Goal: Information Seeking & Learning: Find specific fact

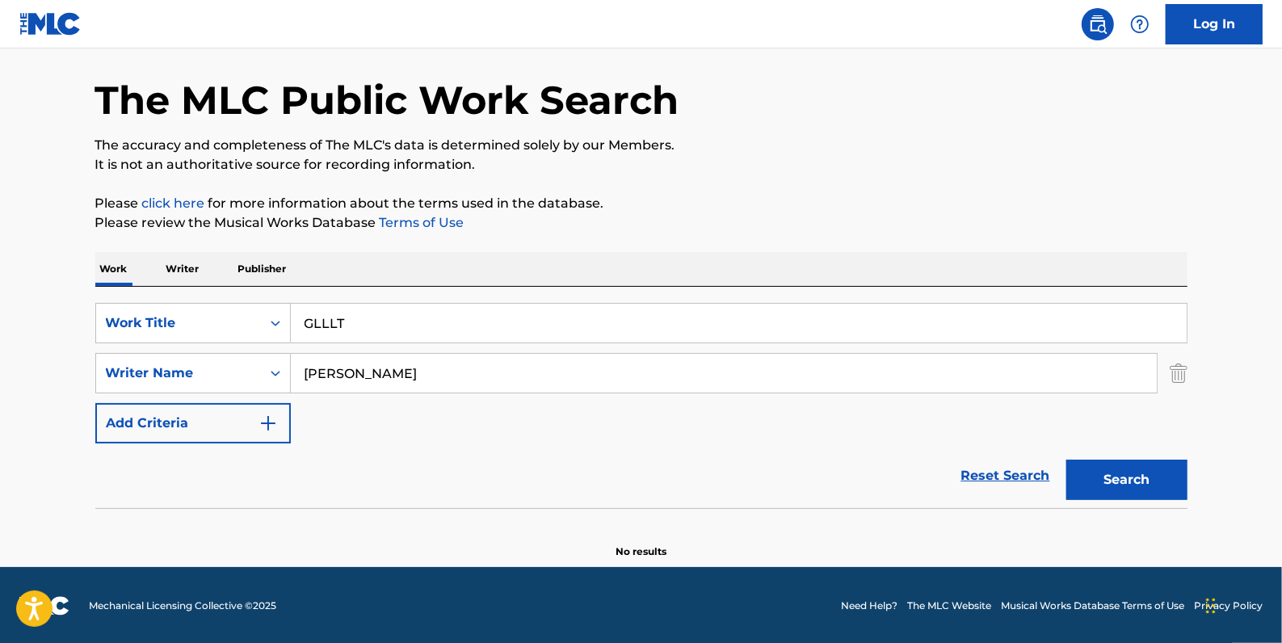
scroll to position [57, 0]
click at [993, 468] on link "Reset Search" at bounding box center [1005, 476] width 105 height 36
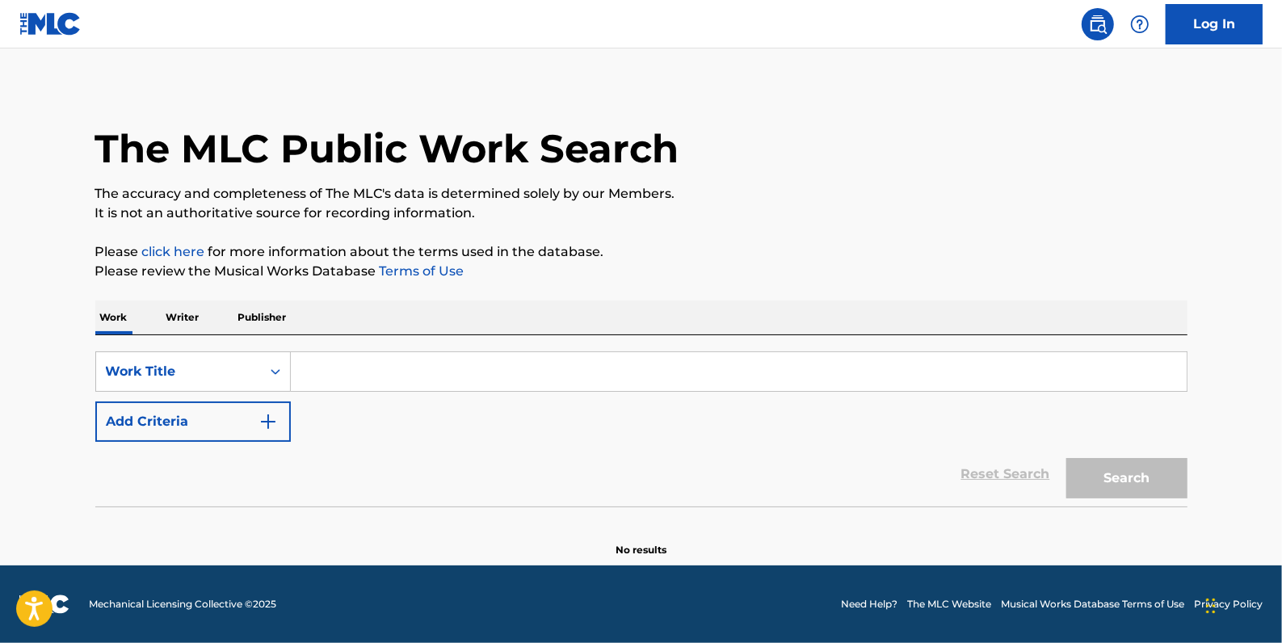
scroll to position [0, 0]
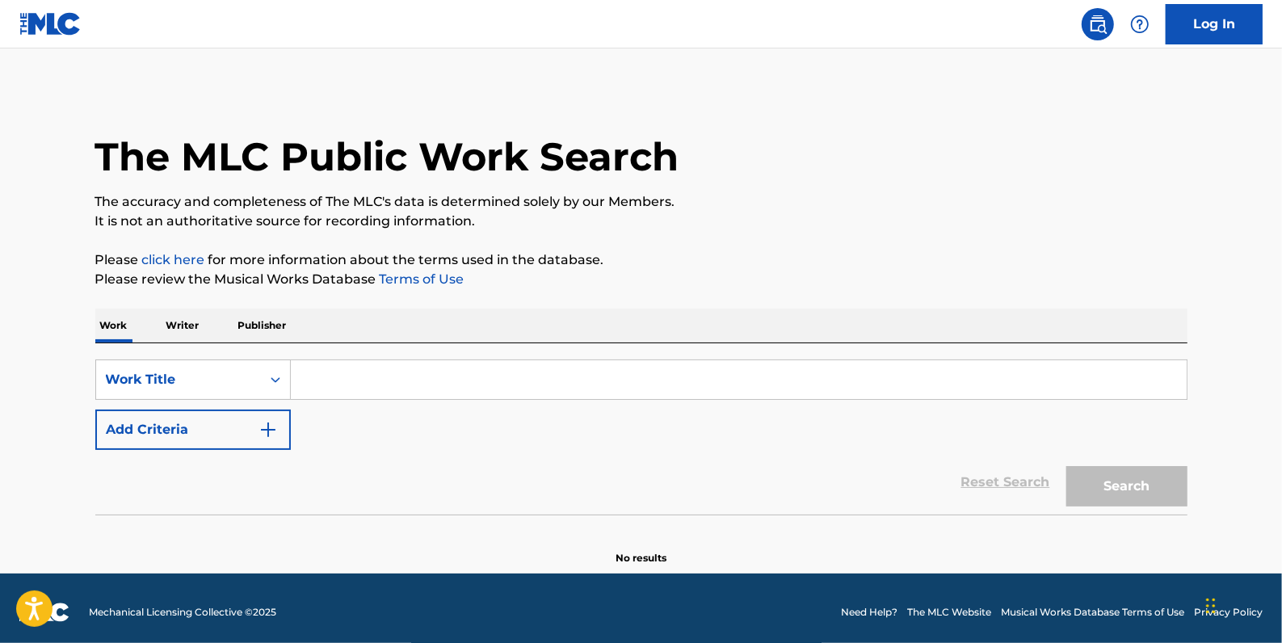
click at [207, 428] on button "Add Criteria" at bounding box center [192, 430] width 195 height 40
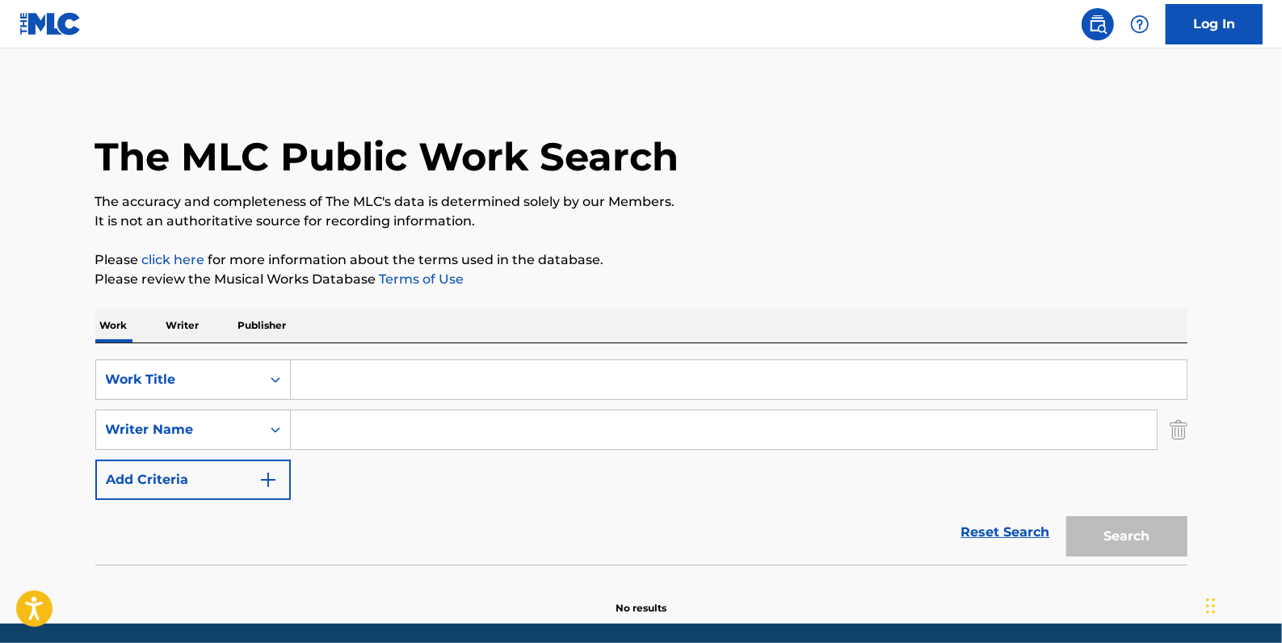
paste input "[PERSON_NAME]"
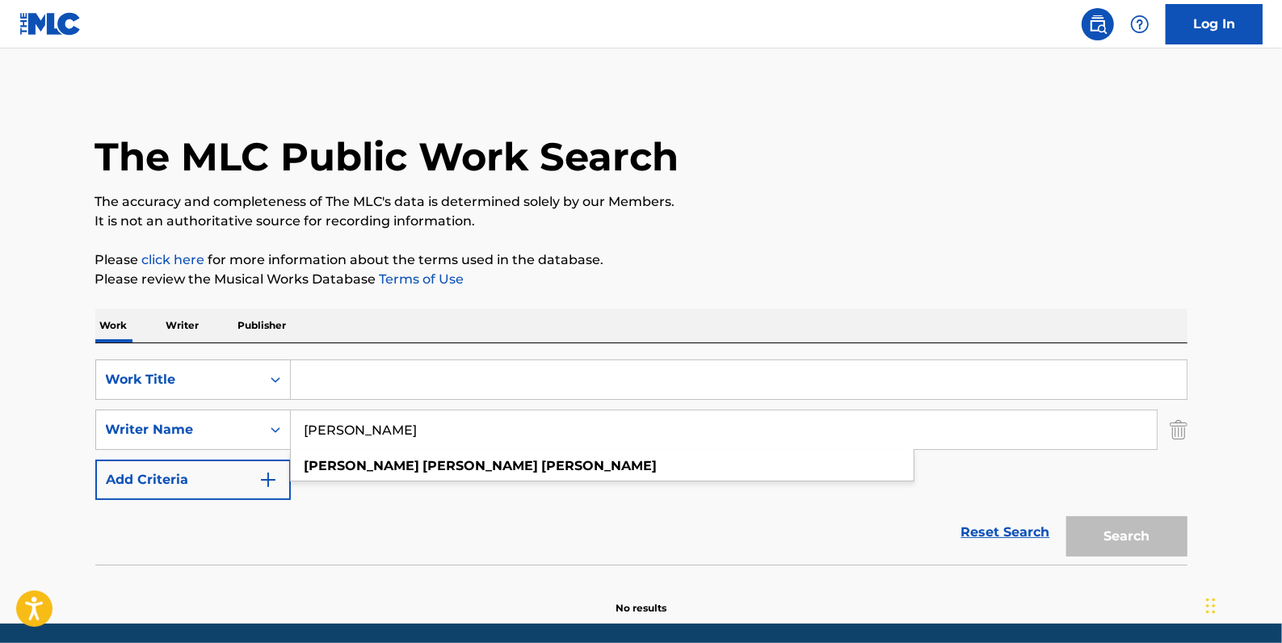
type input "[PERSON_NAME]"
paste input "HIGH AS A KITE"
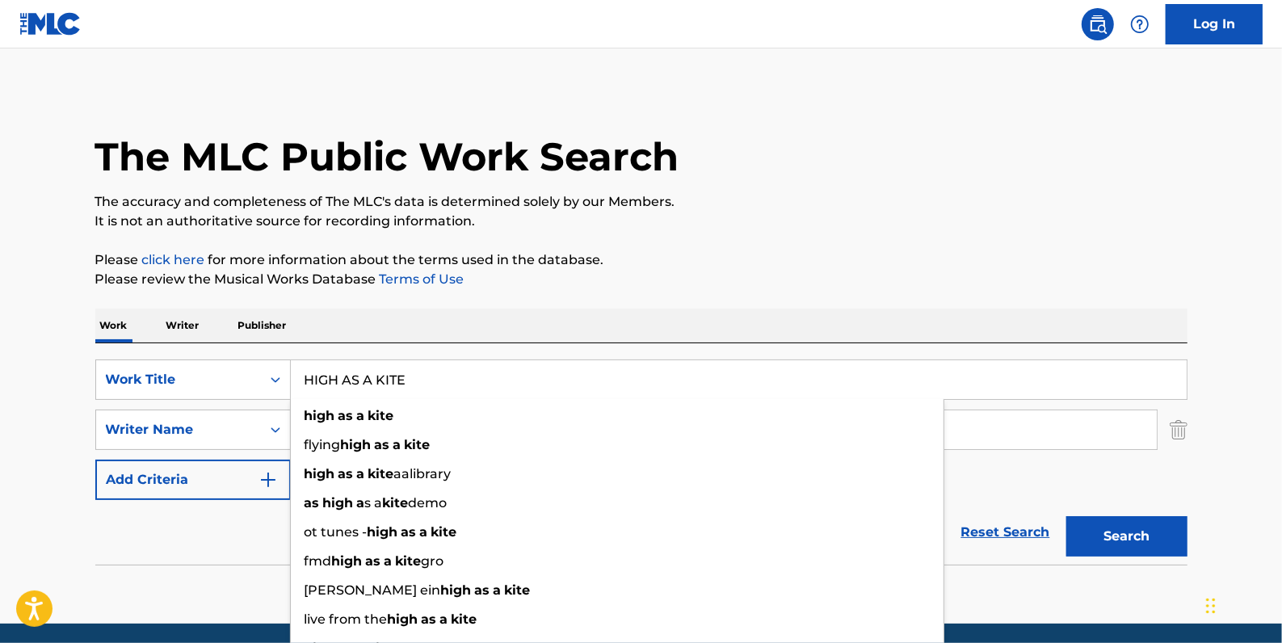
type input "HIGH AS A KITE"
click at [1107, 528] on button "Search" at bounding box center [1126, 536] width 121 height 40
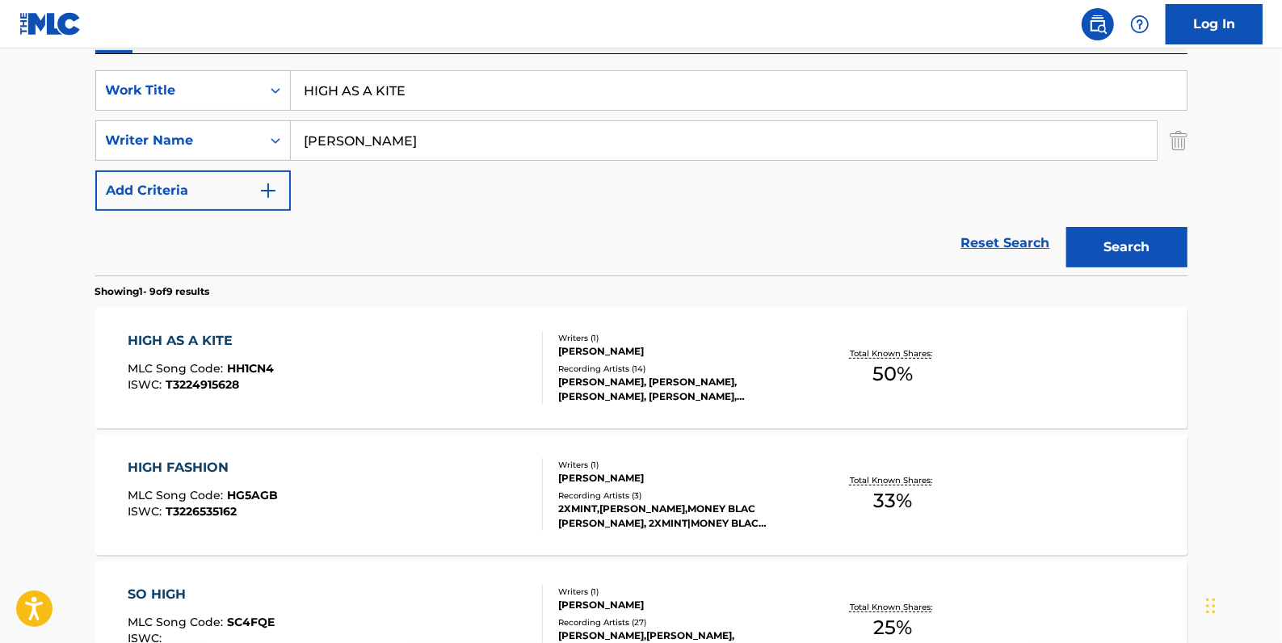
scroll to position [293, 0]
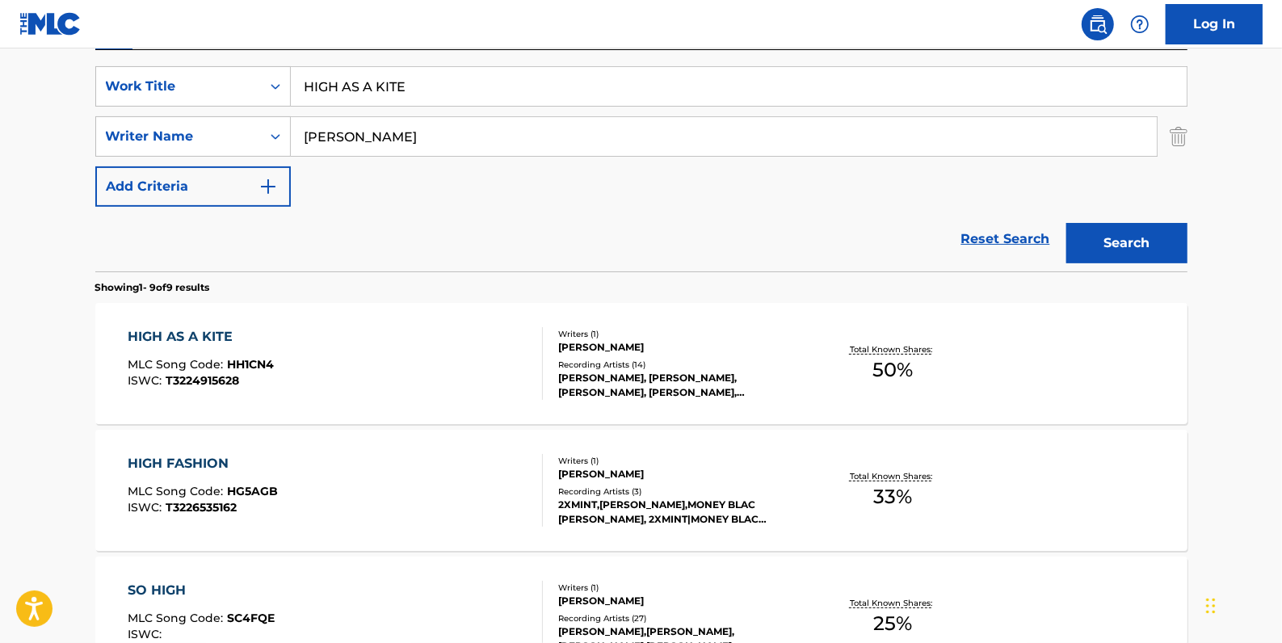
click at [397, 364] on div "HIGH AS A KITE MLC Song Code : HH1CN4 ISWC : T3224915628" at bounding box center [335, 363] width 415 height 73
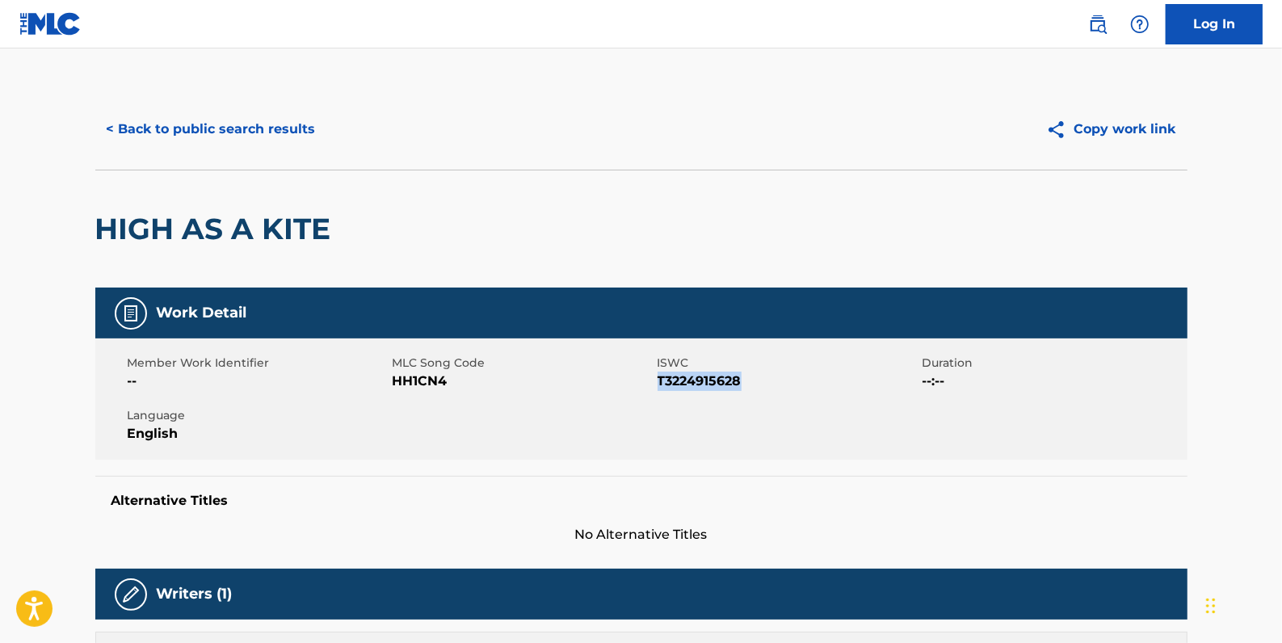
drag, startPoint x: 758, startPoint y: 376, endPoint x: 658, endPoint y: 377, distance: 100.2
click at [658, 377] on span "T3224915628" at bounding box center [788, 381] width 261 height 19
drag, startPoint x: 658, startPoint y: 378, endPoint x: 678, endPoint y: 384, distance: 20.4
copy span "T3224915628"
click at [275, 128] on button "< Back to public search results" at bounding box center [211, 129] width 232 height 40
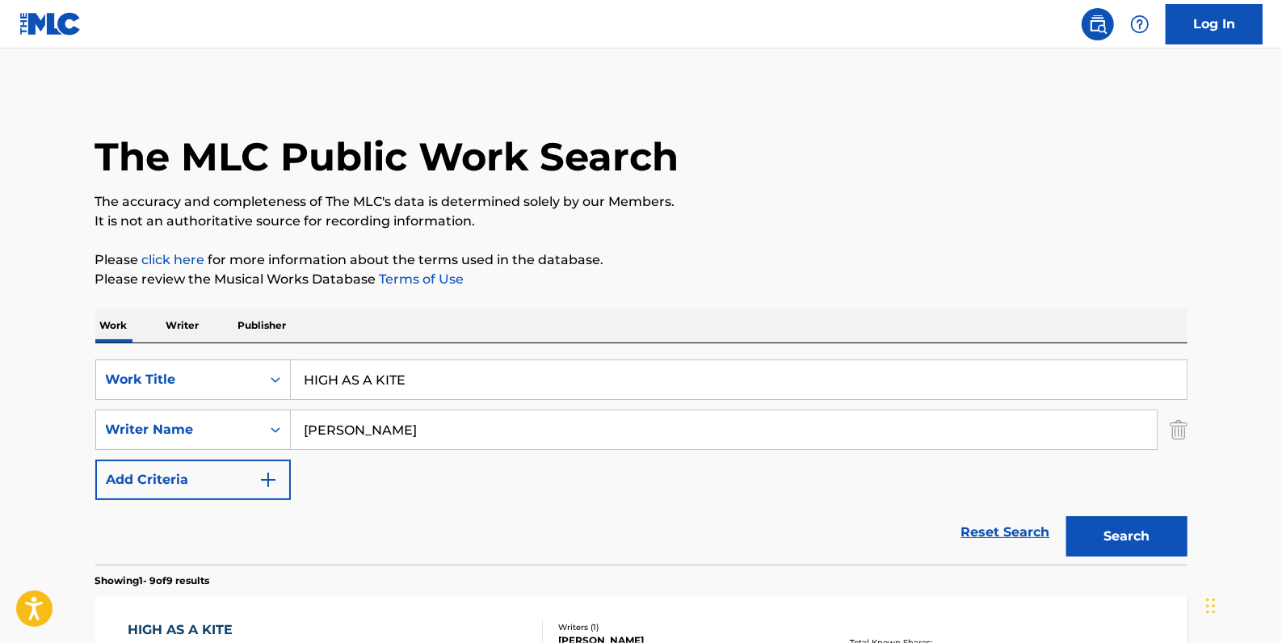
scroll to position [293, 0]
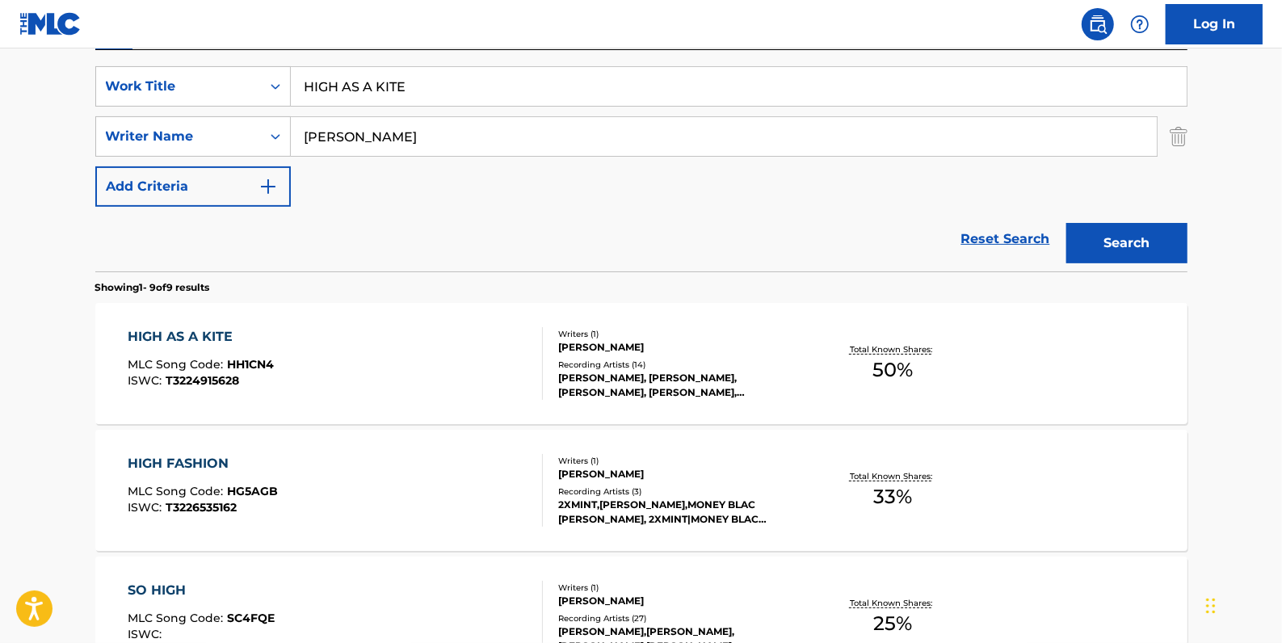
click at [983, 237] on link "Reset Search" at bounding box center [1005, 239] width 105 height 36
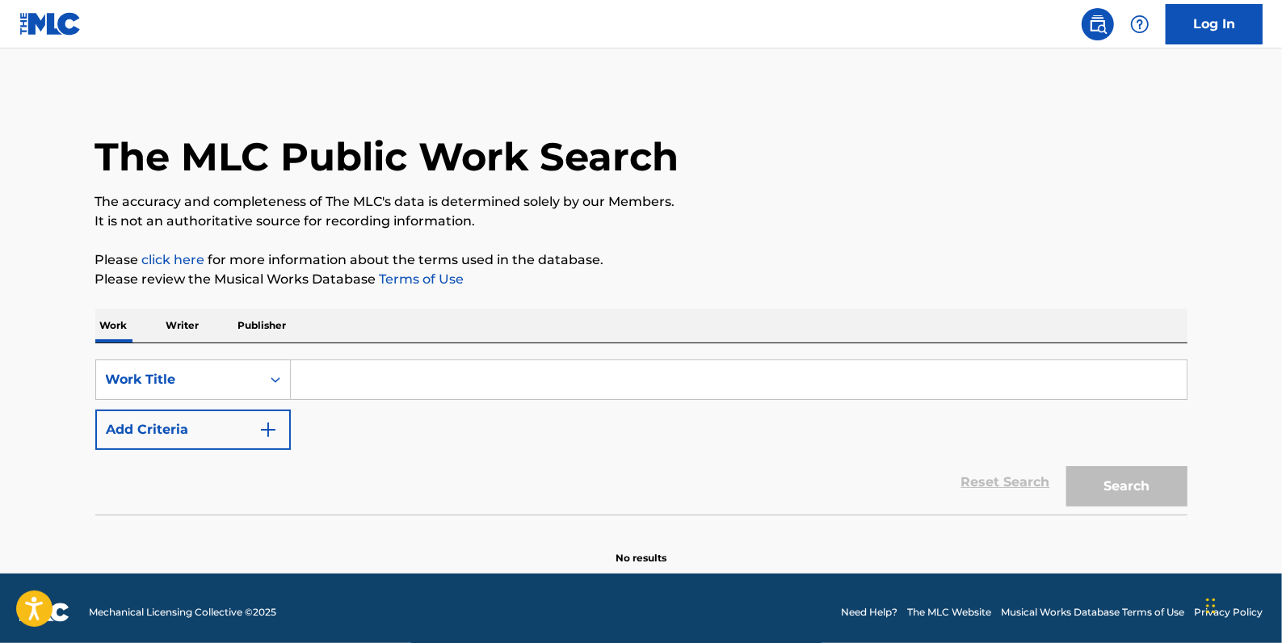
click at [230, 426] on button "Add Criteria" at bounding box center [192, 430] width 195 height 40
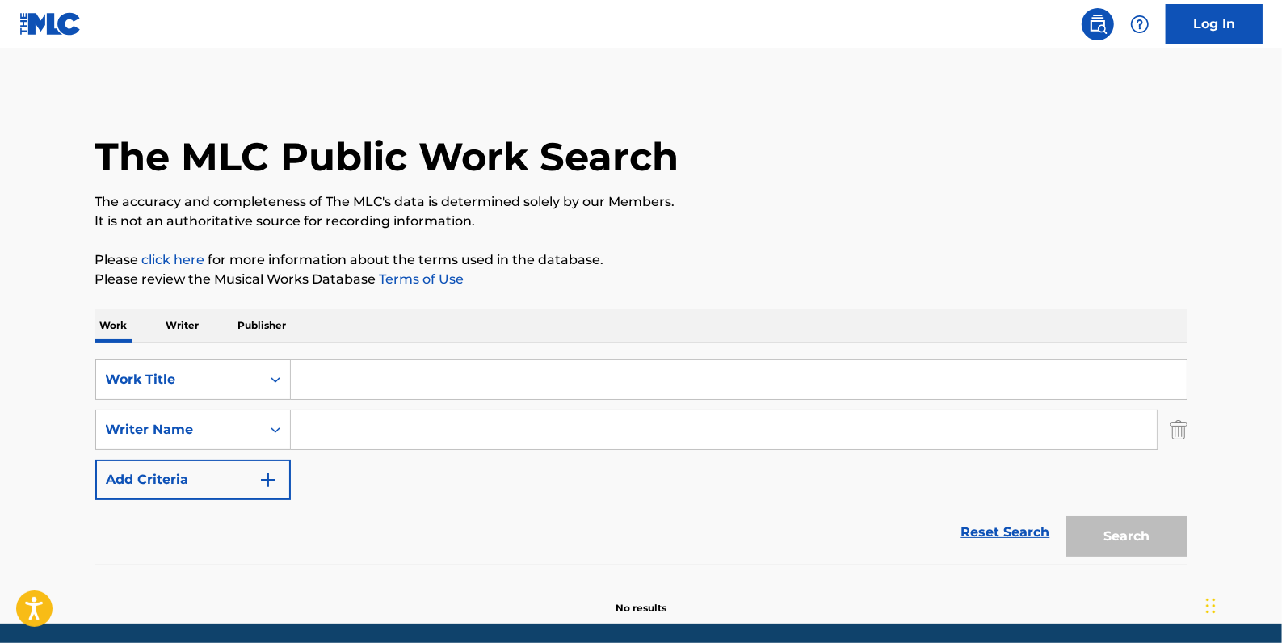
paste input "[PERSON_NAME]"
type input "[PERSON_NAME]"
paste input "OPINIONS"
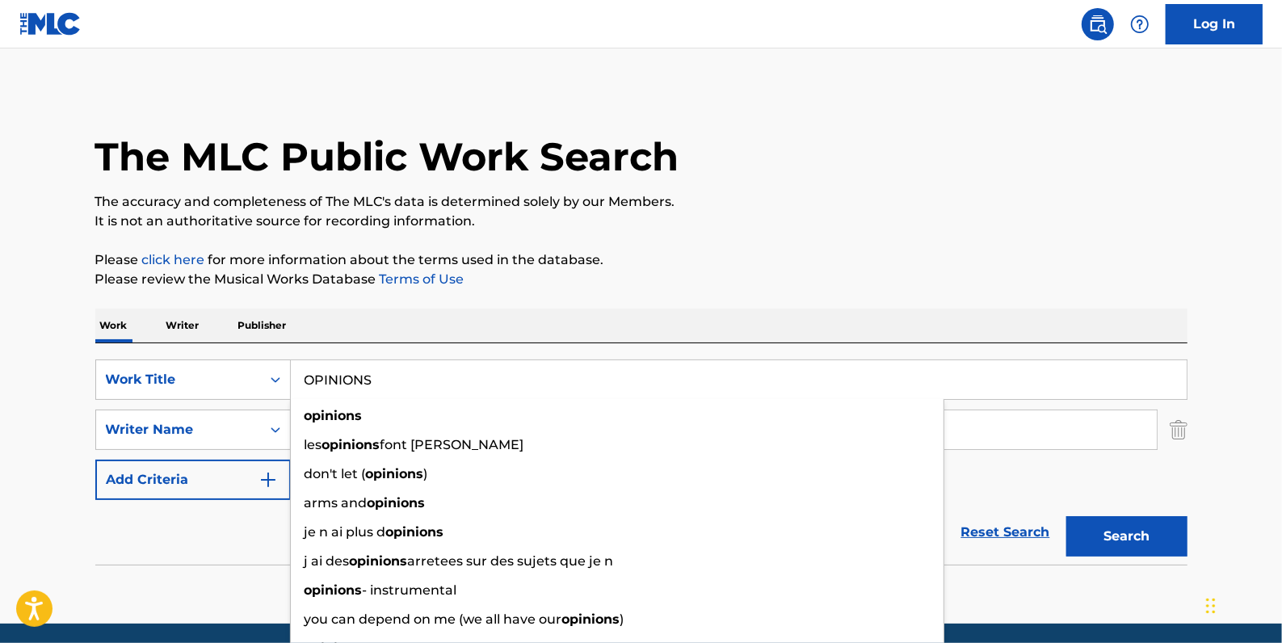
type input "OPINIONS"
click at [1155, 532] on button "Search" at bounding box center [1126, 536] width 121 height 40
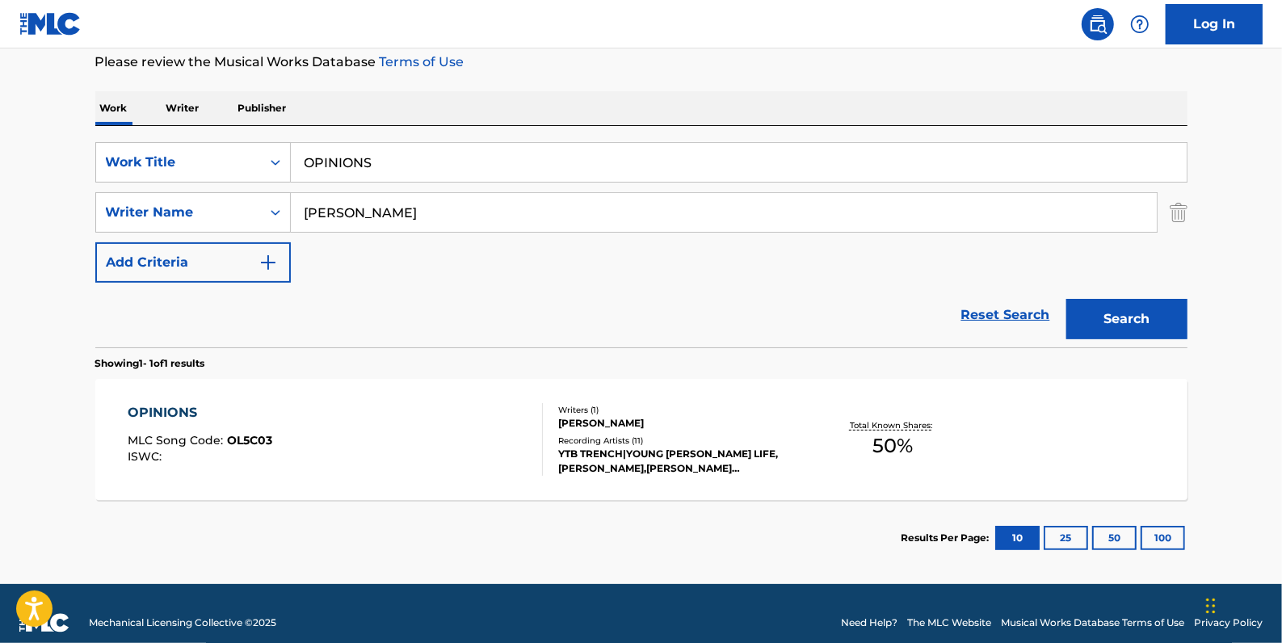
scroll to position [234, 0]
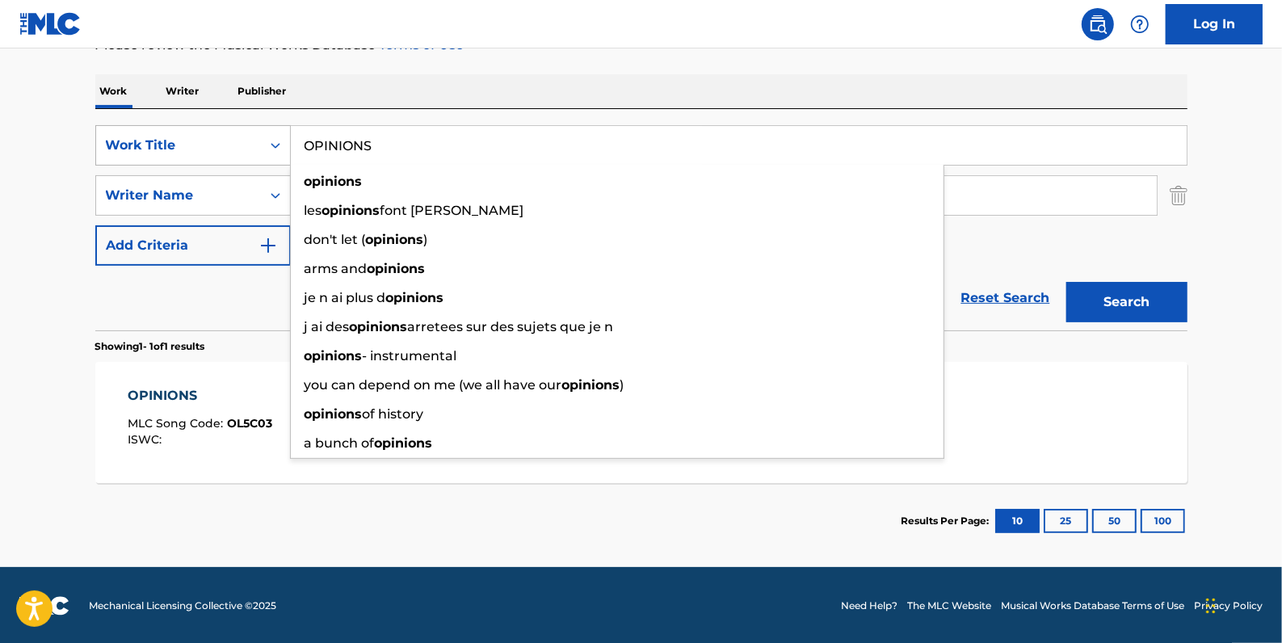
drag, startPoint x: 390, startPoint y: 141, endPoint x: 283, endPoint y: 137, distance: 107.5
click at [283, 137] on div "SearchWithCriteriadfb9a5b6-9d2f-4cb6-b3fb-da2ee3a7d775 Work Title OPINIONS opin…" at bounding box center [641, 145] width 1092 height 40
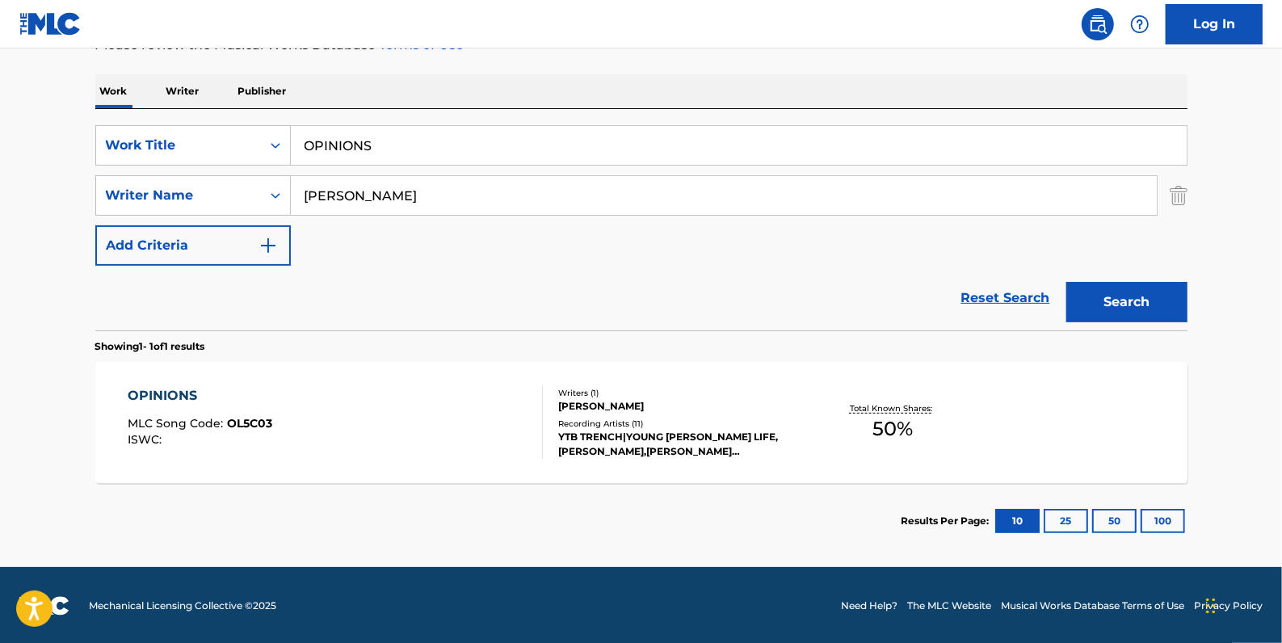
click at [1016, 293] on link "Reset Search" at bounding box center [1005, 298] width 105 height 36
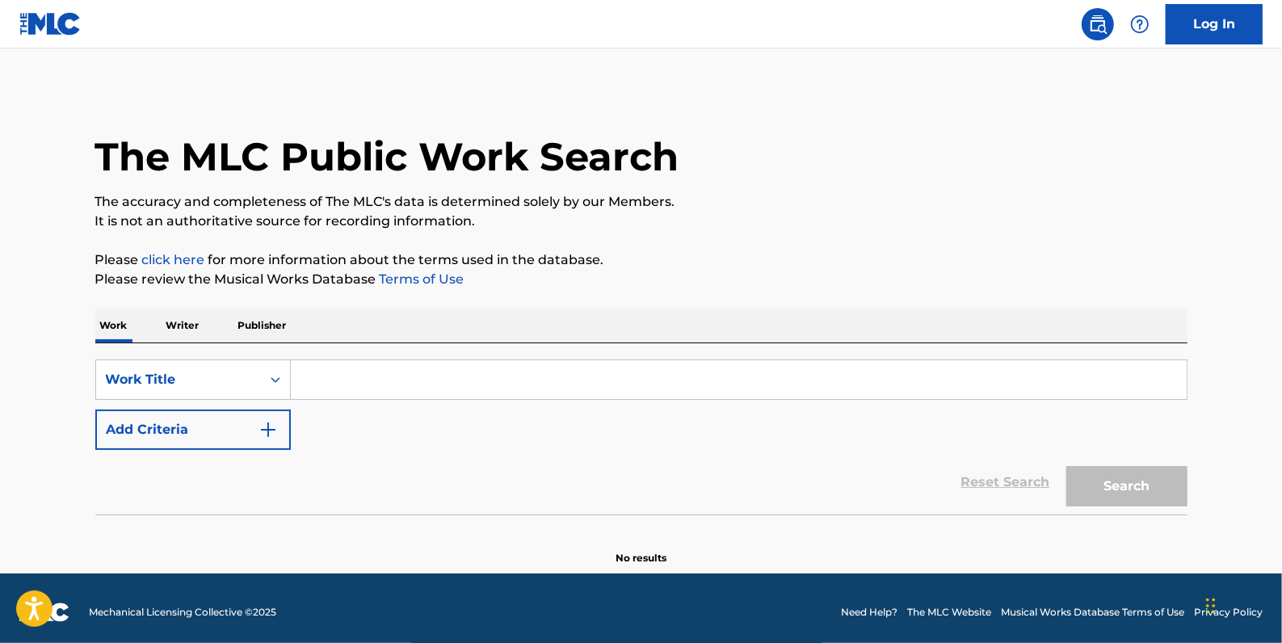
click at [221, 425] on button "Add Criteria" at bounding box center [192, 430] width 195 height 40
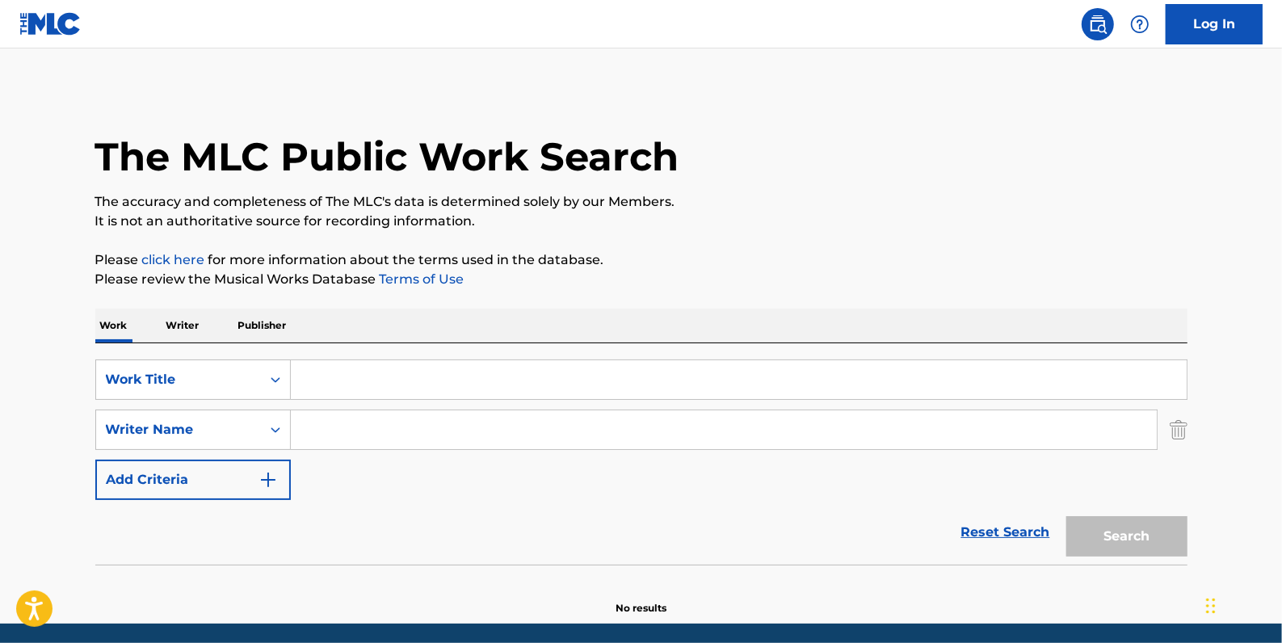
paste input "[PERSON_NAME]"
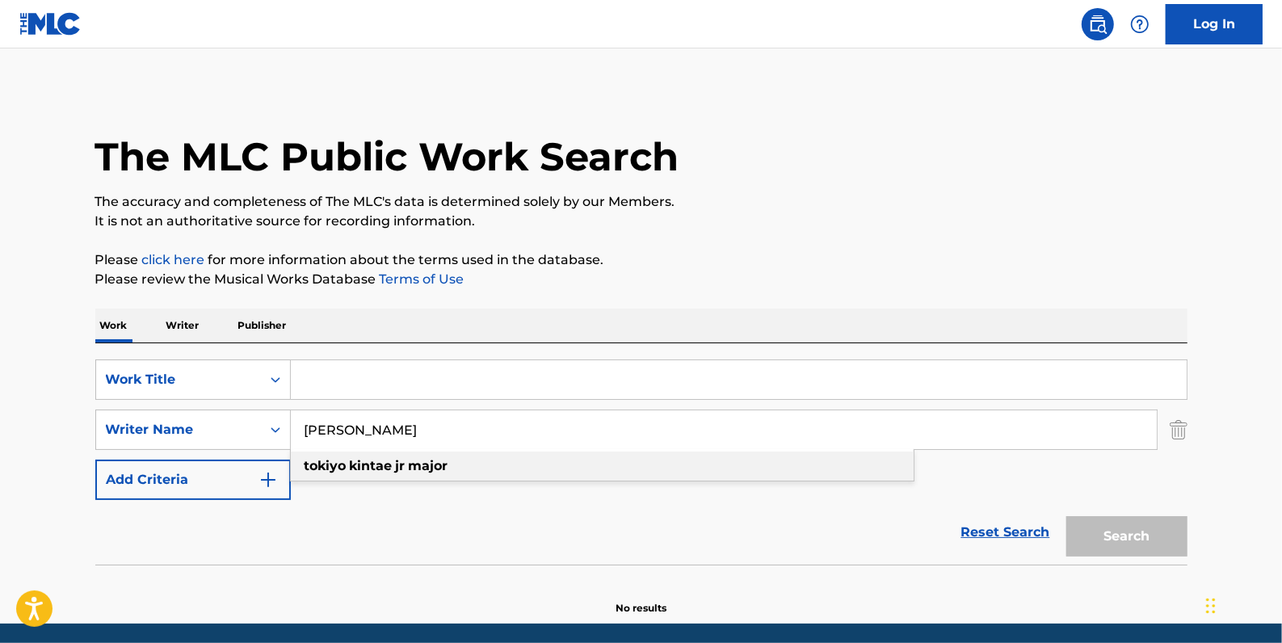
click at [539, 467] on div "[PERSON_NAME]" at bounding box center [602, 466] width 623 height 29
type input "[PERSON_NAME]"
paste input "ONE MORE TIME"
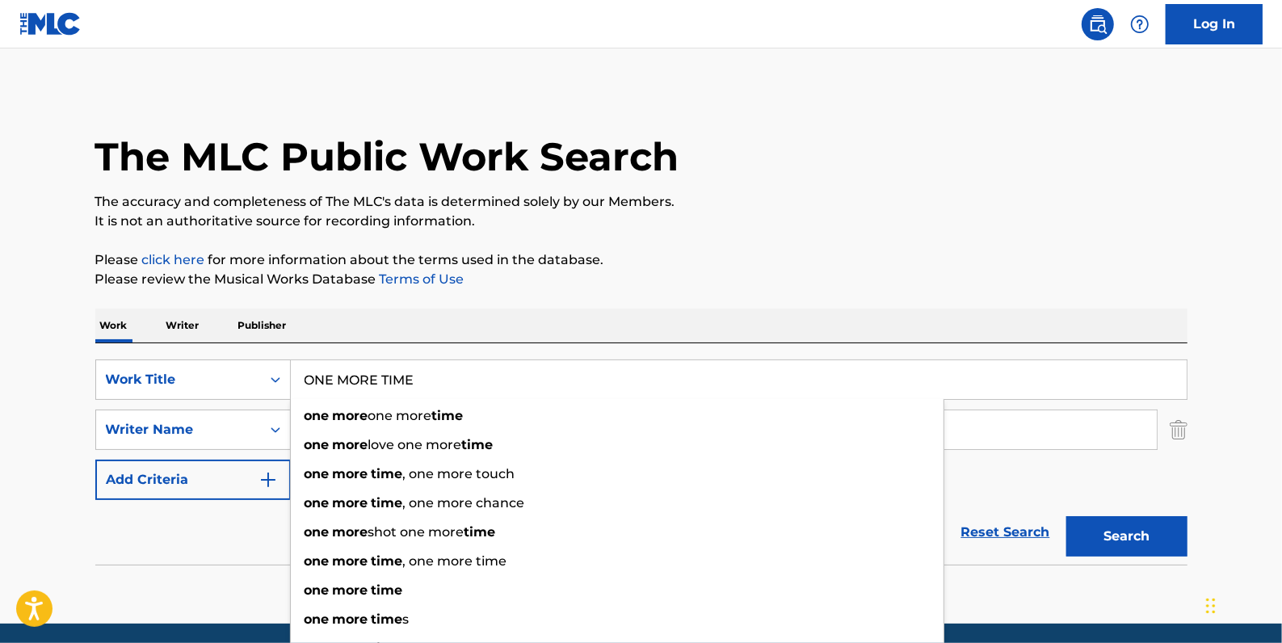
type input "ONE MORE TIME"
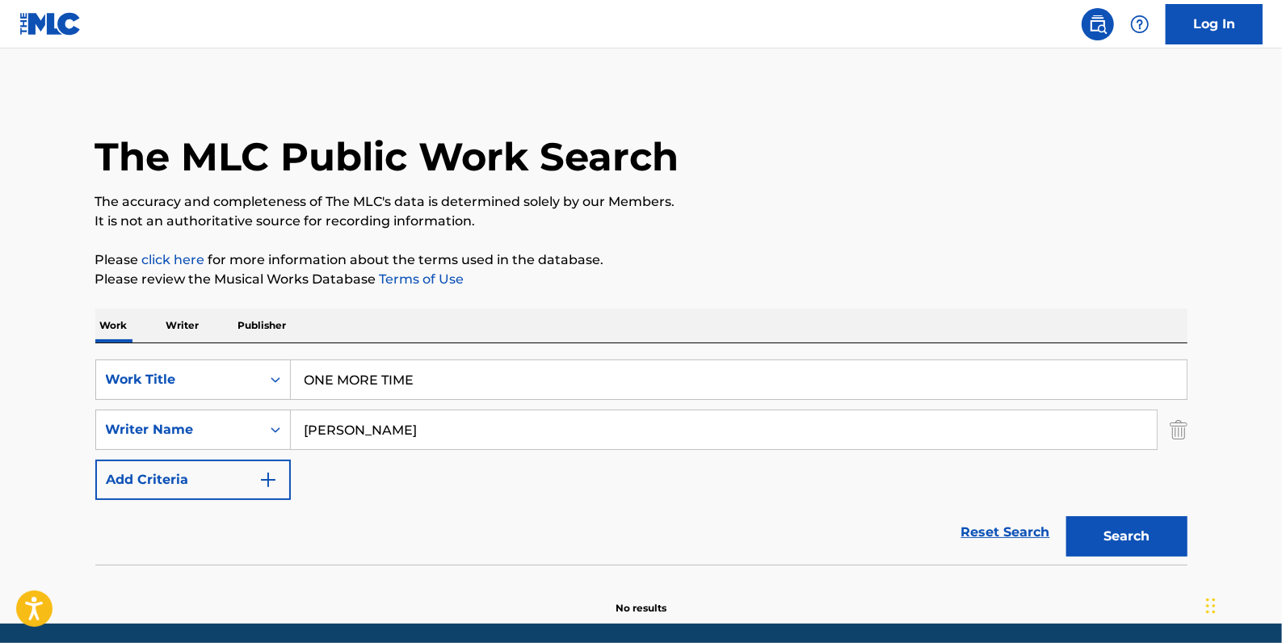
click at [1114, 536] on button "Search" at bounding box center [1126, 536] width 121 height 40
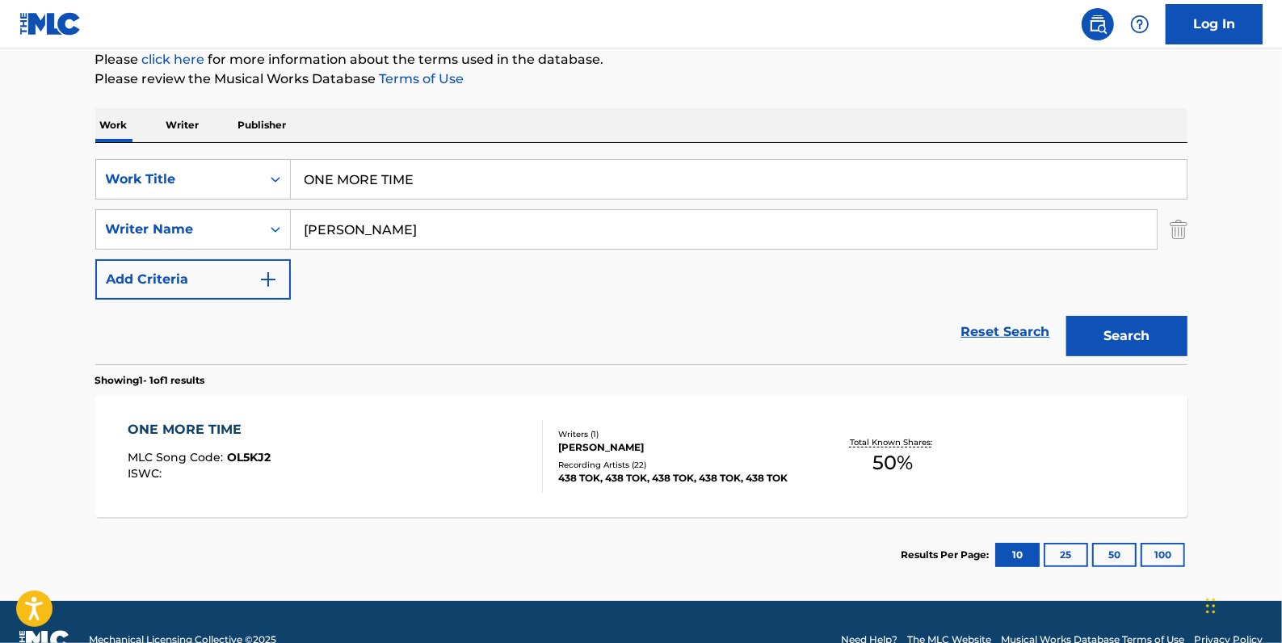
scroll to position [220, 0]
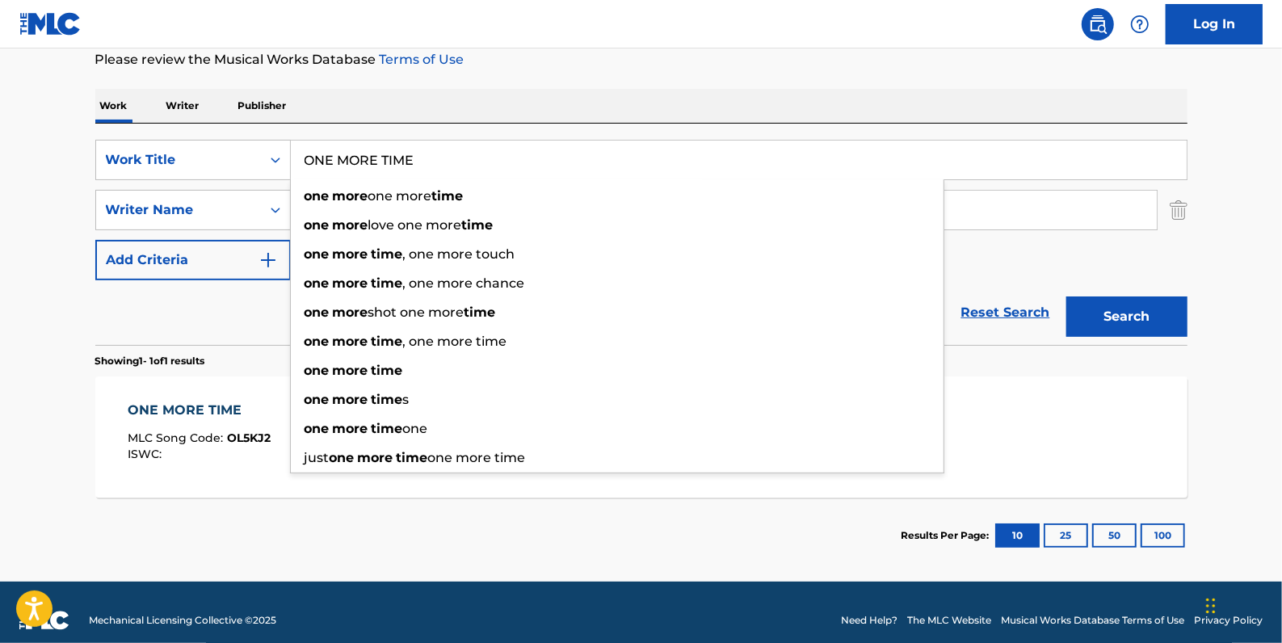
drag, startPoint x: 424, startPoint y: 158, endPoint x: 363, endPoint y: 167, distance: 62.1
click at [301, 162] on input "ONE MORE TIME" at bounding box center [739, 160] width 896 height 39
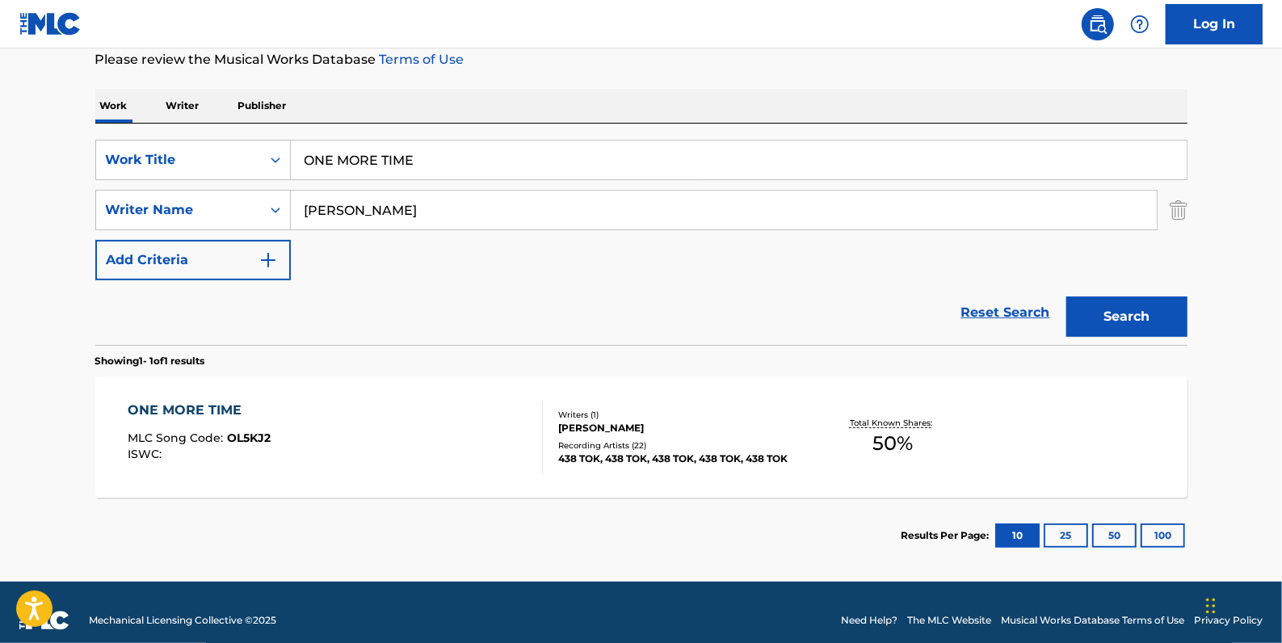
click at [1157, 250] on div "SearchWithCriteriadfb9a5b6-9d2f-4cb6-b3fb-da2ee3a7d775 Work Title ONE MORE TIME…" at bounding box center [641, 210] width 1092 height 141
drag, startPoint x: 1004, startPoint y: 313, endPoint x: 993, endPoint y: 314, distance: 11.3
click at [1003, 314] on link "Reset Search" at bounding box center [1005, 313] width 105 height 36
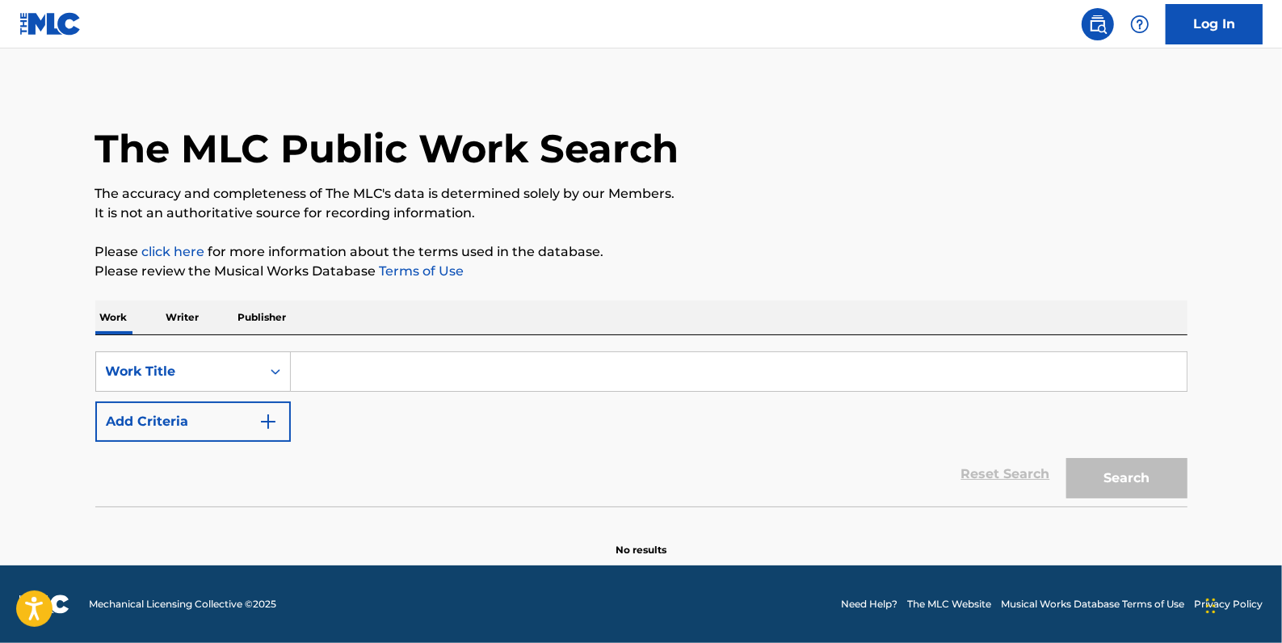
scroll to position [0, 0]
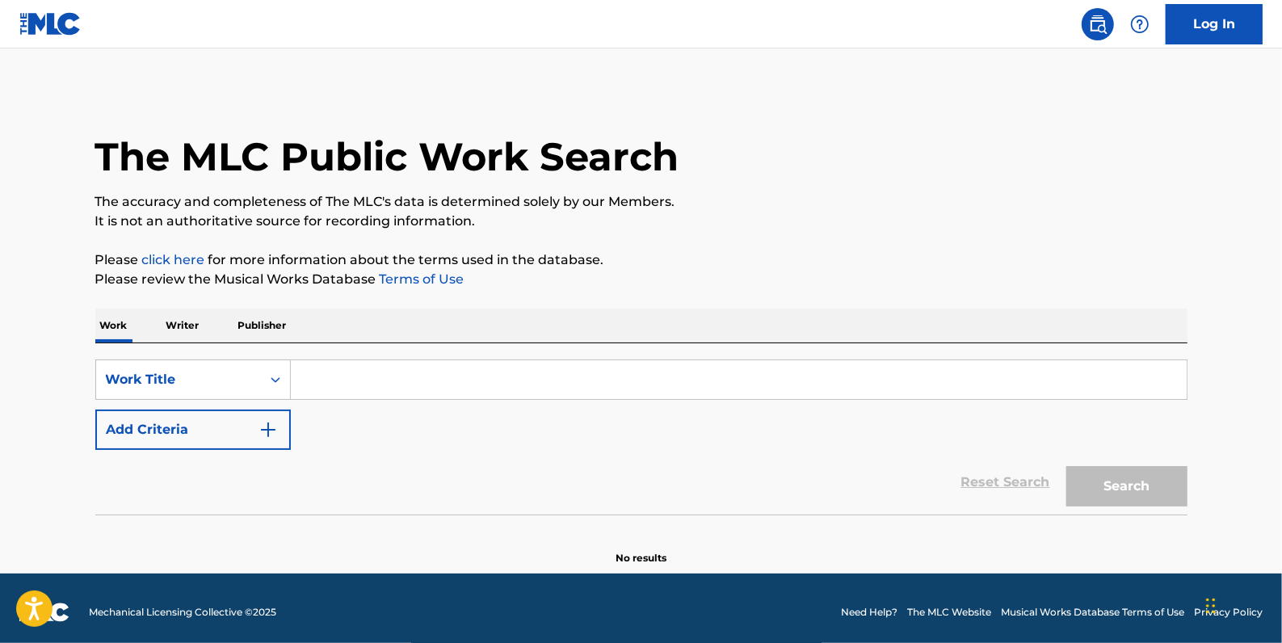
click at [174, 429] on button "Add Criteria" at bounding box center [192, 430] width 195 height 40
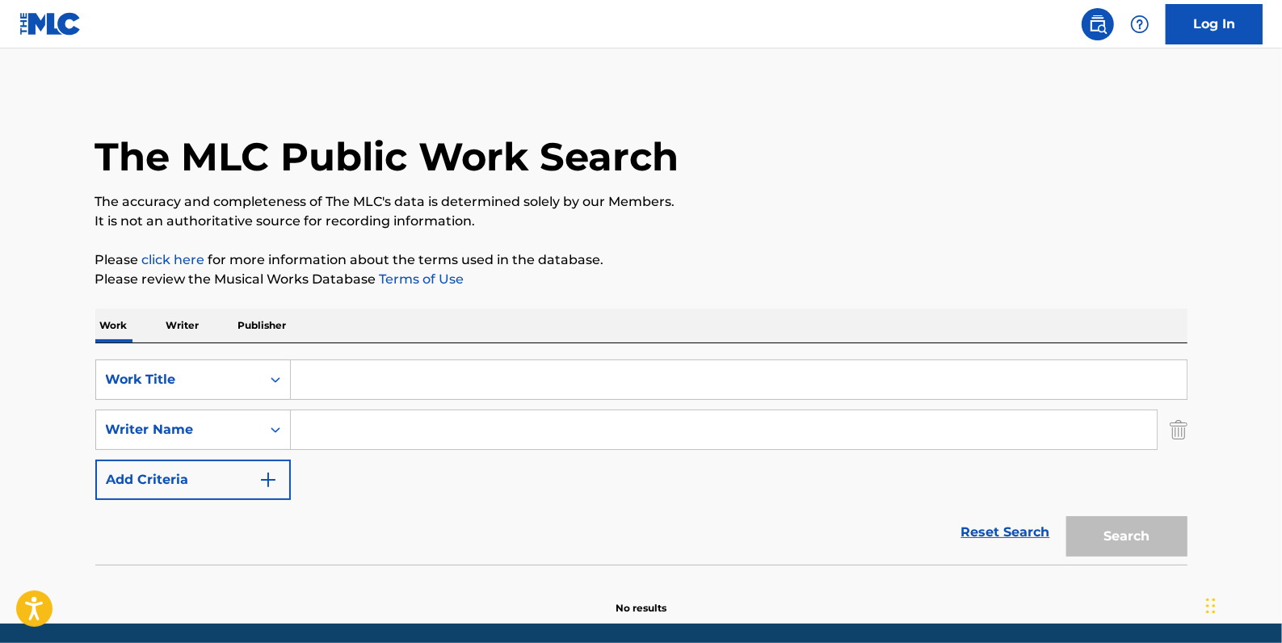
paste input "[PERSON_NAME]"
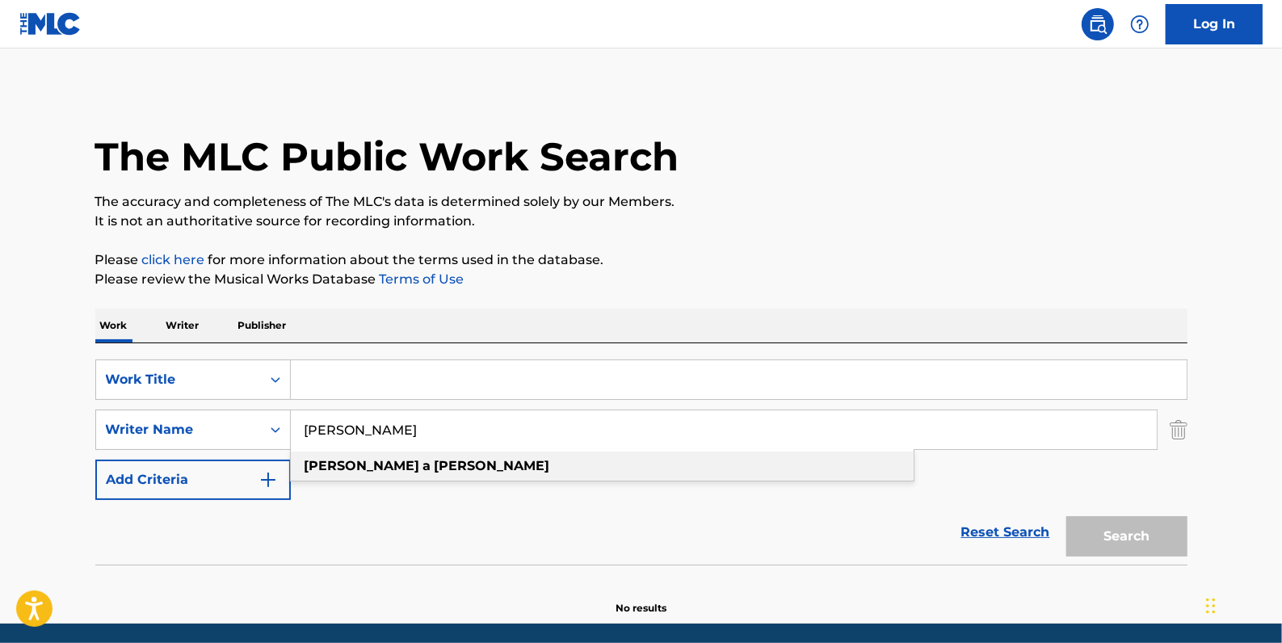
click at [435, 459] on strong "[PERSON_NAME]" at bounding box center [493, 465] width 116 height 15
type input "[PERSON_NAME]"
paste input "OUTCAST"
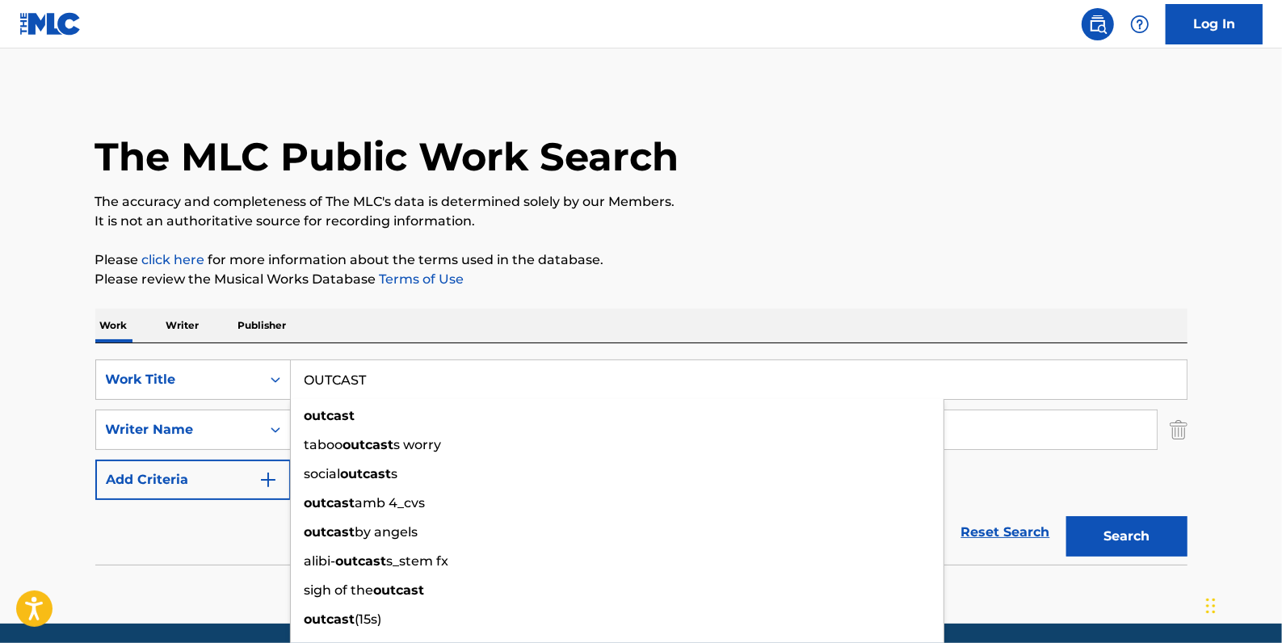
type input "OUTCAST"
click at [1115, 528] on button "Search" at bounding box center [1126, 536] width 121 height 40
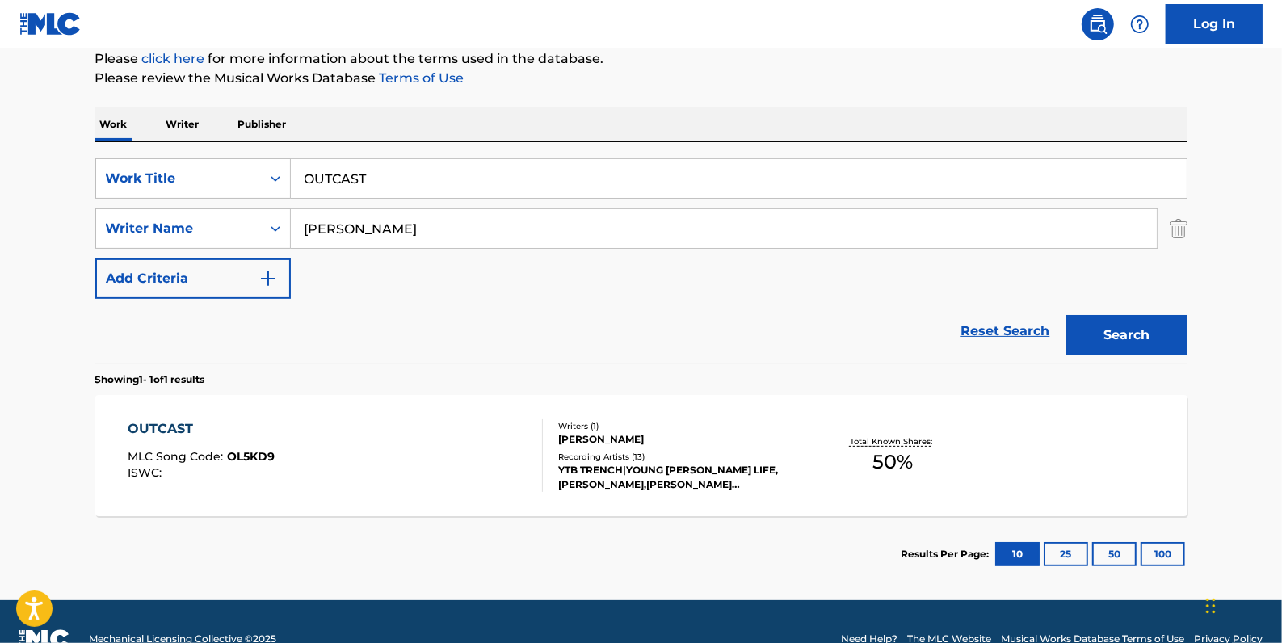
scroll to position [220, 0]
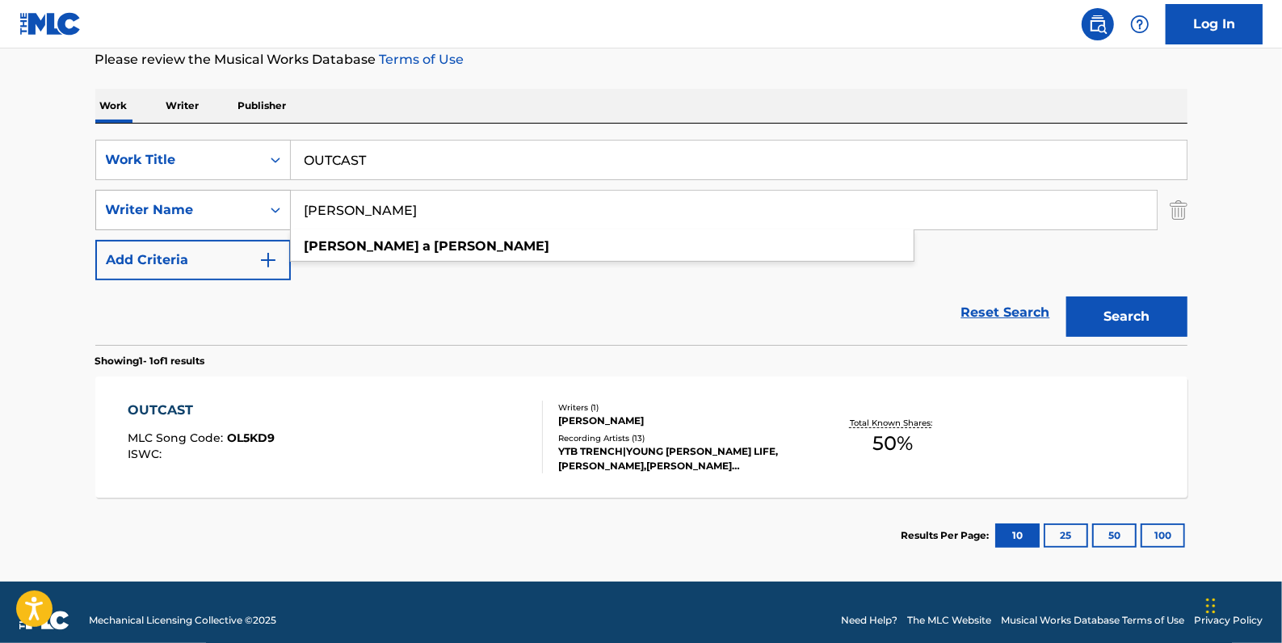
drag, startPoint x: 439, startPoint y: 212, endPoint x: 277, endPoint y: 201, distance: 162.7
click at [277, 201] on div "SearchWithCriteriaa8f3ab8f-0c58-4870-9589-46127790966a Writer Name [PERSON_NAME…" at bounding box center [641, 210] width 1092 height 40
paste input "[PERSON_NAME]"
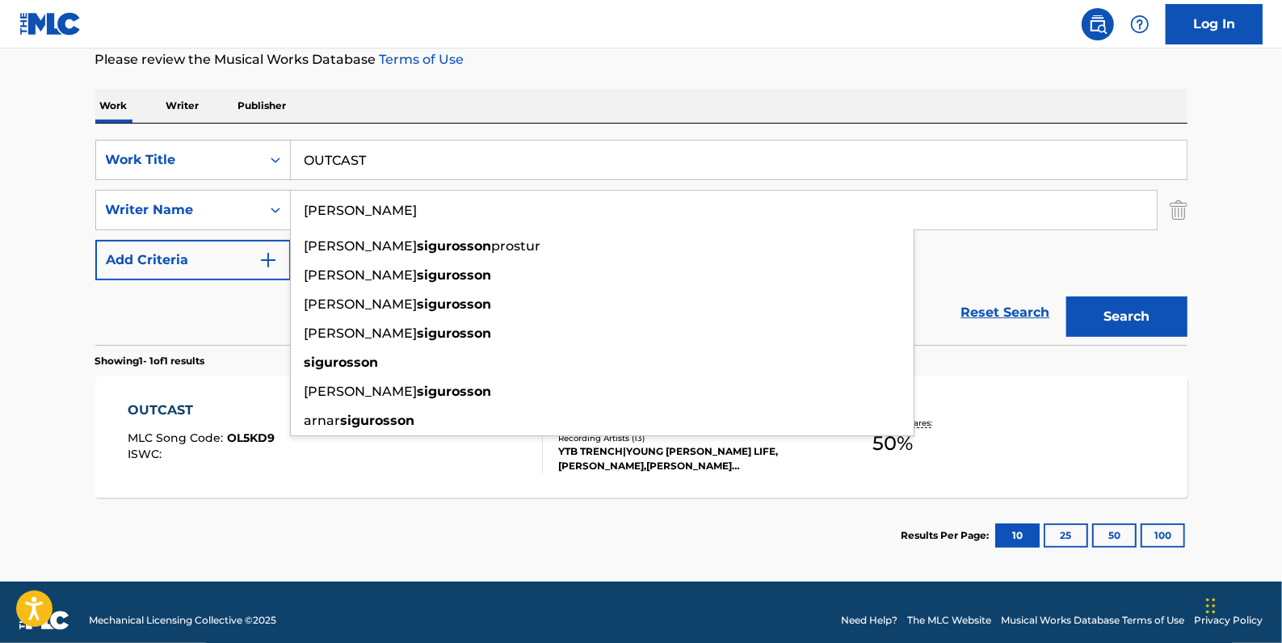
type input "[PERSON_NAME]"
click at [1108, 323] on button "Search" at bounding box center [1126, 316] width 121 height 40
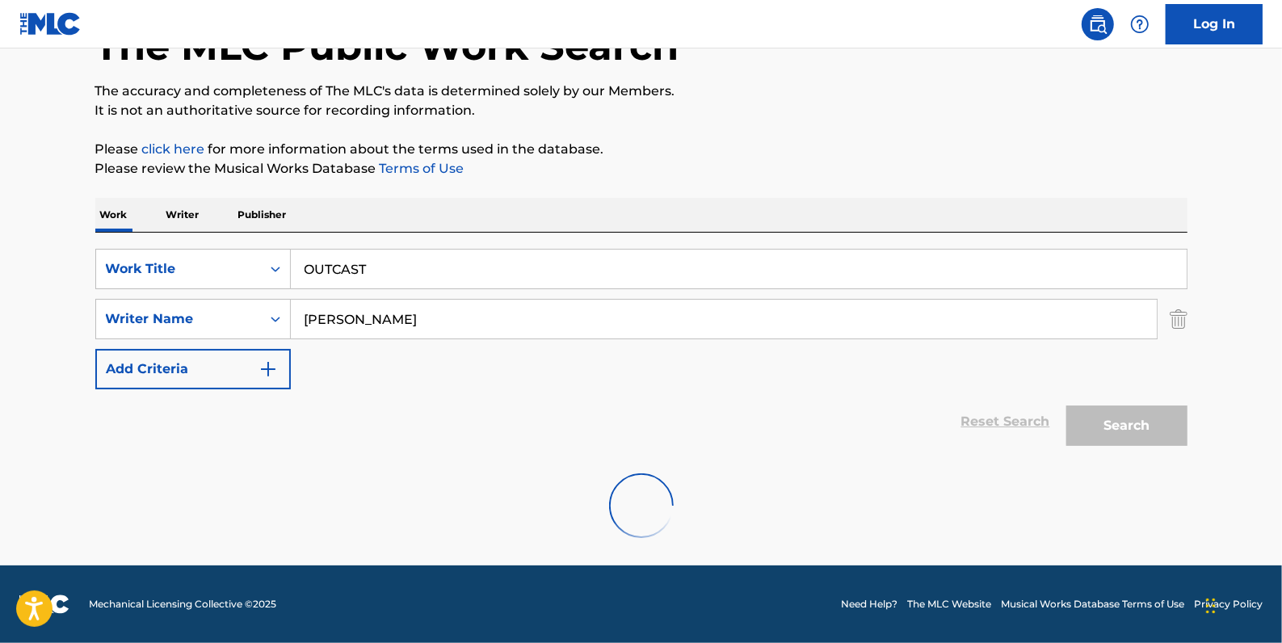
scroll to position [57, 0]
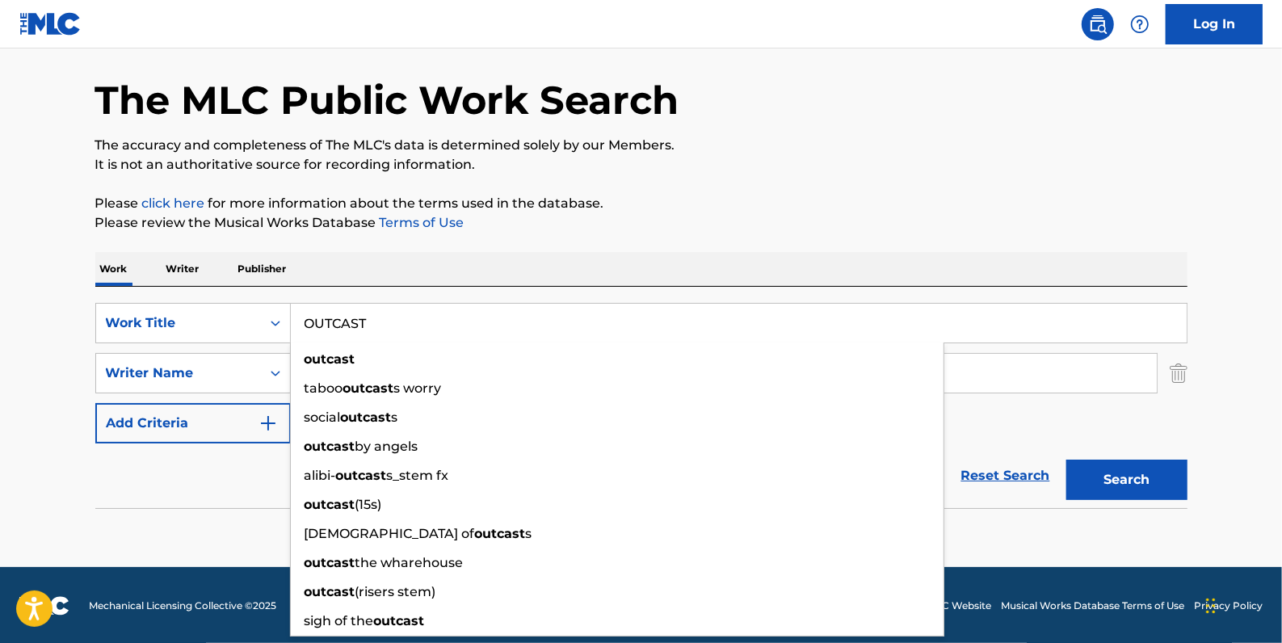
drag, startPoint x: 407, startPoint y: 323, endPoint x: 293, endPoint y: 323, distance: 113.9
click at [300, 322] on input "OUTCAST" at bounding box center [739, 323] width 896 height 39
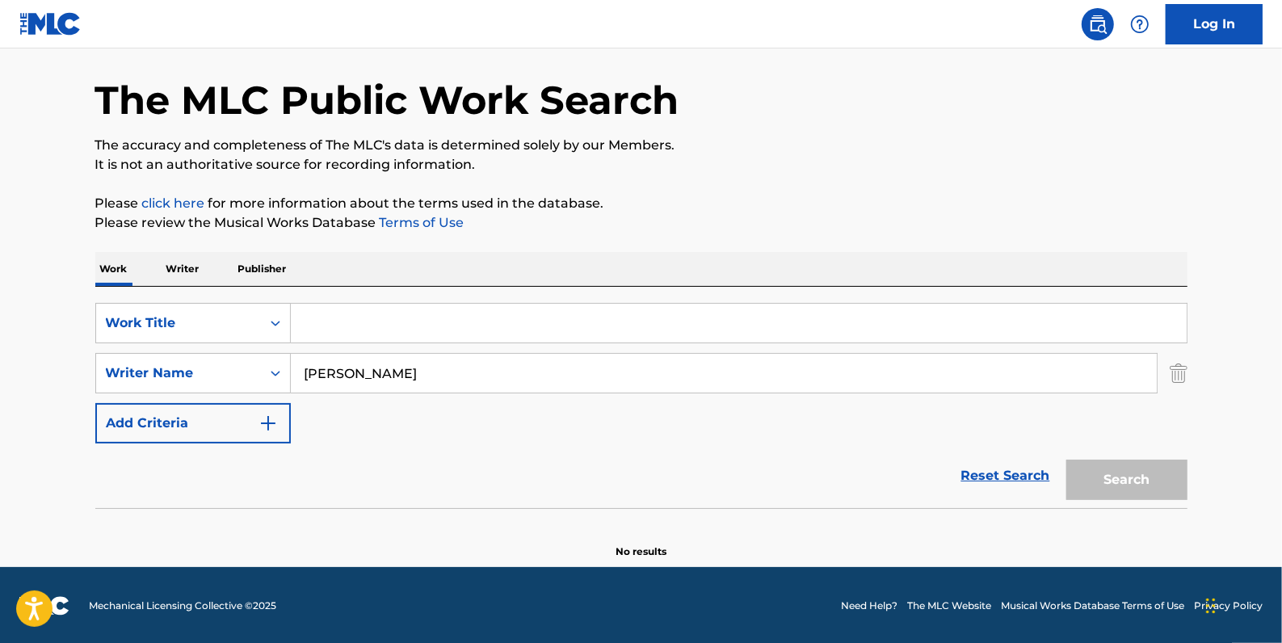
paste input "PERCOLATOR"
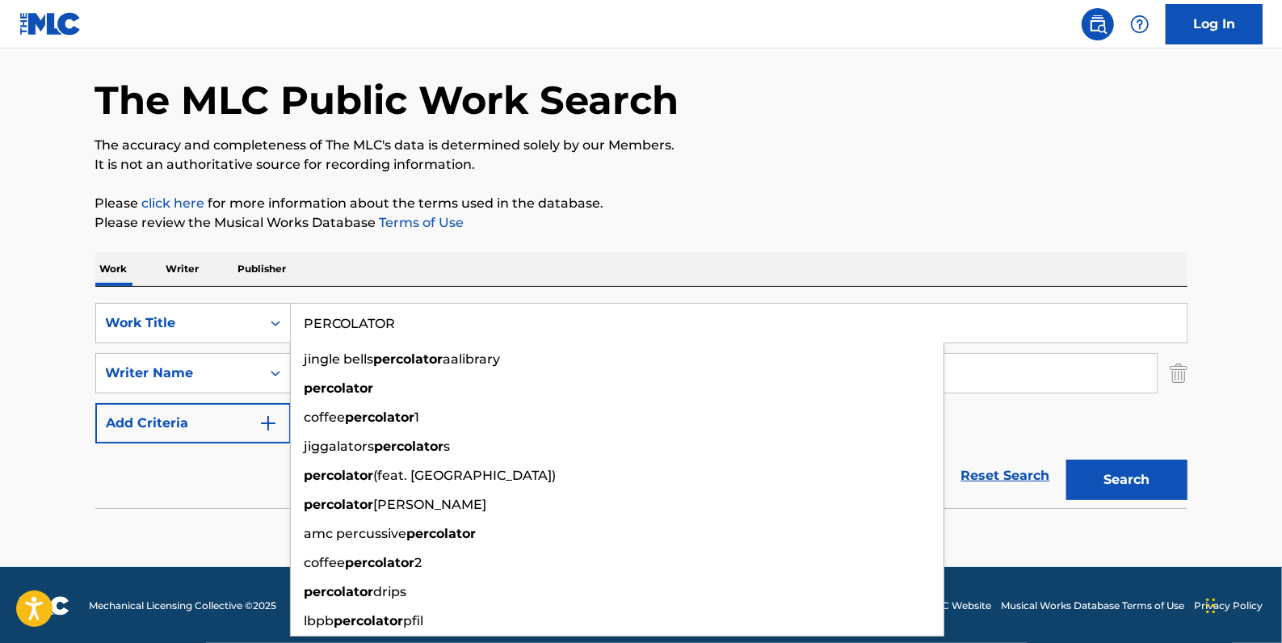
type input "PERCOLATOR"
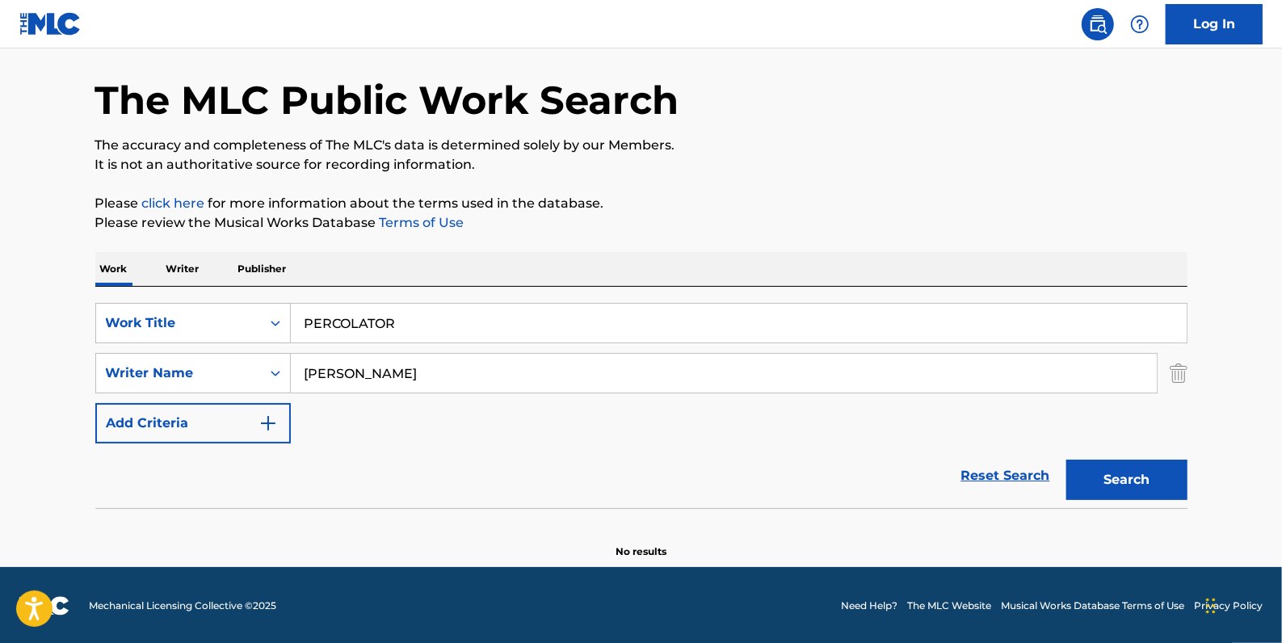
click at [1122, 421] on div "SearchWithCriteriadfb9a5b6-9d2f-4cb6-b3fb-da2ee3a7d775 Work Title PERCOLATOR Se…" at bounding box center [641, 373] width 1092 height 141
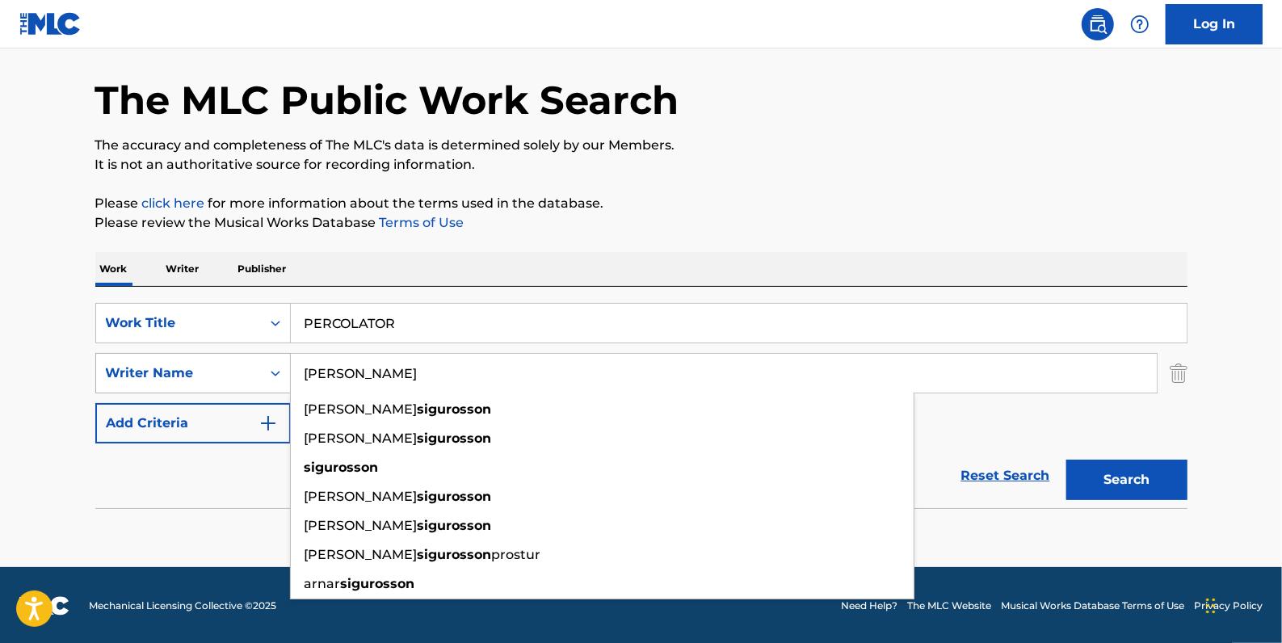
drag, startPoint x: 431, startPoint y: 379, endPoint x: 235, endPoint y: 368, distance: 196.6
click at [235, 368] on div "SearchWithCriteriaa8f3ab8f-0c58-4870-9589-46127790966a Writer Name [PERSON_NAME…" at bounding box center [641, 373] width 1092 height 40
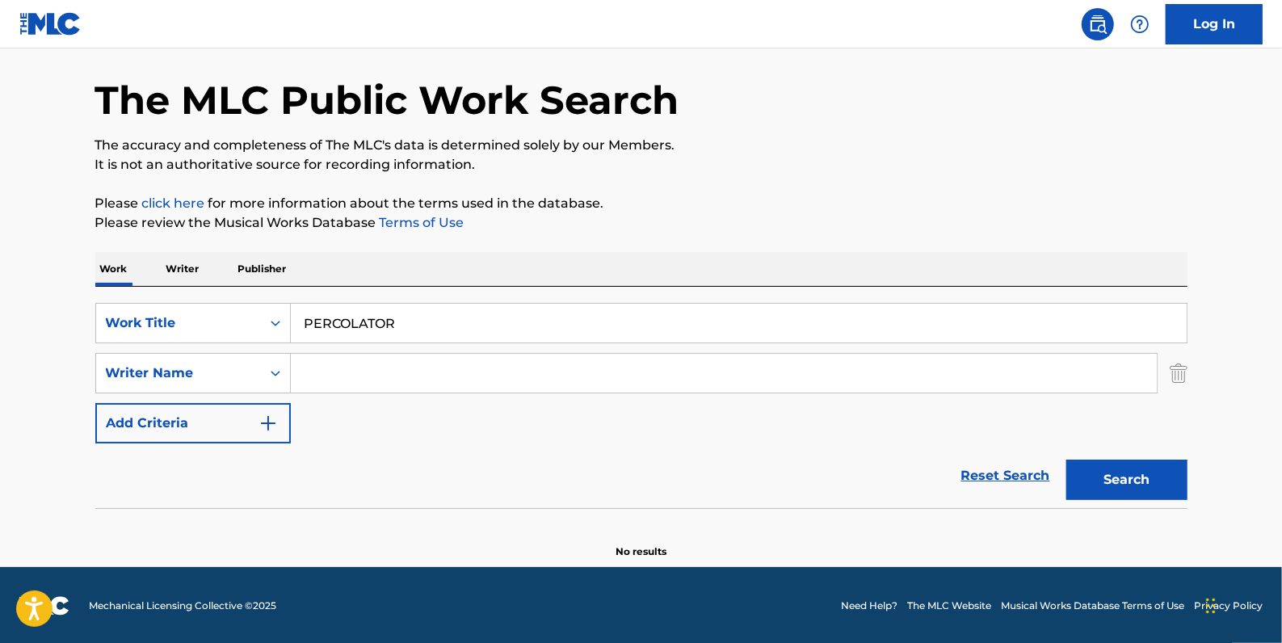
paste input "Tokiyo Major"
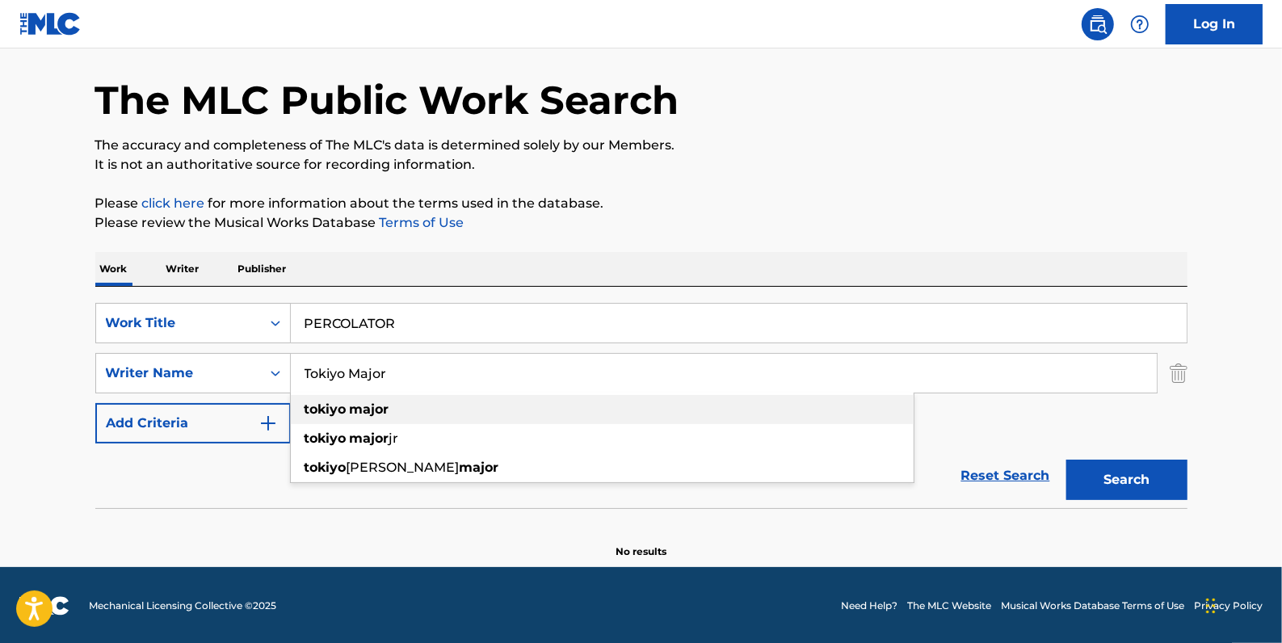
click at [456, 405] on div "tokiyo major" at bounding box center [602, 409] width 623 height 29
type input "tokiyo major"
click at [1121, 476] on button "Search" at bounding box center [1126, 480] width 121 height 40
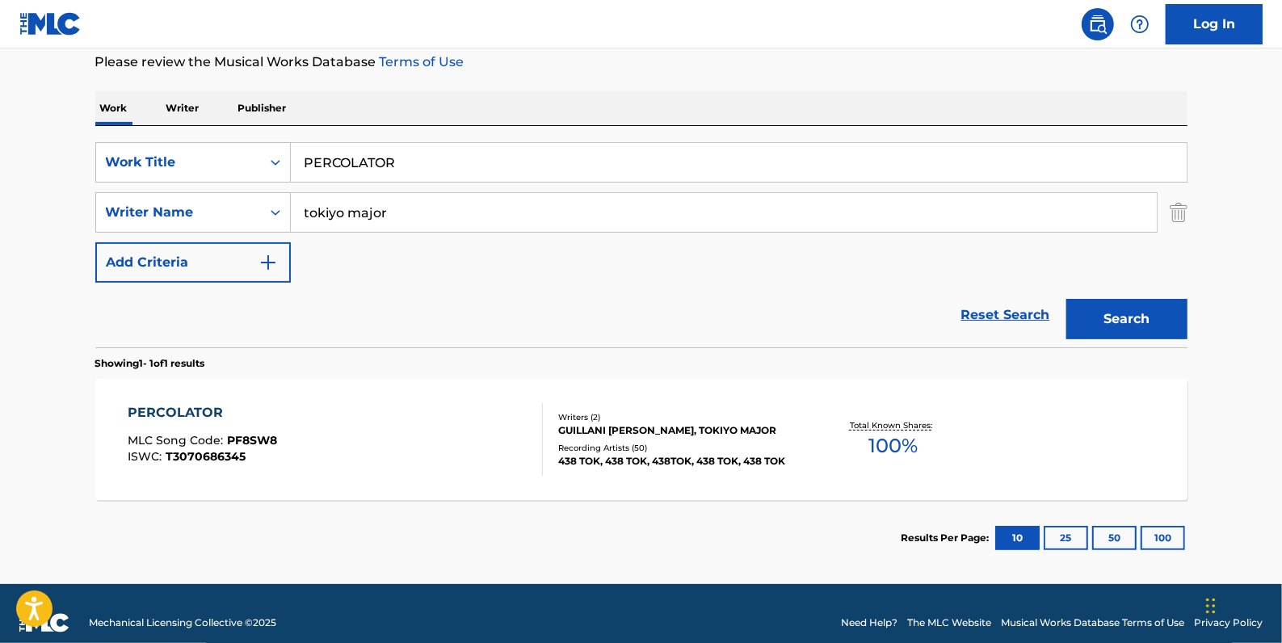
scroll to position [234, 0]
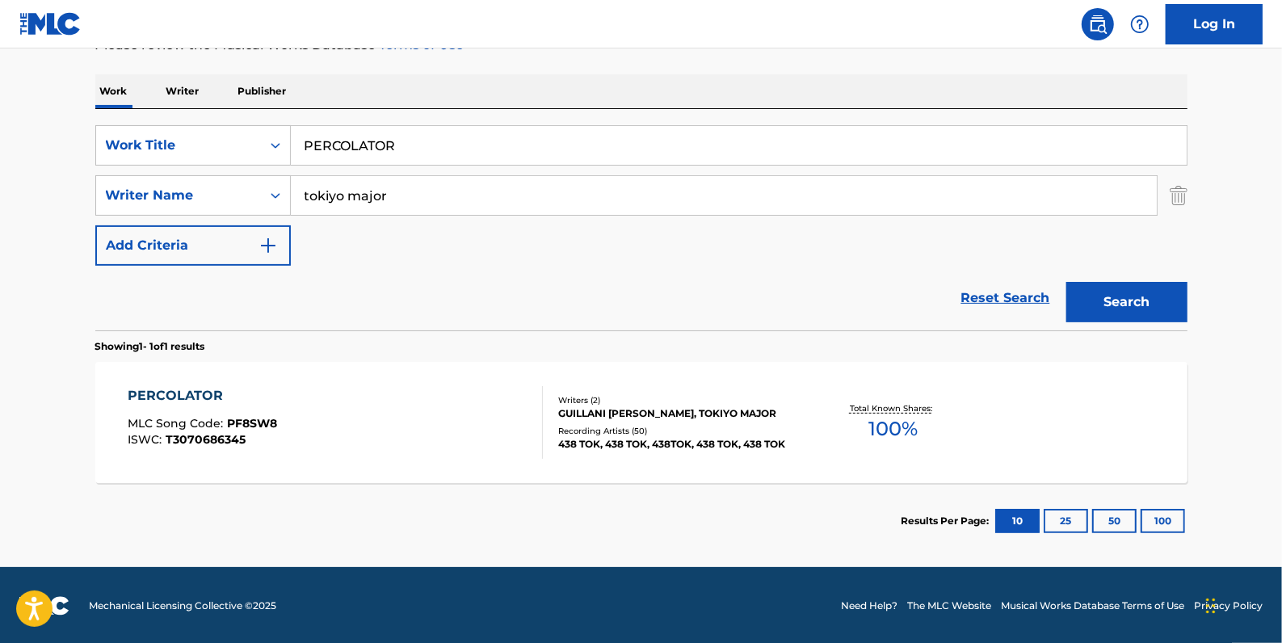
click at [426, 395] on div "PERCOLATOR MLC Song Code : PF8SW8 ISWC : T3070686345" at bounding box center [335, 422] width 415 height 73
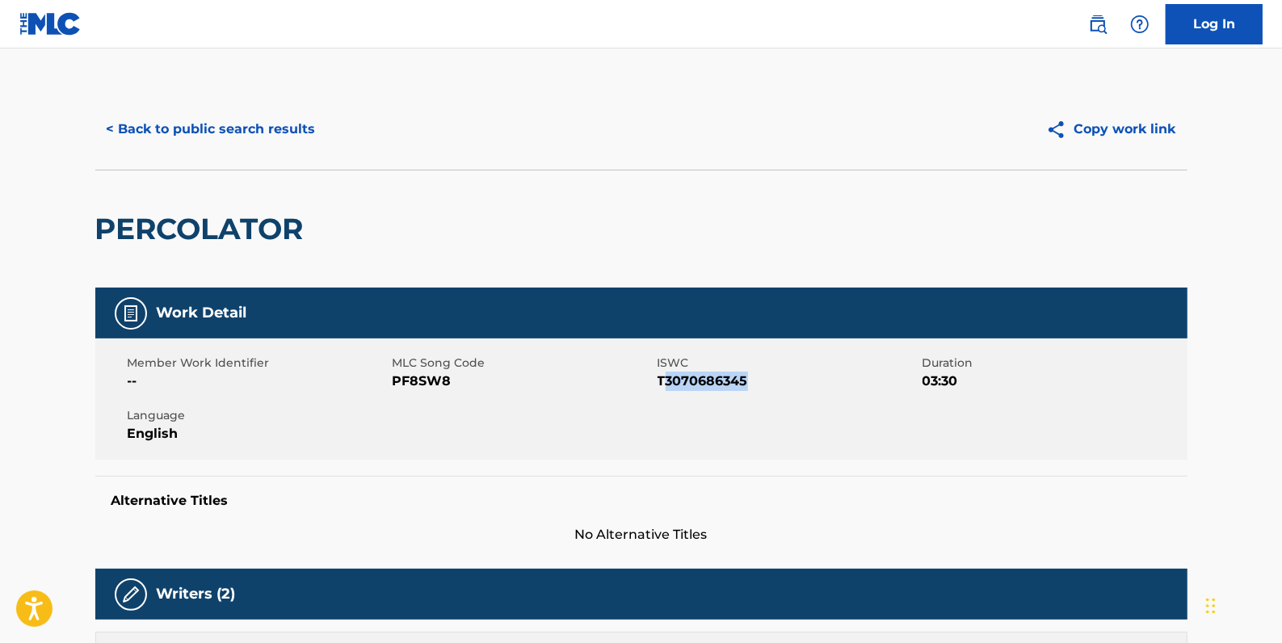
drag, startPoint x: 746, startPoint y: 380, endPoint x: 662, endPoint y: 381, distance: 84.0
click at [662, 381] on span "T3070686345" at bounding box center [788, 381] width 261 height 19
drag, startPoint x: 661, startPoint y: 381, endPoint x: 799, endPoint y: 380, distance: 138.1
click at [799, 380] on span "T3070686345" at bounding box center [788, 381] width 261 height 19
drag, startPoint x: 754, startPoint y: 379, endPoint x: 659, endPoint y: 384, distance: 95.5
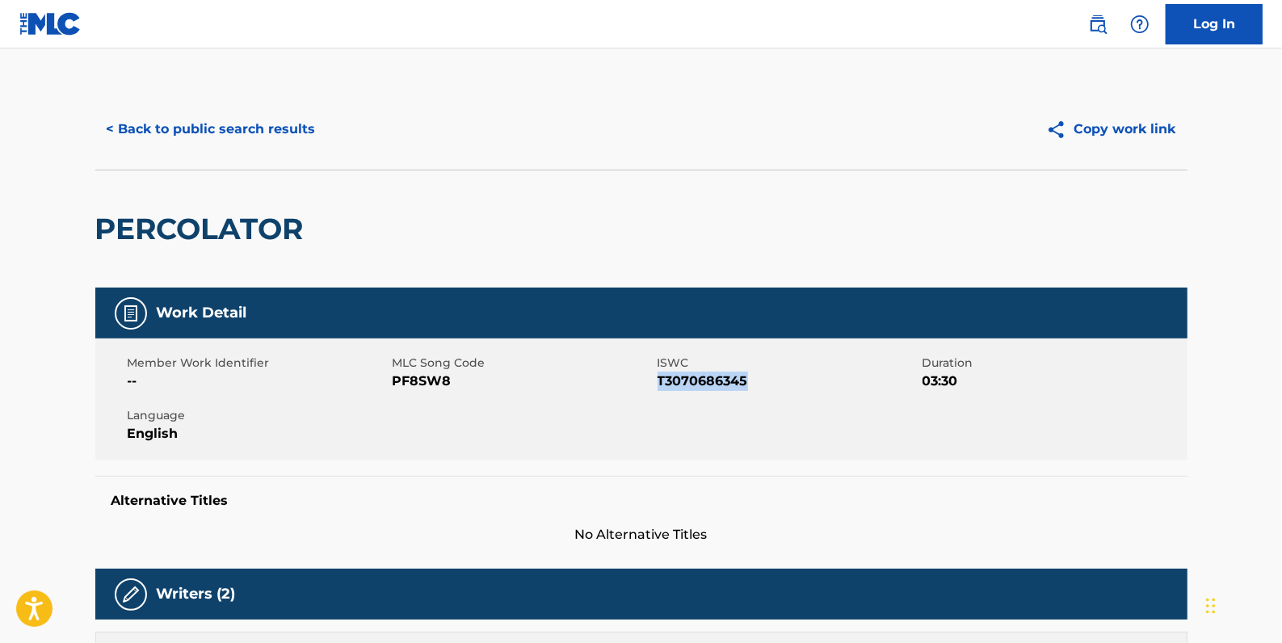
click at [659, 384] on span "T3070686345" at bounding box center [788, 381] width 261 height 19
copy span "T3070686345"
click at [207, 116] on button "< Back to public search results" at bounding box center [211, 129] width 232 height 40
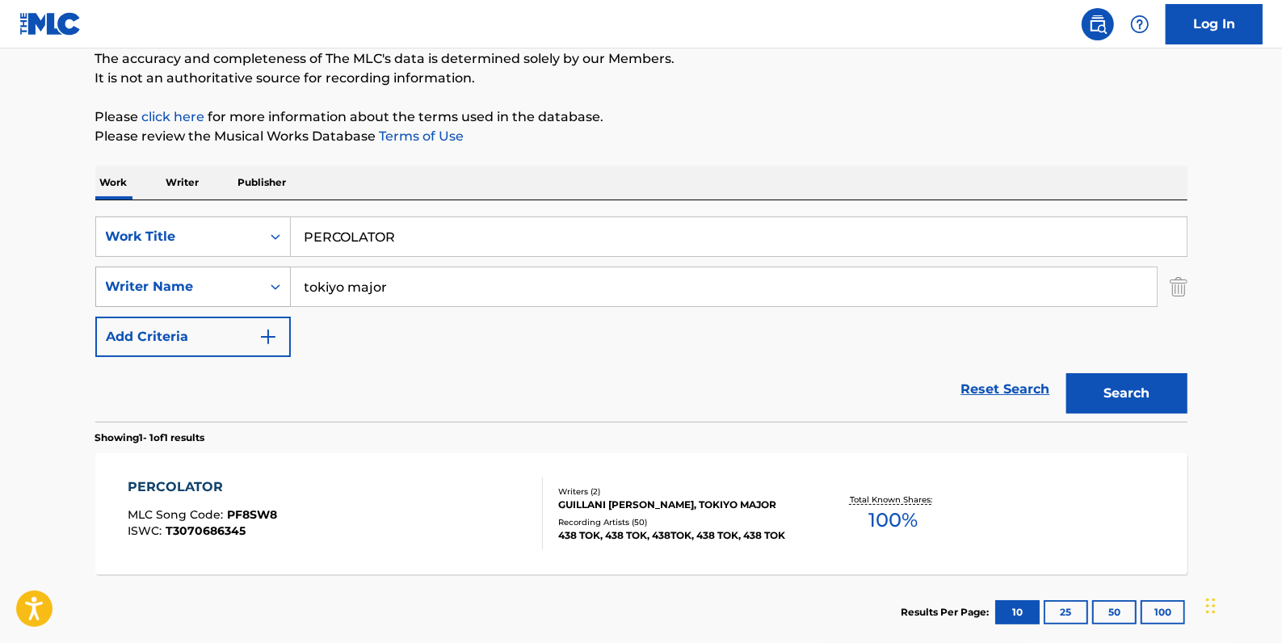
drag, startPoint x: 430, startPoint y: 284, endPoint x: 283, endPoint y: 284, distance: 147.0
click at [283, 284] on div "SearchWithCriteriaa8f3ab8f-0c58-4870-9589-46127790966a Writer Name [PERSON_NAME]" at bounding box center [641, 287] width 1092 height 40
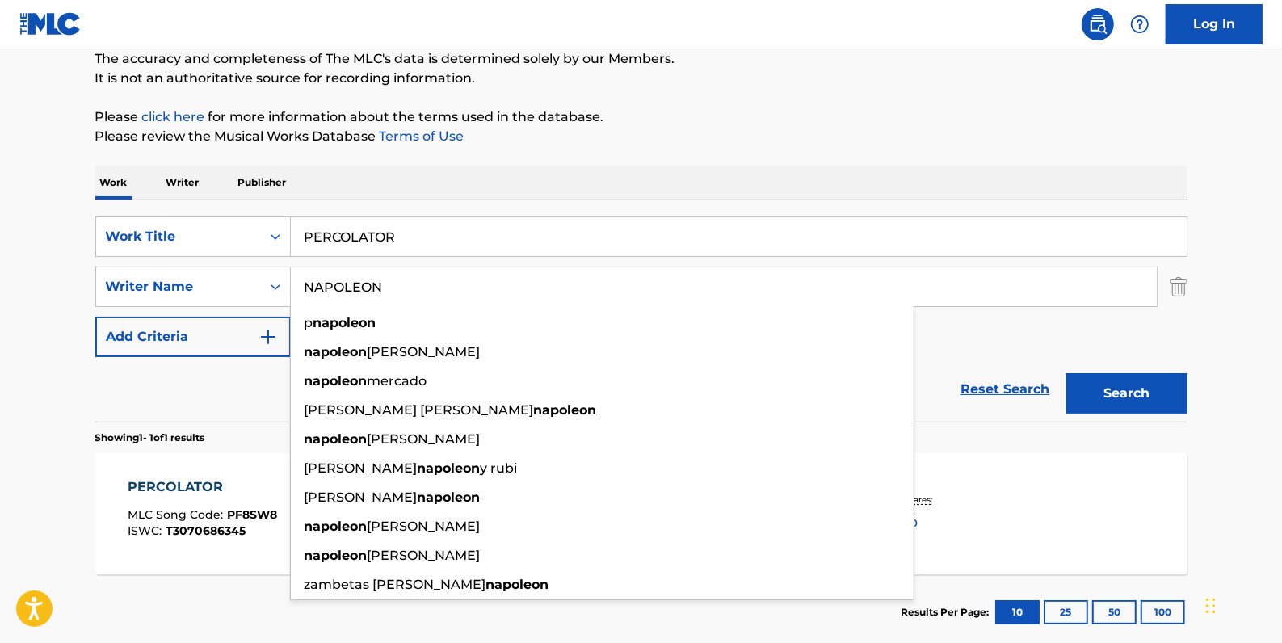
type input "NAPOLEON"
click at [1128, 389] on button "Search" at bounding box center [1126, 393] width 121 height 40
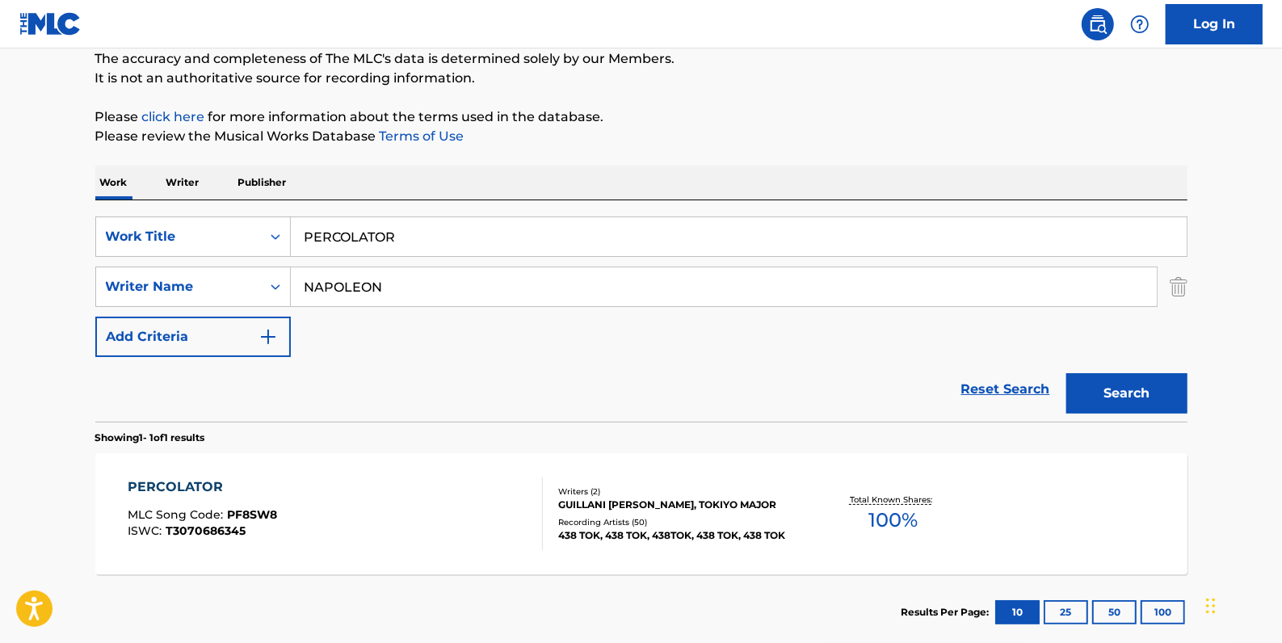
click at [456, 490] on div "PERCOLATOR MLC Song Code : PF8SW8 ISWC : T3070686345" at bounding box center [335, 513] width 415 height 73
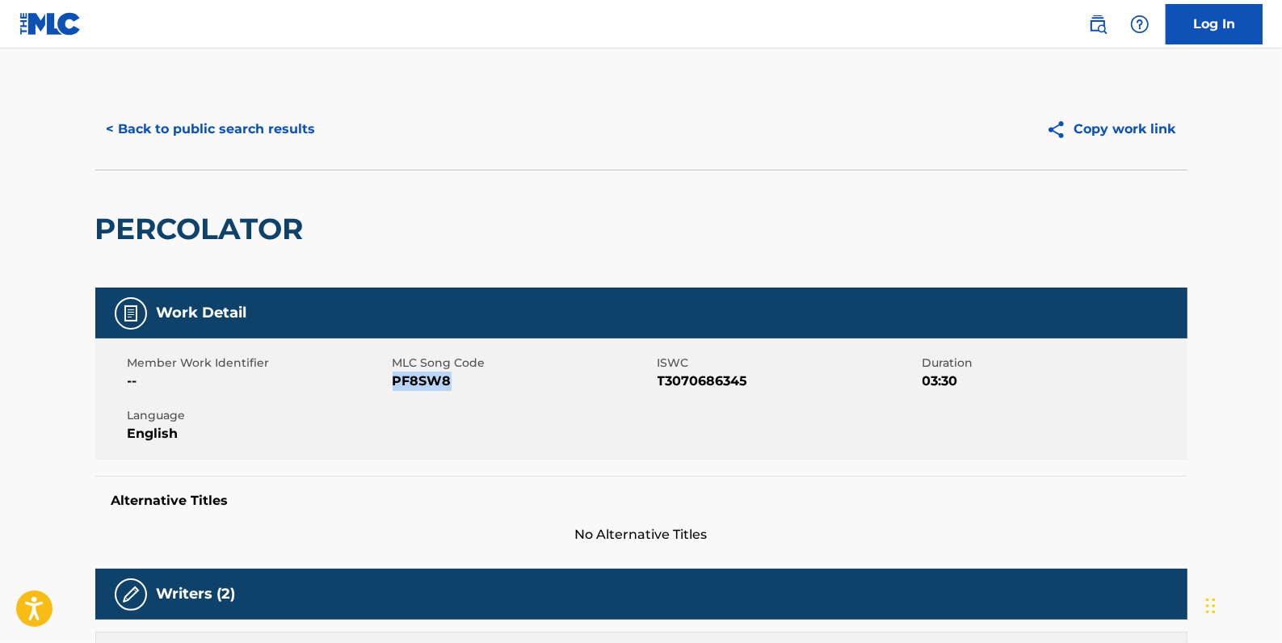
drag, startPoint x: 456, startPoint y: 384, endPoint x: 393, endPoint y: 381, distance: 62.2
click at [393, 381] on span "PF8SW8" at bounding box center [523, 381] width 261 height 19
drag, startPoint x: 393, startPoint y: 381, endPoint x: 404, endPoint y: 384, distance: 11.0
copy span "PF8SW8"
click at [258, 128] on button "< Back to public search results" at bounding box center [211, 129] width 232 height 40
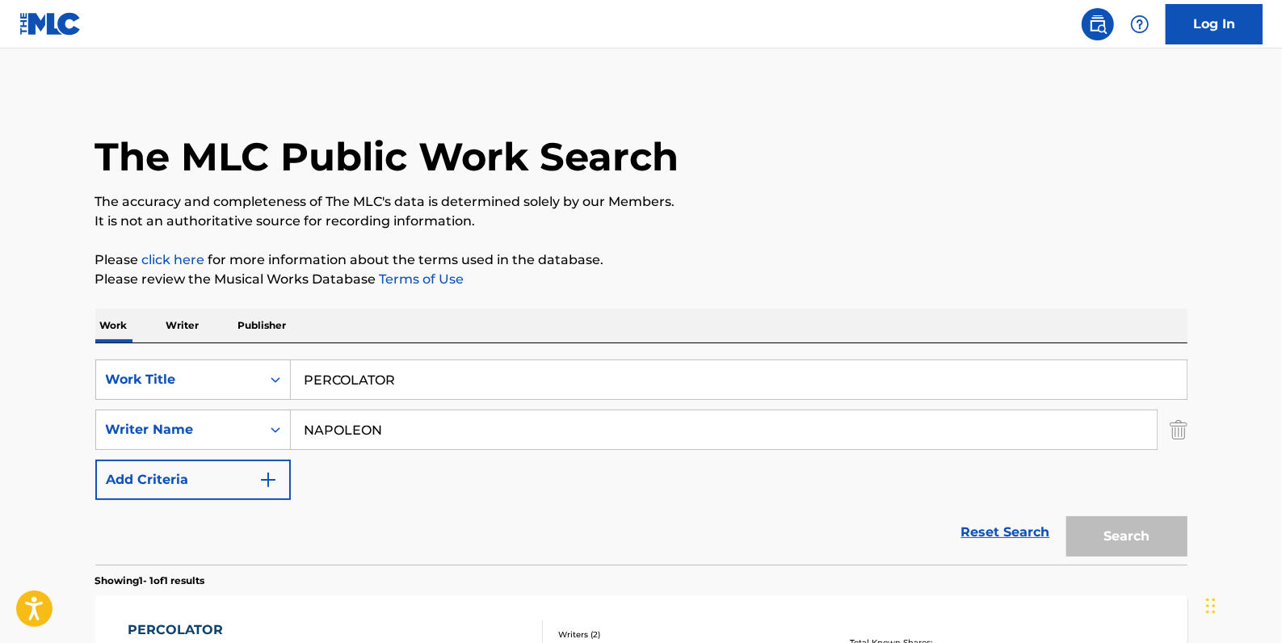
scroll to position [143, 0]
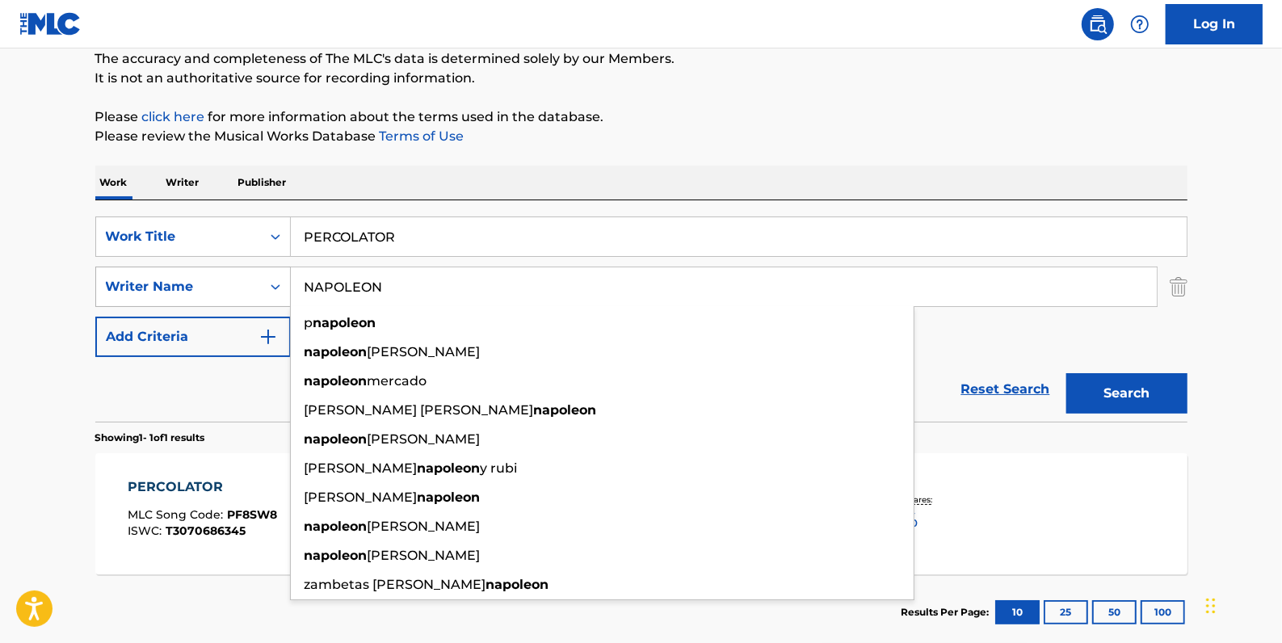
drag, startPoint x: 405, startPoint y: 289, endPoint x: 266, endPoint y: 290, distance: 139.7
click at [266, 290] on div "SearchWithCriteriaa8f3ab8f-0c58-4870-9589-46127790966a Writer Name [PERSON_NAME…" at bounding box center [641, 287] width 1092 height 40
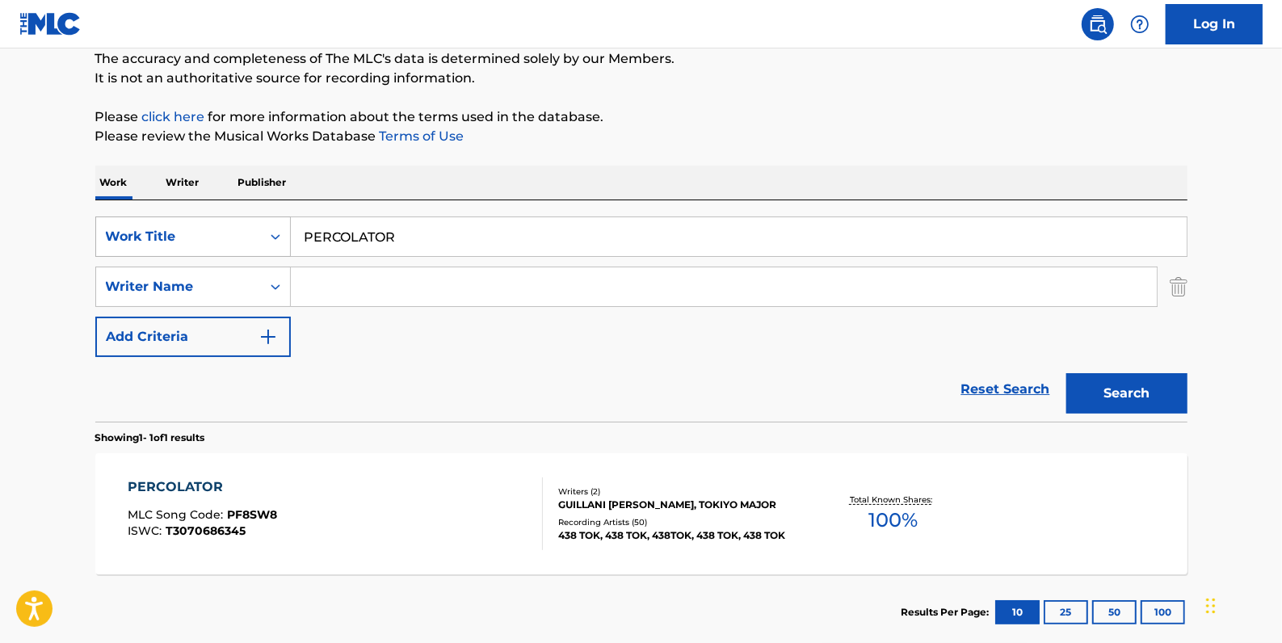
drag, startPoint x: 406, startPoint y: 236, endPoint x: 264, endPoint y: 232, distance: 142.2
click at [265, 232] on div "SearchWithCriteriadfb9a5b6-9d2f-4cb6-b3fb-da2ee3a7d775 Work Title PERCOLATOR" at bounding box center [641, 236] width 1092 height 40
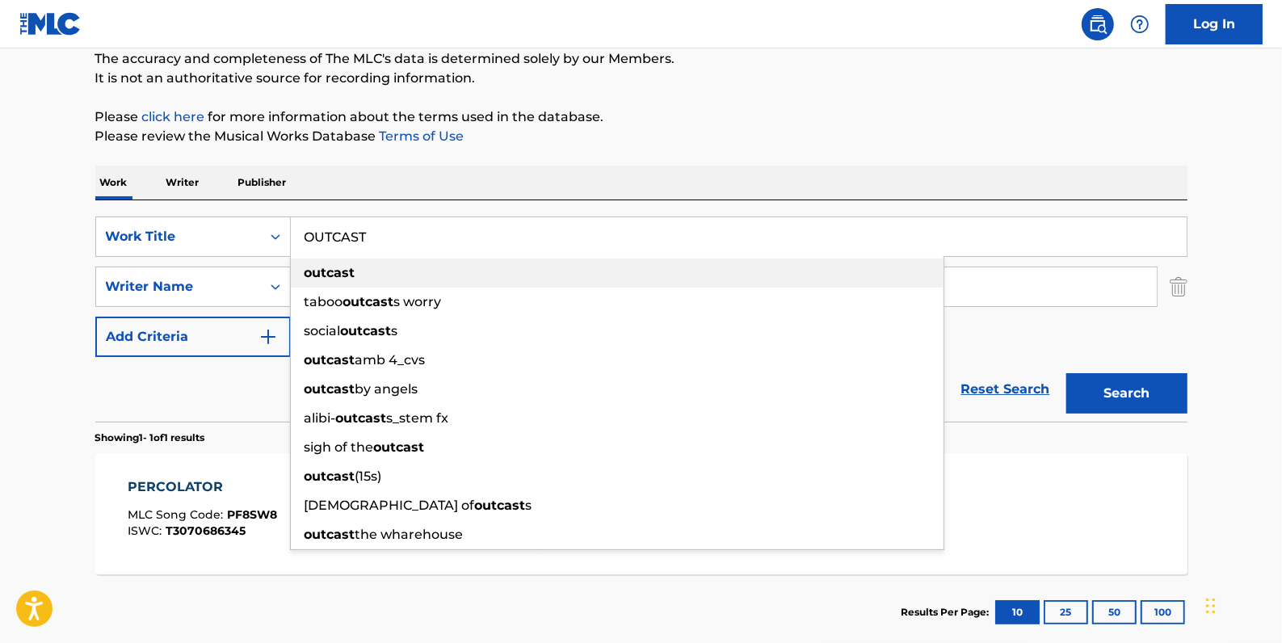
click at [330, 275] on strong "outcast" at bounding box center [330, 272] width 51 height 15
type input "outcast"
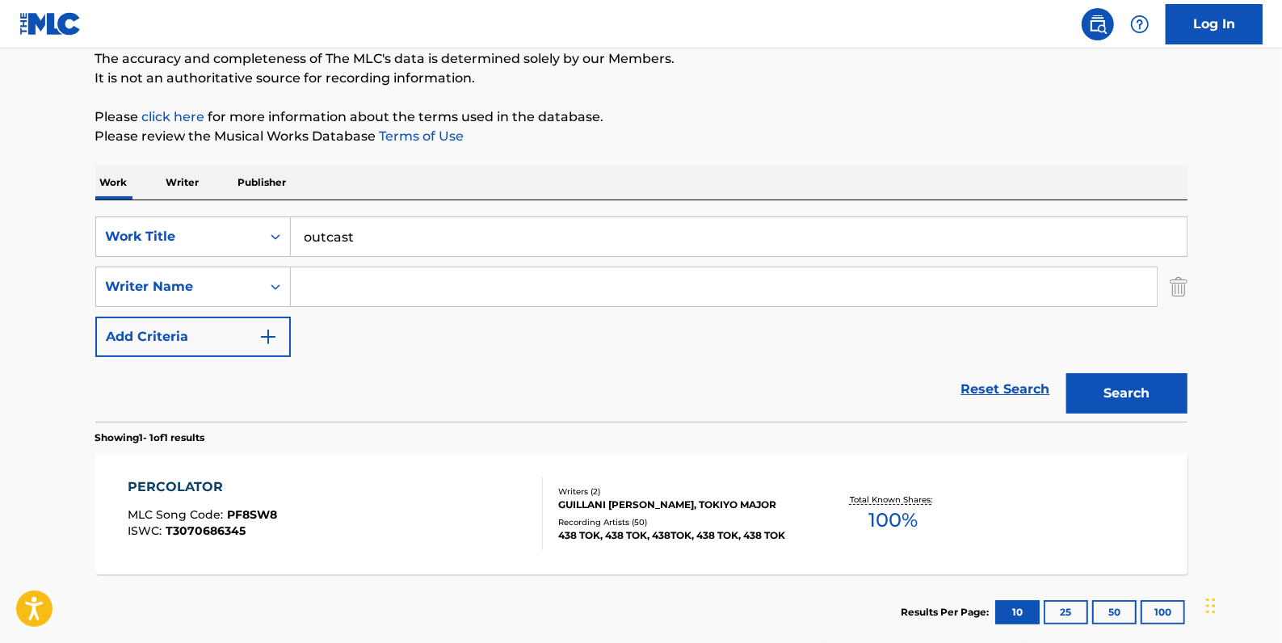
click at [464, 298] on input "Search Form" at bounding box center [724, 286] width 866 height 39
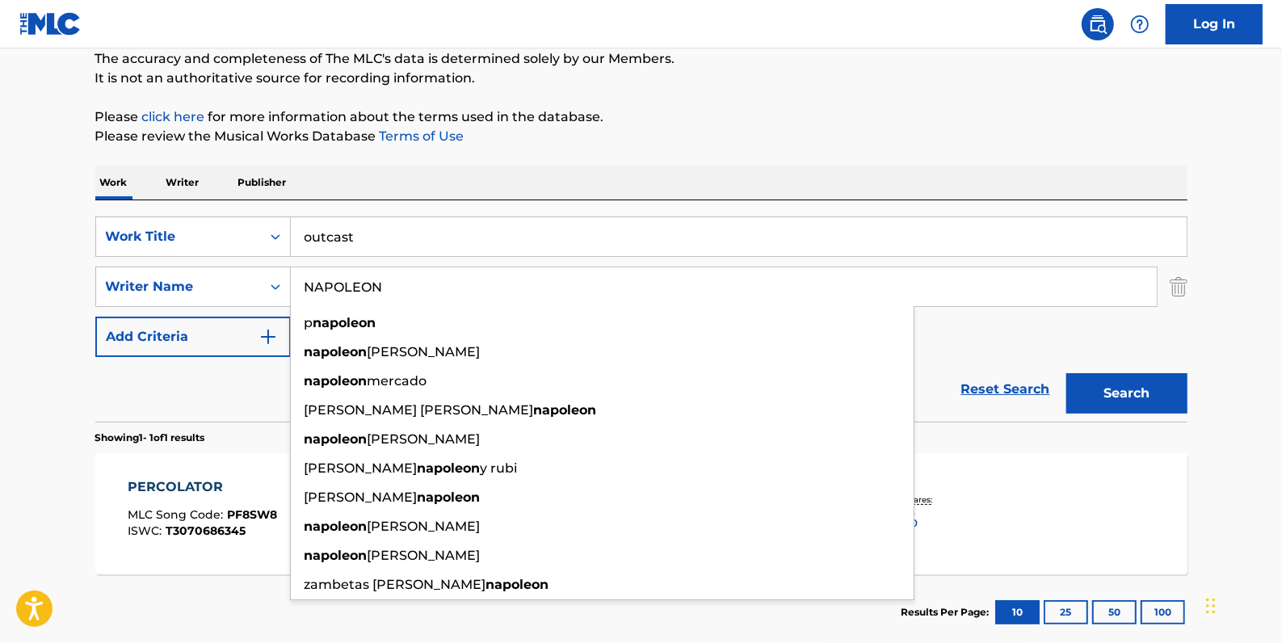
type input "NAPOLEON"
click at [1130, 386] on button "Search" at bounding box center [1126, 393] width 121 height 40
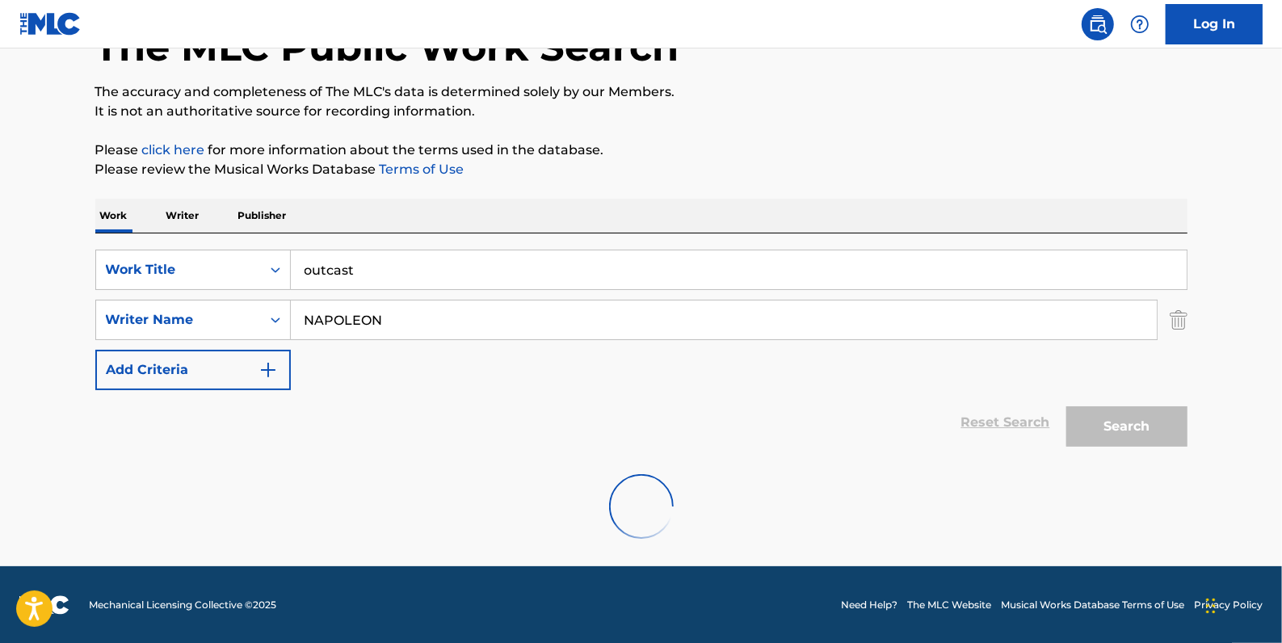
scroll to position [57, 0]
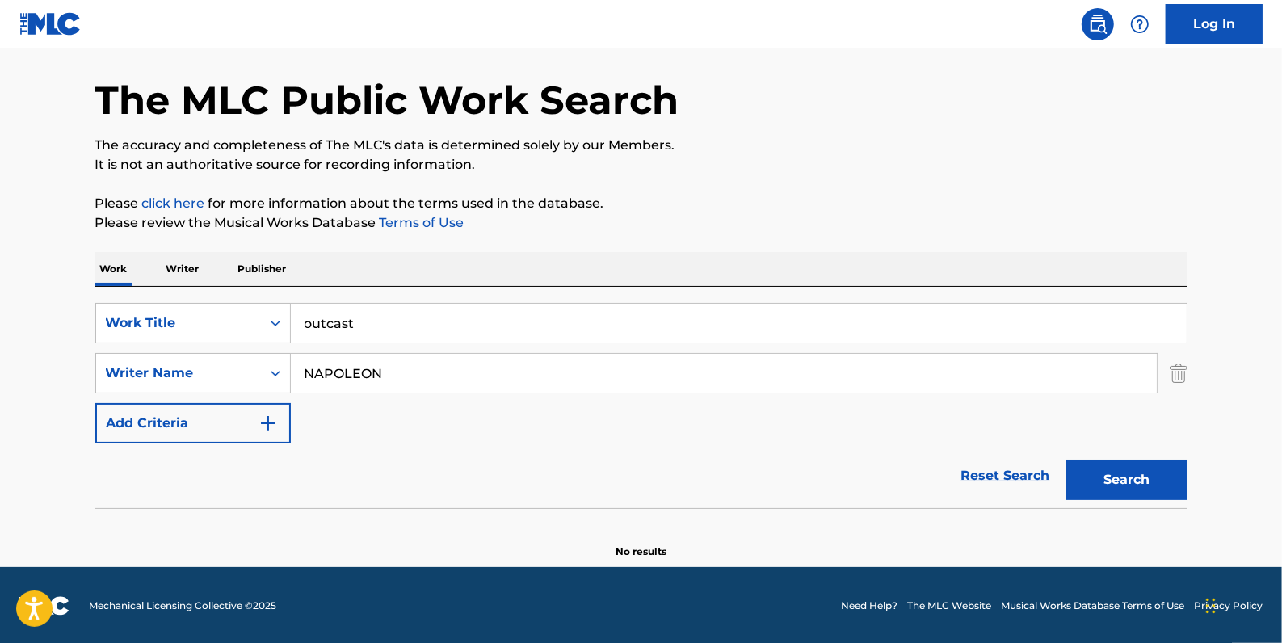
click at [1010, 468] on link "Reset Search" at bounding box center [1005, 476] width 105 height 36
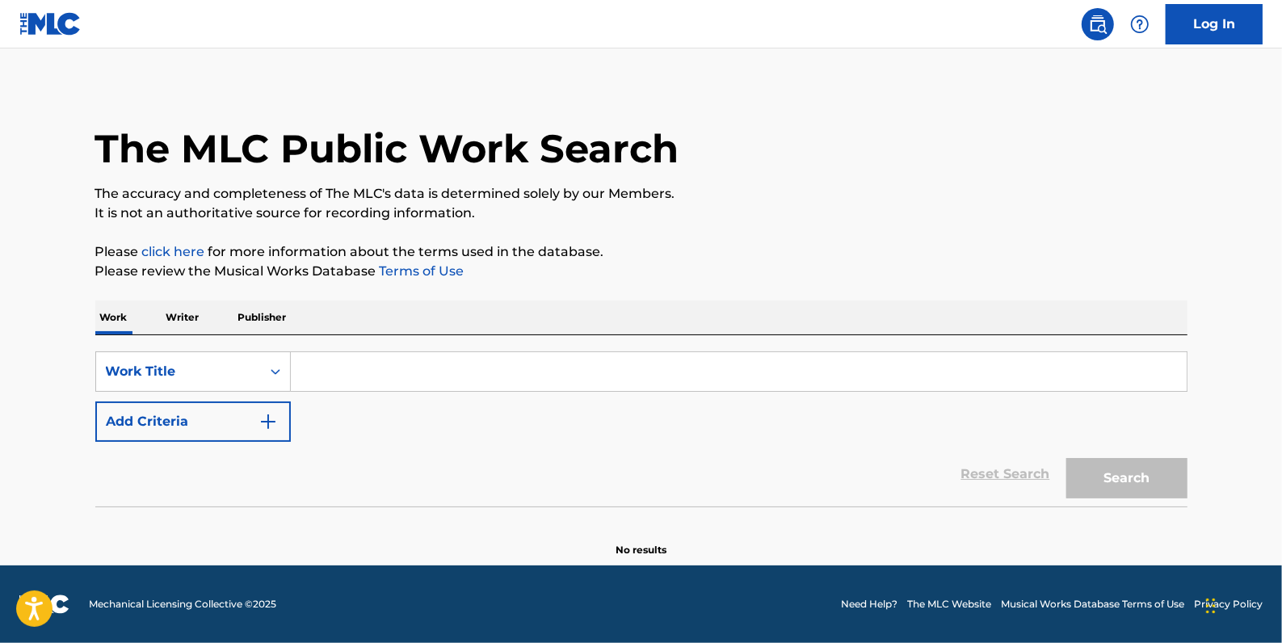
scroll to position [0, 0]
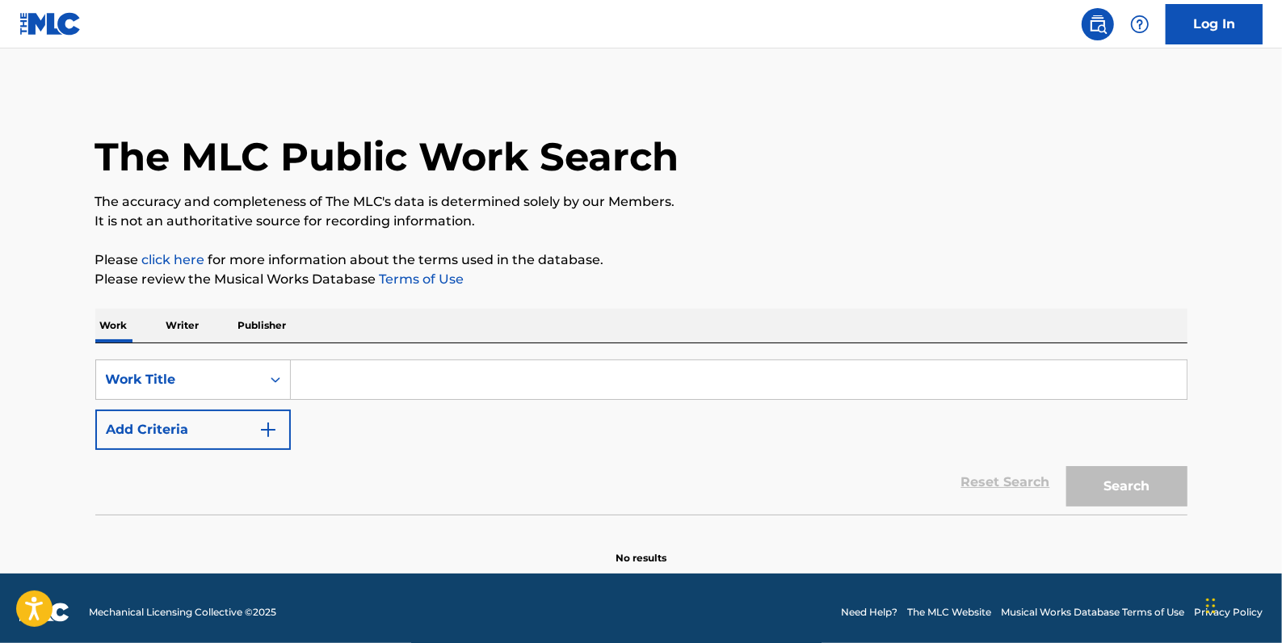
paste input "[PERSON_NAME]"
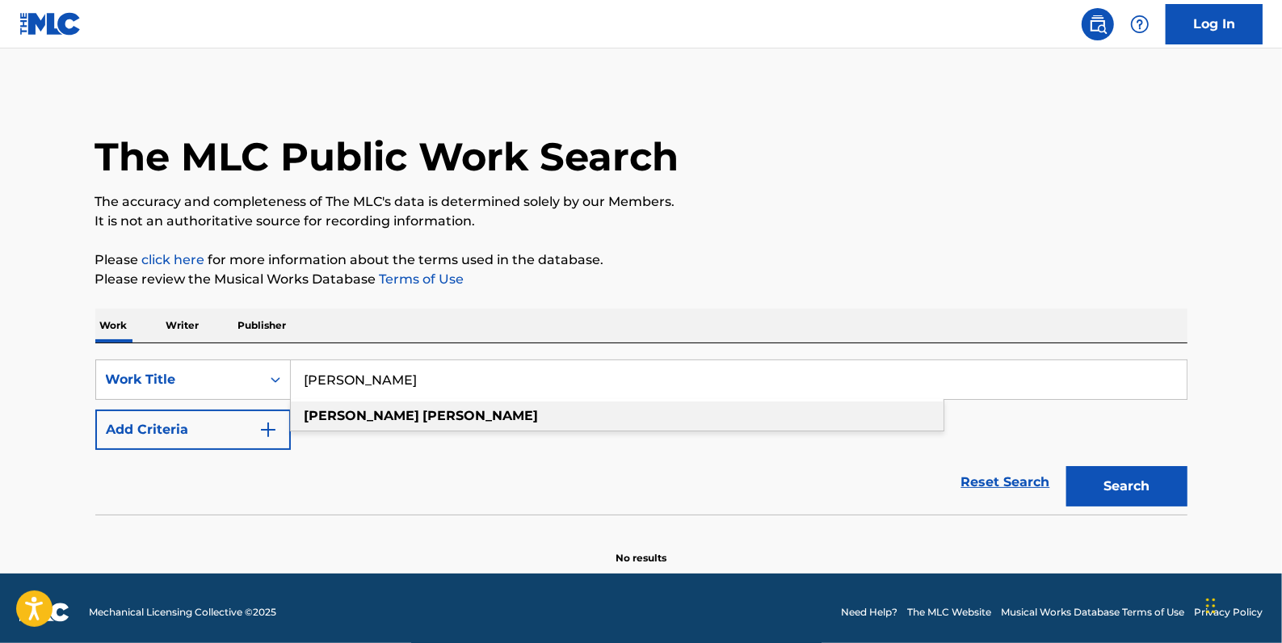
click at [423, 418] on strong "[PERSON_NAME]" at bounding box center [481, 415] width 116 height 15
type input "[PERSON_NAME]"
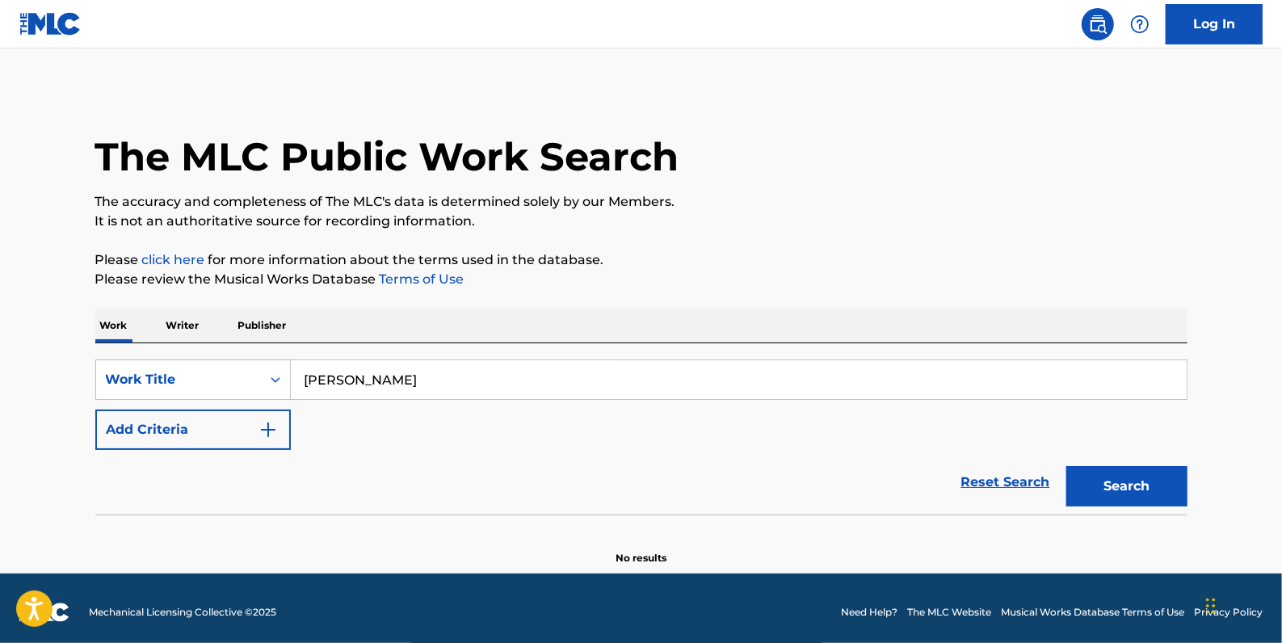
click at [220, 431] on button "Add Criteria" at bounding box center [192, 430] width 195 height 40
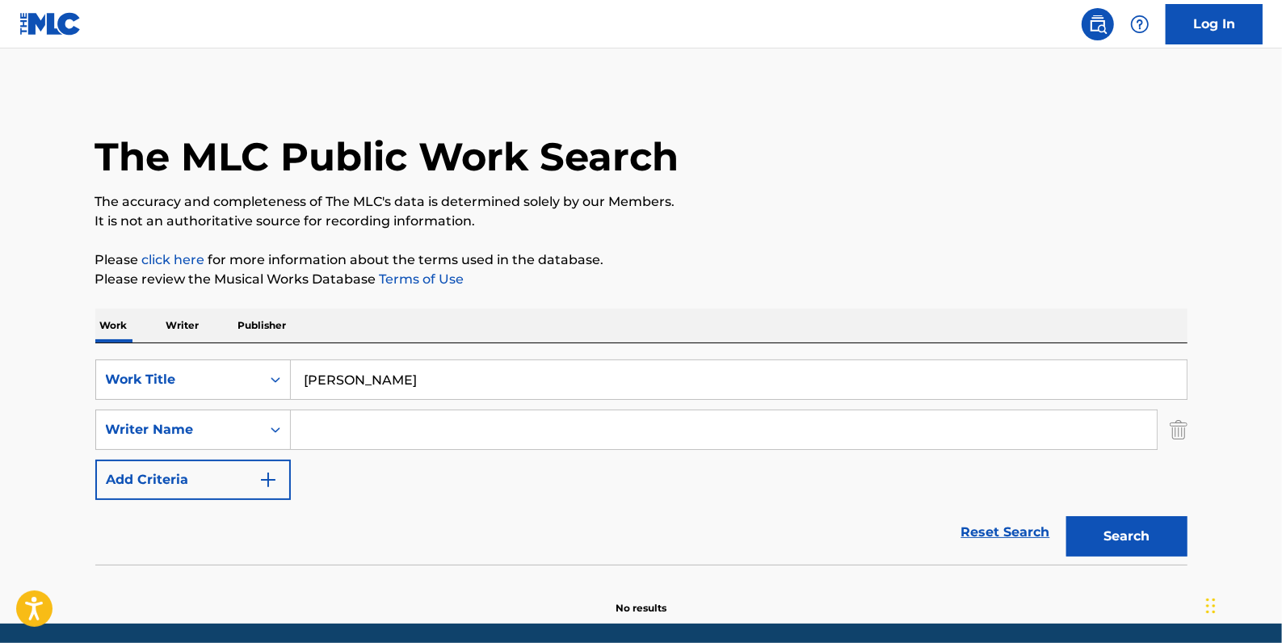
click at [352, 431] on input "Search Form" at bounding box center [724, 429] width 866 height 39
paste input "[PERSON_NAME];"
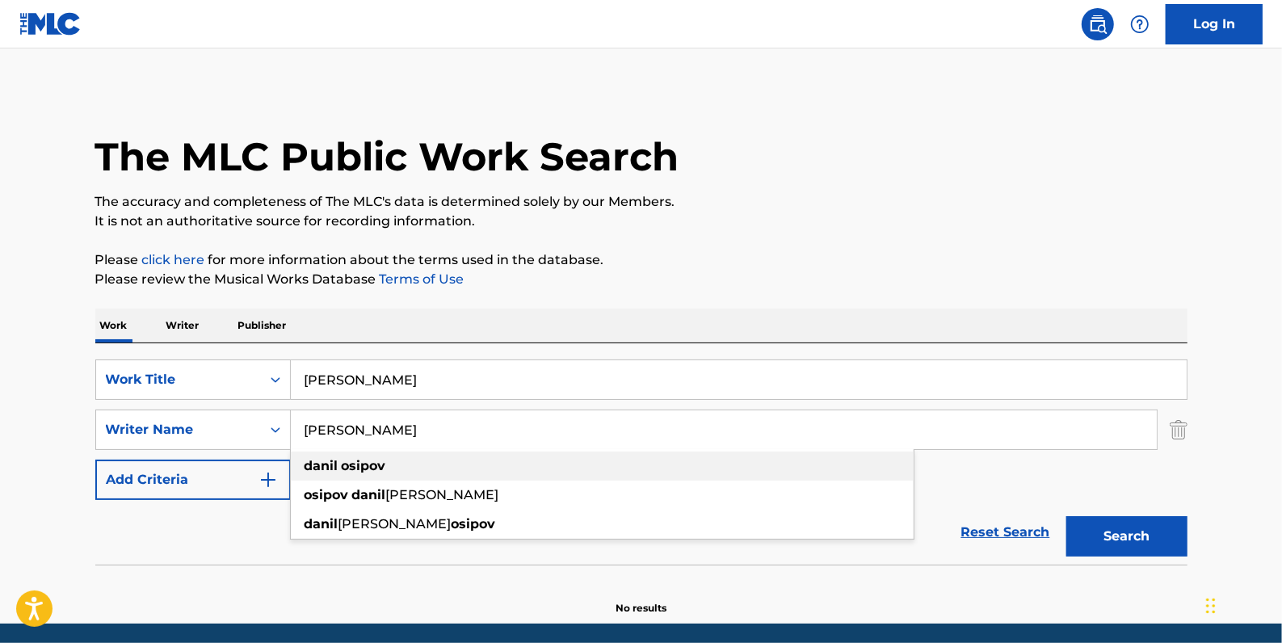
click at [376, 468] on strong "osipov" at bounding box center [364, 465] width 44 height 15
type input "[PERSON_NAME]"
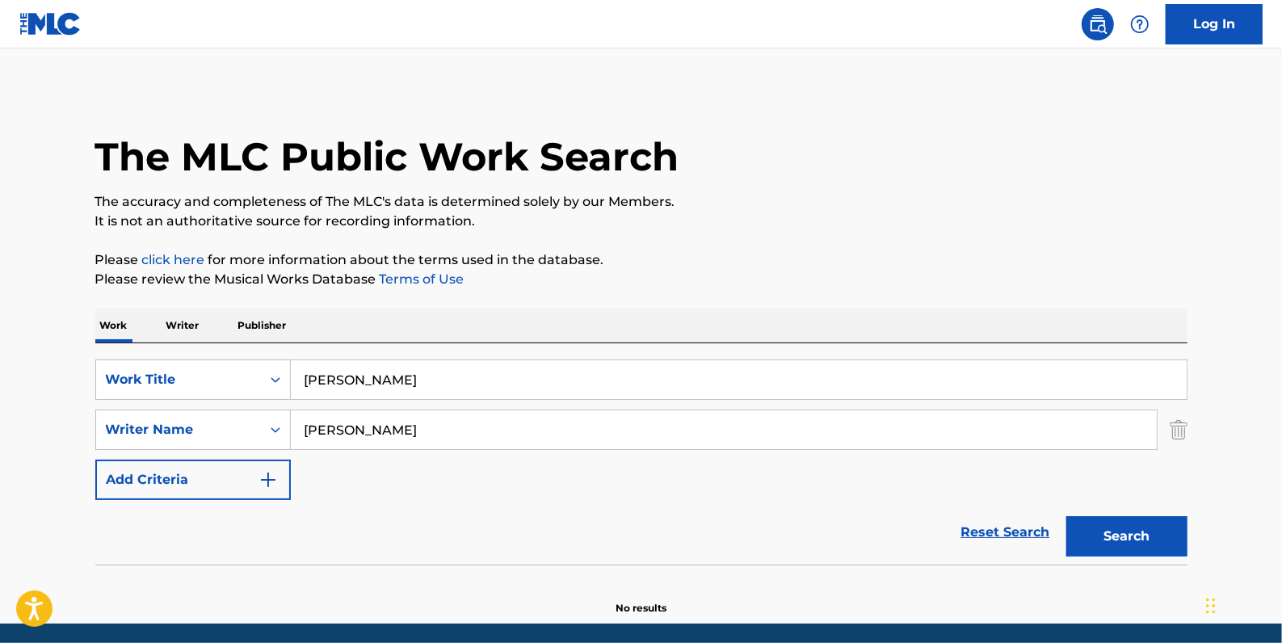
click at [1112, 535] on button "Search" at bounding box center [1126, 536] width 121 height 40
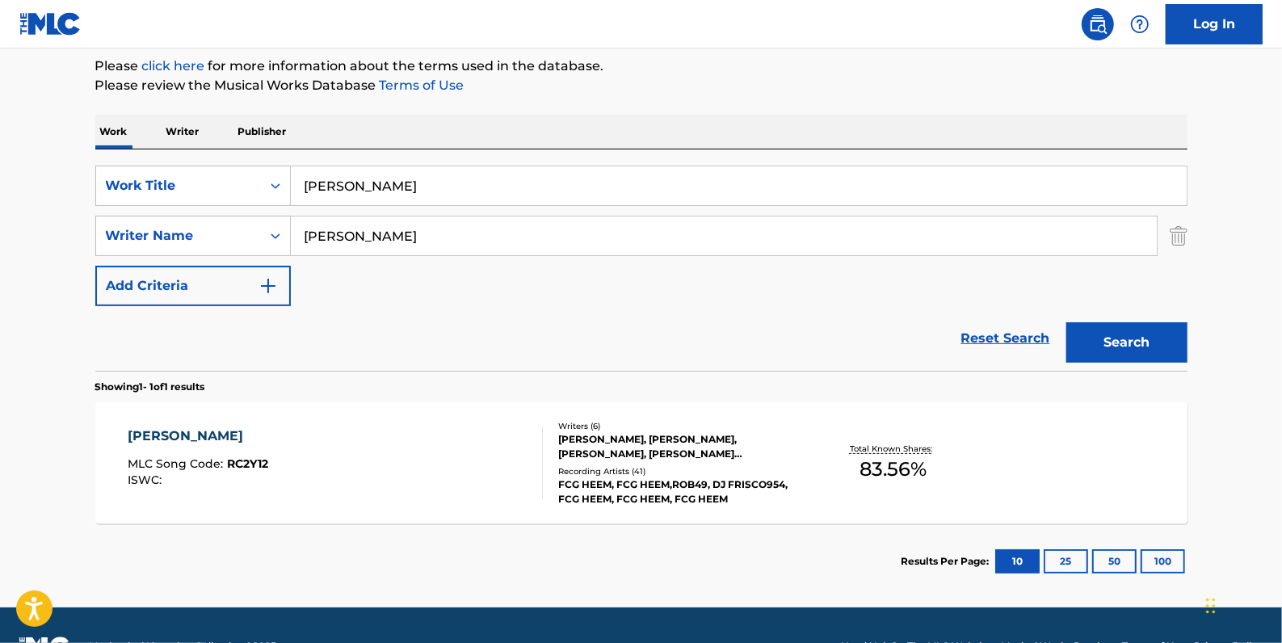
scroll to position [220, 0]
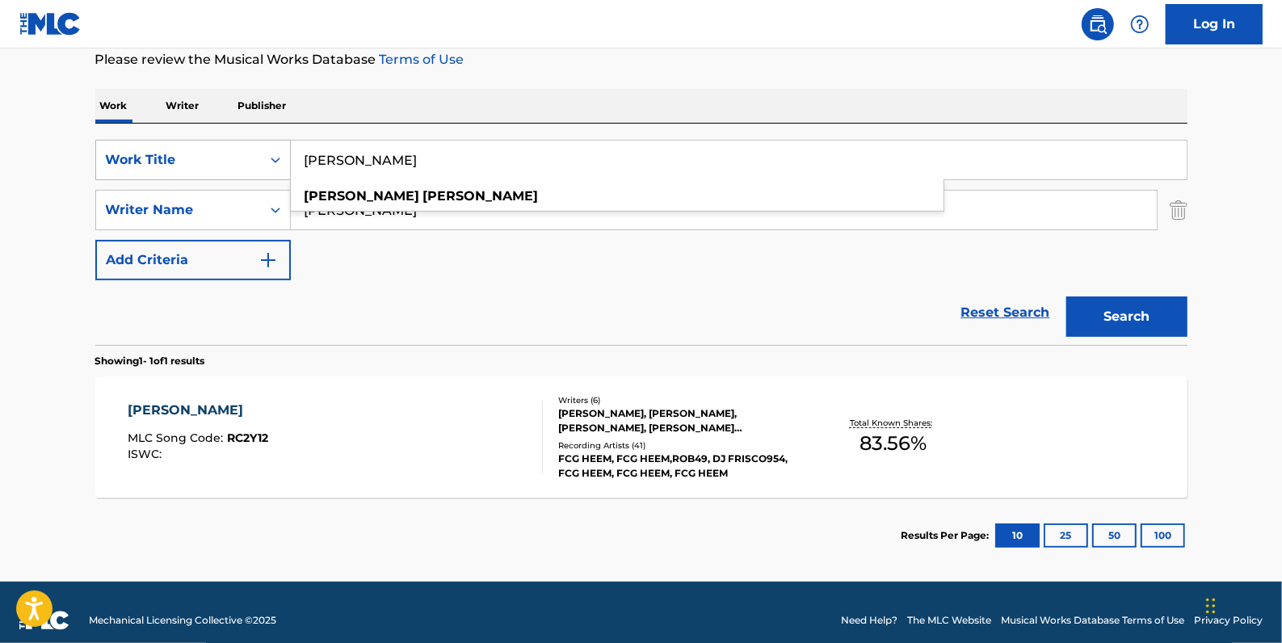
drag, startPoint x: 434, startPoint y: 162, endPoint x: 279, endPoint y: 153, distance: 155.3
click at [279, 153] on div "SearchWithCriteriadfb9a5b6-9d2f-4cb6-b3fb-da2ee3a7d775 Work Title [PERSON_NAME]…" at bounding box center [641, 160] width 1092 height 40
click at [379, 247] on div "SearchWithCriteriadfb9a5b6-9d2f-4cb6-b3fb-da2ee3a7d775 Work Title [PERSON_NAME]…" at bounding box center [641, 210] width 1092 height 141
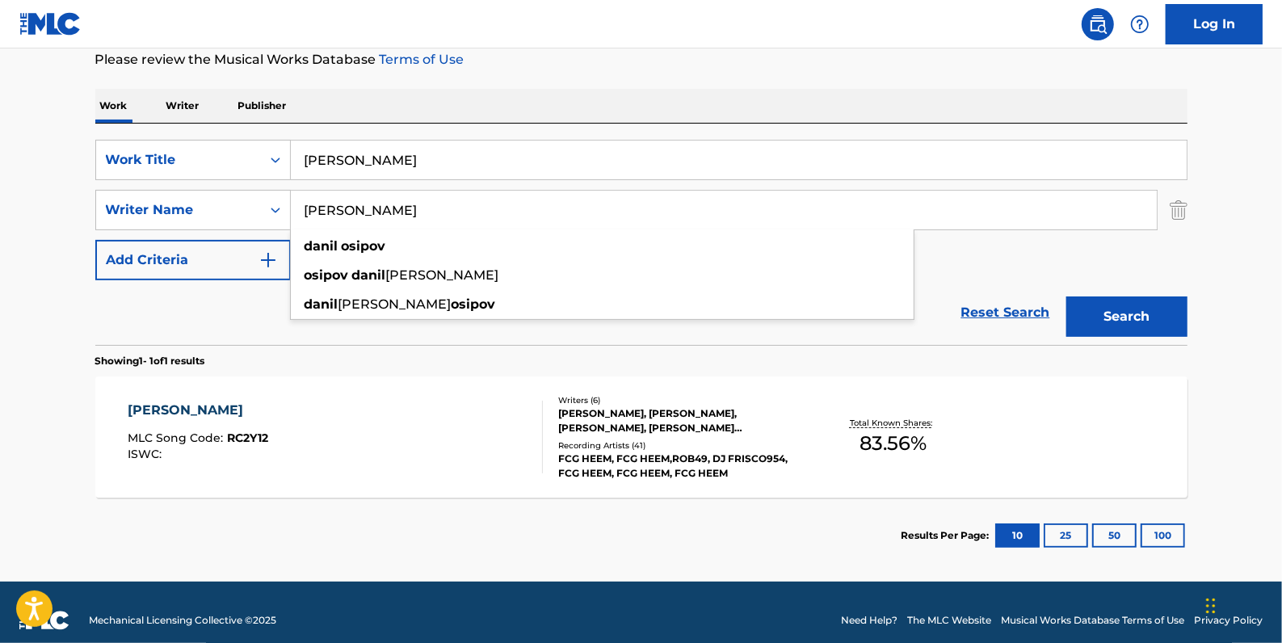
drag, startPoint x: 395, startPoint y: 207, endPoint x: 303, endPoint y: 207, distance: 92.1
click at [303, 207] on input "[PERSON_NAME]" at bounding box center [724, 210] width 866 height 39
click at [1002, 313] on link "Reset Search" at bounding box center [1005, 313] width 105 height 36
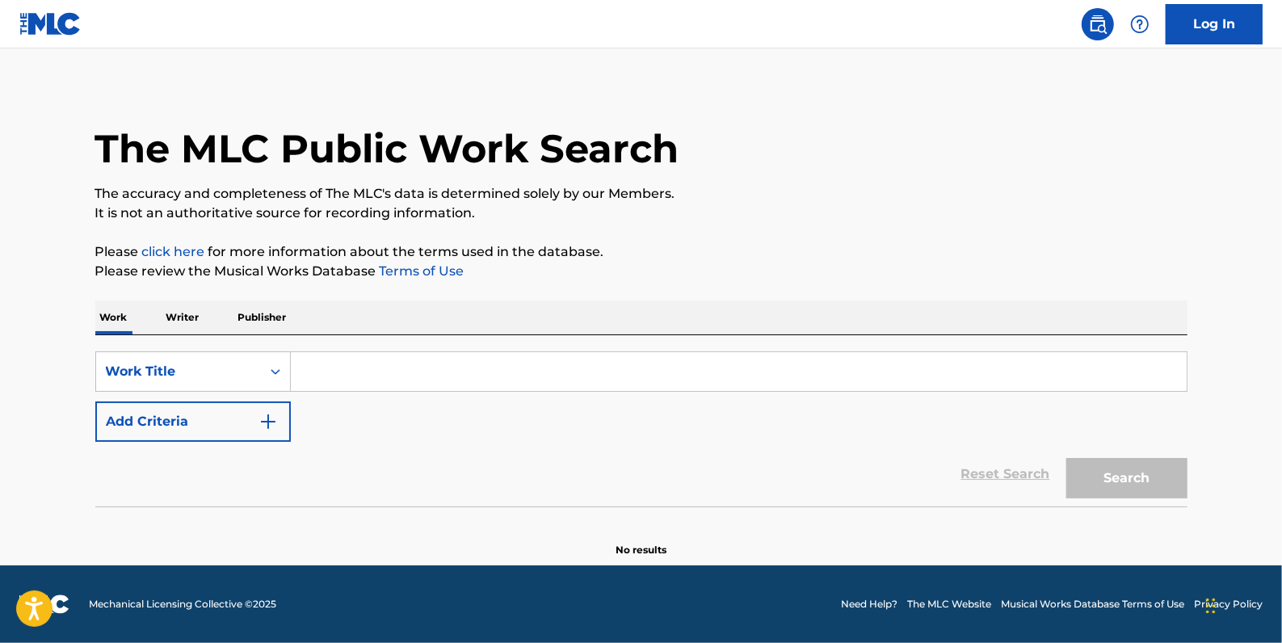
scroll to position [0, 0]
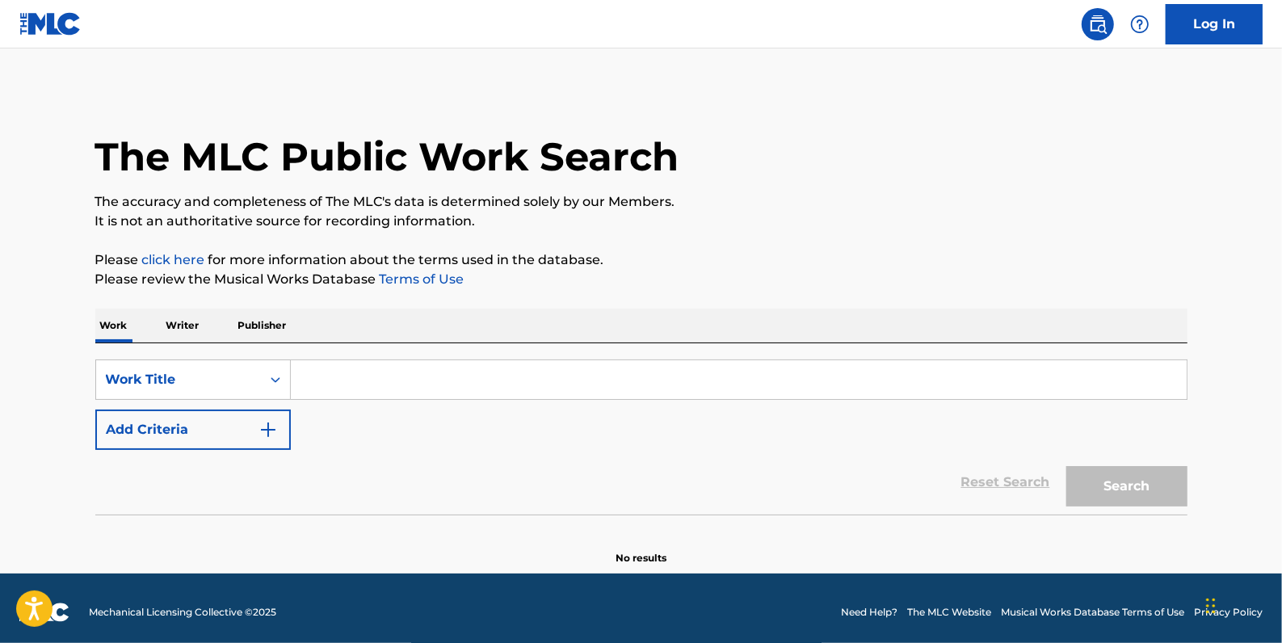
click at [200, 423] on button "Add Criteria" at bounding box center [192, 430] width 195 height 40
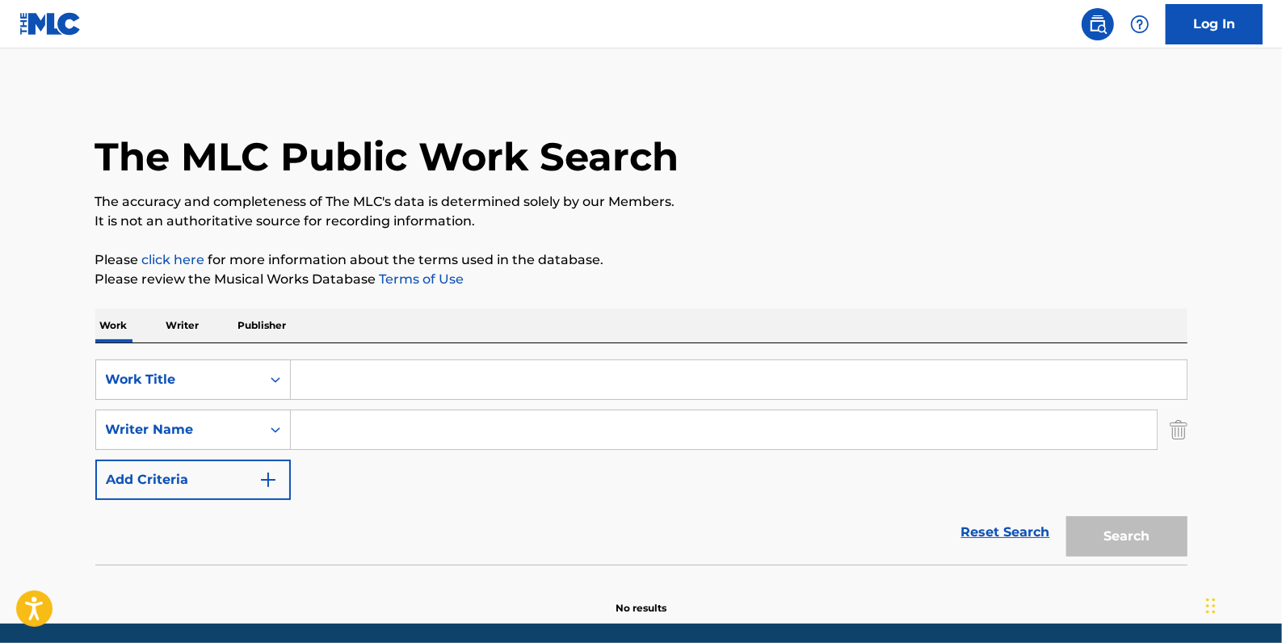
paste input "[PERSON_NAME]"
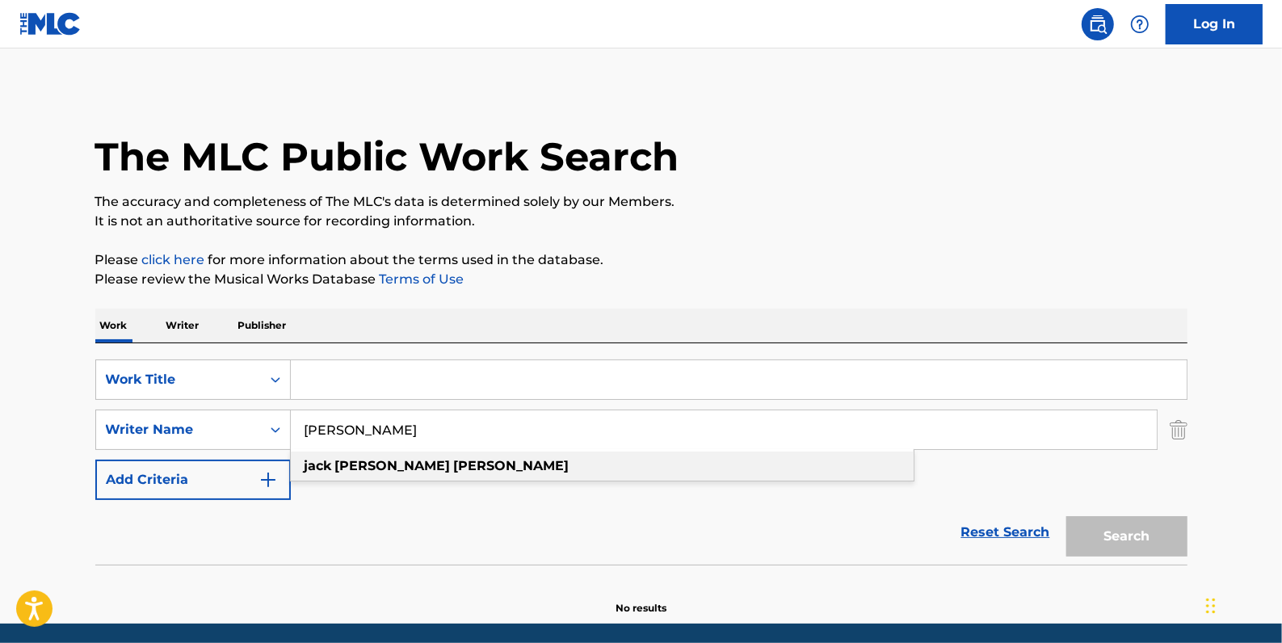
click at [533, 469] on div "[PERSON_NAME]" at bounding box center [602, 466] width 623 height 29
type input "[PERSON_NAME]"
paste input "ROLLIN"
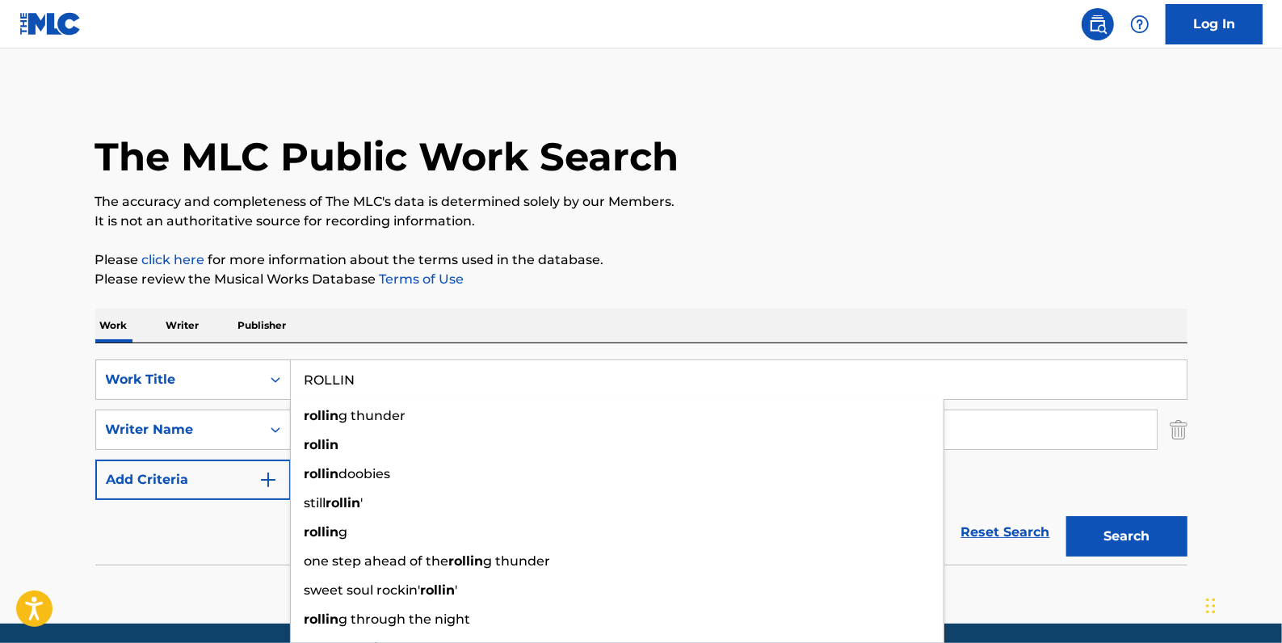
type input "ROLLIN"
click at [1112, 533] on button "Search" at bounding box center [1126, 536] width 121 height 40
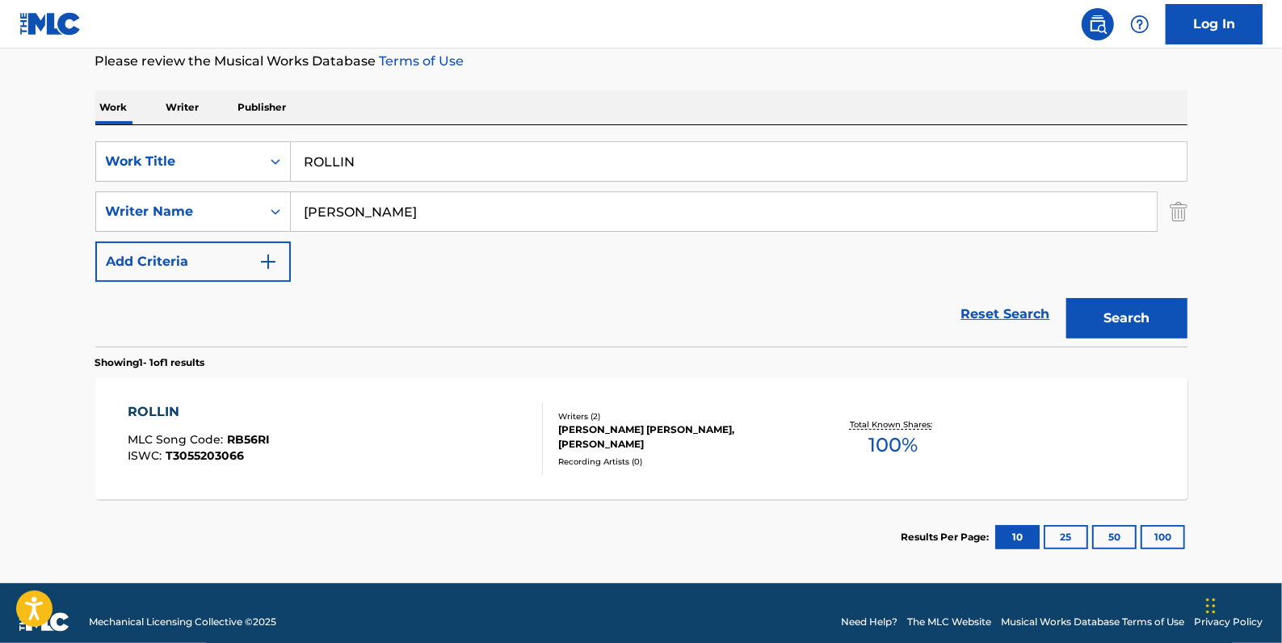
scroll to position [220, 0]
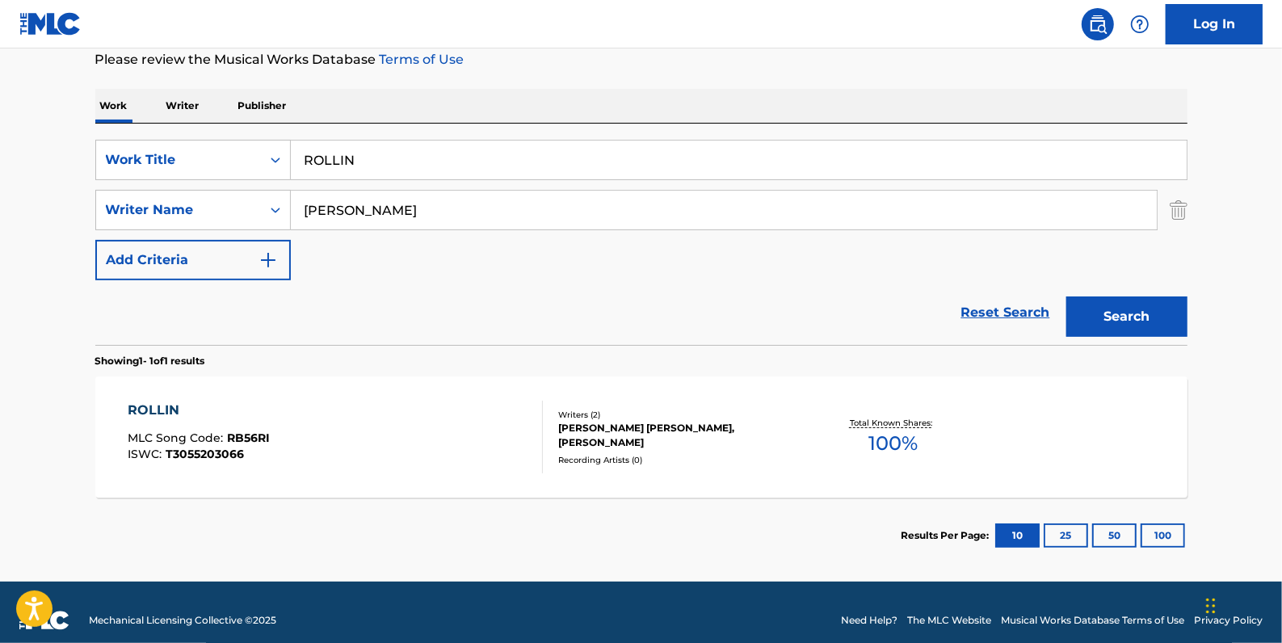
click at [464, 404] on div "ROLLIN MLC Song Code : RB56RI ISWC : T3055203066" at bounding box center [335, 437] width 415 height 73
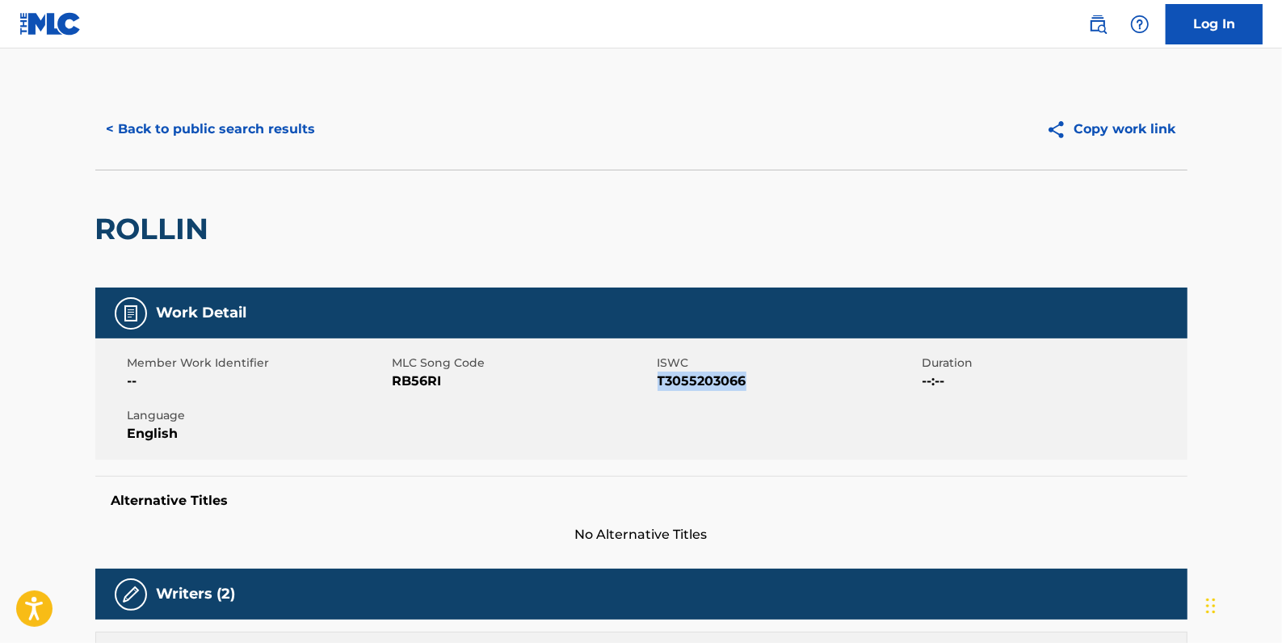
drag, startPoint x: 754, startPoint y: 382, endPoint x: 658, endPoint y: 381, distance: 96.9
click at [658, 381] on span "T3055203066" at bounding box center [788, 381] width 261 height 19
drag, startPoint x: 658, startPoint y: 381, endPoint x: 671, endPoint y: 381, distance: 13.7
copy span "T3055203066"
click at [273, 131] on button "< Back to public search results" at bounding box center [211, 129] width 232 height 40
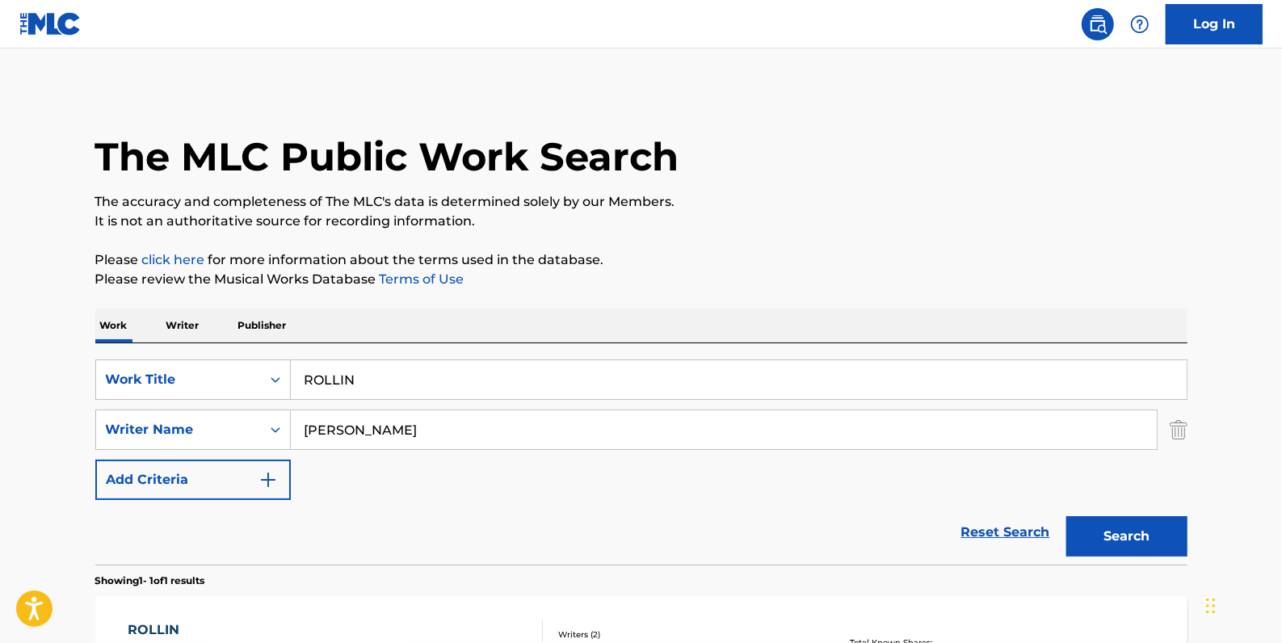
scroll to position [143, 0]
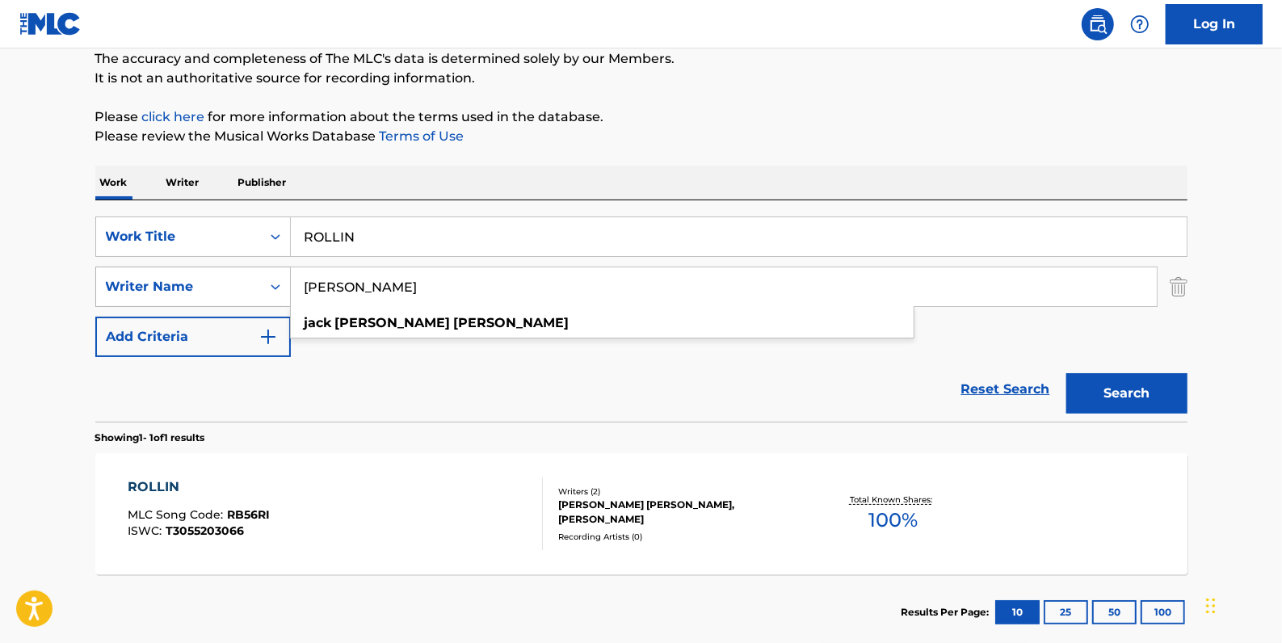
drag, startPoint x: 457, startPoint y: 292, endPoint x: 270, endPoint y: 279, distance: 187.8
click at [270, 279] on div "SearchWithCriteriaa8f3ab8f-0c58-4870-9589-46127790966a Writer Name [PERSON_NAME…" at bounding box center [641, 287] width 1092 height 40
paste input "[PERSON_NAME]"
type input "[PERSON_NAME]"
click at [376, 242] on input "ROLLIN" at bounding box center [739, 236] width 896 height 39
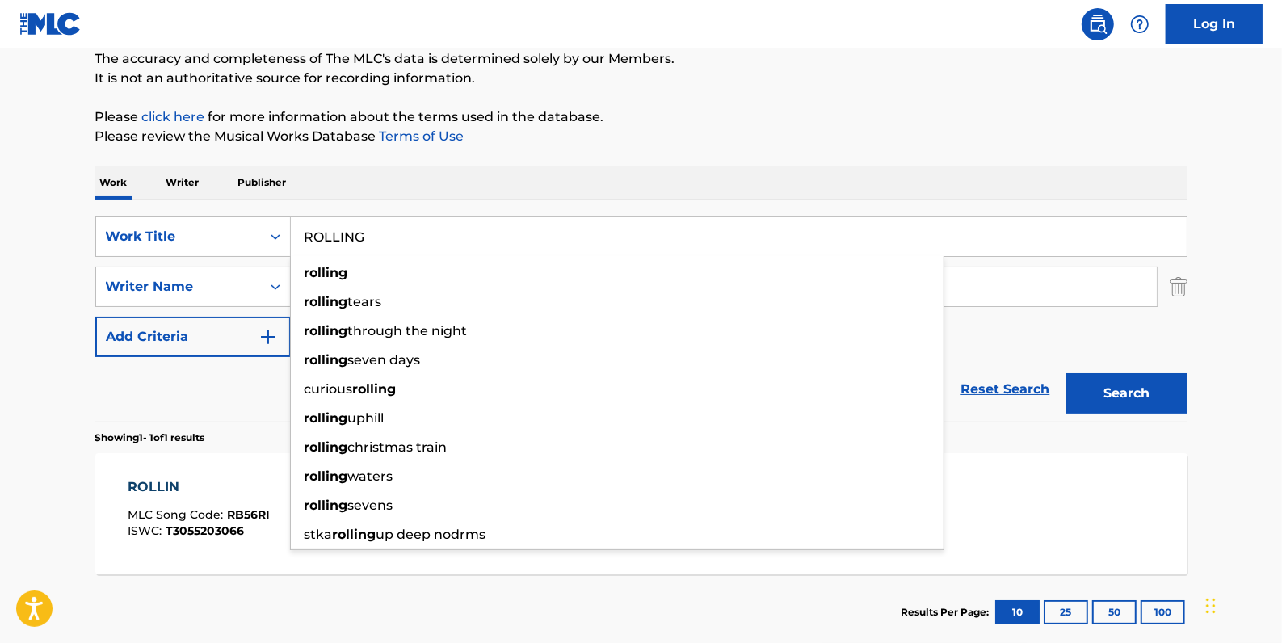
type input "ROLLING"
click at [1132, 399] on button "Search" at bounding box center [1126, 393] width 121 height 40
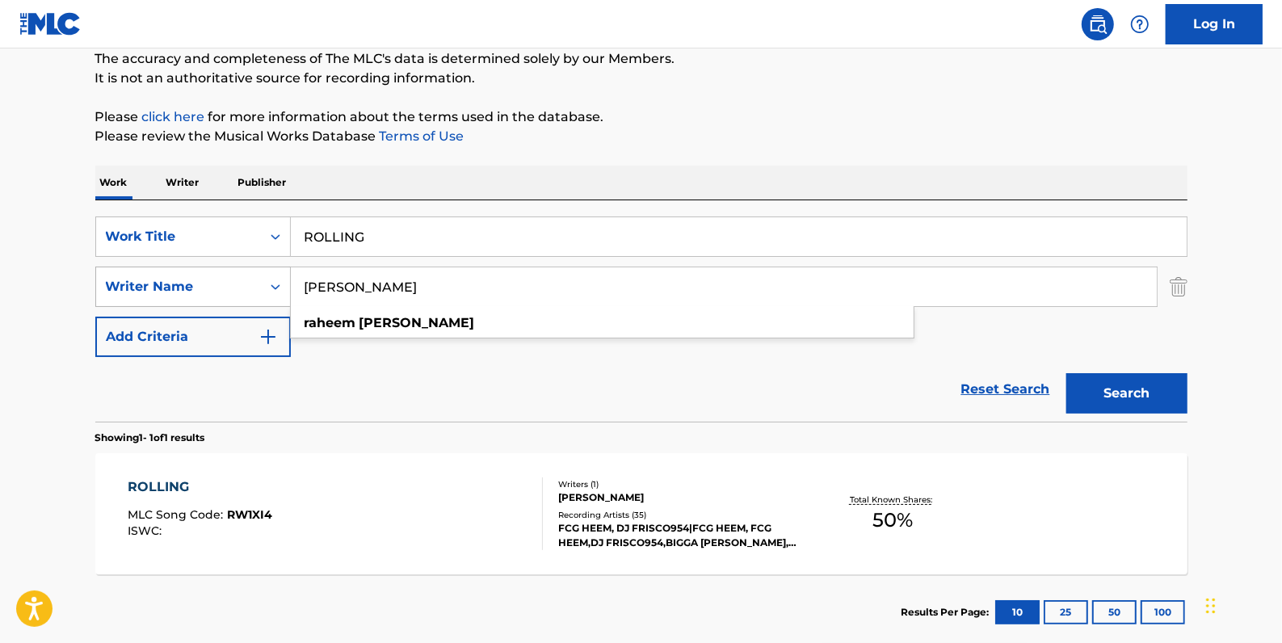
drag, startPoint x: 430, startPoint y: 295, endPoint x: 279, endPoint y: 291, distance: 150.3
click at [279, 291] on div "SearchWithCriteriaa8f3ab8f-0c58-4870-9589-46127790966a Writer Name [PERSON_NAME…" at bounding box center [641, 287] width 1092 height 40
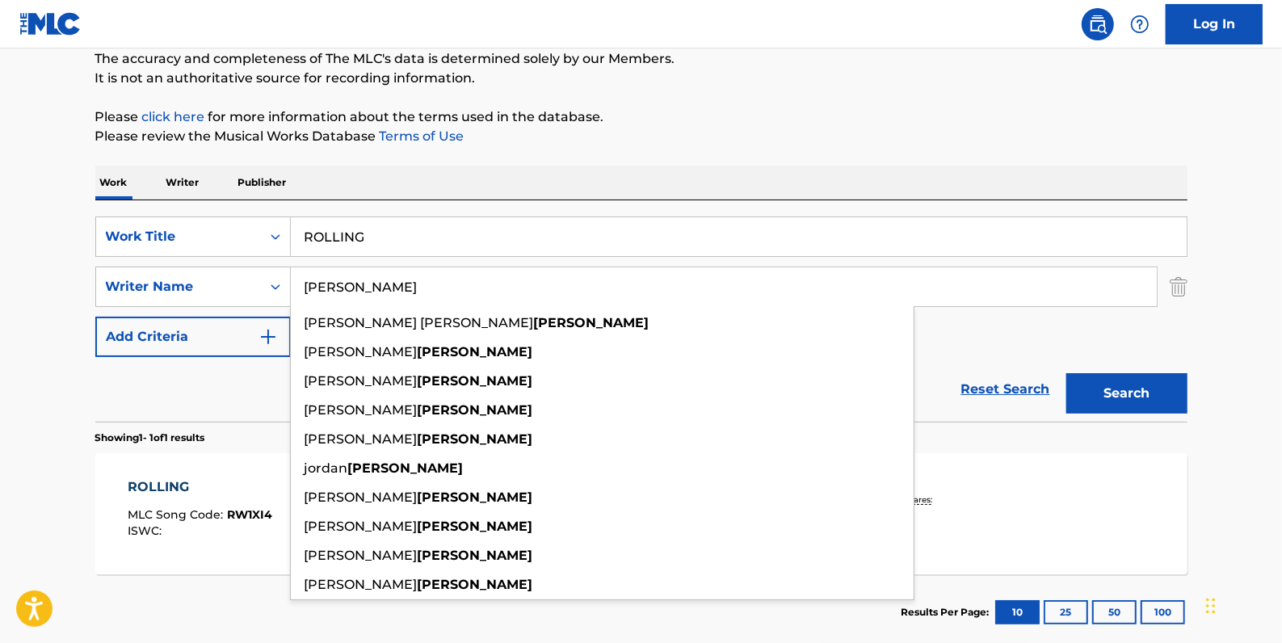
click at [1150, 387] on button "Search" at bounding box center [1126, 393] width 121 height 40
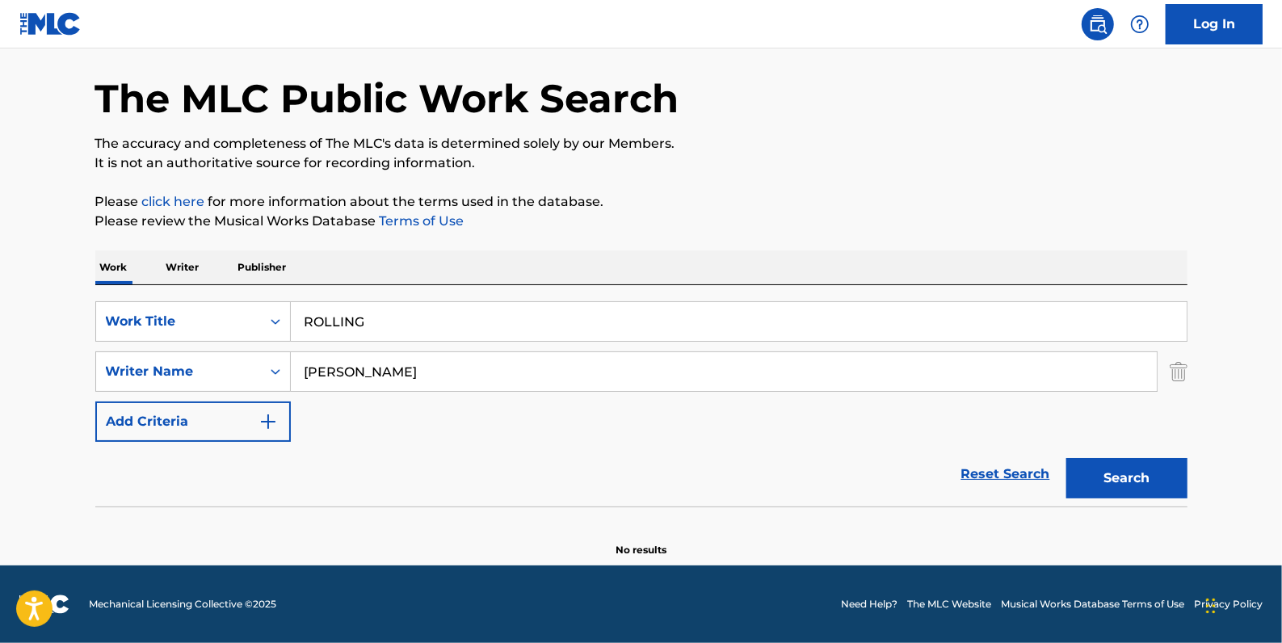
scroll to position [57, 0]
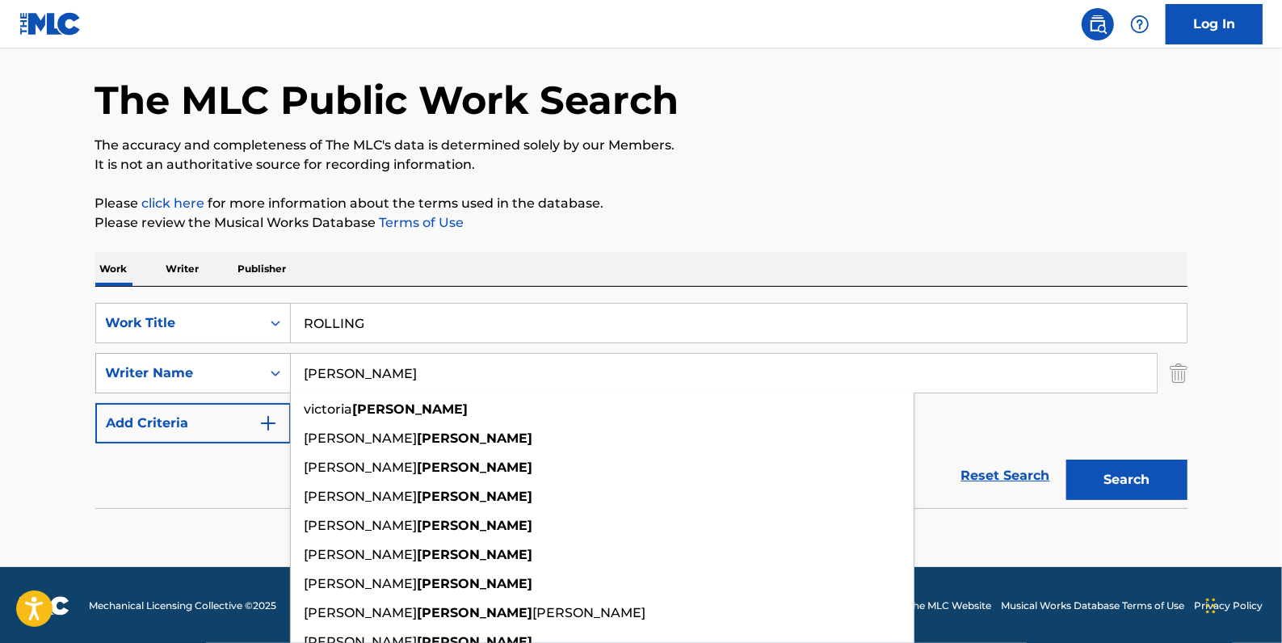
drag, startPoint x: 383, startPoint y: 368, endPoint x: 254, endPoint y: 365, distance: 129.3
click at [254, 365] on div "SearchWithCriteriaa8f3ab8f-0c58-4870-9589-46127790966a Writer Name [PERSON_NAME…" at bounding box center [641, 373] width 1092 height 40
click at [1141, 473] on button "Search" at bounding box center [1126, 480] width 121 height 40
drag, startPoint x: 414, startPoint y: 374, endPoint x: 268, endPoint y: 363, distance: 146.6
click at [268, 363] on div "SearchWithCriteriaa8f3ab8f-0c58-4870-9589-46127790966a Writer Name [PERSON_NAME…" at bounding box center [641, 373] width 1092 height 40
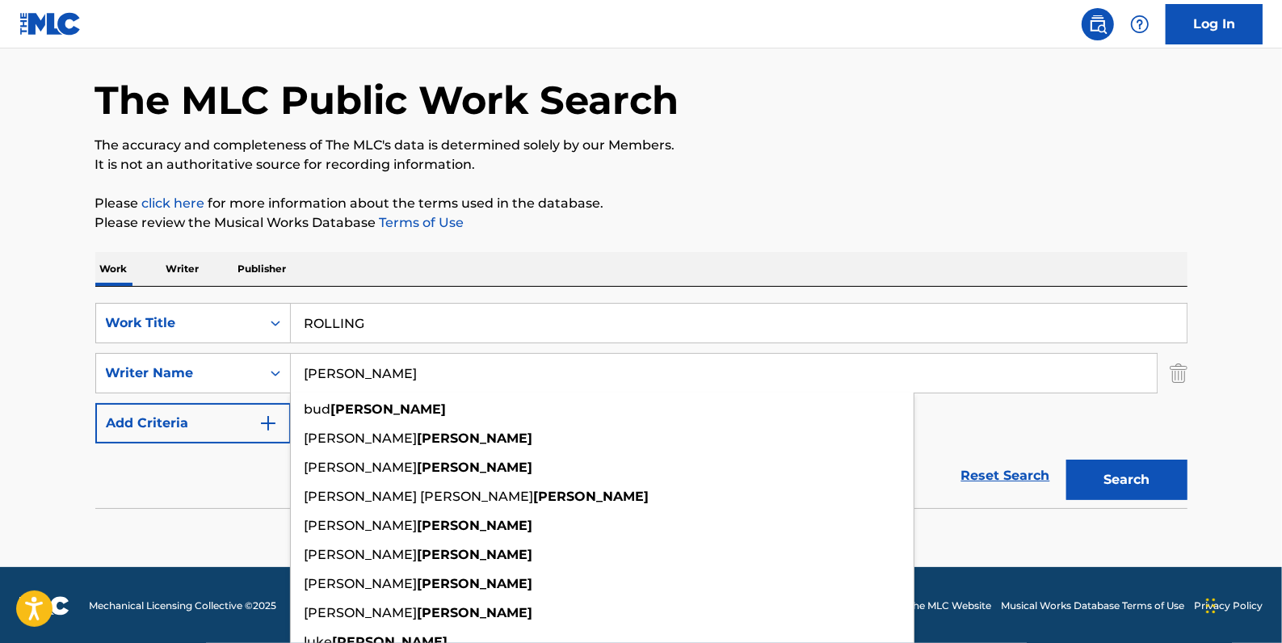
type input "[PERSON_NAME]"
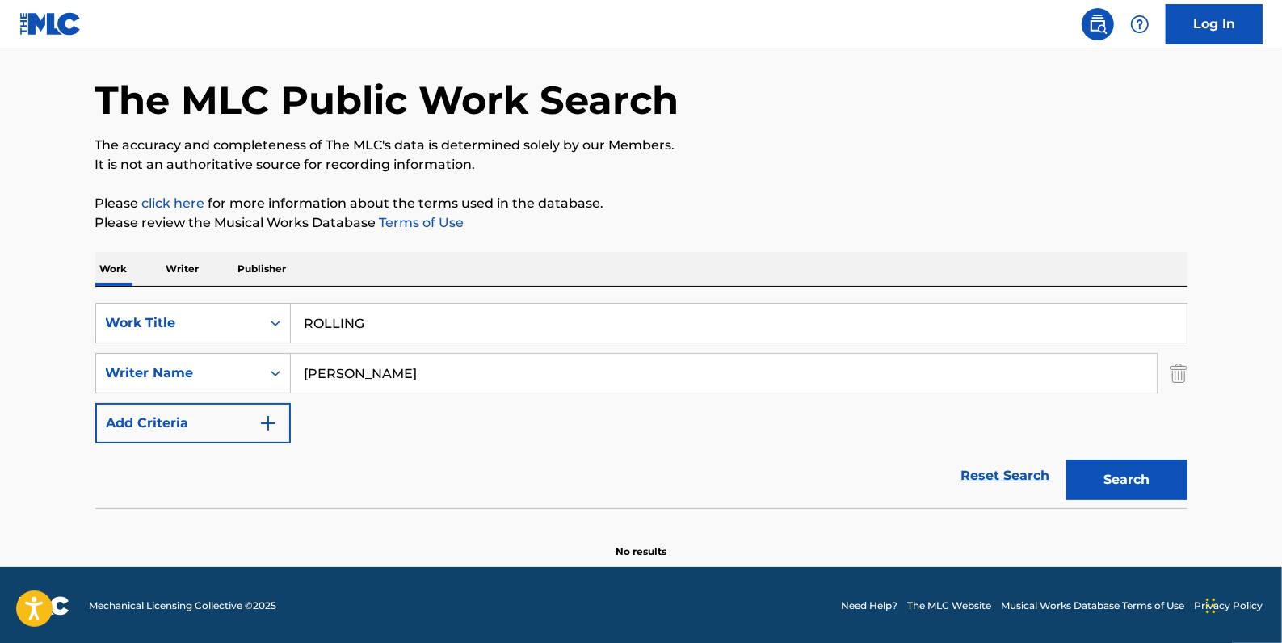
click at [1106, 472] on button "Search" at bounding box center [1126, 480] width 121 height 40
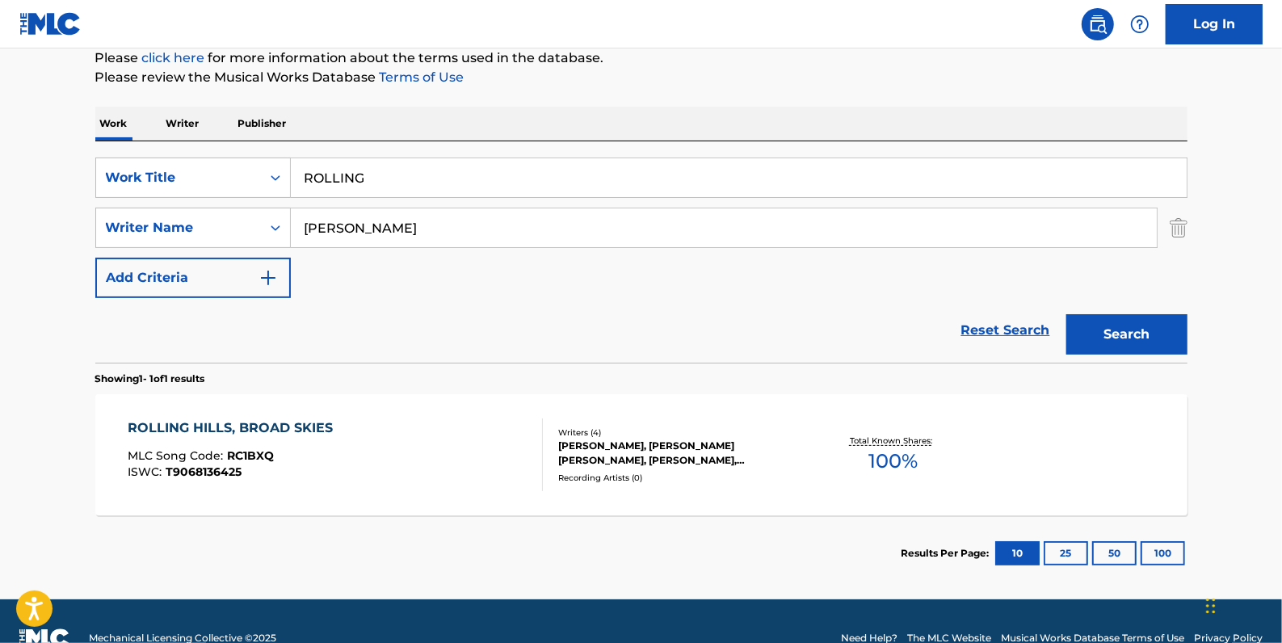
scroll to position [234, 0]
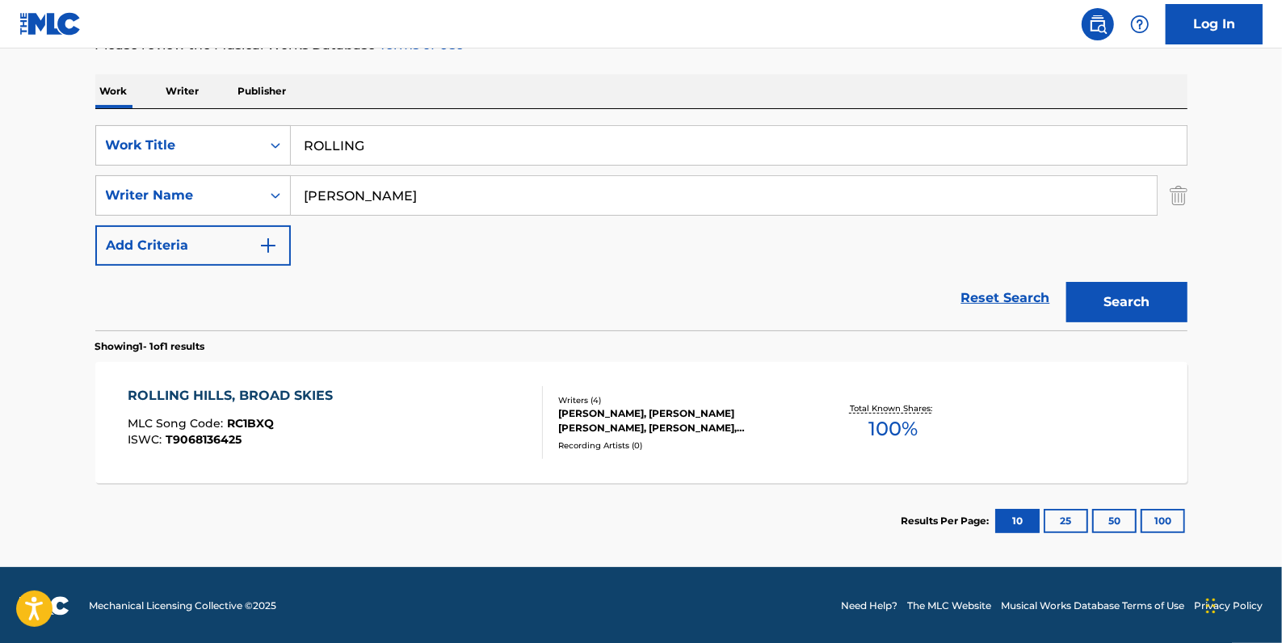
click at [380, 145] on input "ROLLING" at bounding box center [739, 145] width 896 height 39
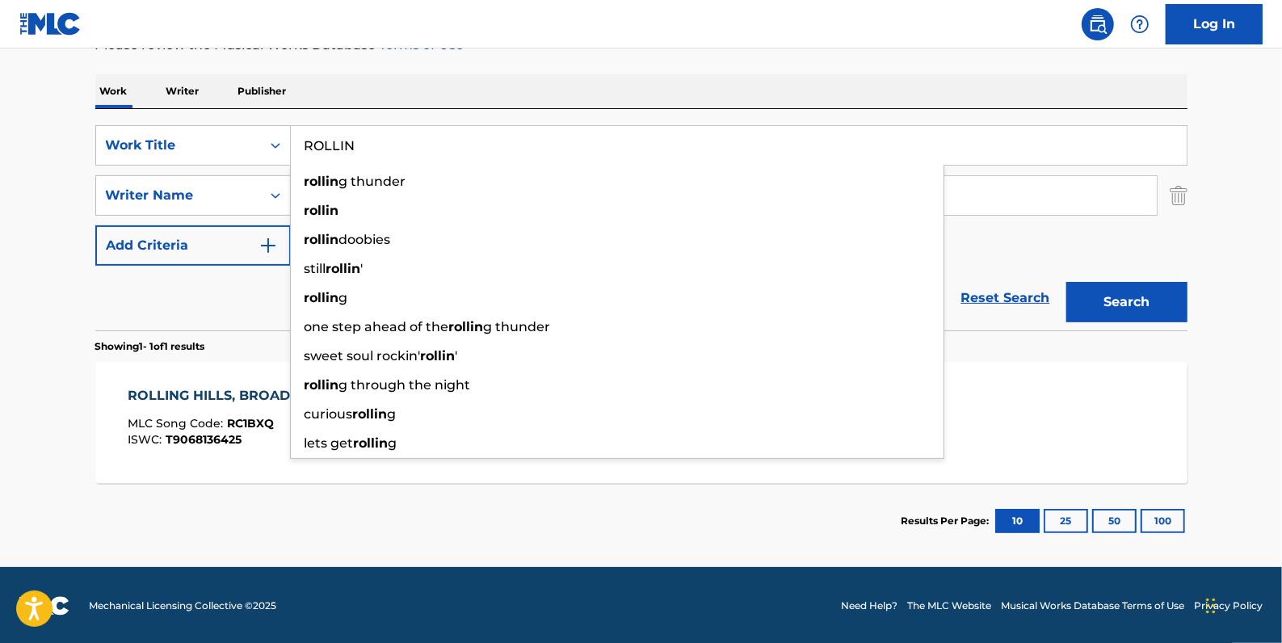
type input "ROLLIN"
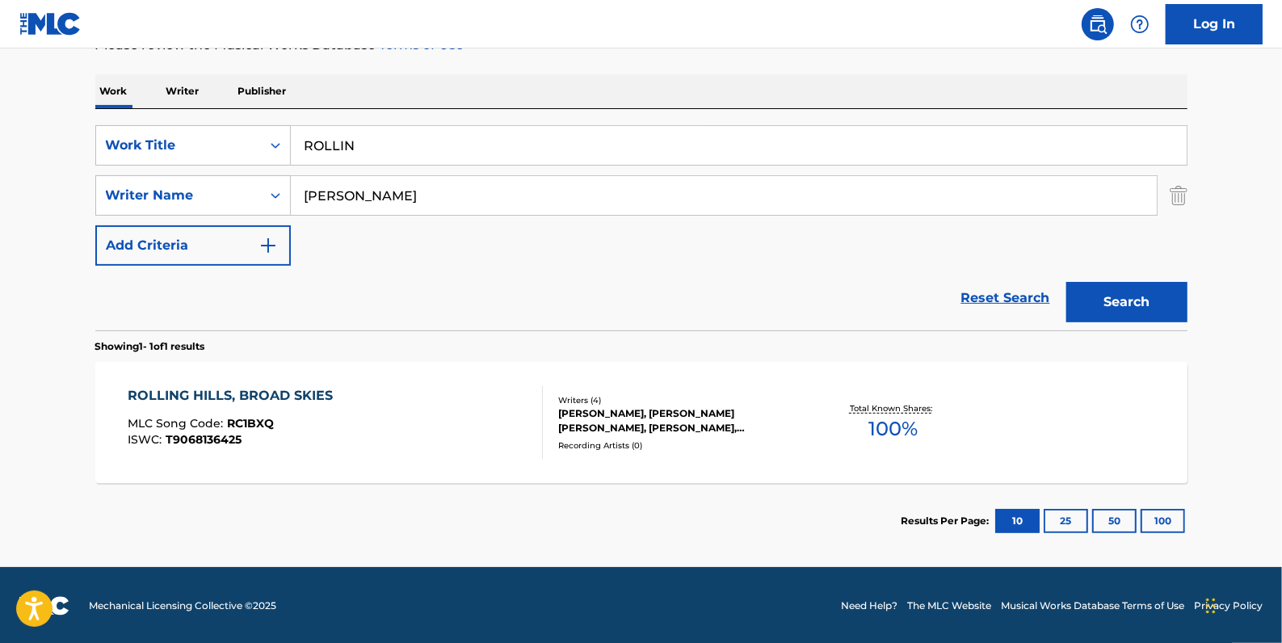
click at [1101, 299] on button "Search" at bounding box center [1126, 302] width 121 height 40
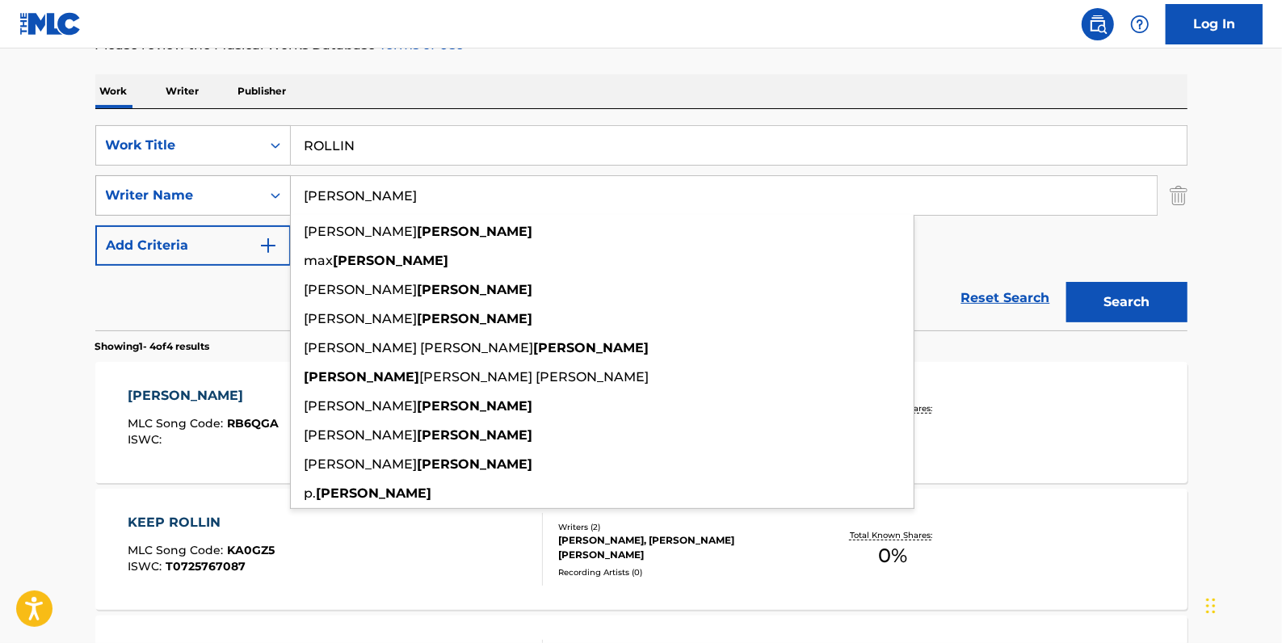
drag, startPoint x: 380, startPoint y: 191, endPoint x: 258, endPoint y: 191, distance: 122.8
click at [258, 191] on div "SearchWithCriteriaa8f3ab8f-0c58-4870-9589-46127790966a Writer Name [PERSON_NAME…" at bounding box center [641, 195] width 1092 height 40
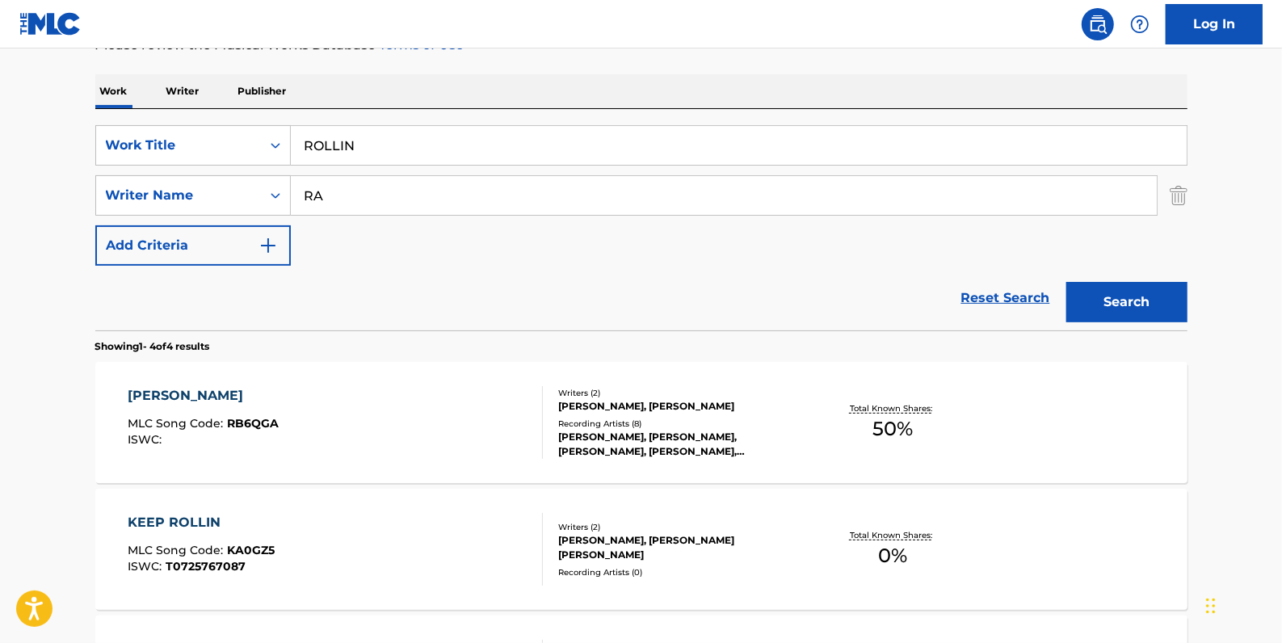
click at [356, 192] on input "RA" at bounding box center [724, 195] width 866 height 39
type input "R"
paste input "[PERSON_NAME]"
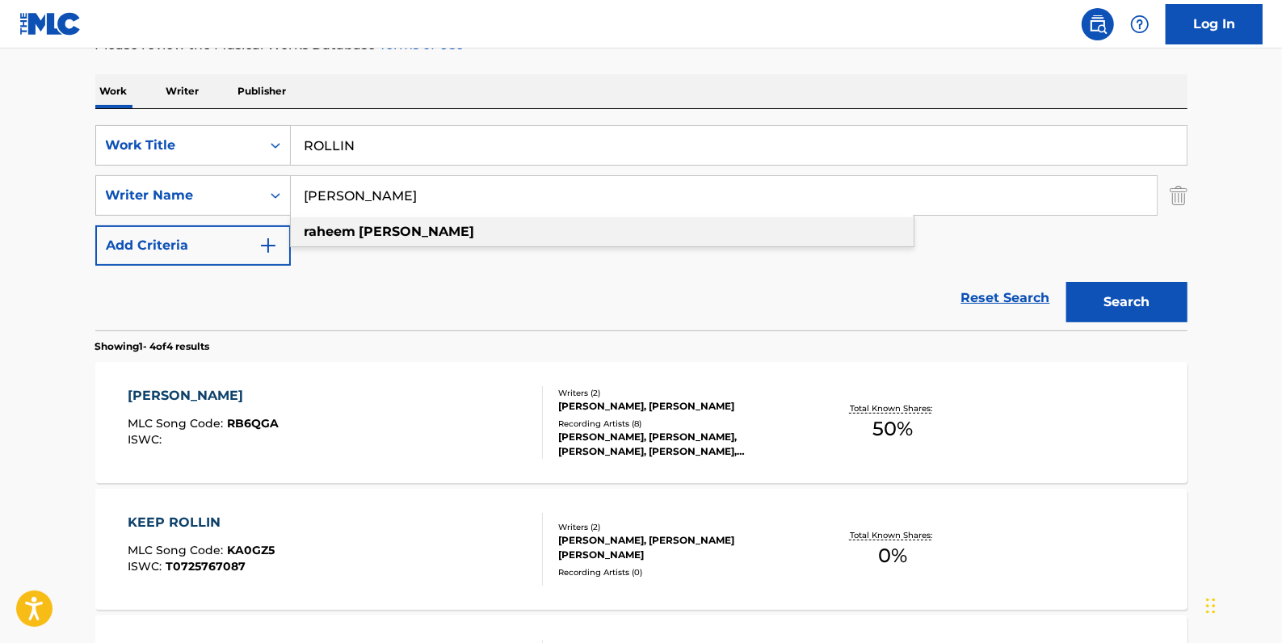
click at [373, 230] on strong "[PERSON_NAME]" at bounding box center [417, 231] width 116 height 15
type input "[PERSON_NAME]"
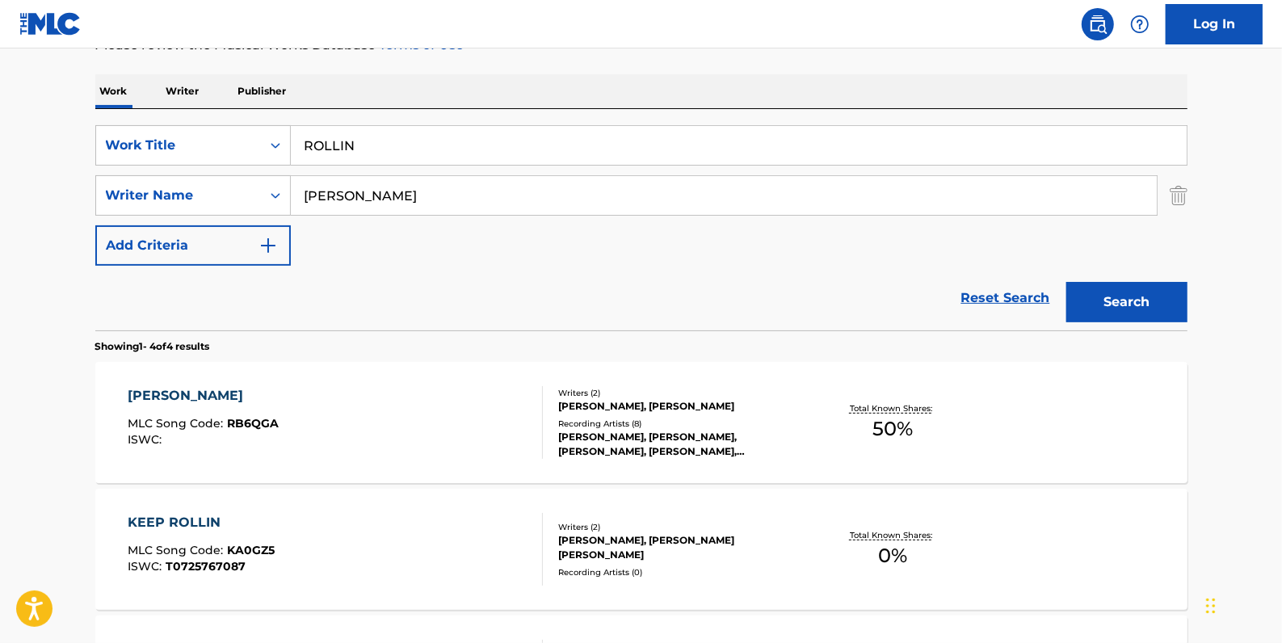
click at [1158, 305] on button "Search" at bounding box center [1126, 302] width 121 height 40
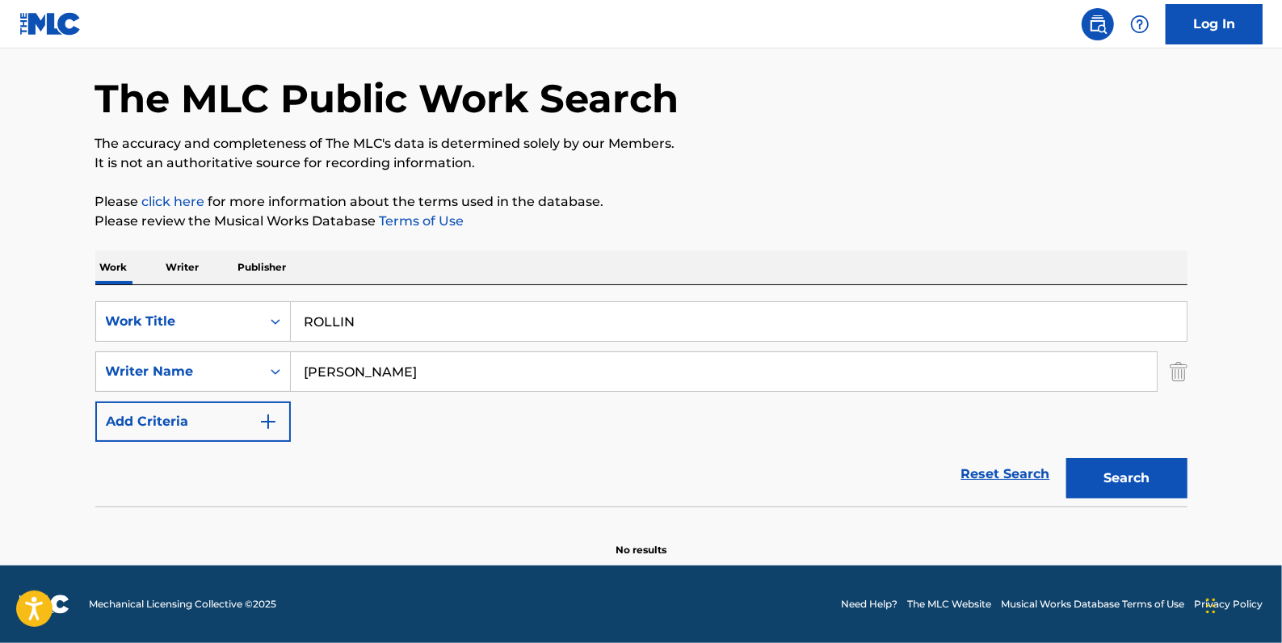
scroll to position [57, 0]
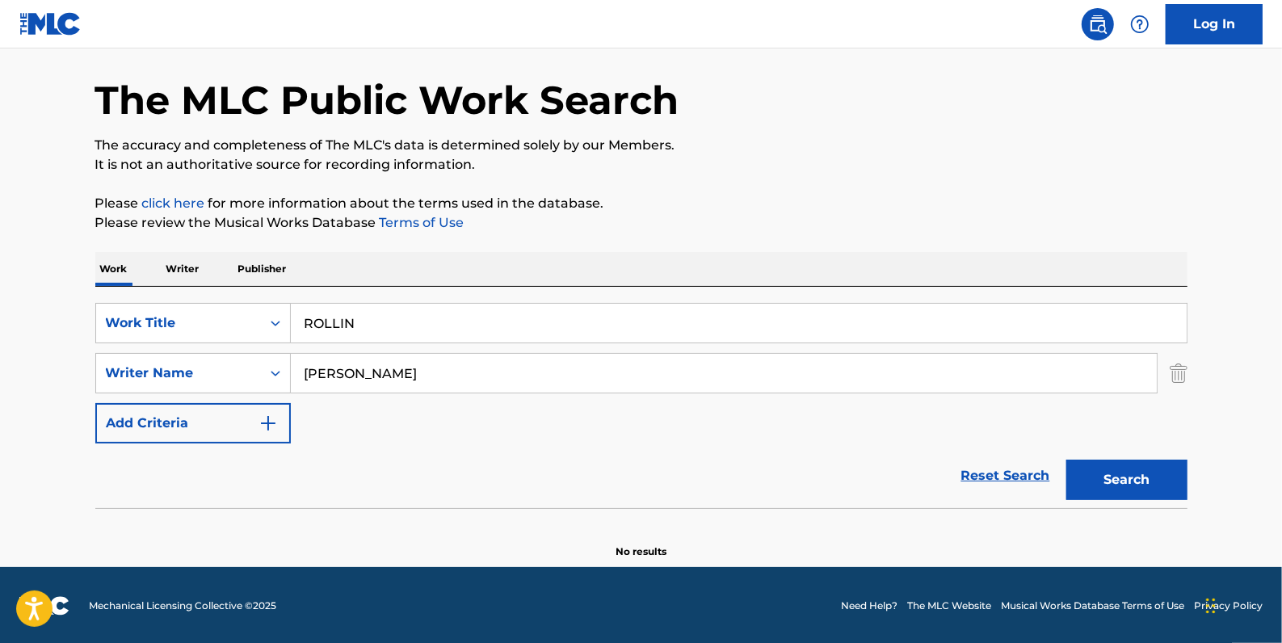
click at [551, 304] on input "ROLLIN" at bounding box center [739, 323] width 896 height 39
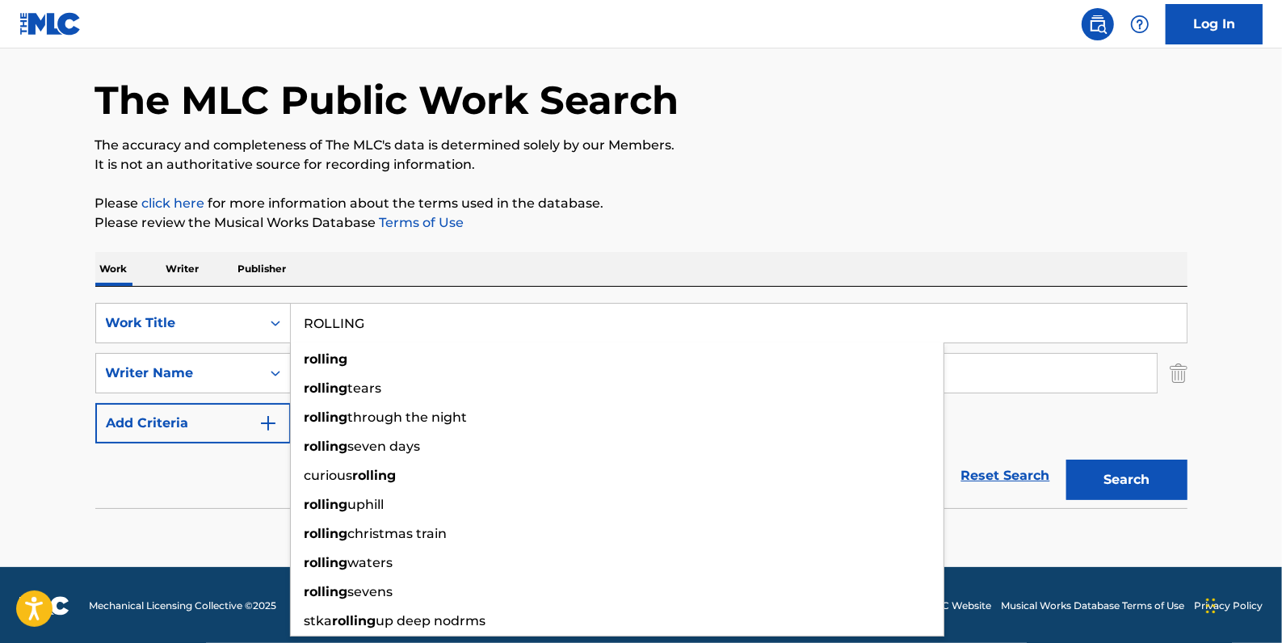
type input "ROLLING"
click at [1158, 470] on button "Search" at bounding box center [1126, 480] width 121 height 40
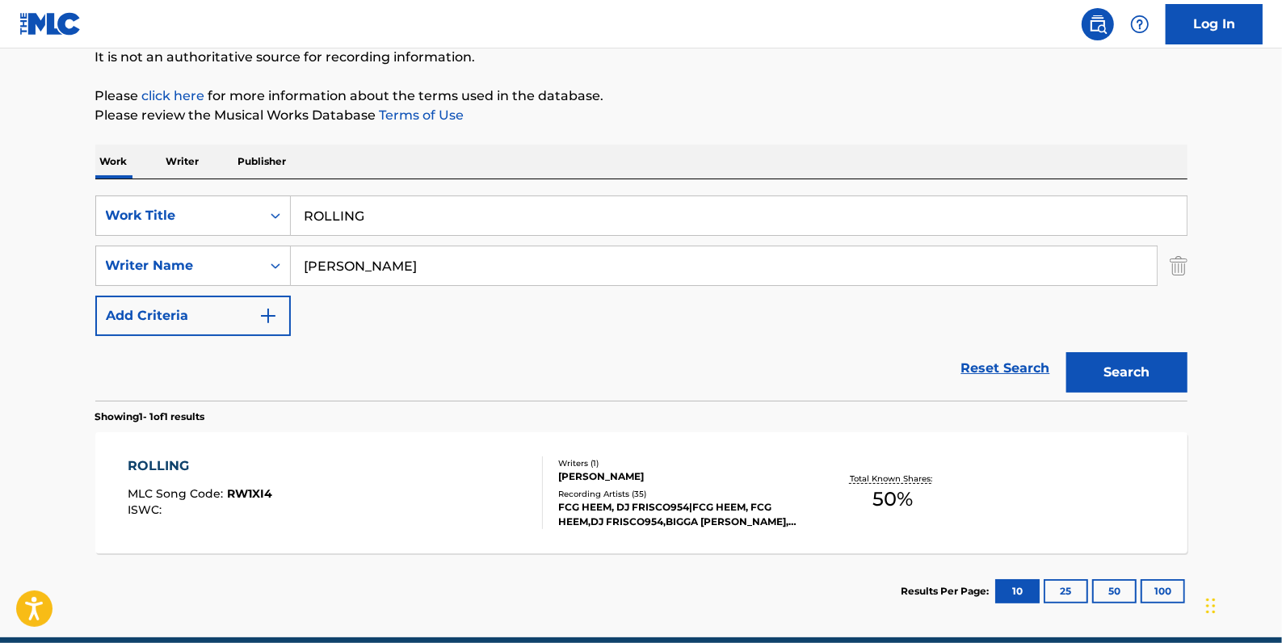
scroll to position [204, 0]
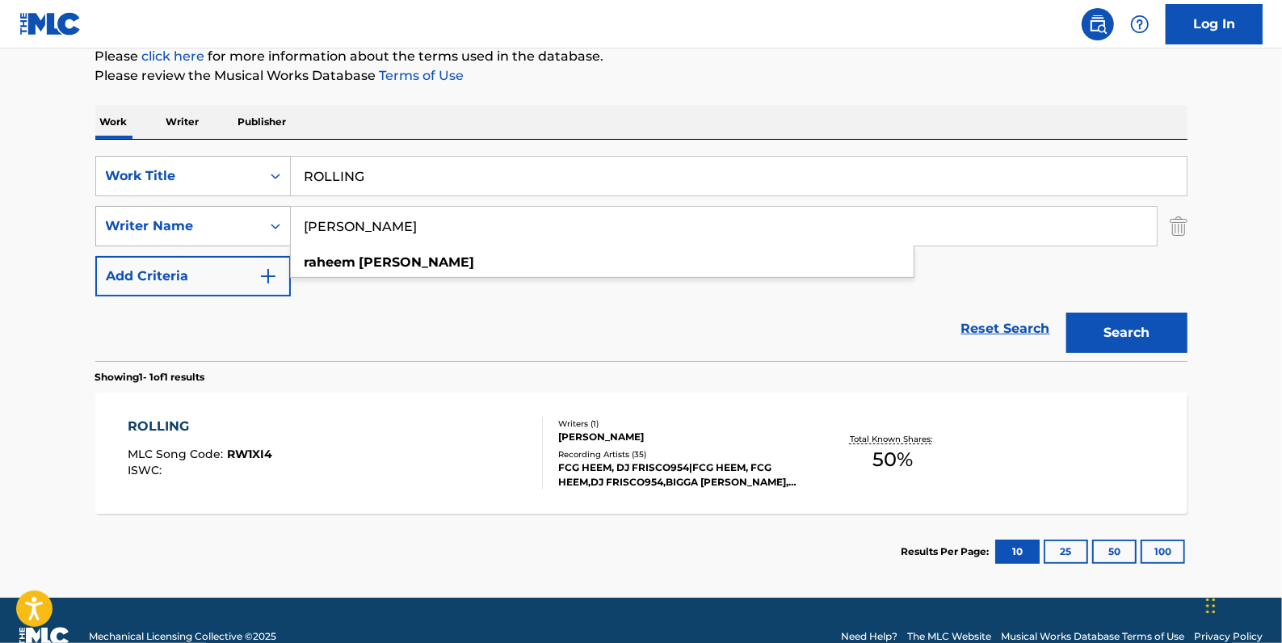
drag, startPoint x: 373, startPoint y: 238, endPoint x: 288, endPoint y: 236, distance: 84.8
click at [288, 236] on div "SearchWithCriteriaa8f3ab8f-0c58-4870-9589-46127790966a Writer Name [PERSON_NAME…" at bounding box center [641, 226] width 1092 height 40
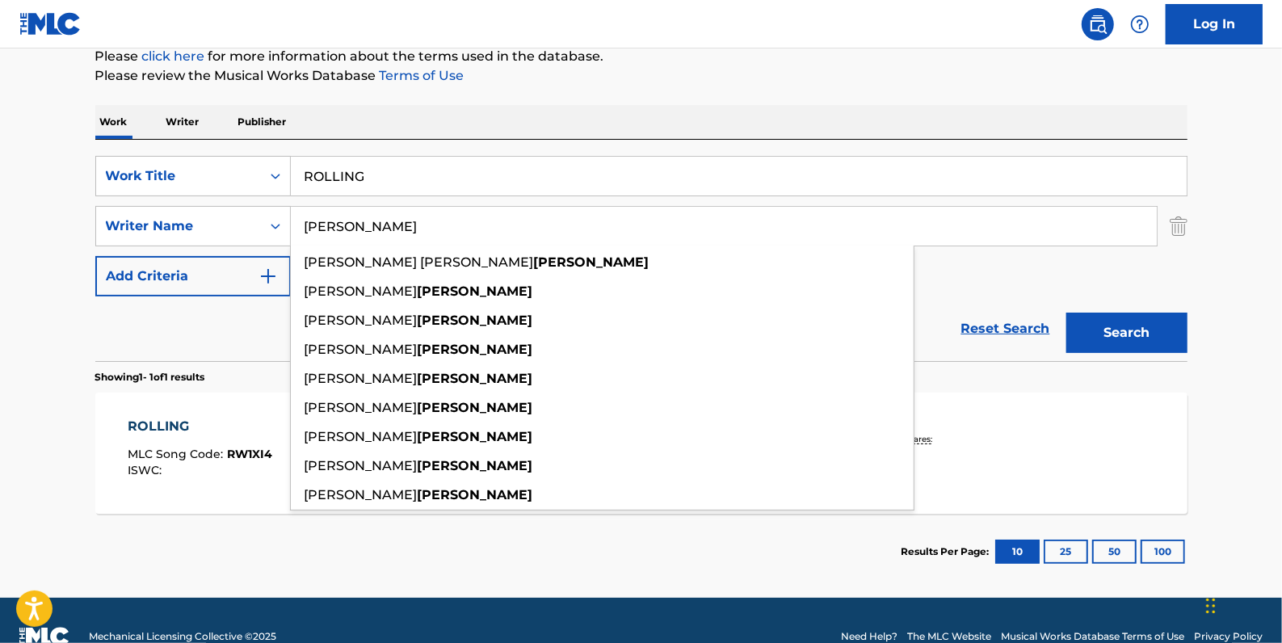
type input "[PERSON_NAME]"
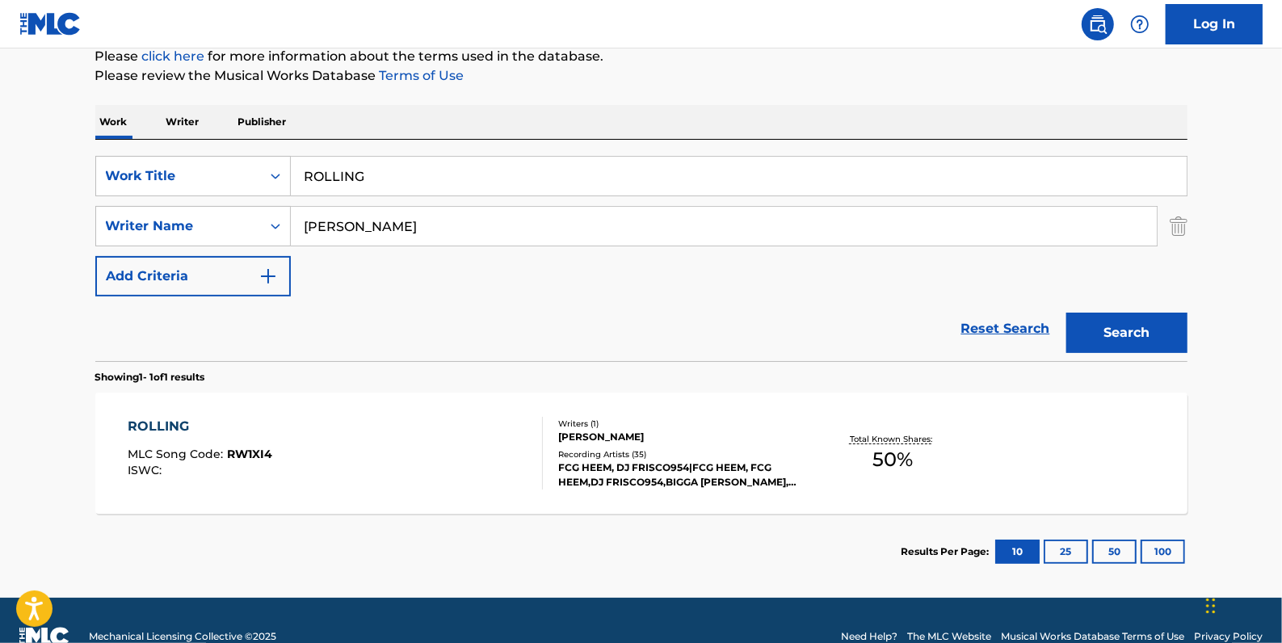
click at [1121, 329] on button "Search" at bounding box center [1126, 333] width 121 height 40
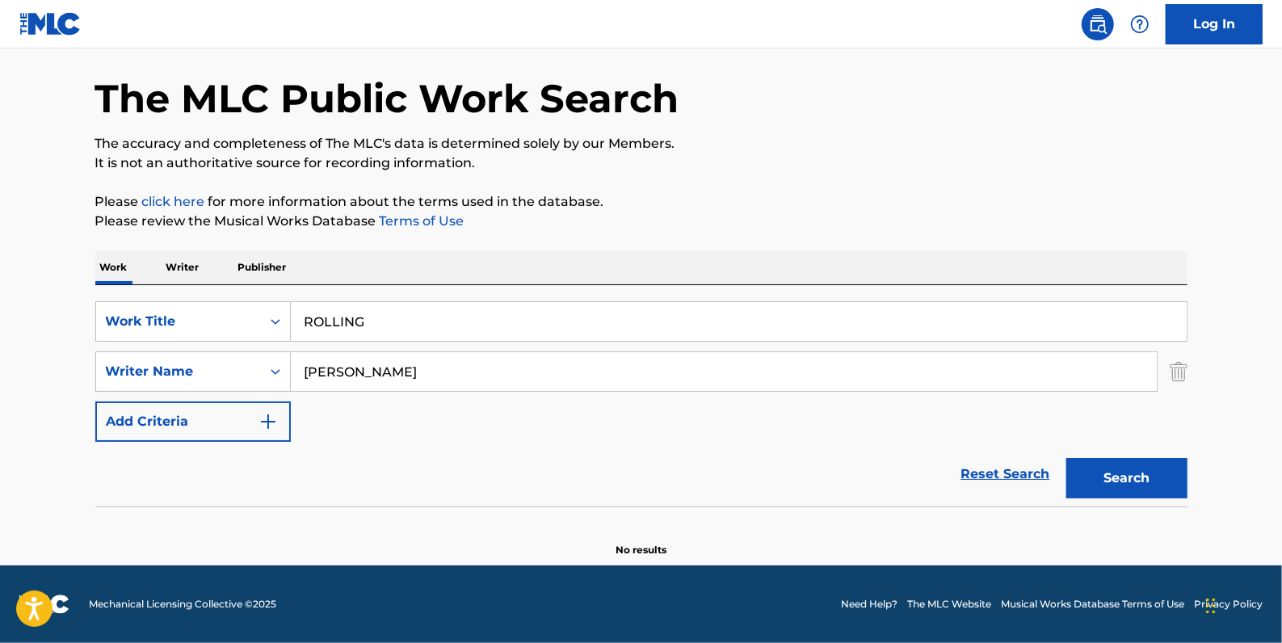
scroll to position [57, 0]
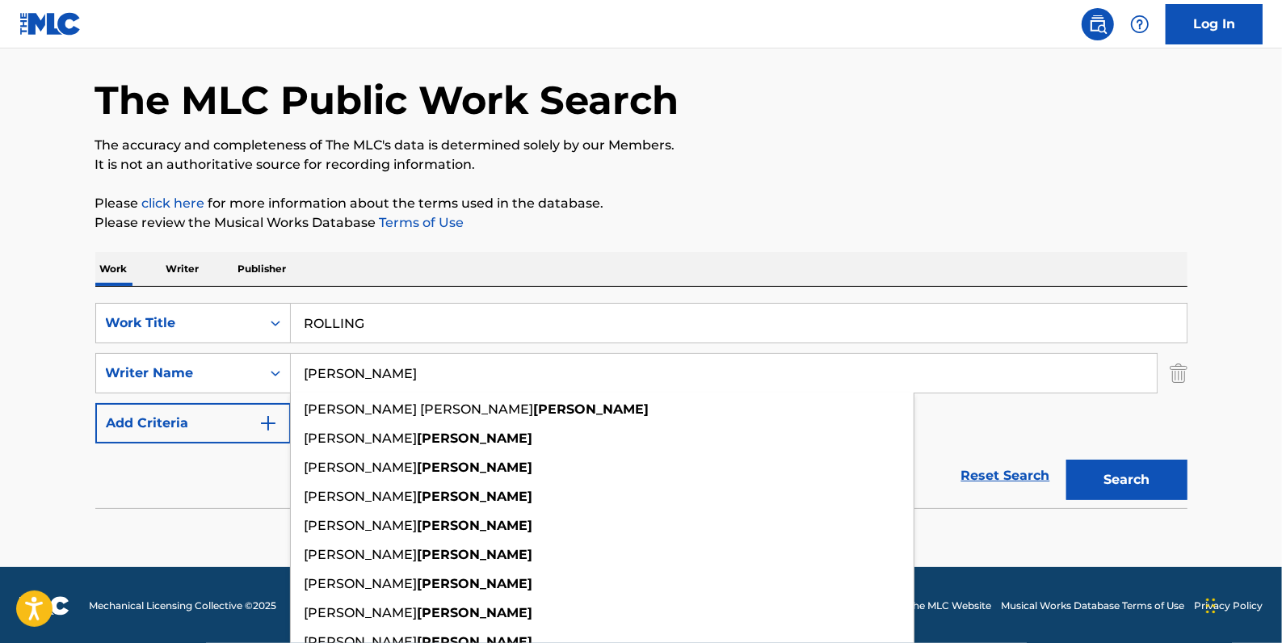
drag, startPoint x: 439, startPoint y: 370, endPoint x: 290, endPoint y: 369, distance: 149.4
click at [291, 369] on input "[PERSON_NAME]" at bounding box center [724, 373] width 866 height 39
click at [1019, 476] on link "Reset Search" at bounding box center [1005, 476] width 105 height 36
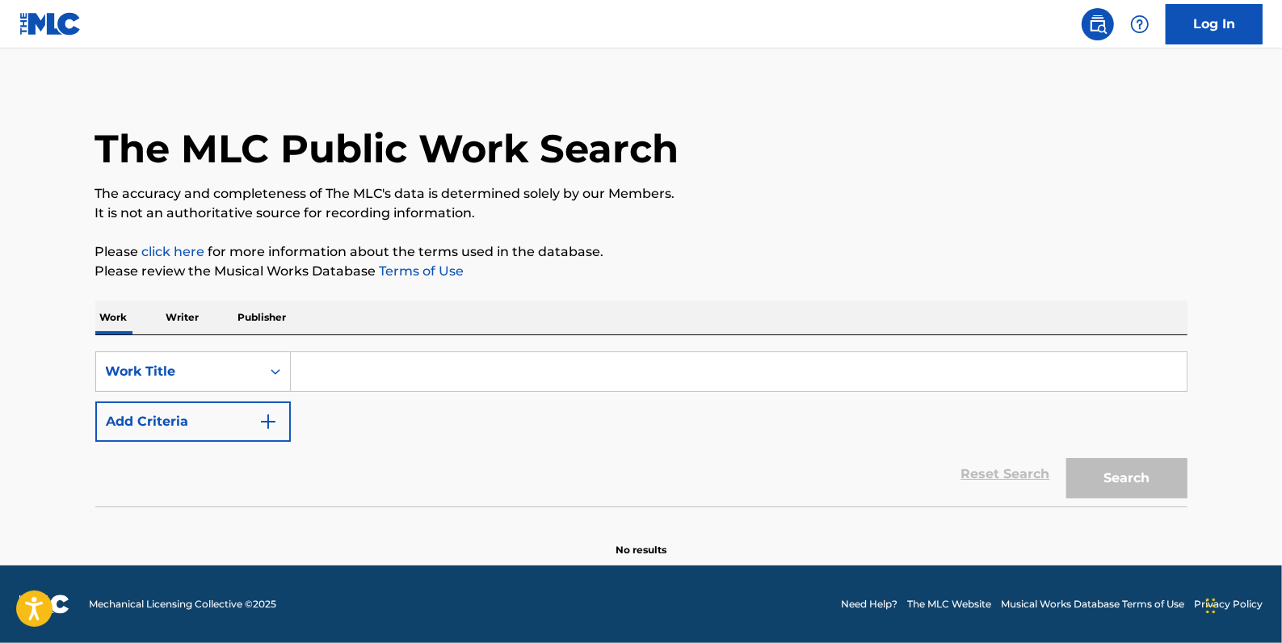
scroll to position [0, 0]
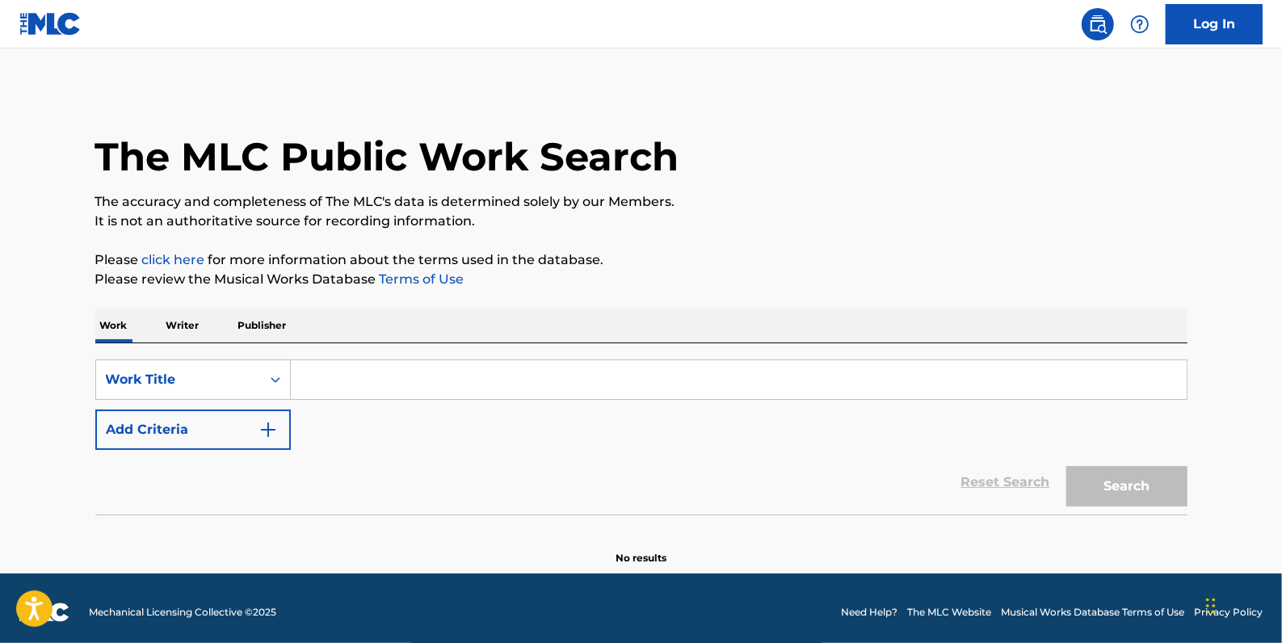
click at [173, 424] on button "Add Criteria" at bounding box center [192, 430] width 195 height 40
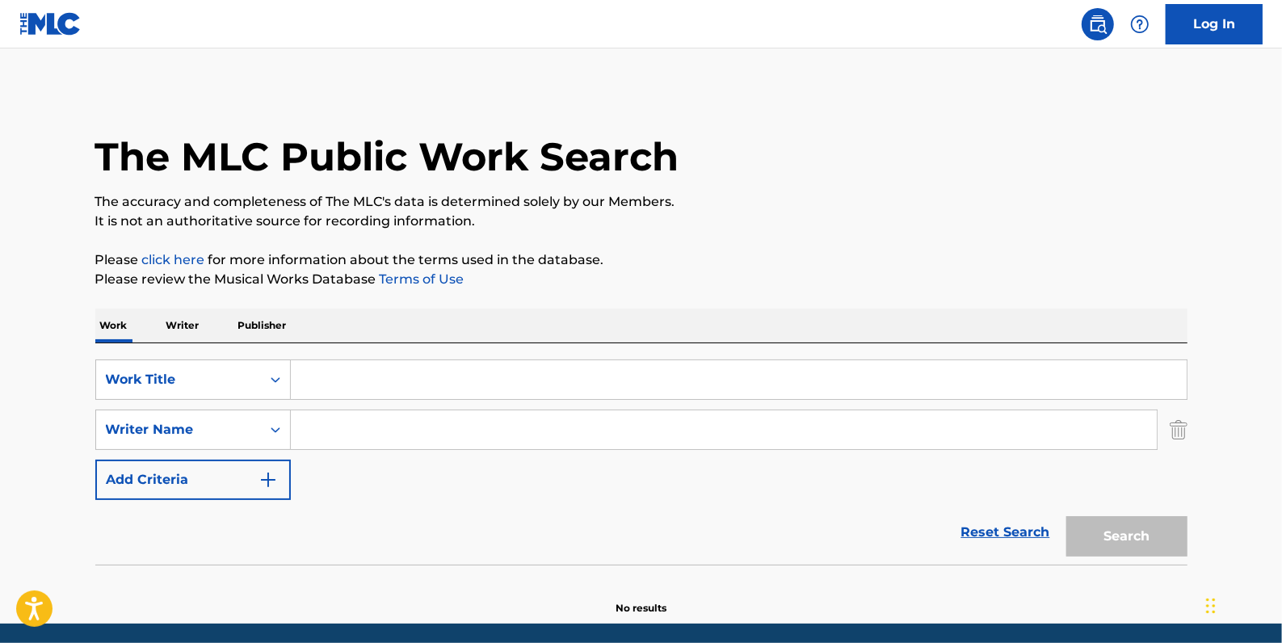
paste input "[PERSON_NAME]"
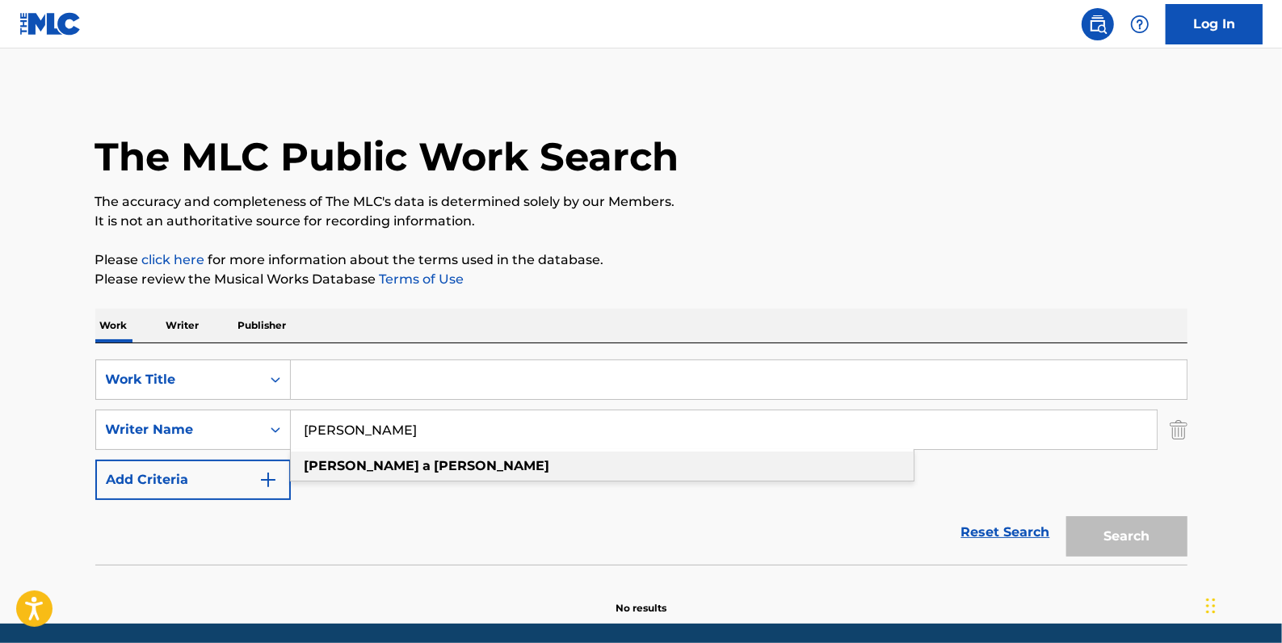
click at [435, 460] on strong "[PERSON_NAME]" at bounding box center [493, 465] width 116 height 15
type input "[PERSON_NAME]"
click at [346, 368] on input "Search Form" at bounding box center [739, 379] width 896 height 39
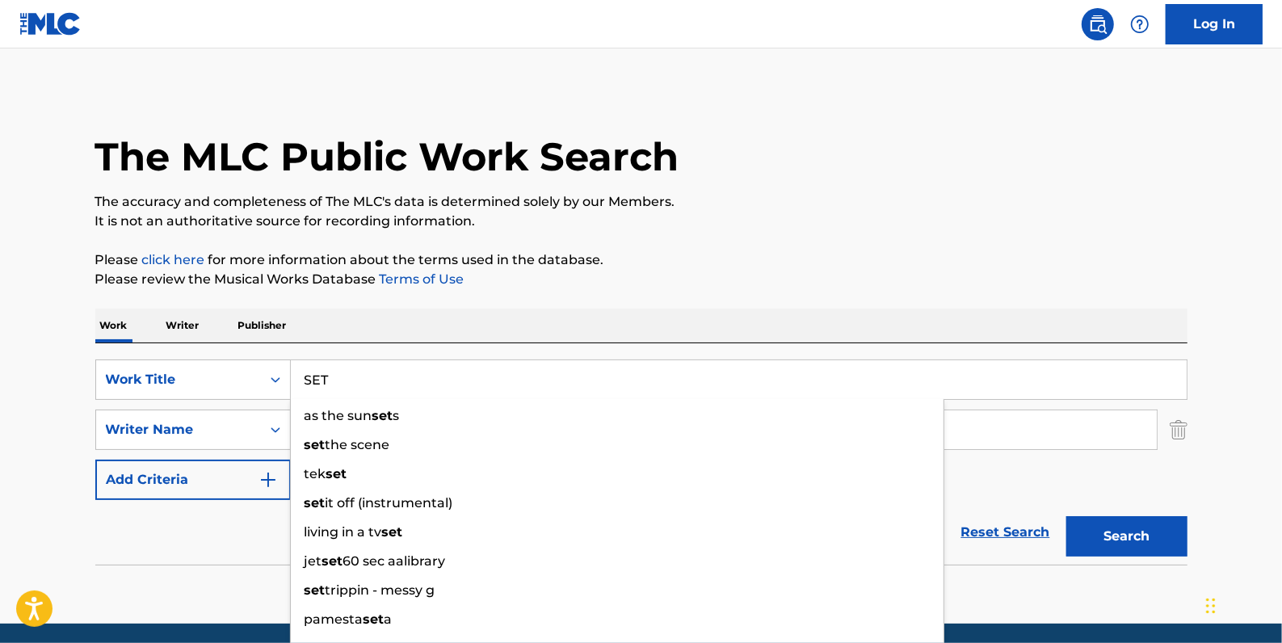
type input "SET"
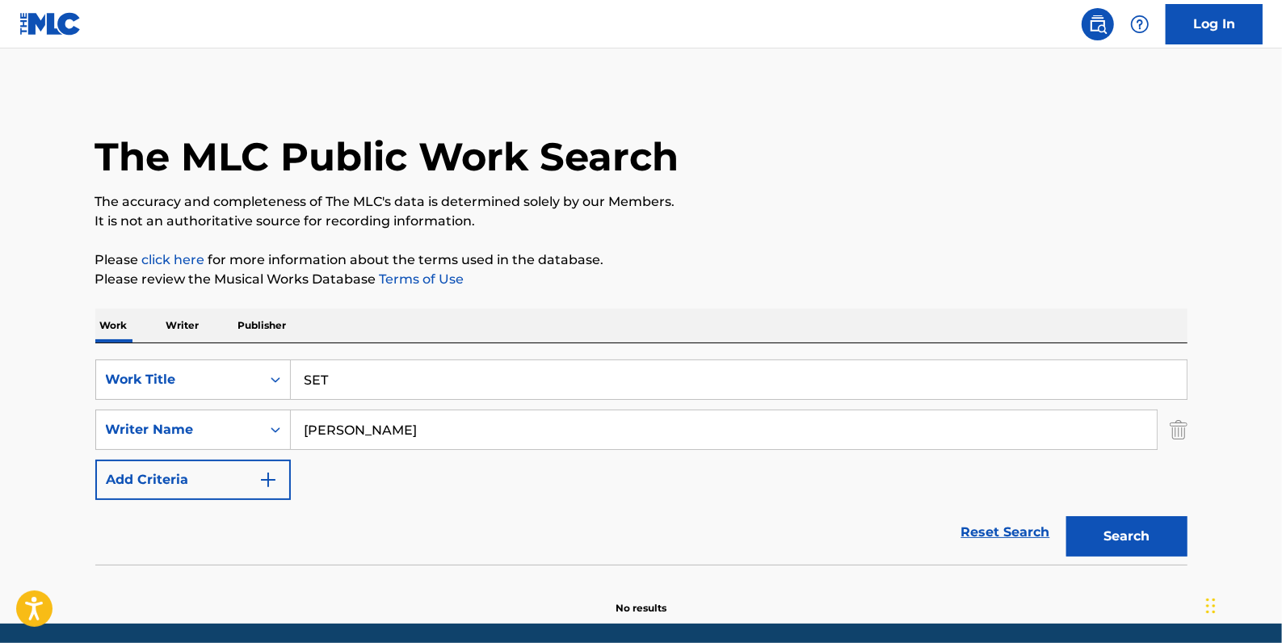
click at [1128, 536] on button "Search" at bounding box center [1126, 536] width 121 height 40
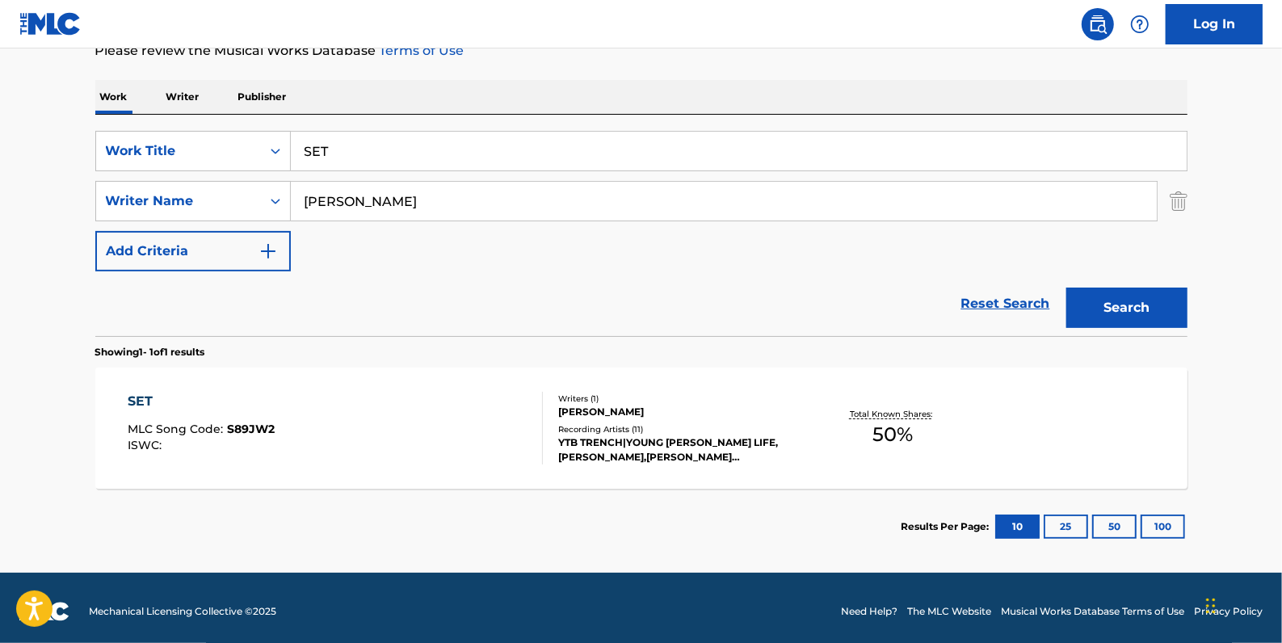
scroll to position [234, 0]
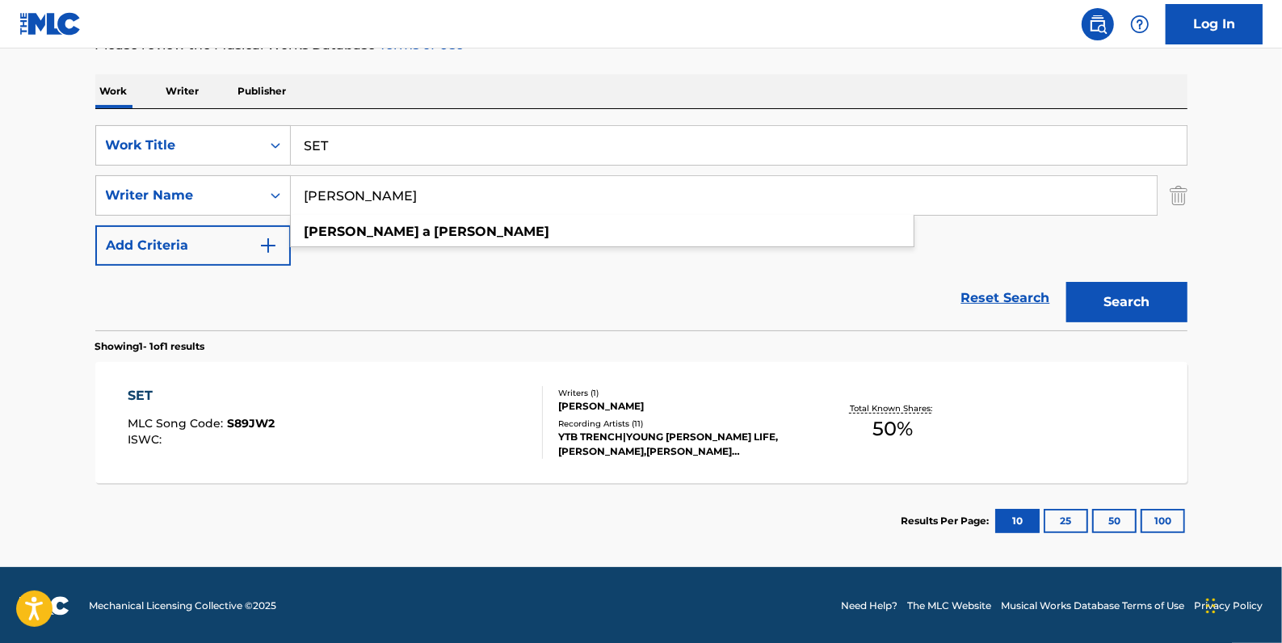
drag, startPoint x: 401, startPoint y: 193, endPoint x: 300, endPoint y: 187, distance: 101.9
click at [300, 187] on input "[PERSON_NAME]" at bounding box center [724, 195] width 866 height 39
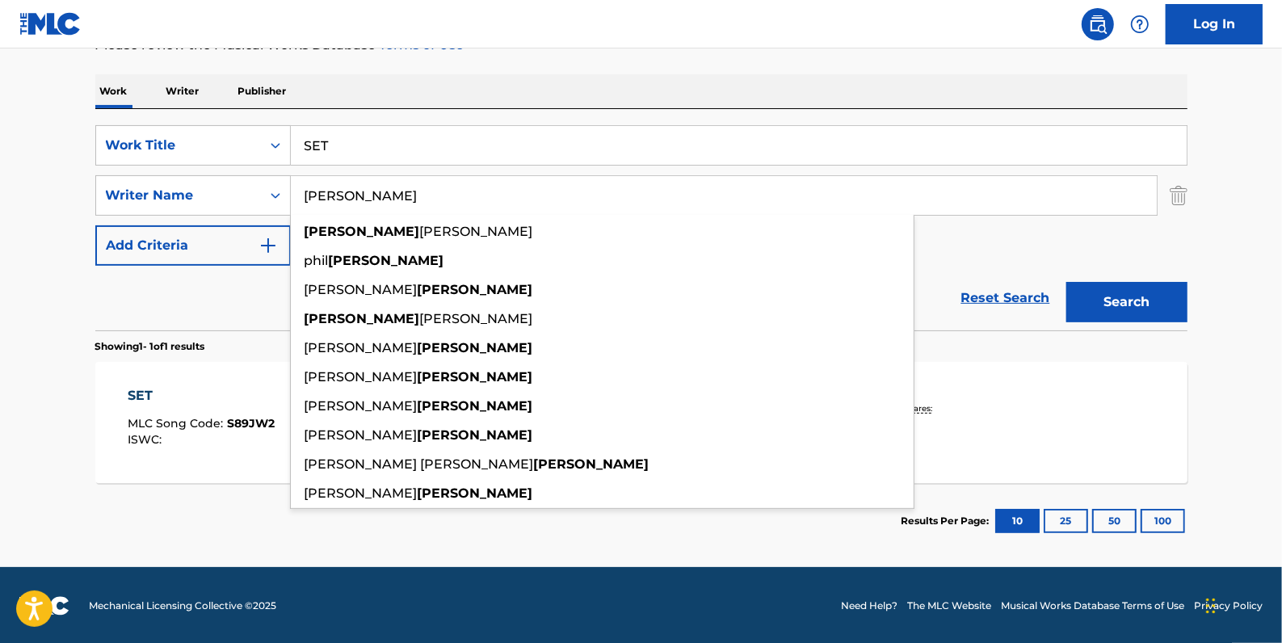
type input "[PERSON_NAME]"
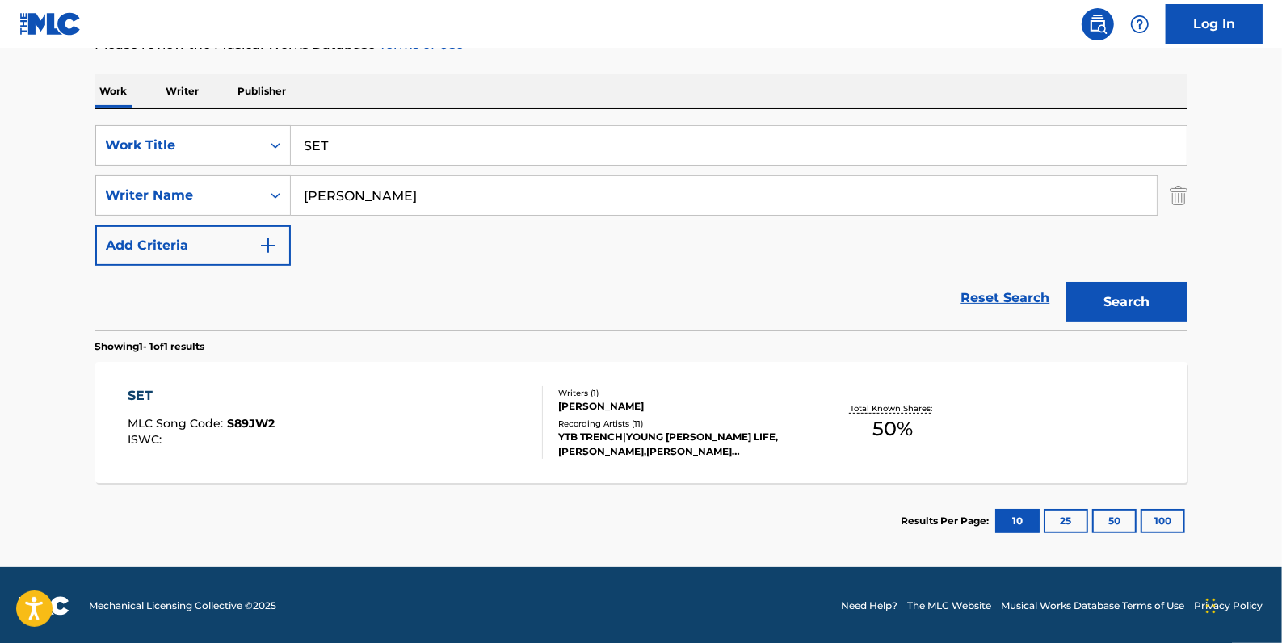
click at [1137, 299] on button "Search" at bounding box center [1126, 302] width 121 height 40
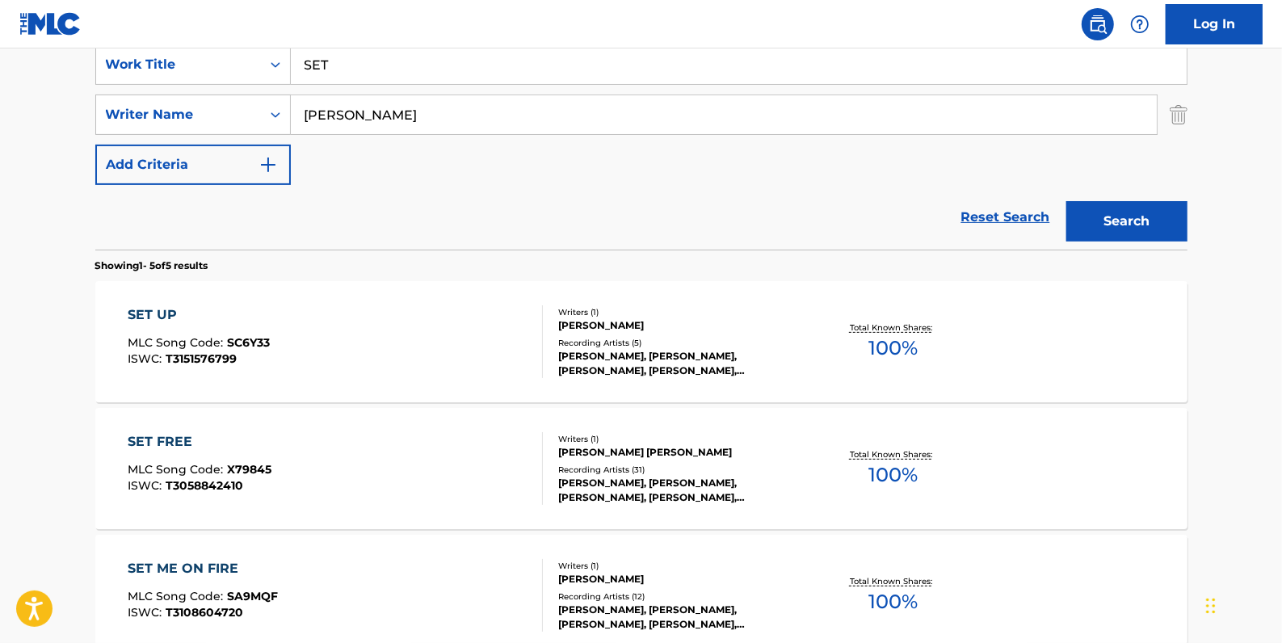
scroll to position [81, 0]
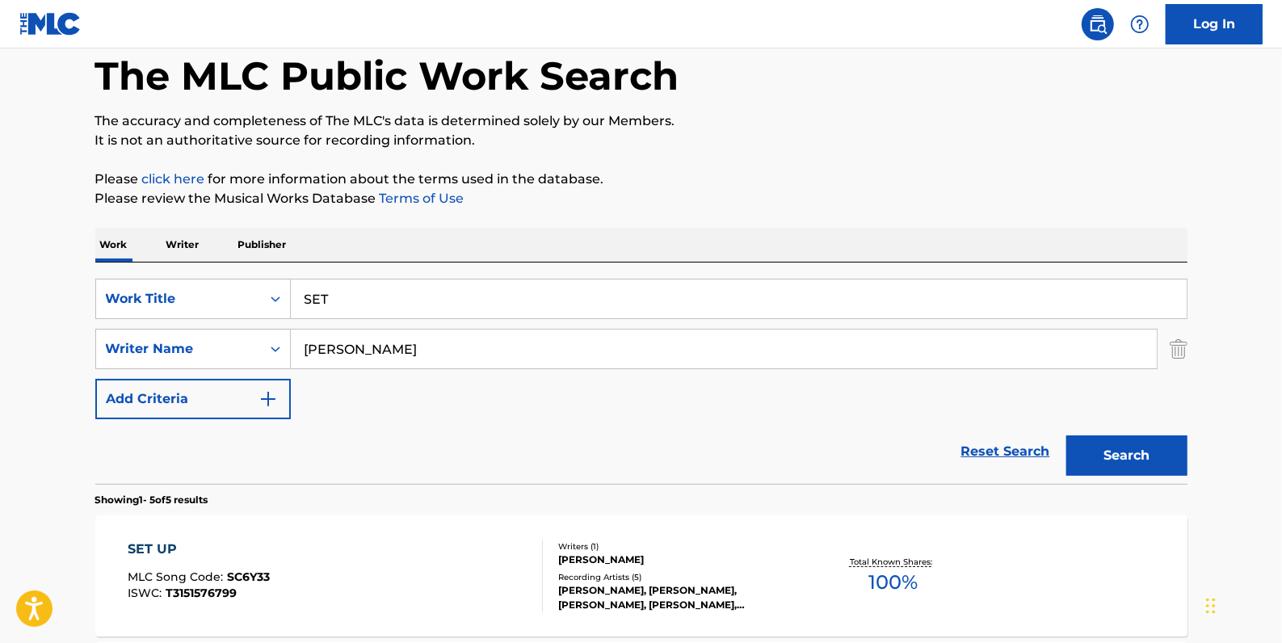
drag, startPoint x: 300, startPoint y: 297, endPoint x: 292, endPoint y: 297, distance: 8.9
click at [292, 297] on input "SET" at bounding box center [739, 298] width 896 height 39
paste input "SHENANIGANS"
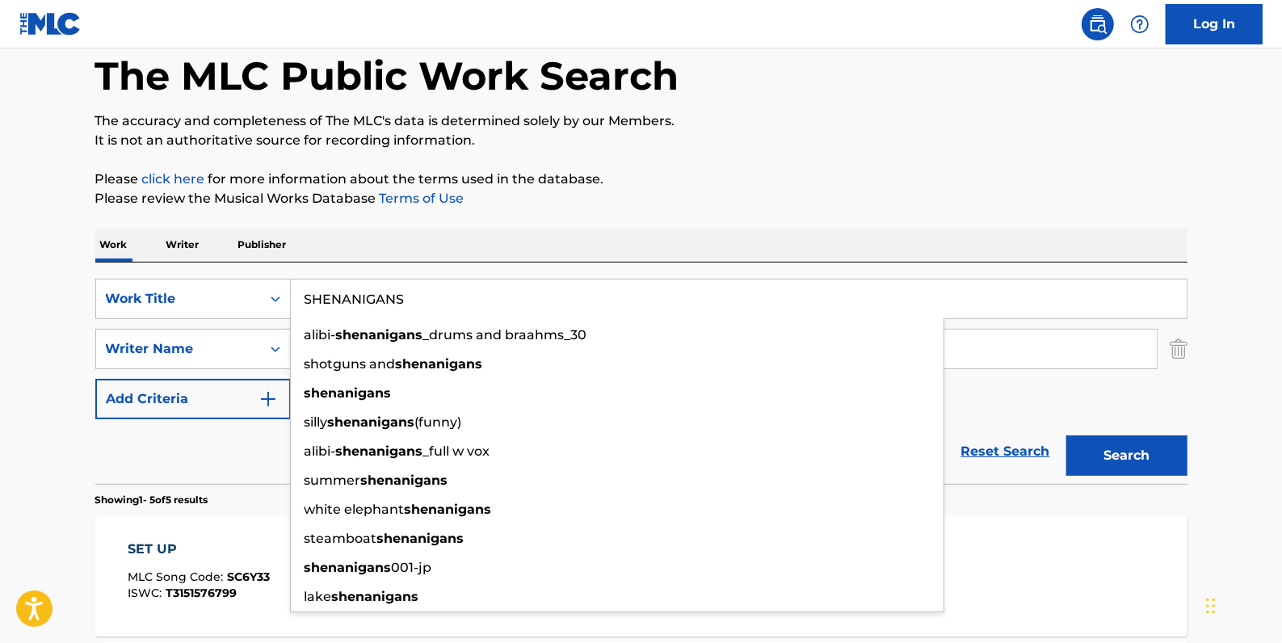
type input "SHENANIGANS"
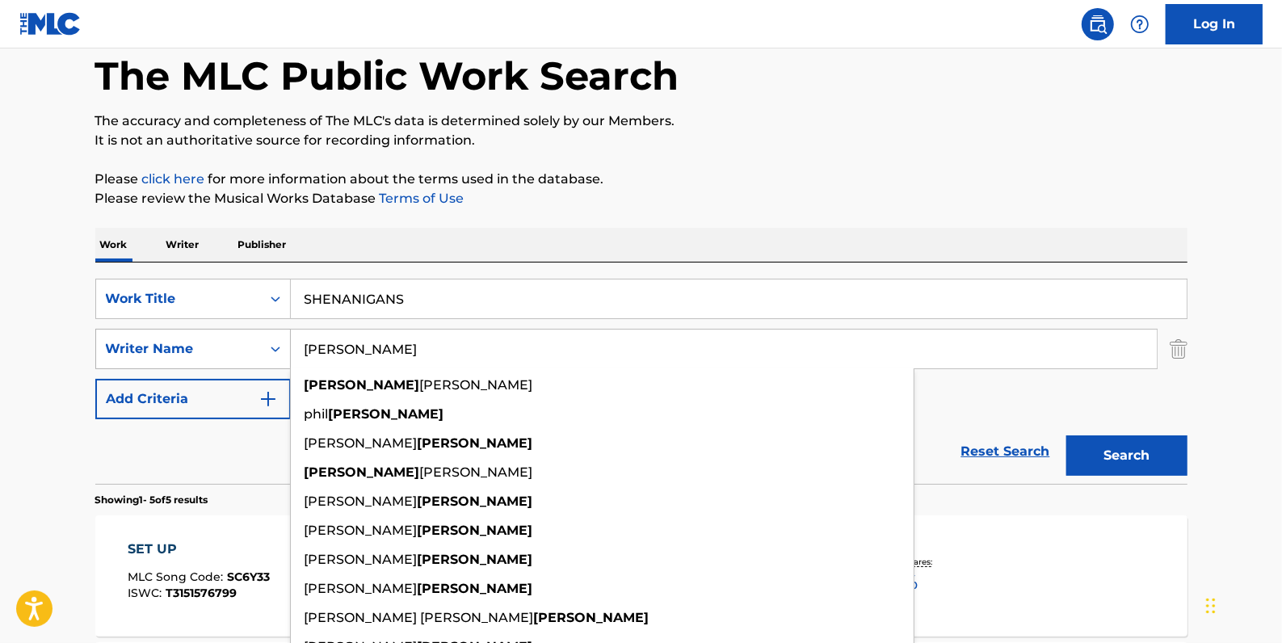
drag, startPoint x: 400, startPoint y: 344, endPoint x: 259, endPoint y: 334, distance: 140.9
click at [259, 334] on div "SearchWithCriteriaa8f3ab8f-0c58-4870-9589-46127790966a Writer Name [PERSON_NAME…" at bounding box center [641, 349] width 1092 height 40
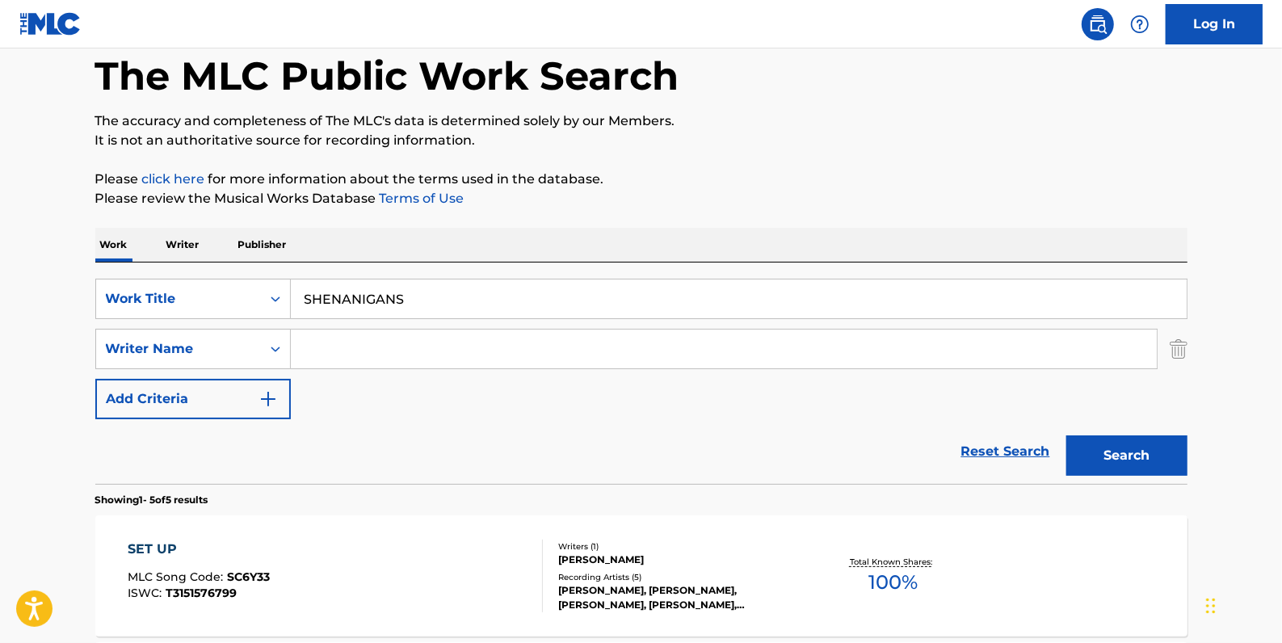
paste input "[PERSON_NAME]"
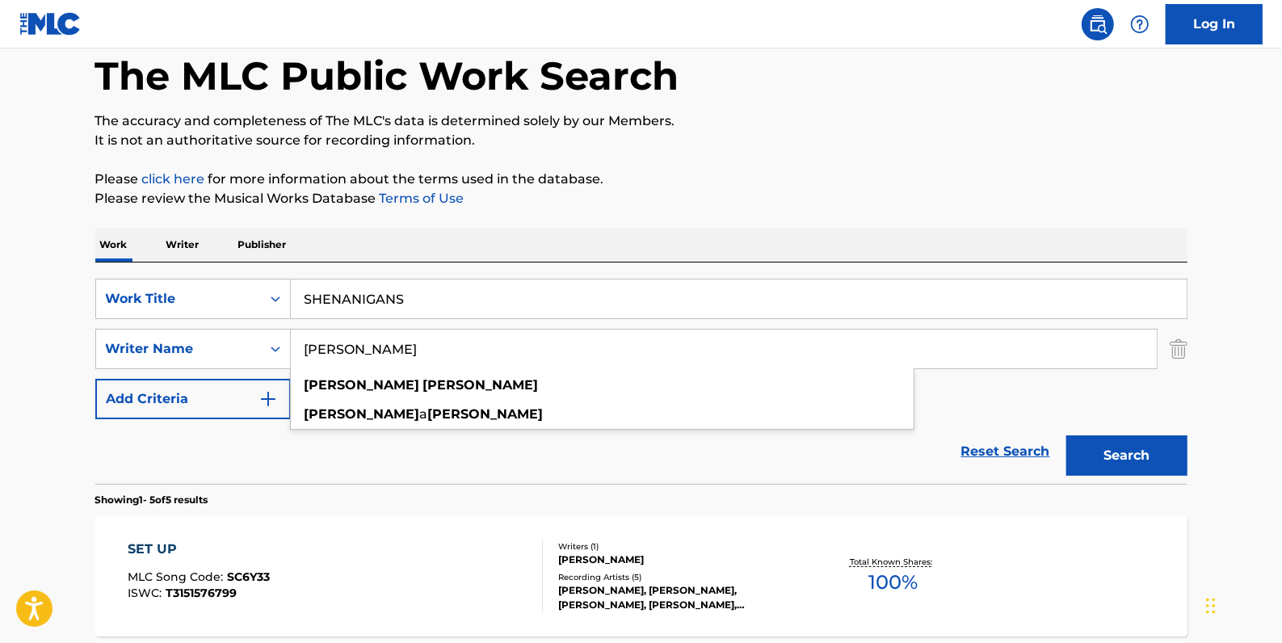
type input "[PERSON_NAME]"
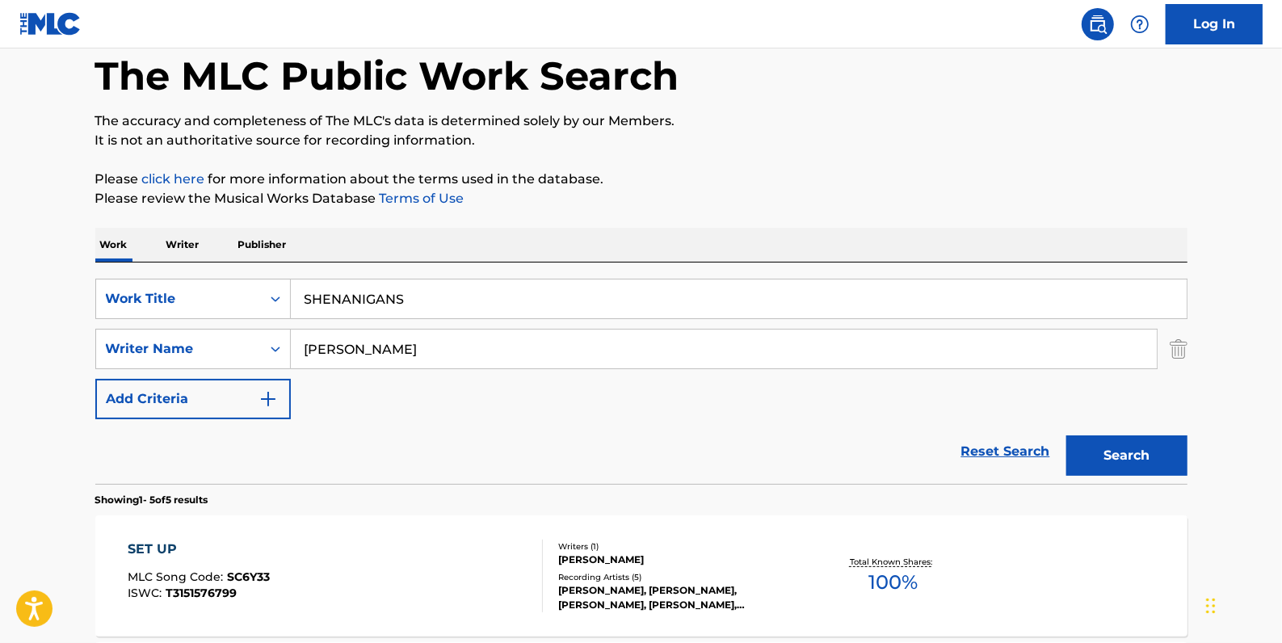
click at [1142, 451] on button "Search" at bounding box center [1126, 455] width 121 height 40
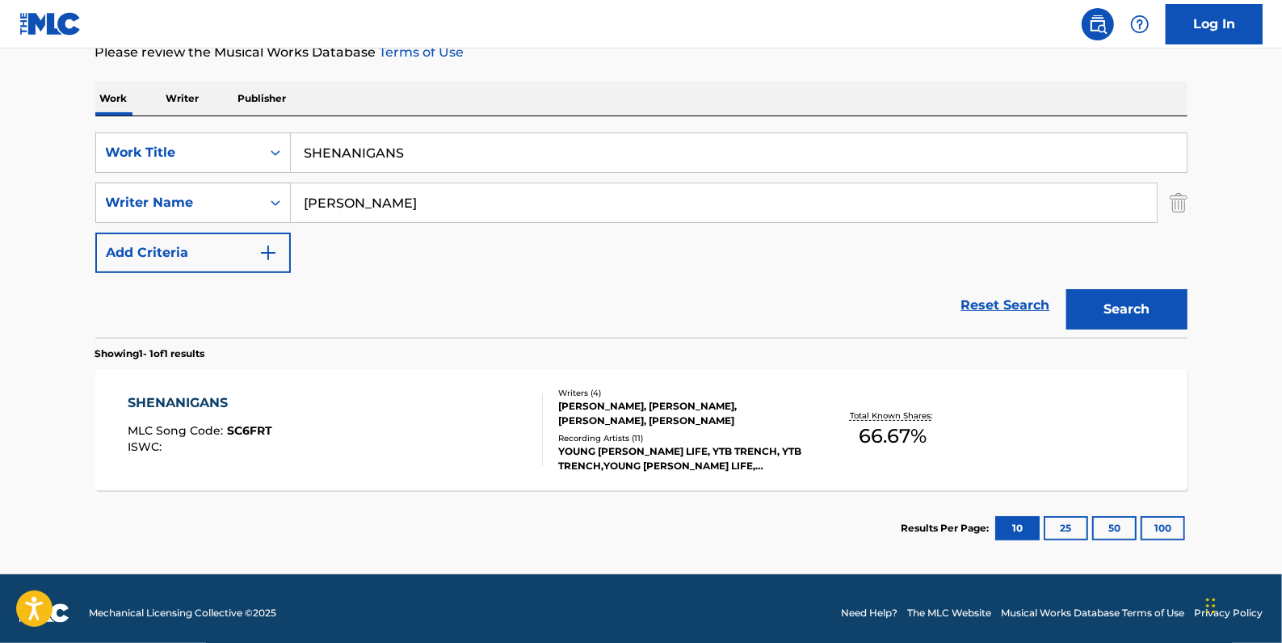
scroll to position [228, 0]
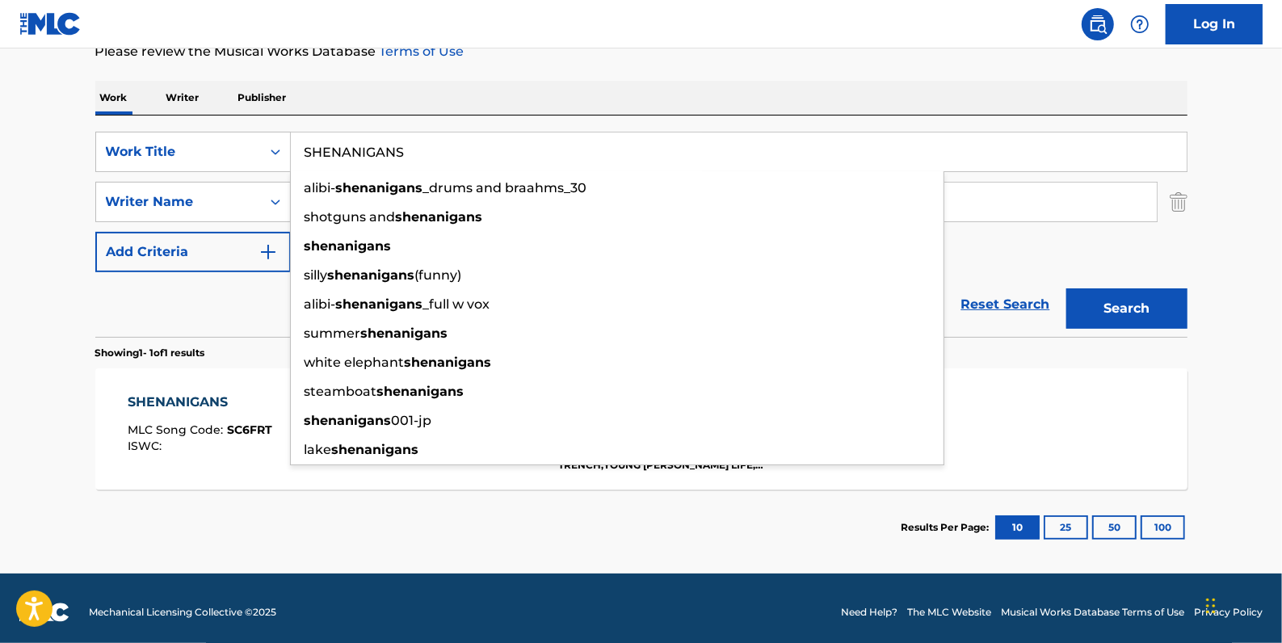
drag, startPoint x: 432, startPoint y: 152, endPoint x: 299, endPoint y: 145, distance: 133.5
click at [299, 145] on input "SHENANIGANS" at bounding box center [739, 151] width 896 height 39
click at [1031, 238] on div "SearchWithCriteriadfb9a5b6-9d2f-4cb6-b3fb-da2ee3a7d775 Work Title SHENANIGANS a…" at bounding box center [641, 202] width 1092 height 141
drag, startPoint x: 447, startPoint y: 153, endPoint x: 242, endPoint y: 135, distance: 206.0
click at [237, 153] on div "SearchWithCriteriadfb9a5b6-9d2f-4cb6-b3fb-da2ee3a7d775 Work Title SHENANIGANS a…" at bounding box center [641, 152] width 1092 height 40
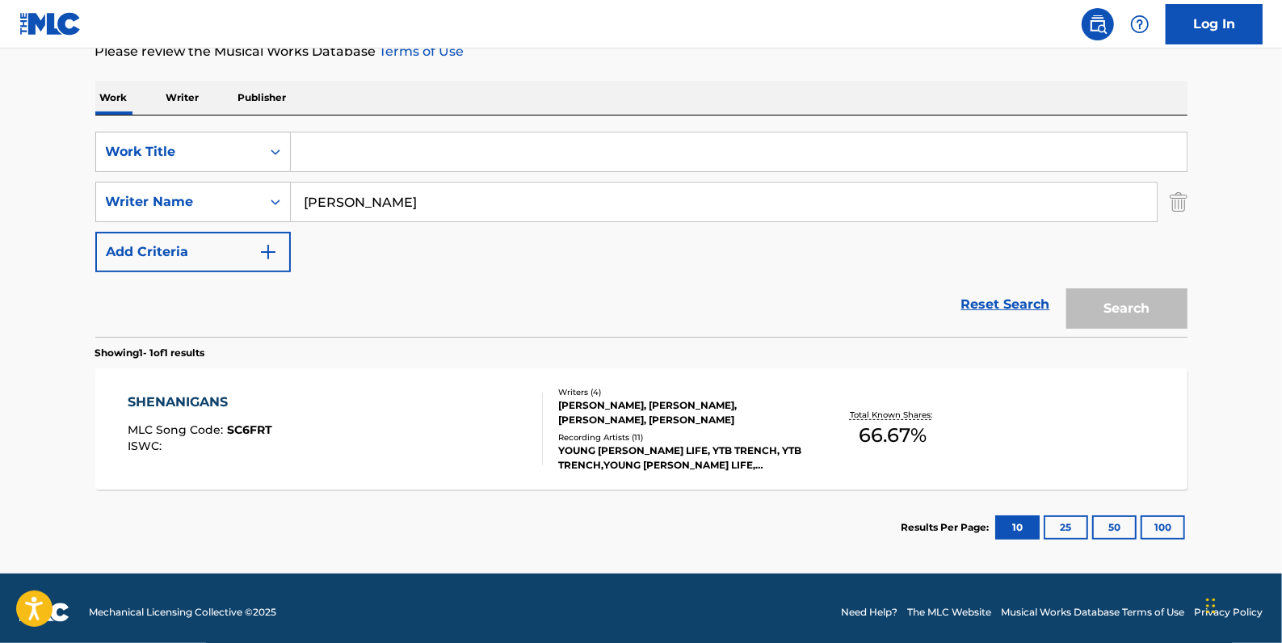
paste input "SHININ"
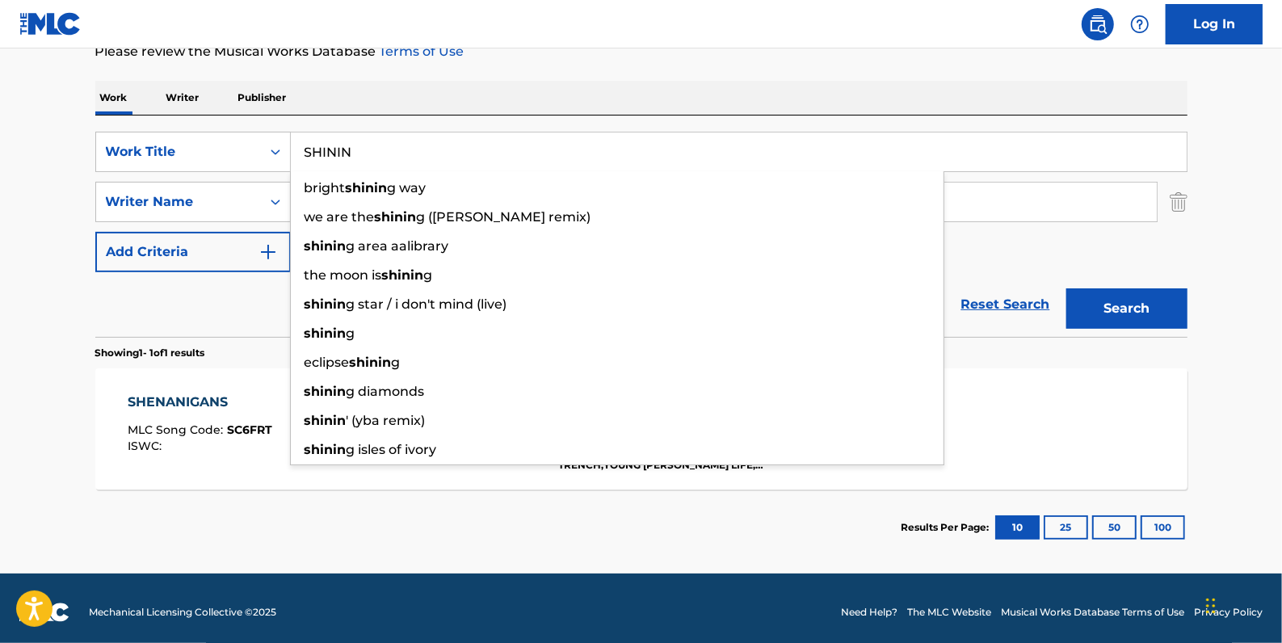
type input "SHININ"
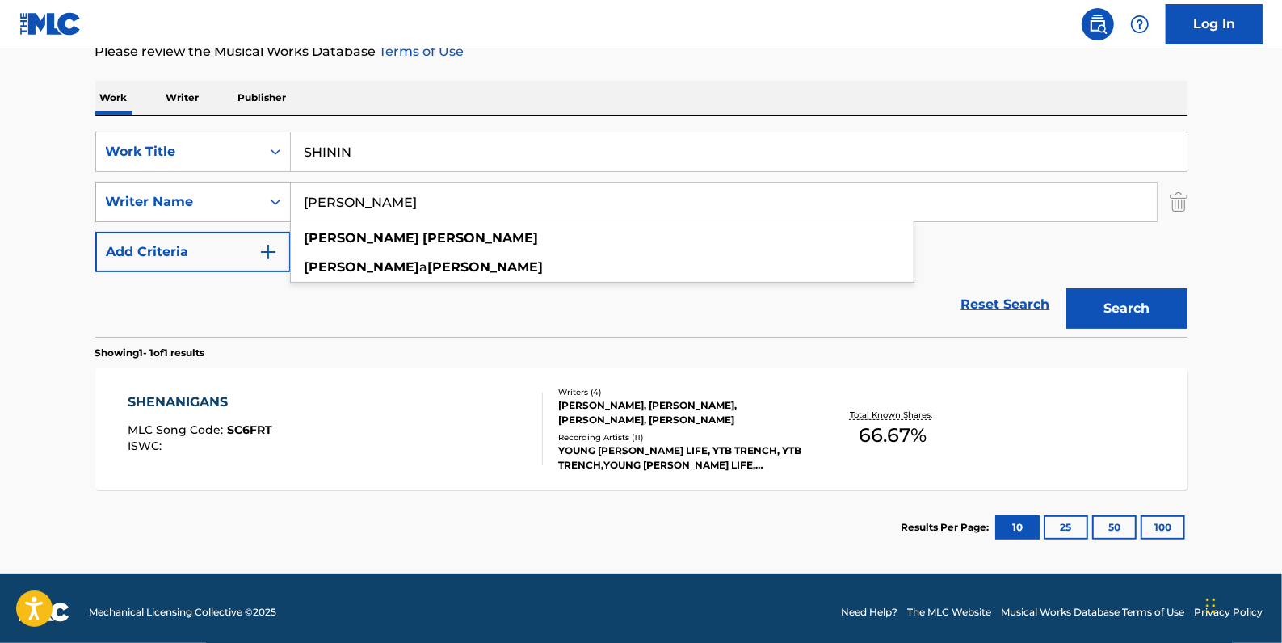
drag, startPoint x: 433, startPoint y: 200, endPoint x: 279, endPoint y: 198, distance: 154.3
click at [279, 198] on div "SearchWithCriteriaa8f3ab8f-0c58-4870-9589-46127790966a Writer Name [PERSON_NAME…" at bounding box center [641, 202] width 1092 height 40
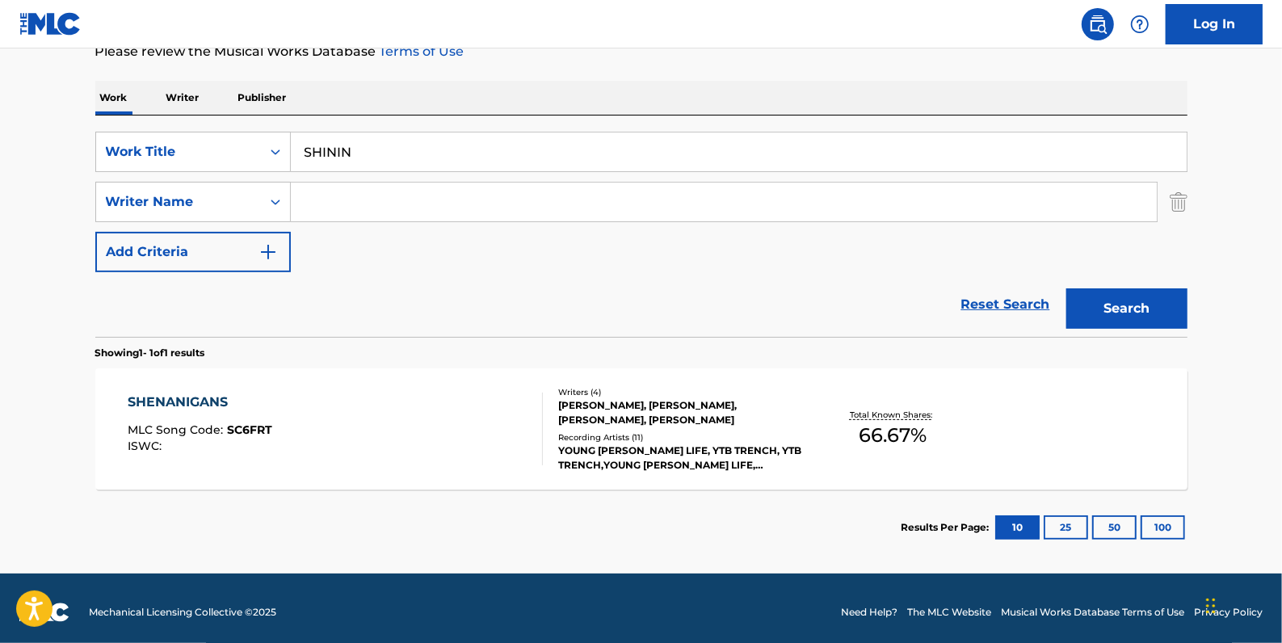
paste input "[PERSON_NAME]"
click at [1128, 313] on button "Search" at bounding box center [1126, 308] width 121 height 40
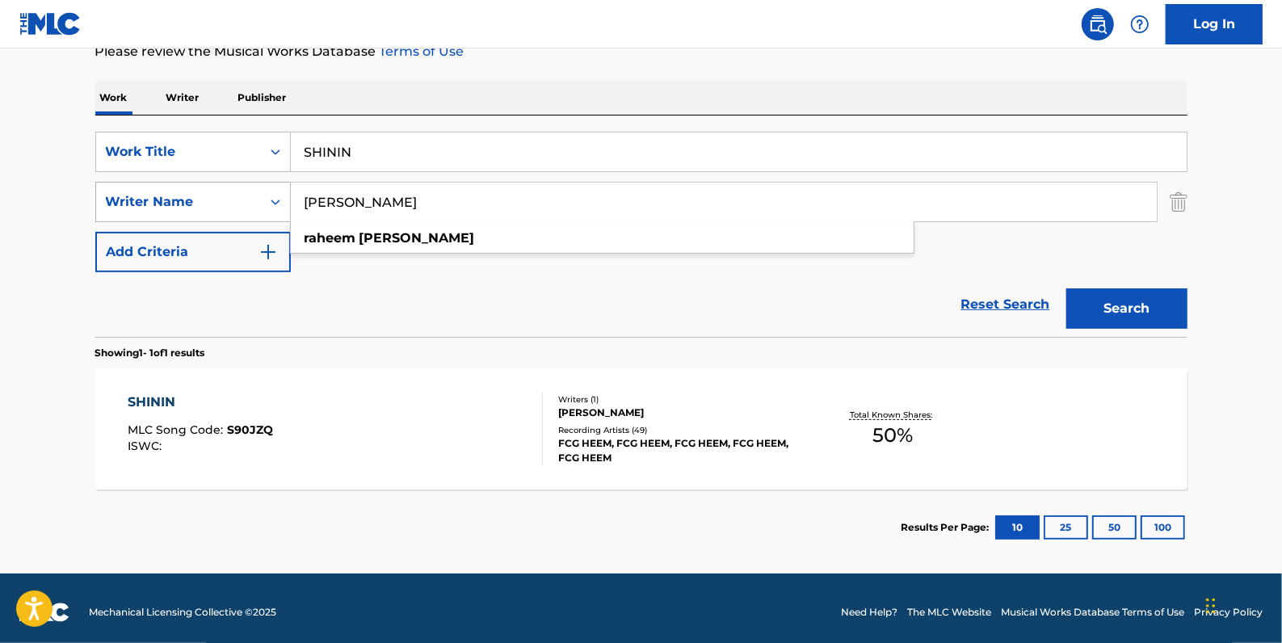
drag, startPoint x: 420, startPoint y: 208, endPoint x: 281, endPoint y: 204, distance: 139.0
click at [281, 204] on div "SearchWithCriteriaa8f3ab8f-0c58-4870-9589-46127790966a Writer Name [PERSON_NAME…" at bounding box center [641, 202] width 1092 height 40
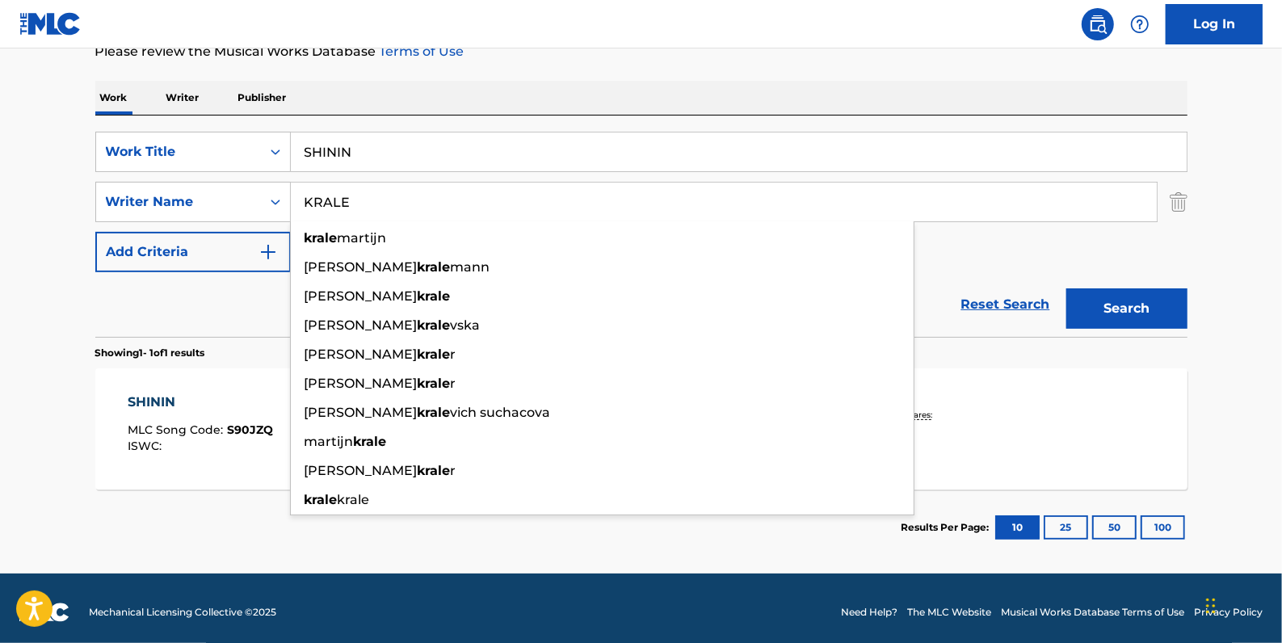
type input "KRALE"
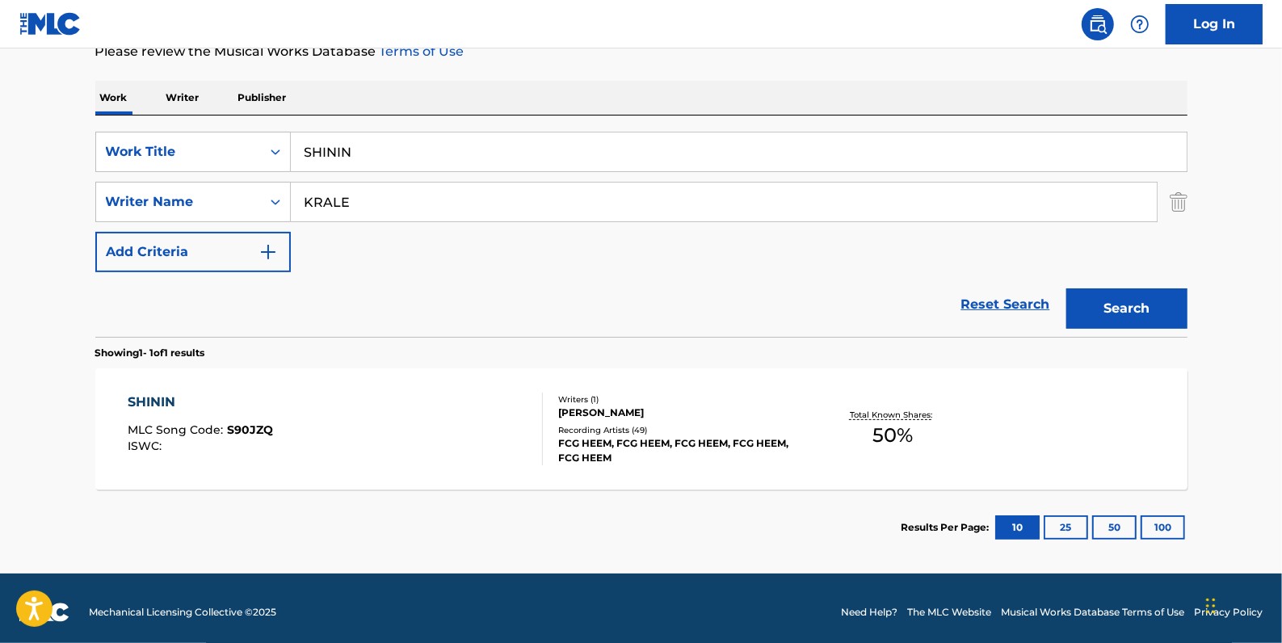
click at [1131, 300] on button "Search" at bounding box center [1126, 308] width 121 height 40
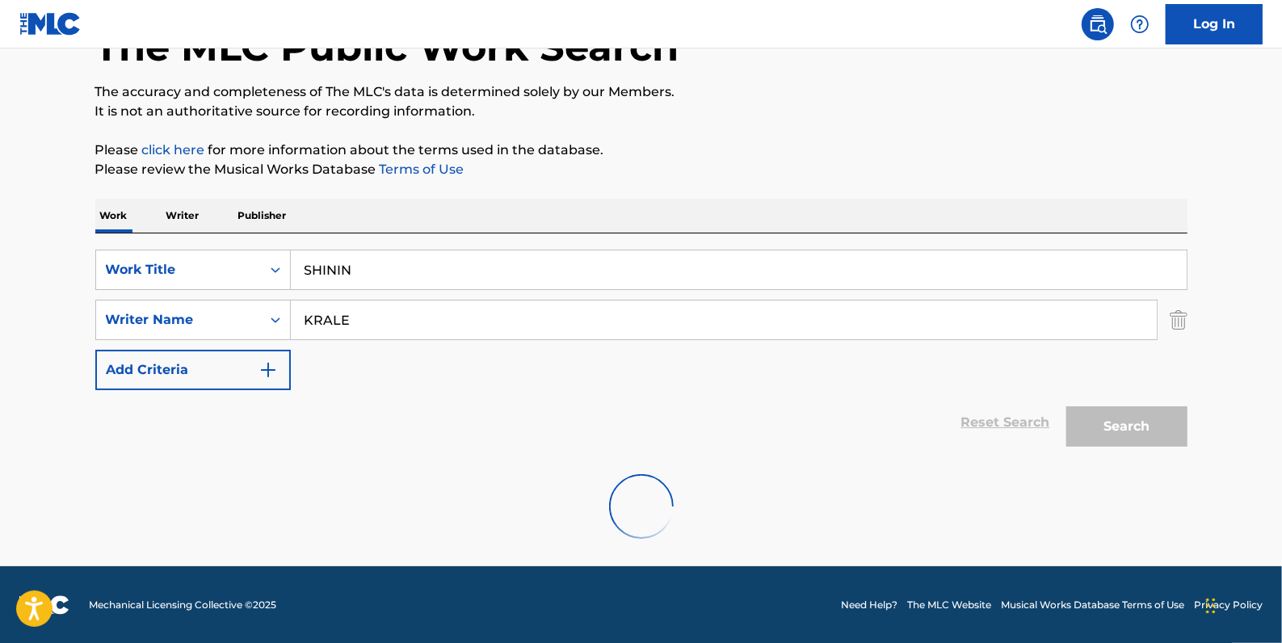
scroll to position [57, 0]
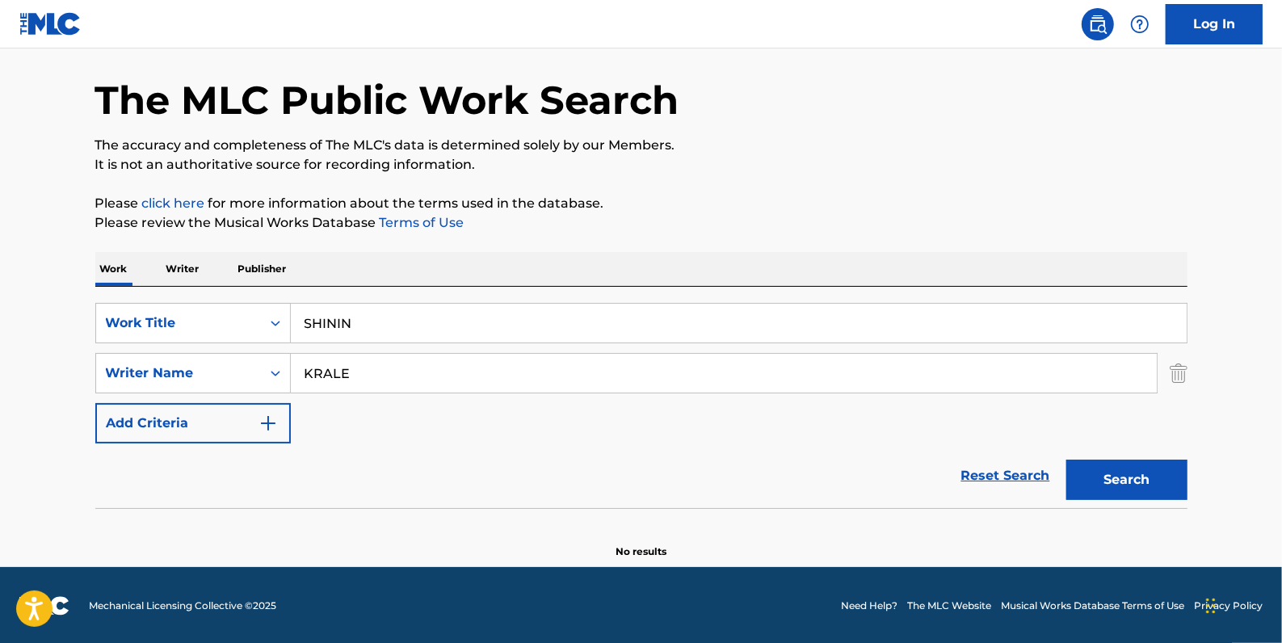
drag, startPoint x: 1010, startPoint y: 474, endPoint x: 590, endPoint y: 436, distance: 422.5
click at [1010, 474] on link "Reset Search" at bounding box center [1005, 476] width 105 height 36
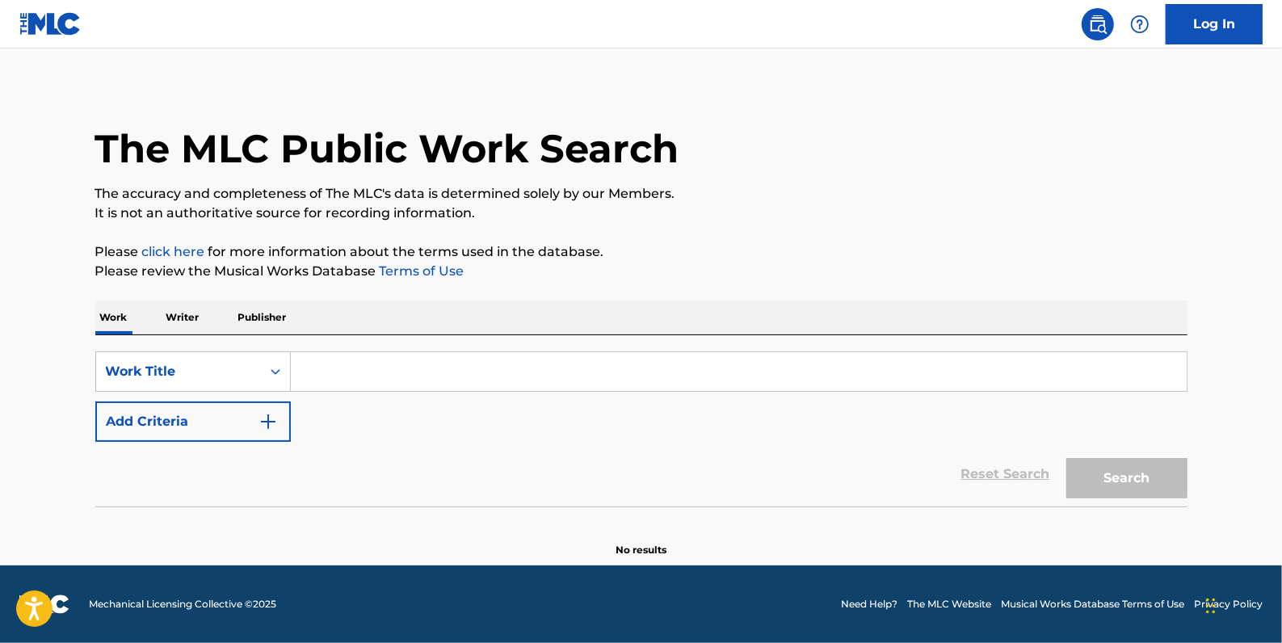
scroll to position [0, 0]
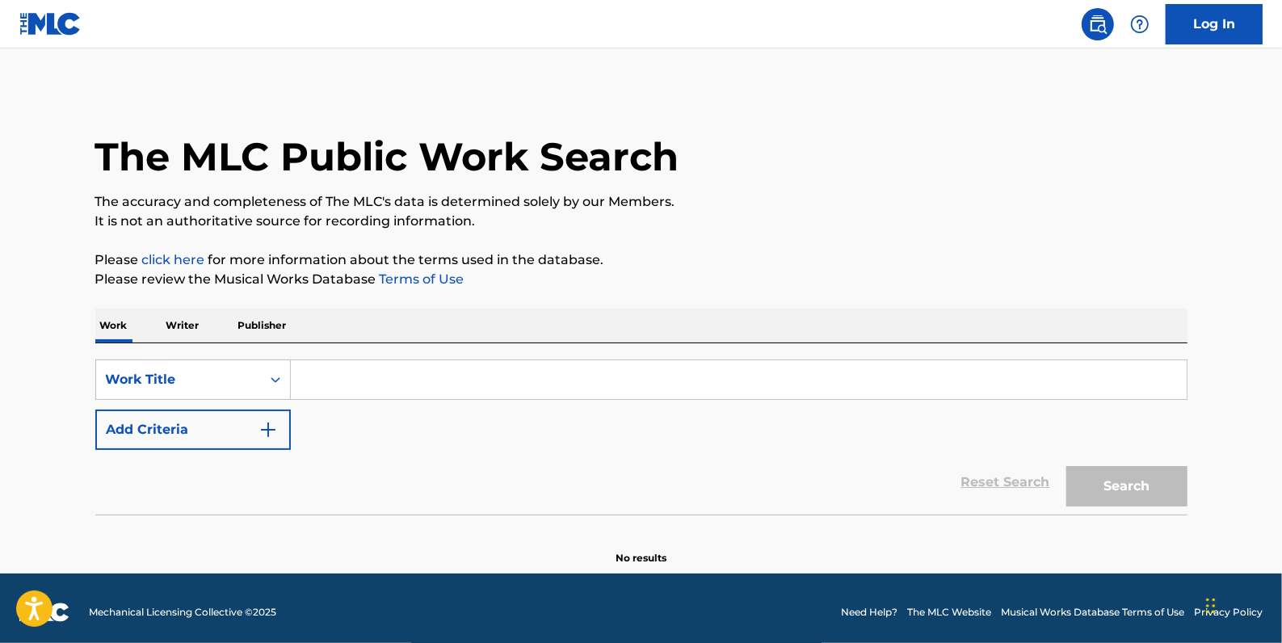
paste input "SUPER BOWL RING"
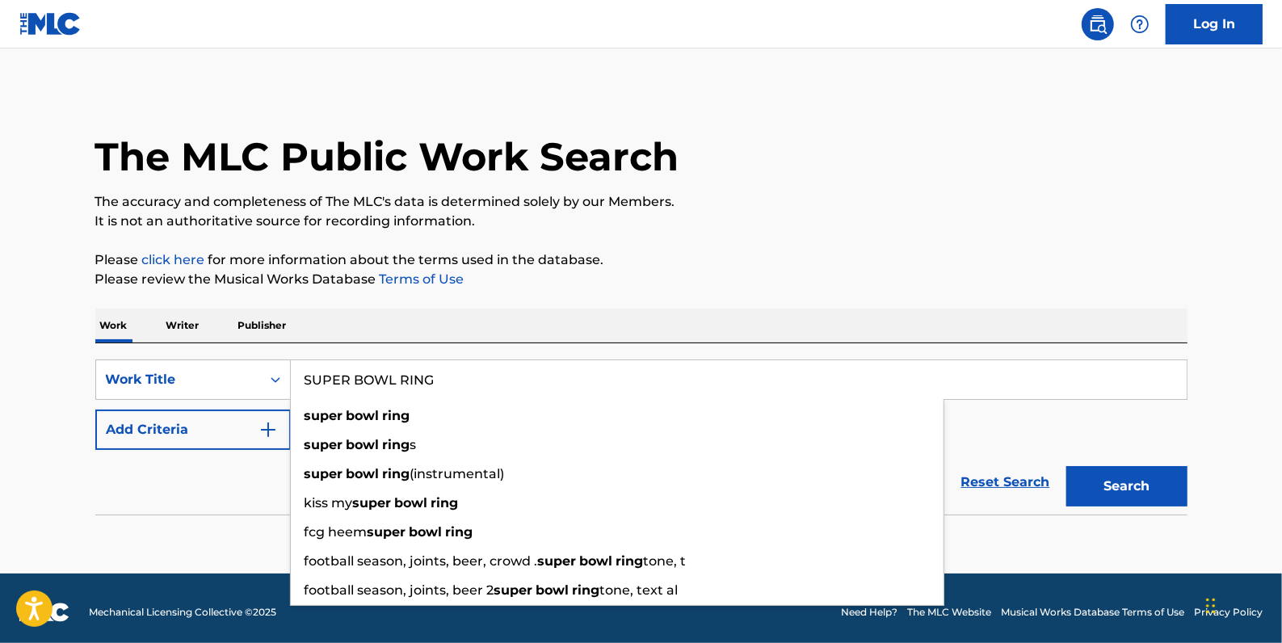
type input "SUPER BOWL RING"
click at [226, 423] on button "Add Criteria" at bounding box center [192, 430] width 195 height 40
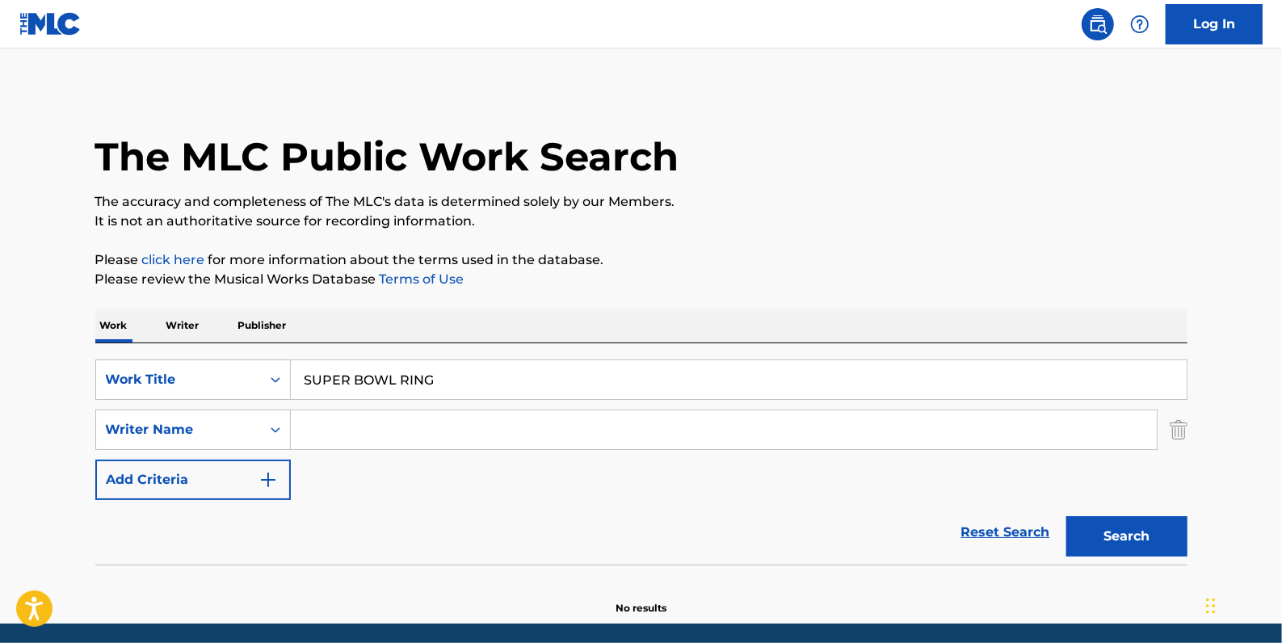
drag, startPoint x: 373, startPoint y: 428, endPoint x: 384, endPoint y: 425, distance: 11.0
click at [374, 428] on input "Search Form" at bounding box center [724, 429] width 866 height 39
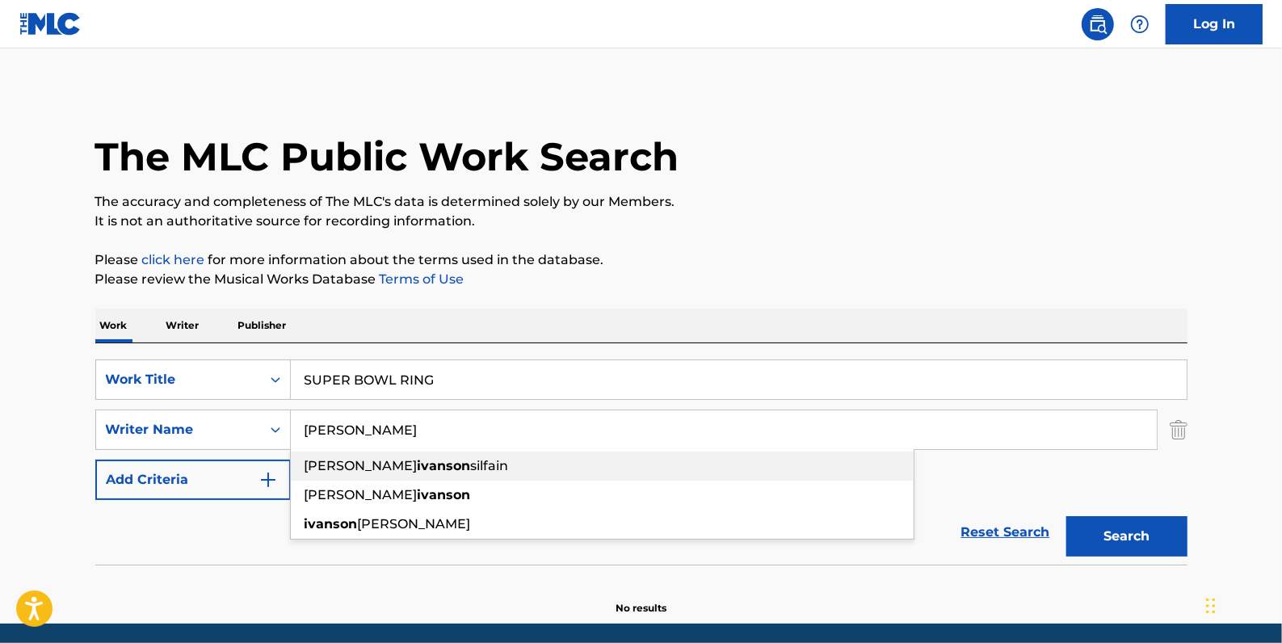
click at [496, 464] on div "[PERSON_NAME]" at bounding box center [602, 466] width 623 height 29
type input "[PERSON_NAME]"
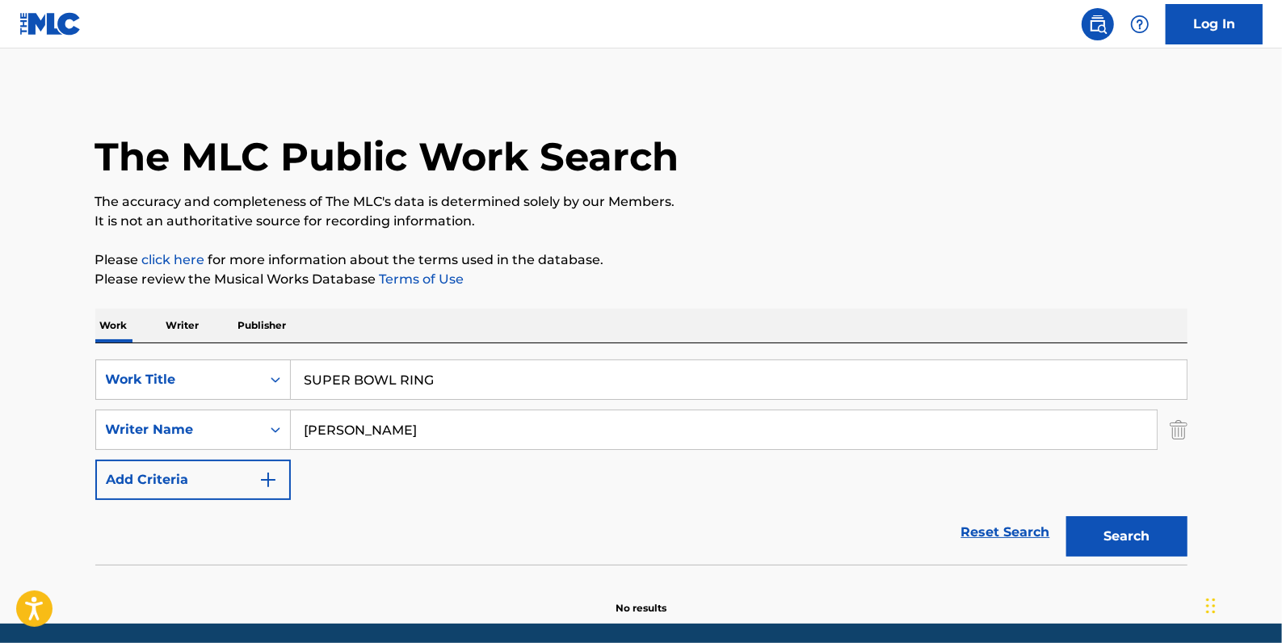
click at [1171, 533] on button "Search" at bounding box center [1126, 536] width 121 height 40
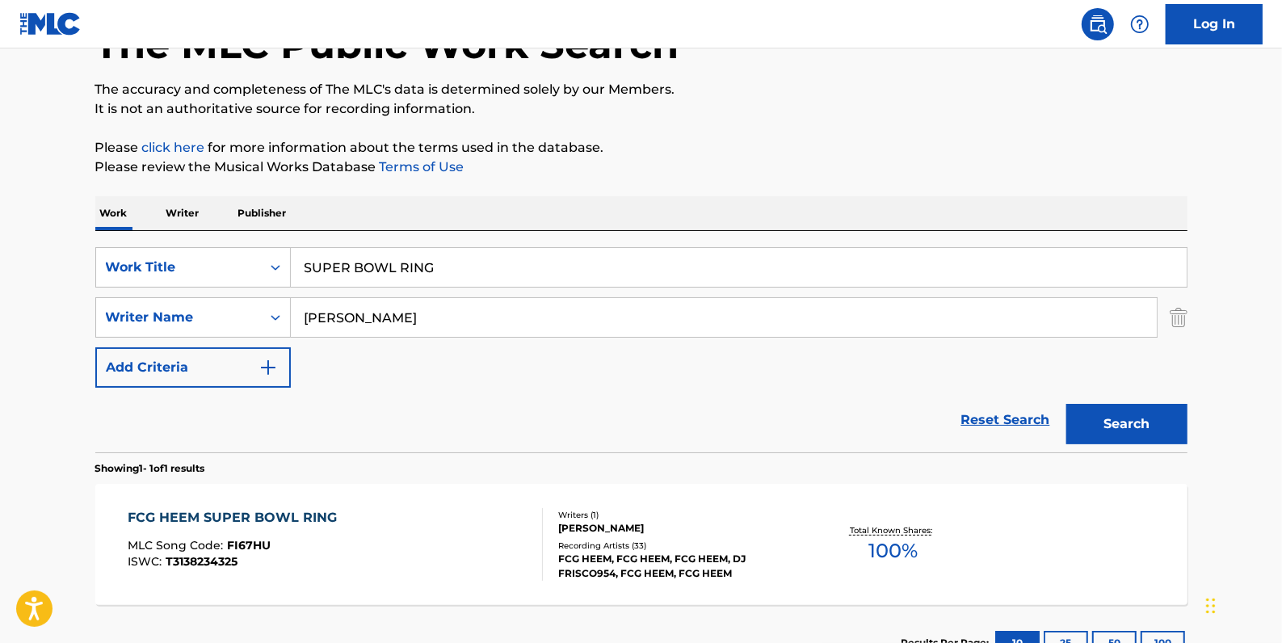
scroll to position [146, 0]
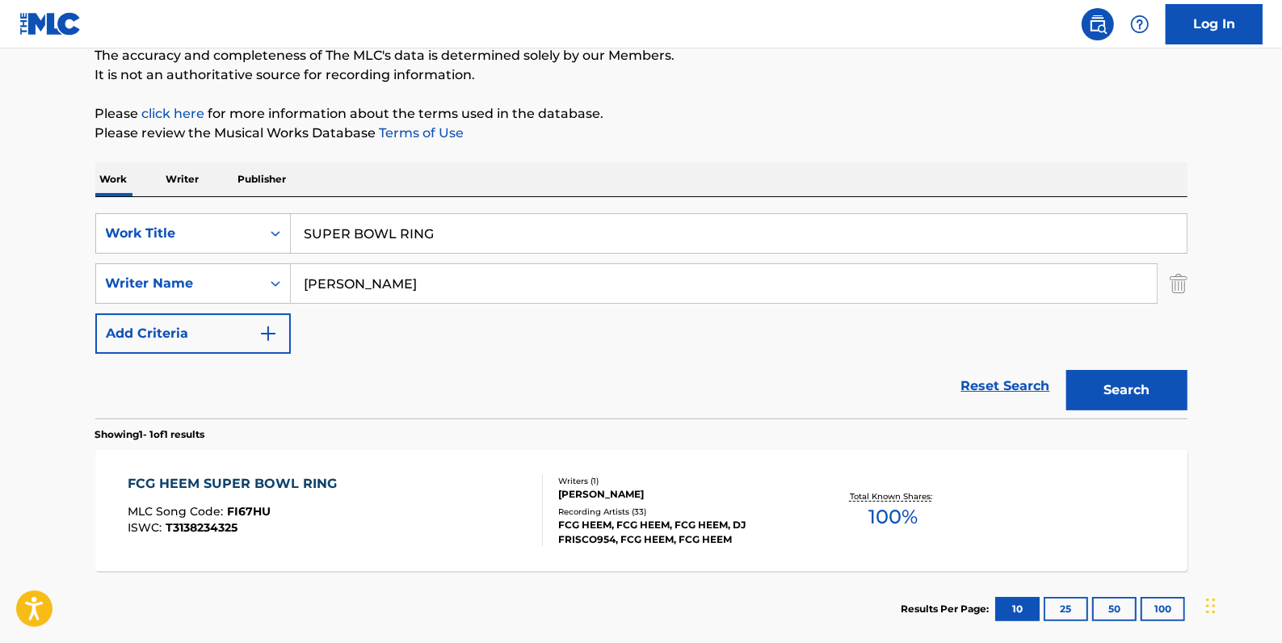
click at [381, 490] on div "FCG HEEM SUPER BOWL RING MLC Song Code : FI67HU ISWC : T3138234325" at bounding box center [335, 510] width 415 height 73
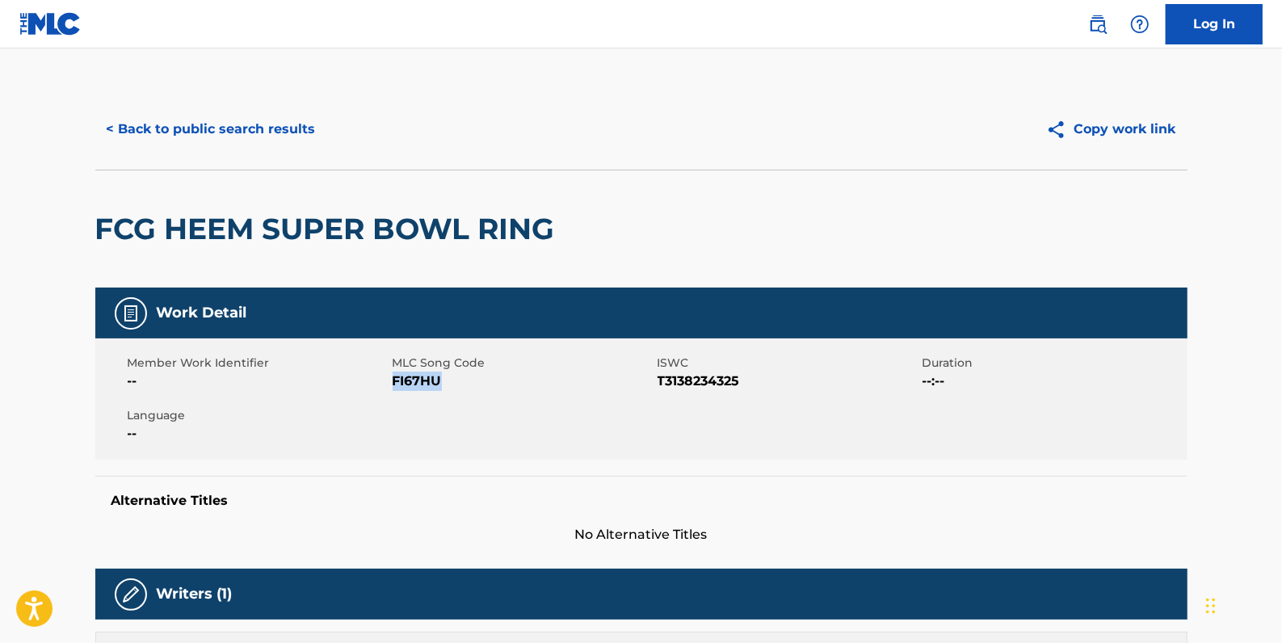
drag, startPoint x: 447, startPoint y: 378, endPoint x: 394, endPoint y: 376, distance: 53.4
click at [394, 376] on span "FI67HU" at bounding box center [523, 381] width 261 height 19
drag, startPoint x: 394, startPoint y: 376, endPoint x: 405, endPoint y: 384, distance: 13.9
copy span "FI67HU"
click at [249, 141] on button "< Back to public search results" at bounding box center [211, 129] width 232 height 40
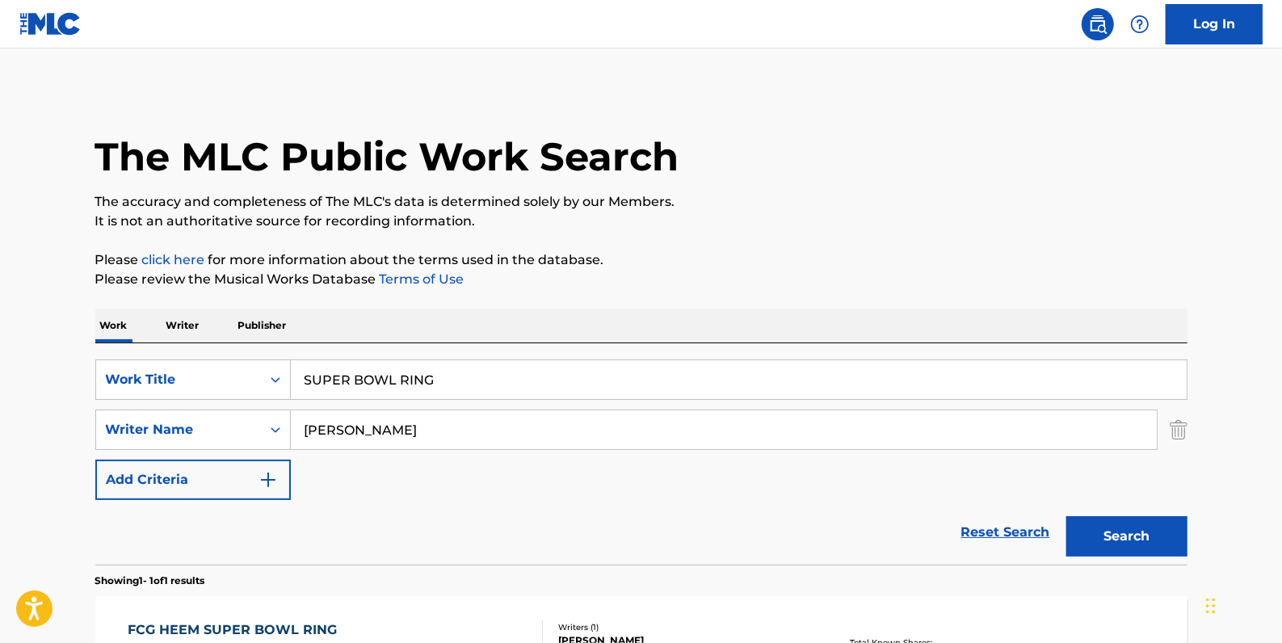
scroll to position [143, 0]
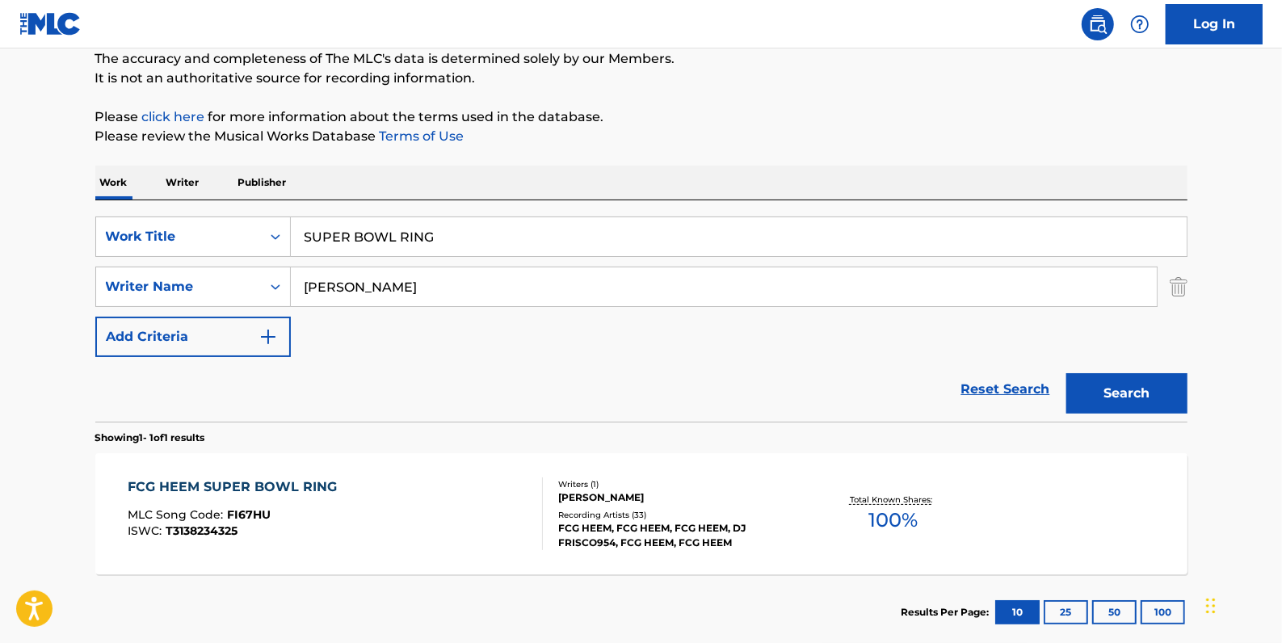
click at [1018, 385] on link "Reset Search" at bounding box center [1005, 390] width 105 height 36
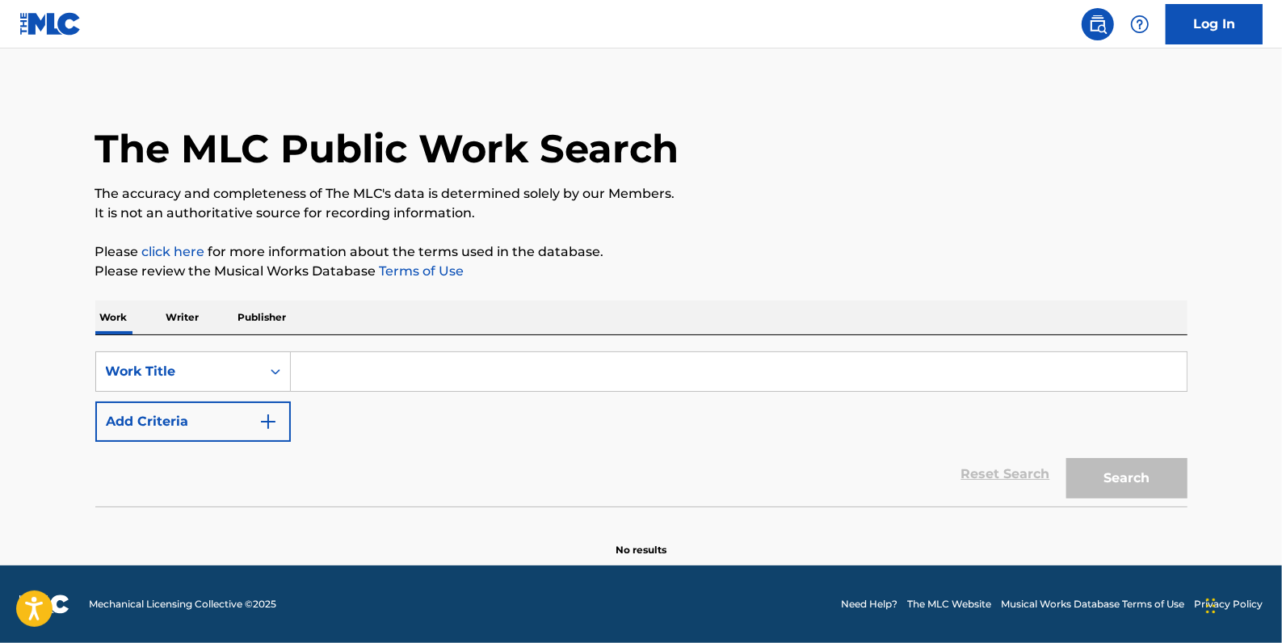
scroll to position [0, 0]
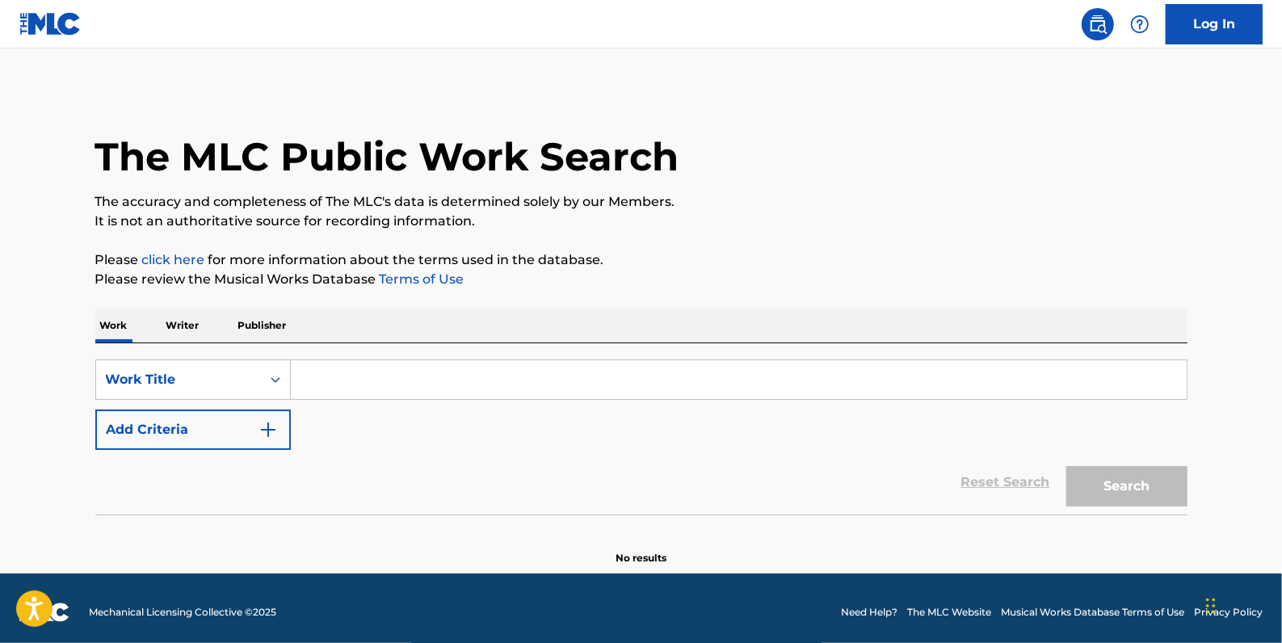
click at [208, 426] on button "Add Criteria" at bounding box center [192, 430] width 195 height 40
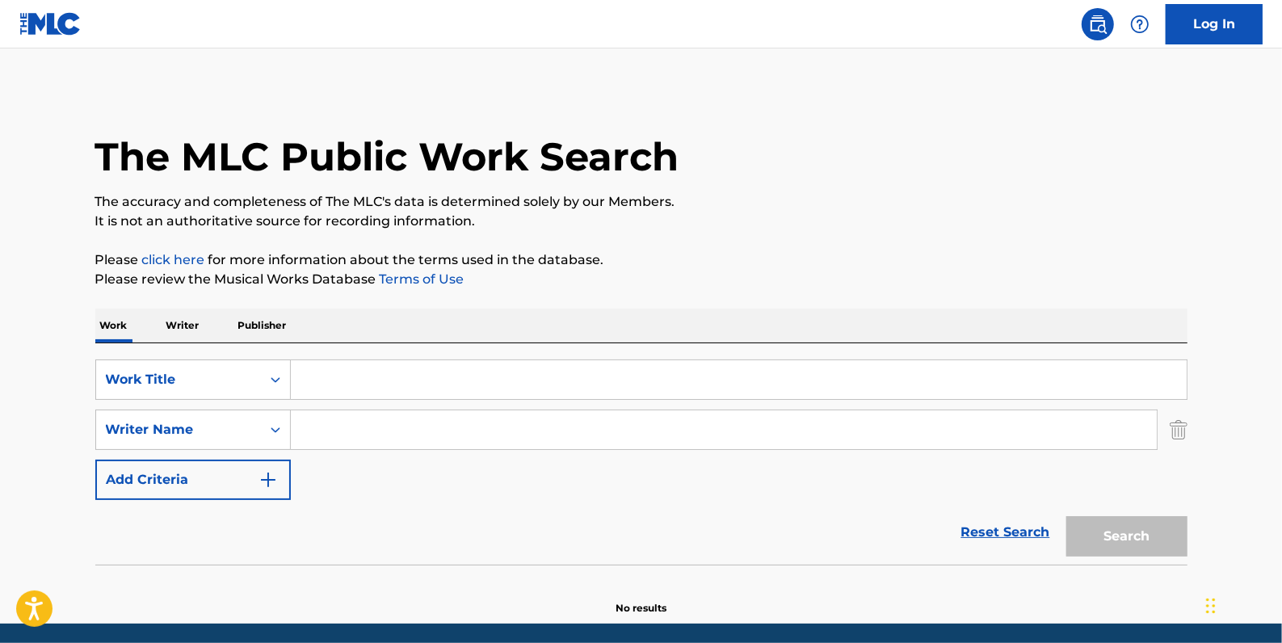
paste input "[PERSON_NAME]"
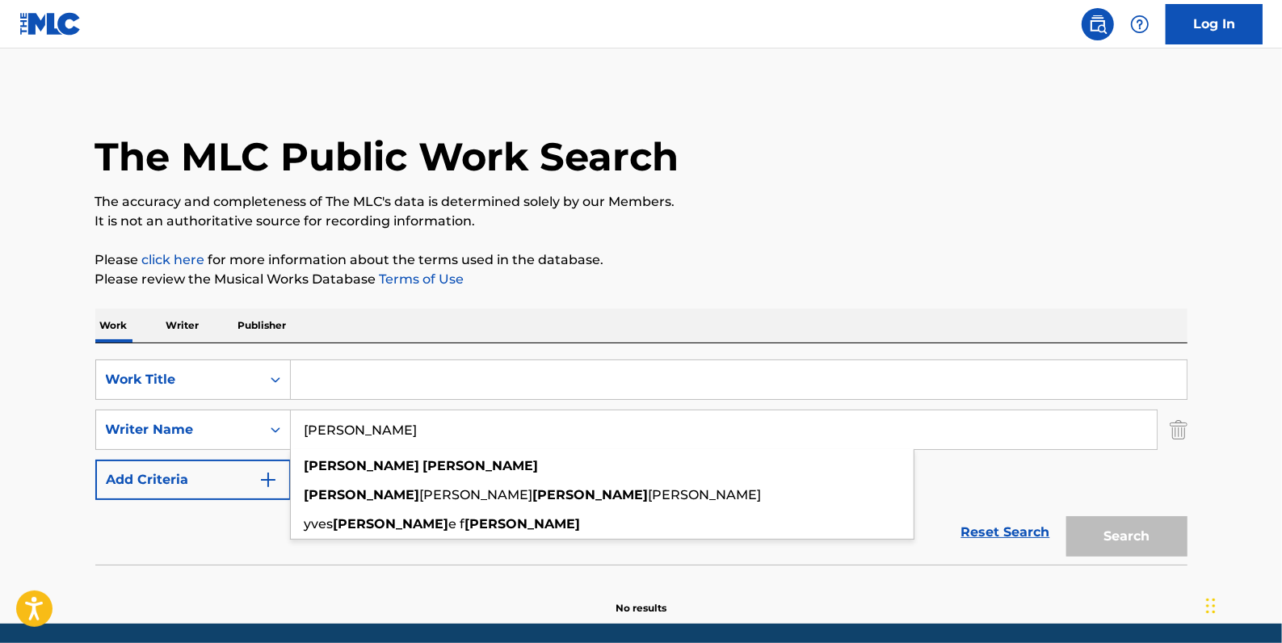
type input "[PERSON_NAME]"
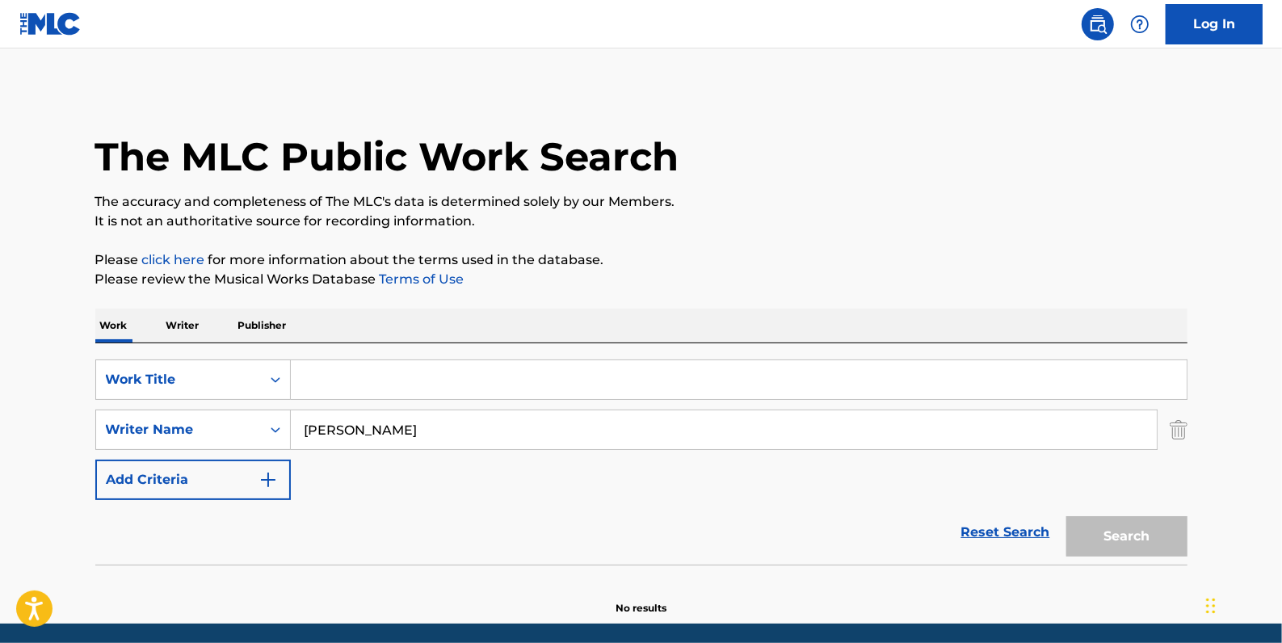
paste input "TEMPTING"
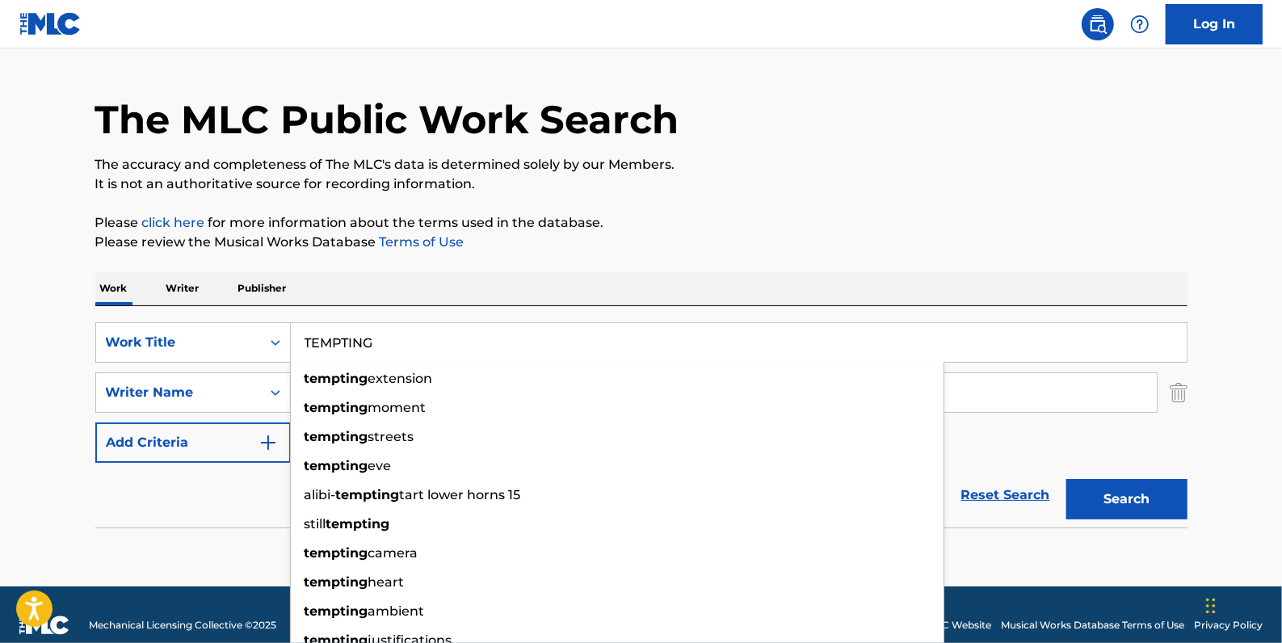
scroll to position [57, 0]
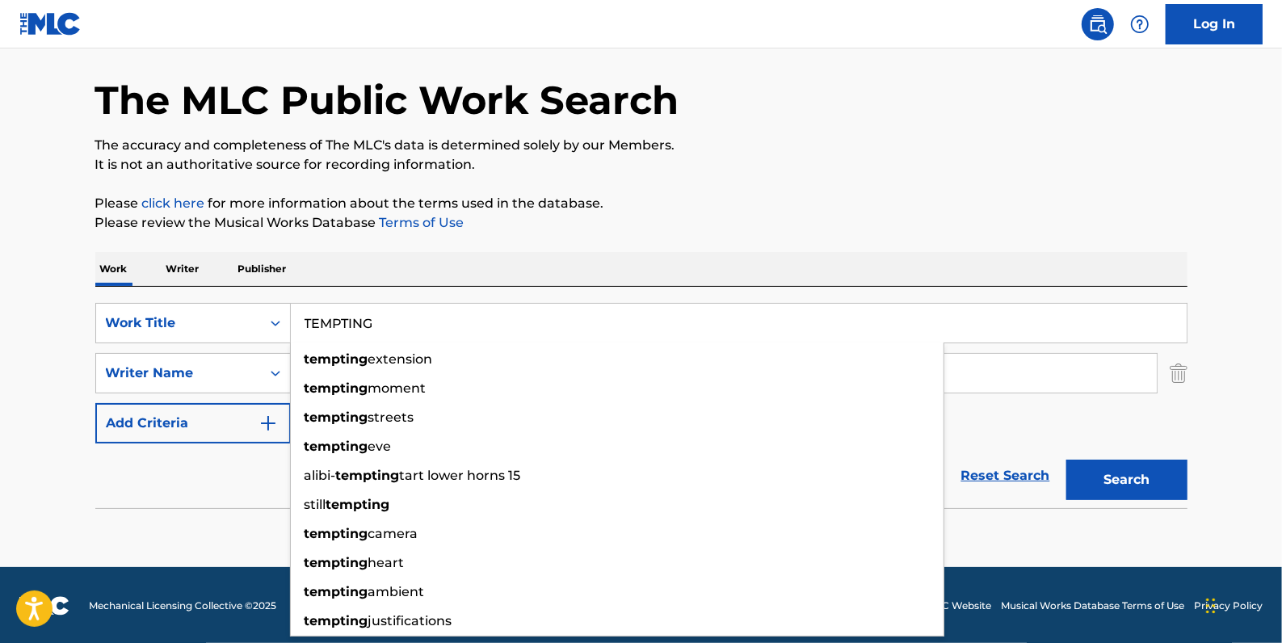
type input "TEMPTING"
click at [1131, 476] on button "Search" at bounding box center [1126, 480] width 121 height 40
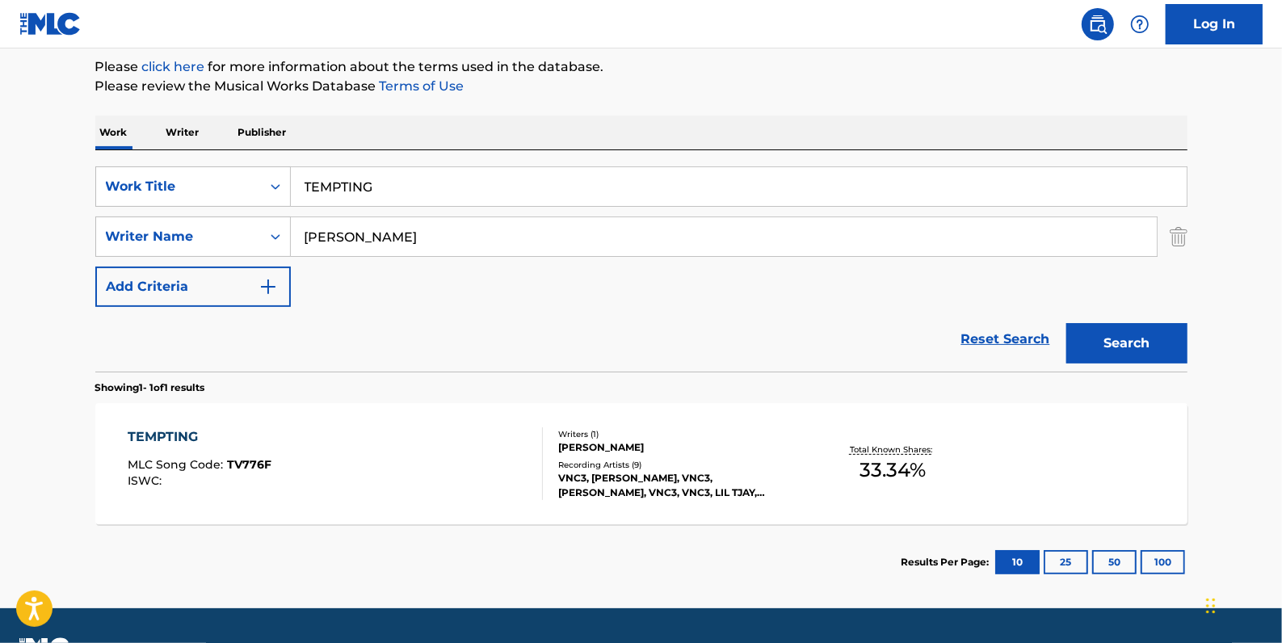
scroll to position [204, 0]
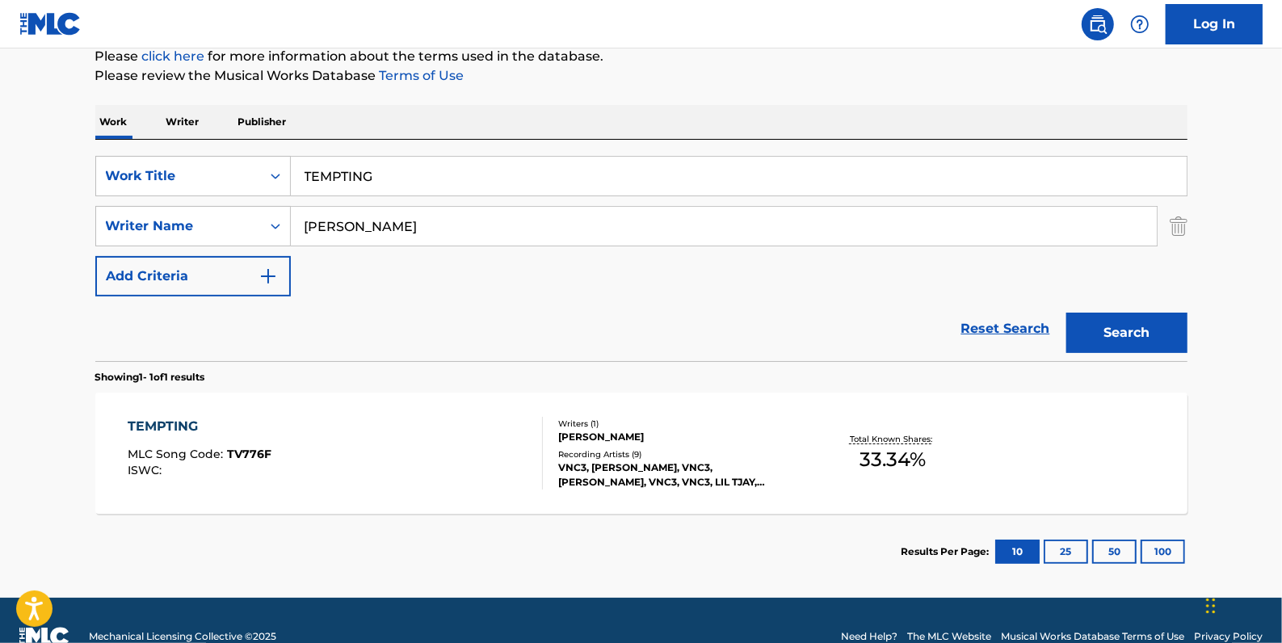
click at [1019, 323] on link "Reset Search" at bounding box center [1005, 329] width 105 height 36
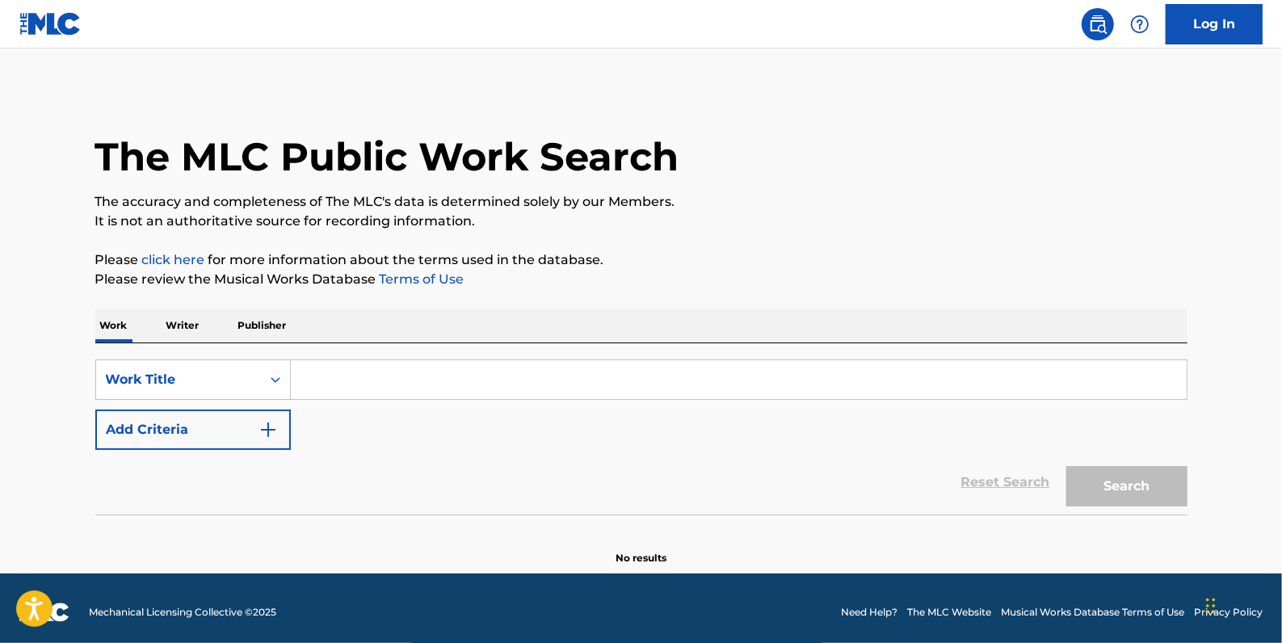
click at [197, 426] on button "Add Criteria" at bounding box center [192, 430] width 195 height 40
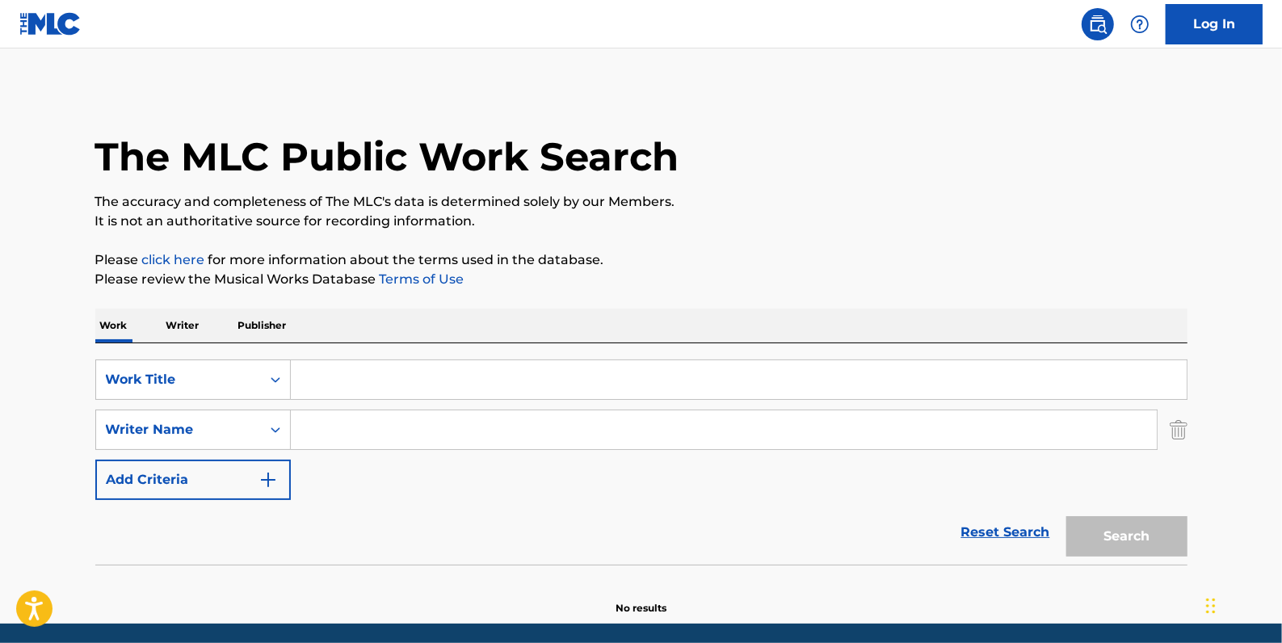
paste input "[PERSON_NAME]"
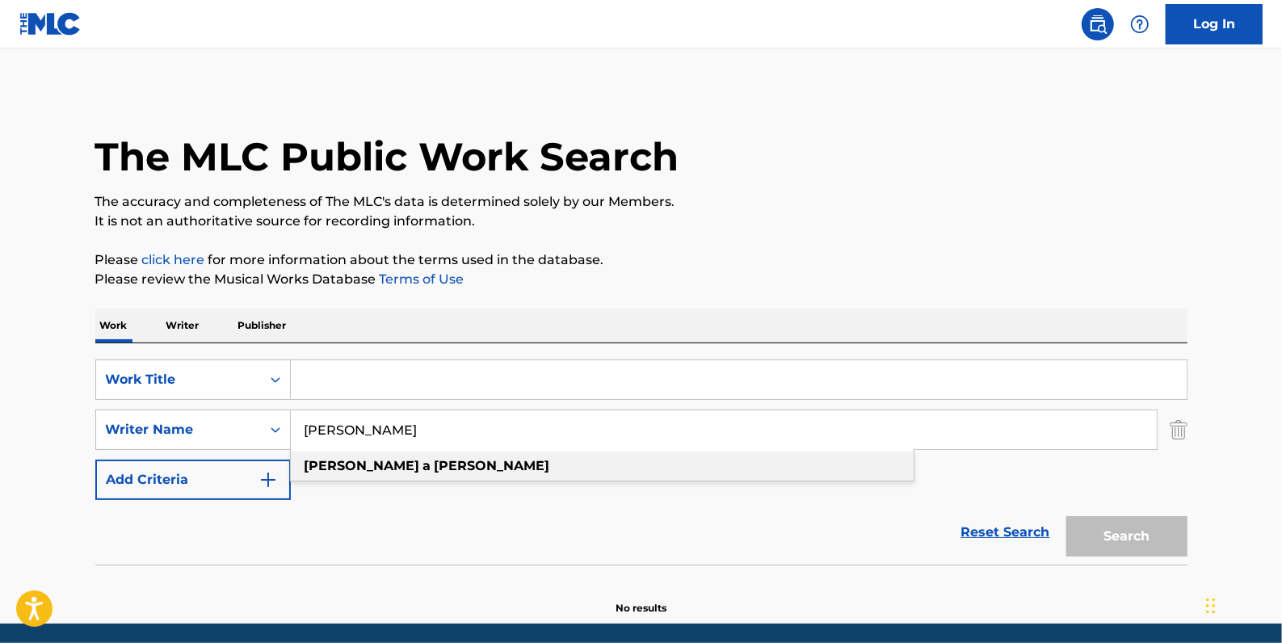
click at [435, 470] on strong "[PERSON_NAME]" at bounding box center [493, 465] width 116 height 15
type input "[PERSON_NAME]"
click at [376, 379] on input "Search Form" at bounding box center [739, 379] width 896 height 39
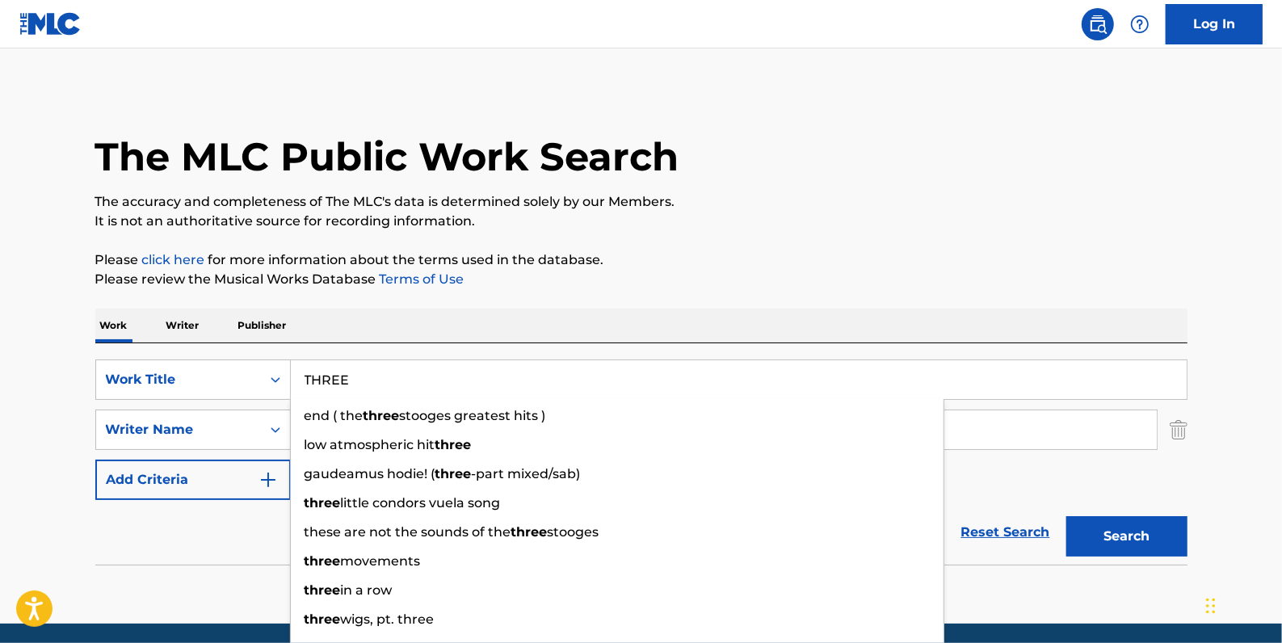
type input "THREE"
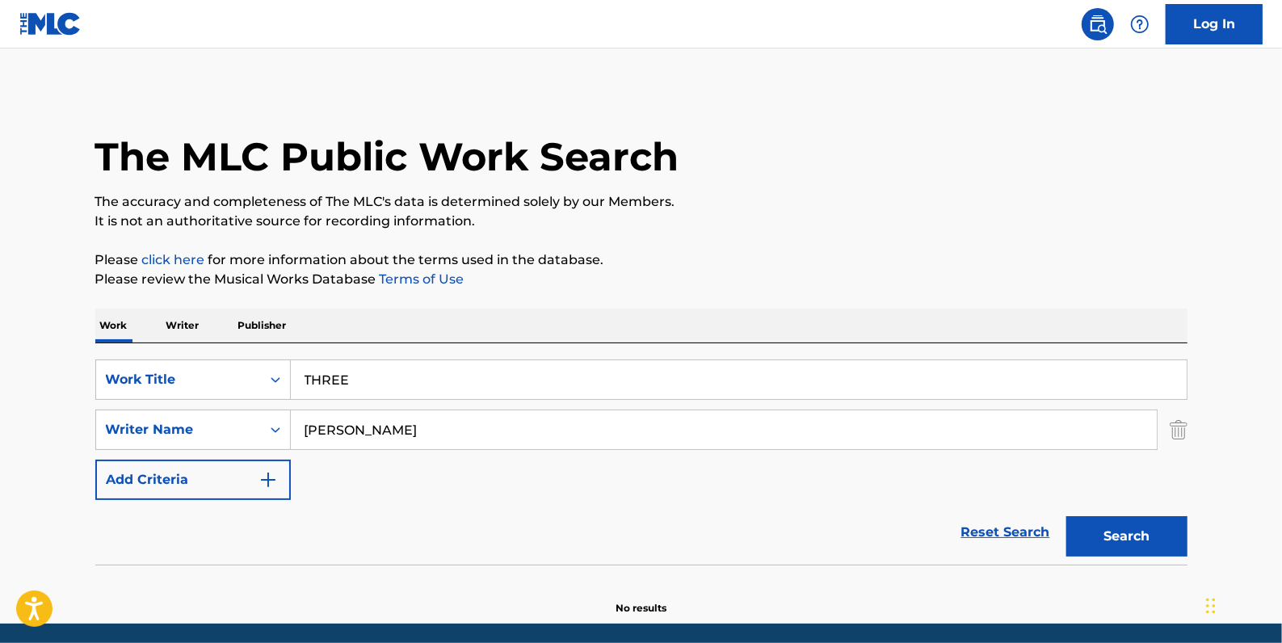
click at [1166, 533] on button "Search" at bounding box center [1126, 536] width 121 height 40
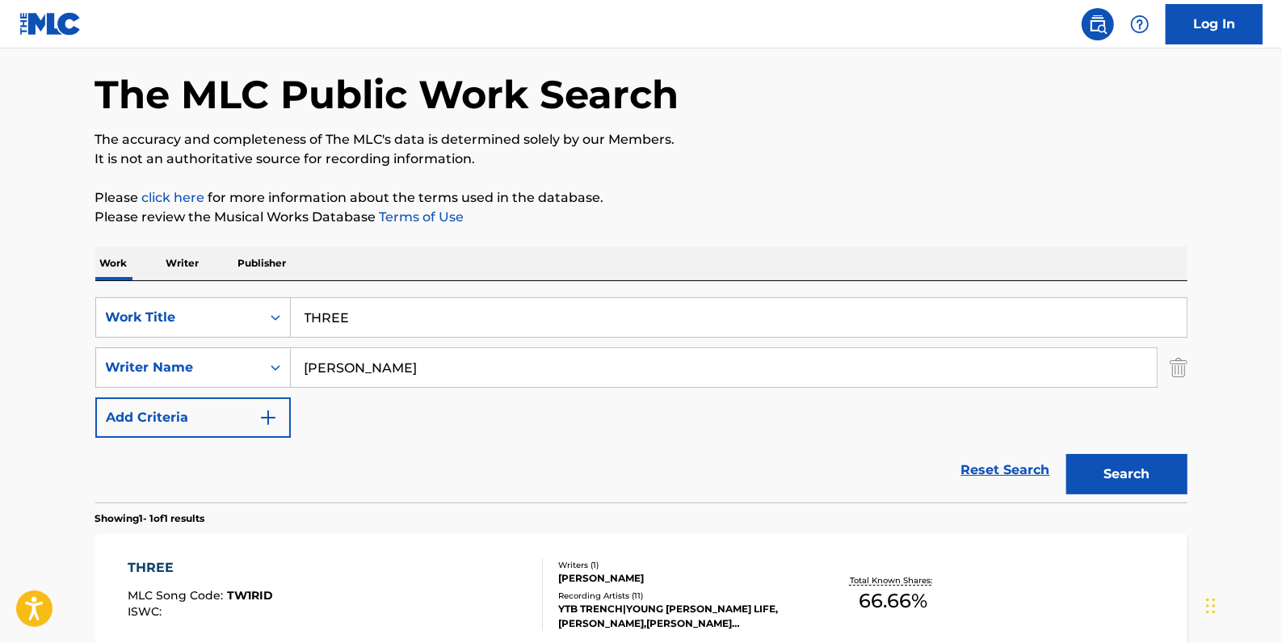
scroll to position [146, 0]
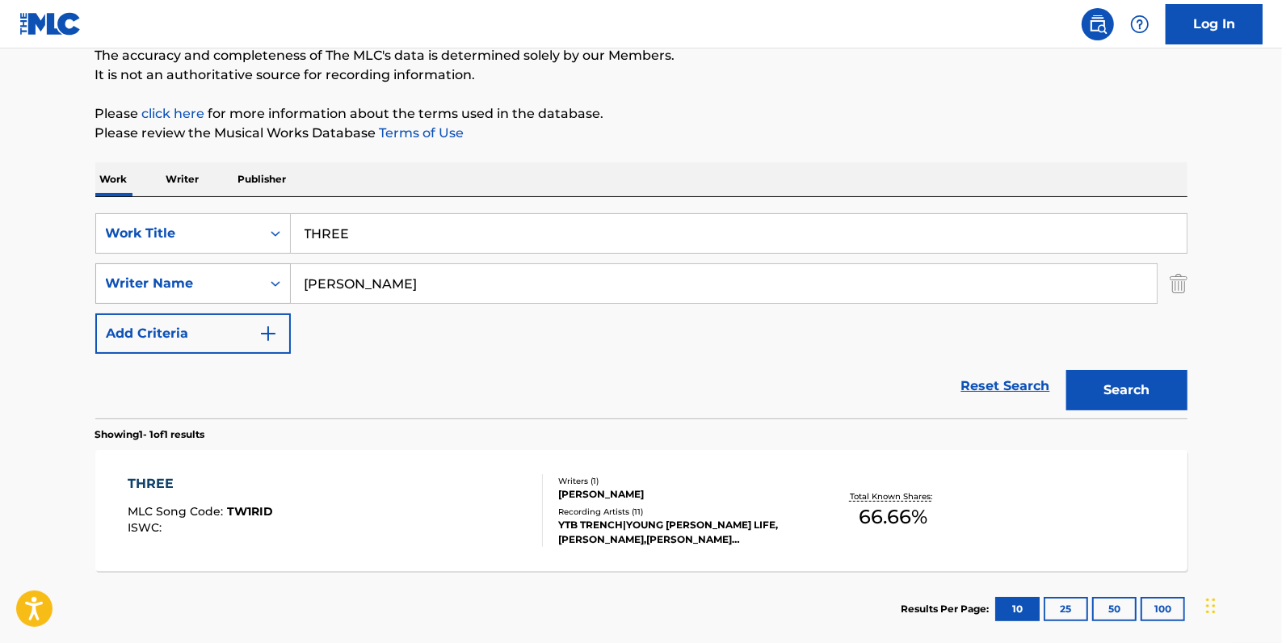
drag, startPoint x: 477, startPoint y: 288, endPoint x: 275, endPoint y: 283, distance: 202.0
click at [275, 283] on div "SearchWithCriteriaa8f3ab8f-0c58-4870-9589-46127790966a Writer Name [PERSON_NAME]" at bounding box center [641, 283] width 1092 height 40
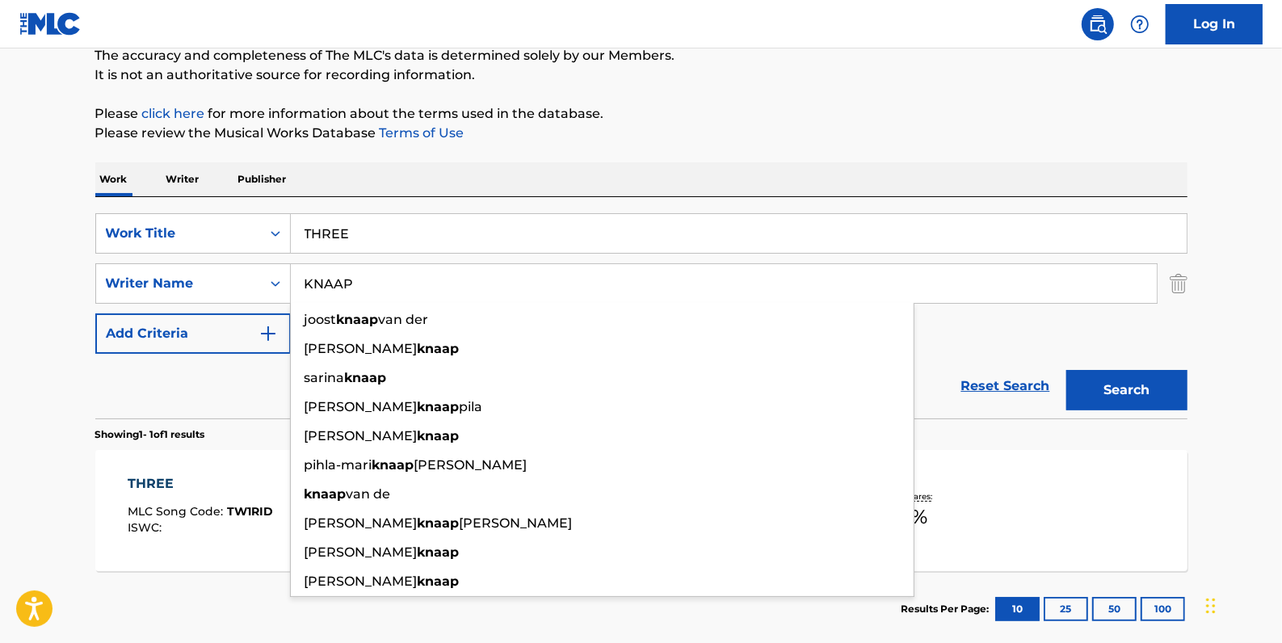
click at [1124, 381] on button "Search" at bounding box center [1126, 390] width 121 height 40
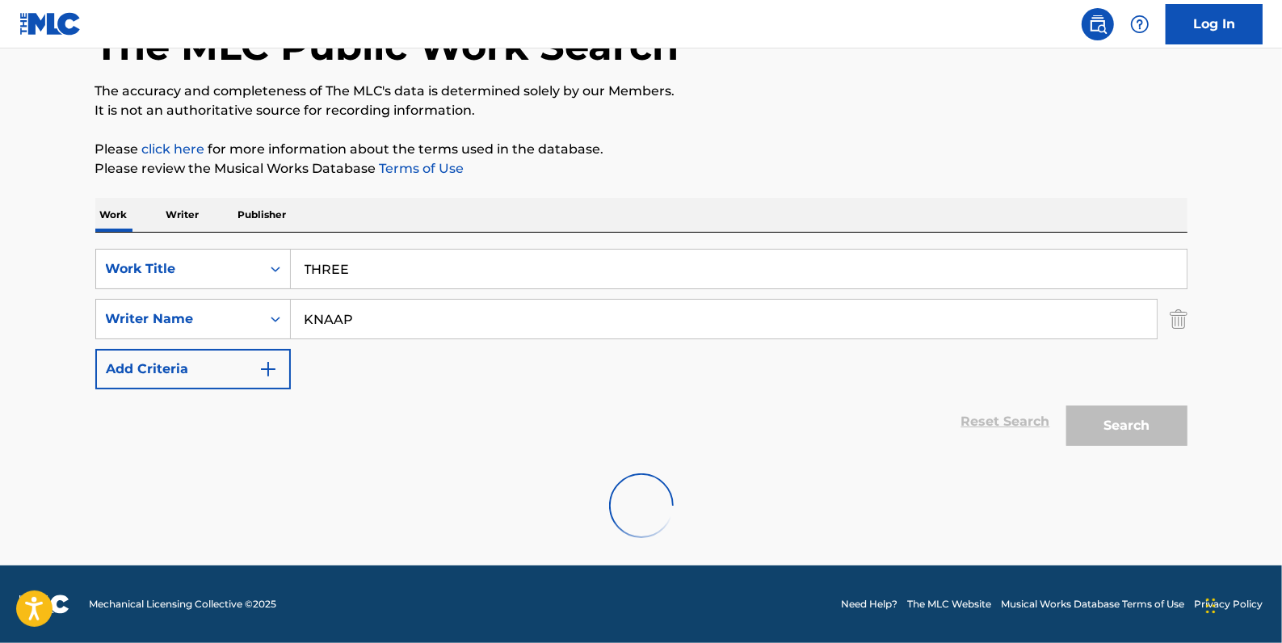
scroll to position [57, 0]
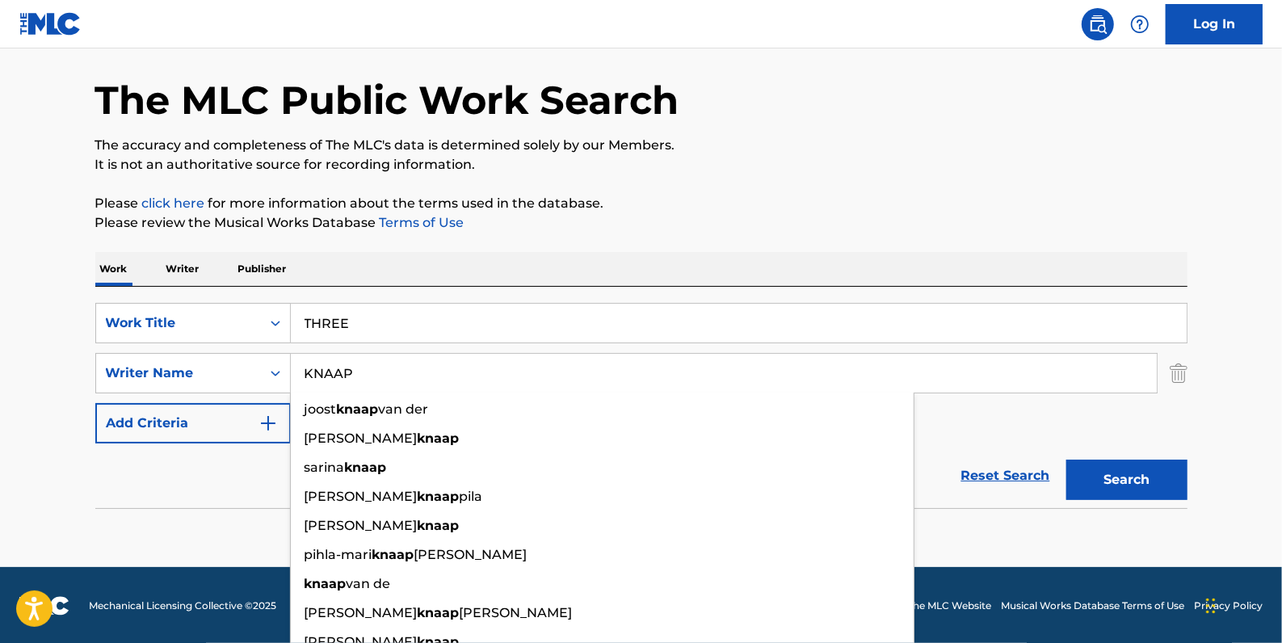
drag, startPoint x: 361, startPoint y: 378, endPoint x: 190, endPoint y: 295, distance: 190.4
click at [260, 372] on div "SearchWithCriteriaa8f3ab8f-0c58-4870-9589-46127790966a Writer Name KNAAP [PERSO…" at bounding box center [641, 373] width 1092 height 40
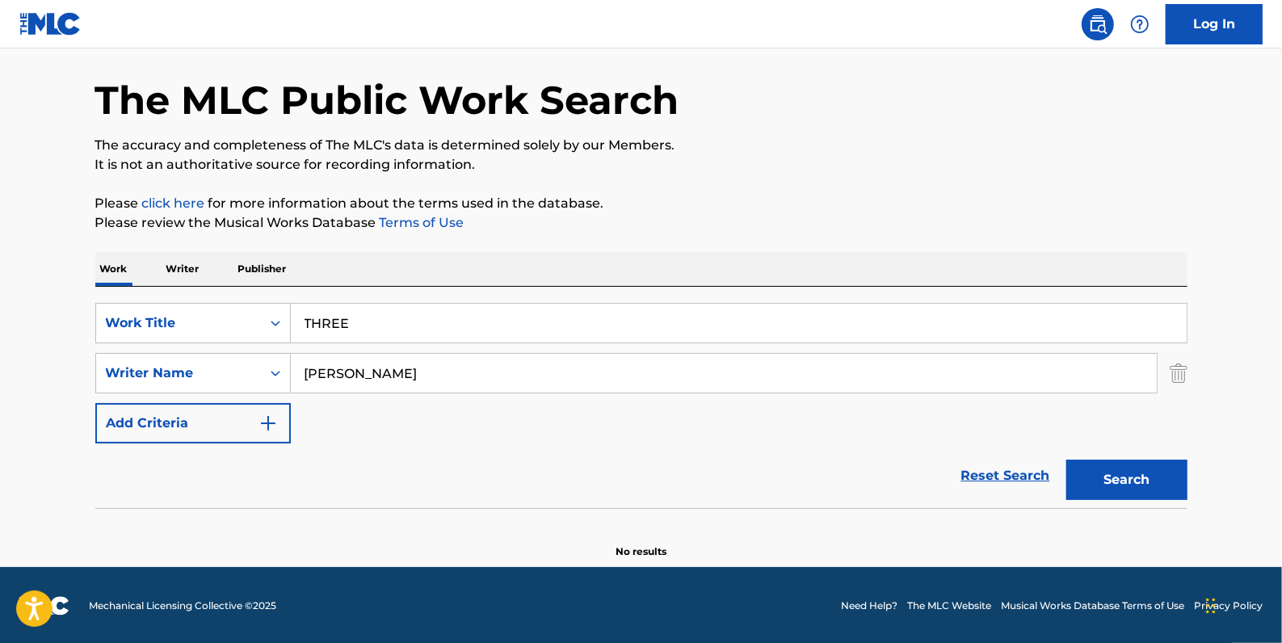
click at [1124, 473] on button "Search" at bounding box center [1126, 480] width 121 height 40
drag, startPoint x: 395, startPoint y: 370, endPoint x: 222, endPoint y: 370, distance: 172.9
click at [222, 370] on div "SearchWithCriteriaa8f3ab8f-0c58-4870-9589-46127790966a Writer Name [PERSON_NAME]" at bounding box center [641, 373] width 1092 height 40
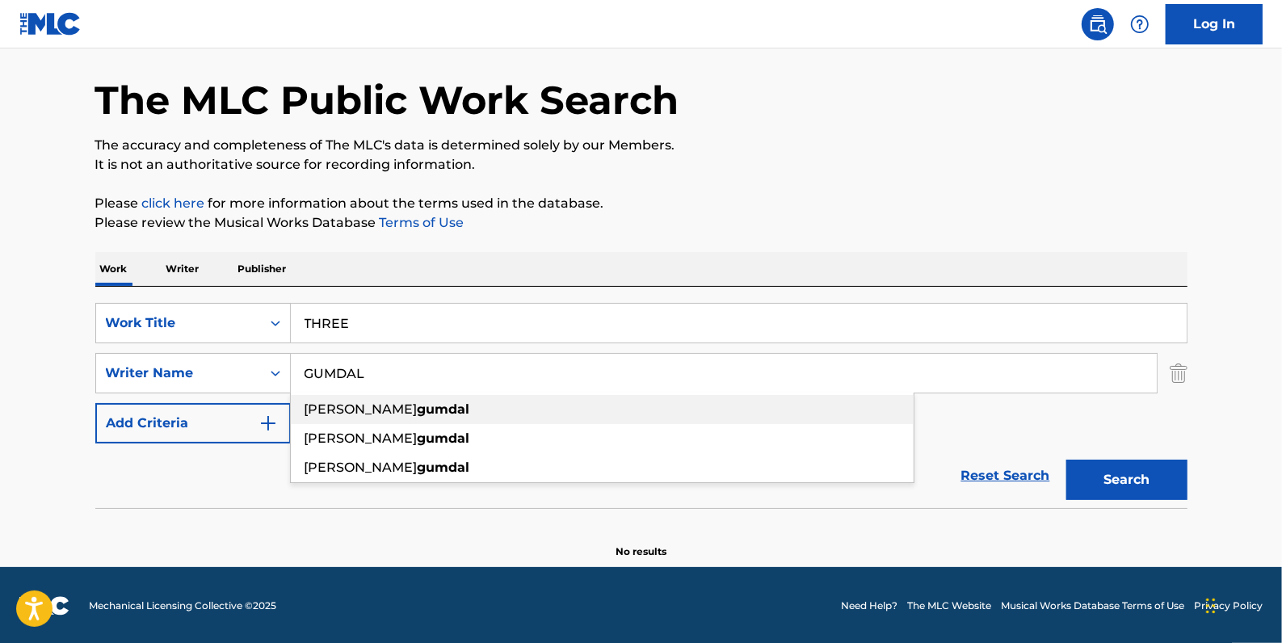
click at [453, 405] on div "[PERSON_NAME]" at bounding box center [602, 409] width 623 height 29
type input "[PERSON_NAME]"
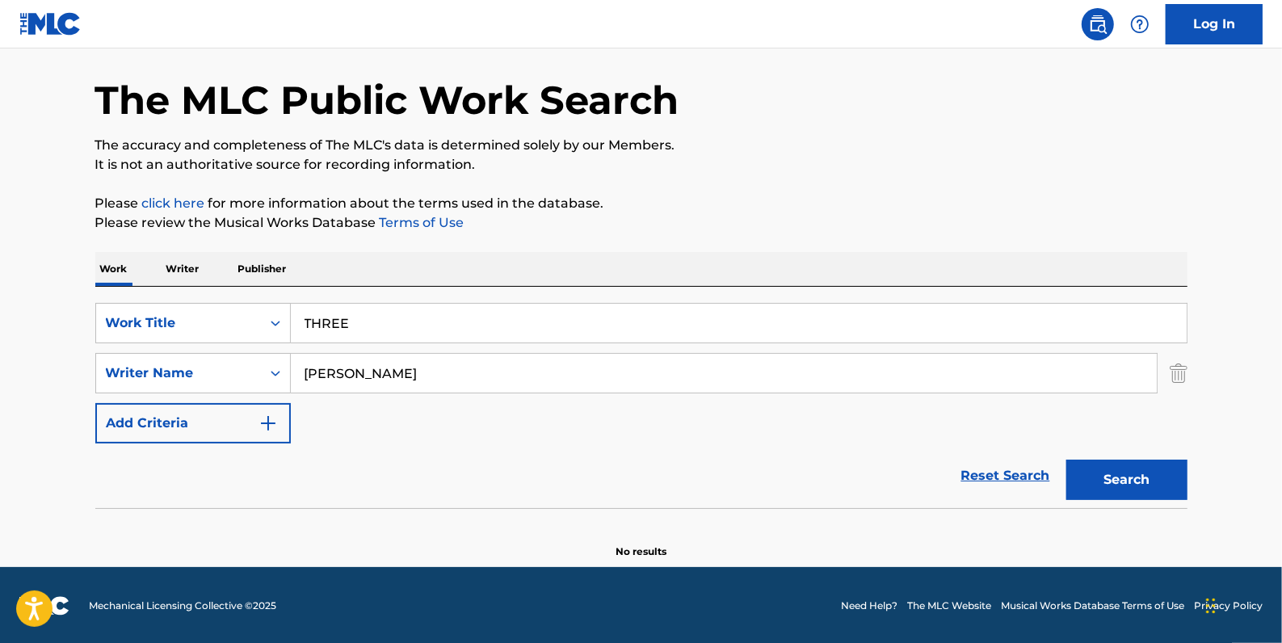
click at [1141, 481] on button "Search" at bounding box center [1126, 480] width 121 height 40
drag, startPoint x: 380, startPoint y: 321, endPoint x: 275, endPoint y: 317, distance: 104.3
click at [275, 317] on div "SearchWithCriteriadfb9a5b6-9d2f-4cb6-b3fb-da2ee3a7d775 Work Title THREE" at bounding box center [641, 323] width 1092 height 40
paste input "TOXICITY"
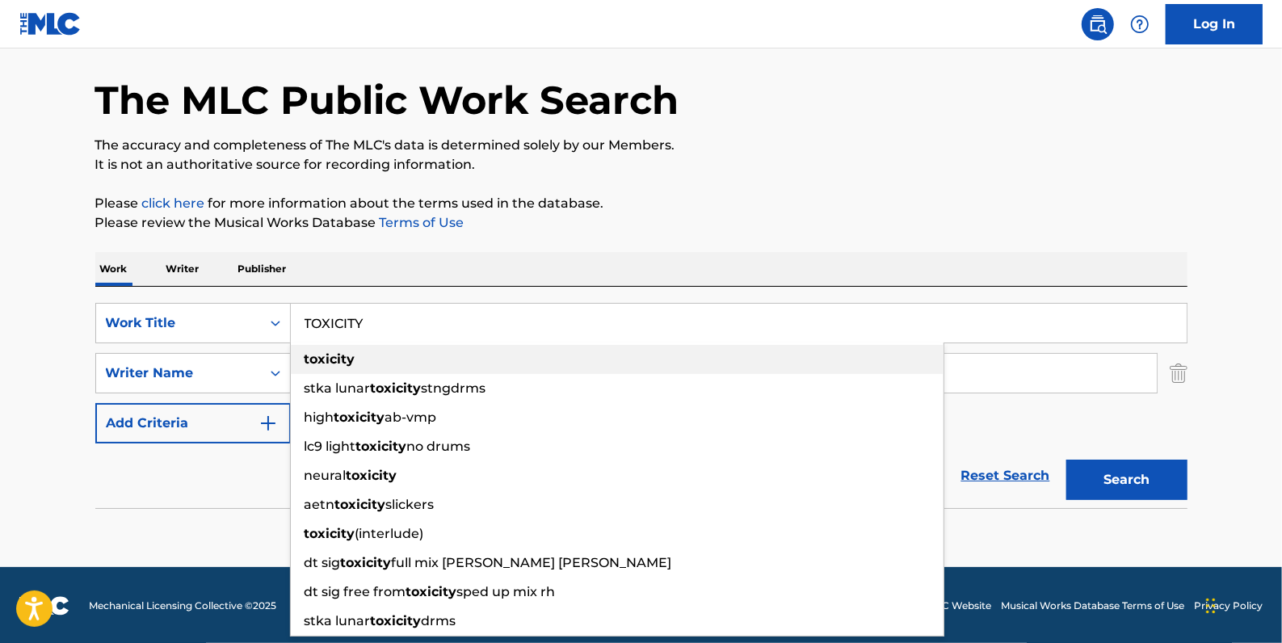
click at [497, 351] on div "toxicity" at bounding box center [617, 359] width 653 height 29
type input "toxicity"
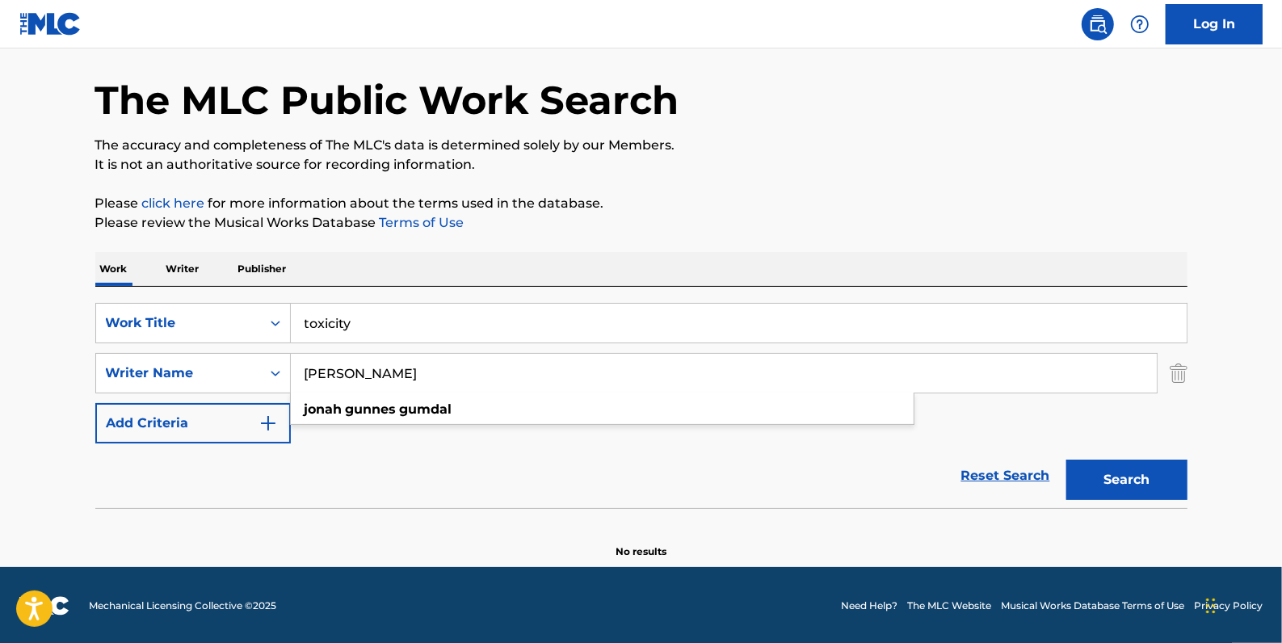
drag, startPoint x: 489, startPoint y: 376, endPoint x: 299, endPoint y: 370, distance: 190.7
click at [299, 370] on input "[PERSON_NAME]" at bounding box center [724, 373] width 866 height 39
paste input "[PERSON_NAME]"
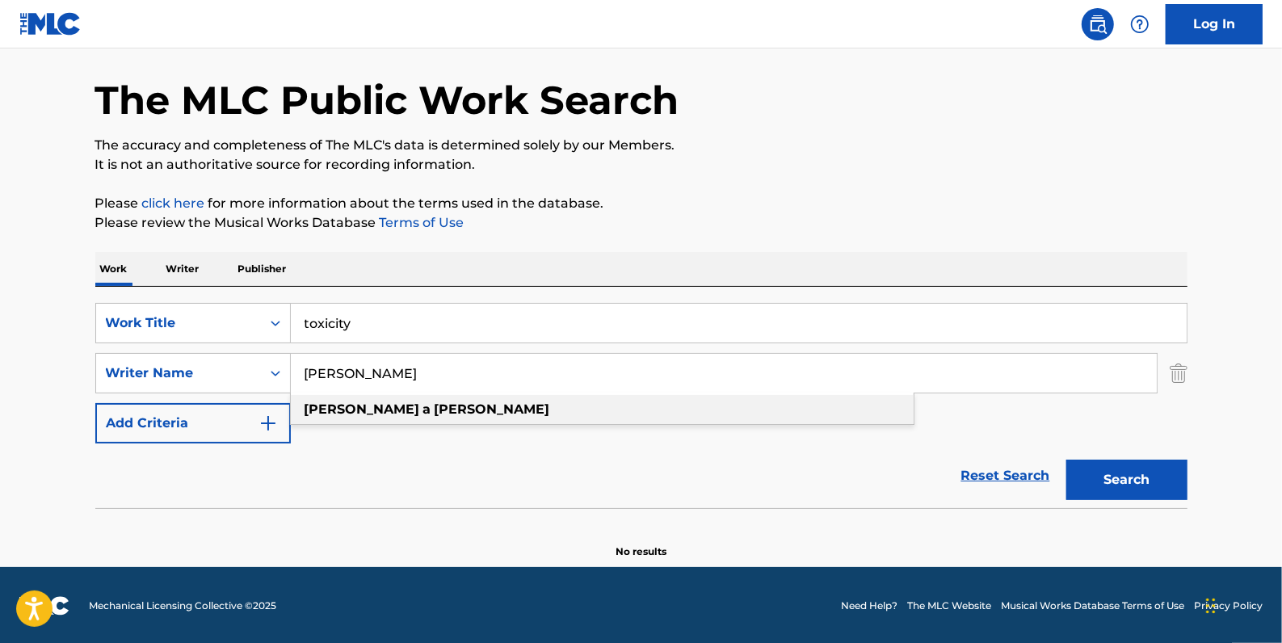
click at [435, 410] on strong "[PERSON_NAME]" at bounding box center [493, 408] width 116 height 15
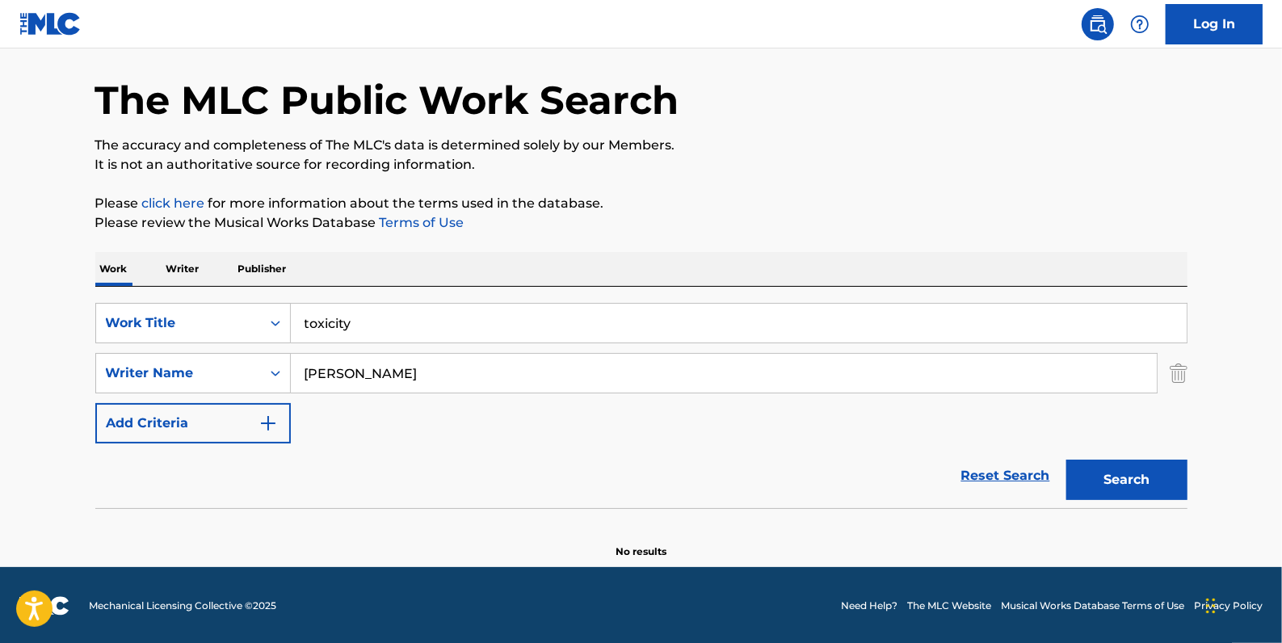
click at [1162, 469] on button "Search" at bounding box center [1126, 480] width 121 height 40
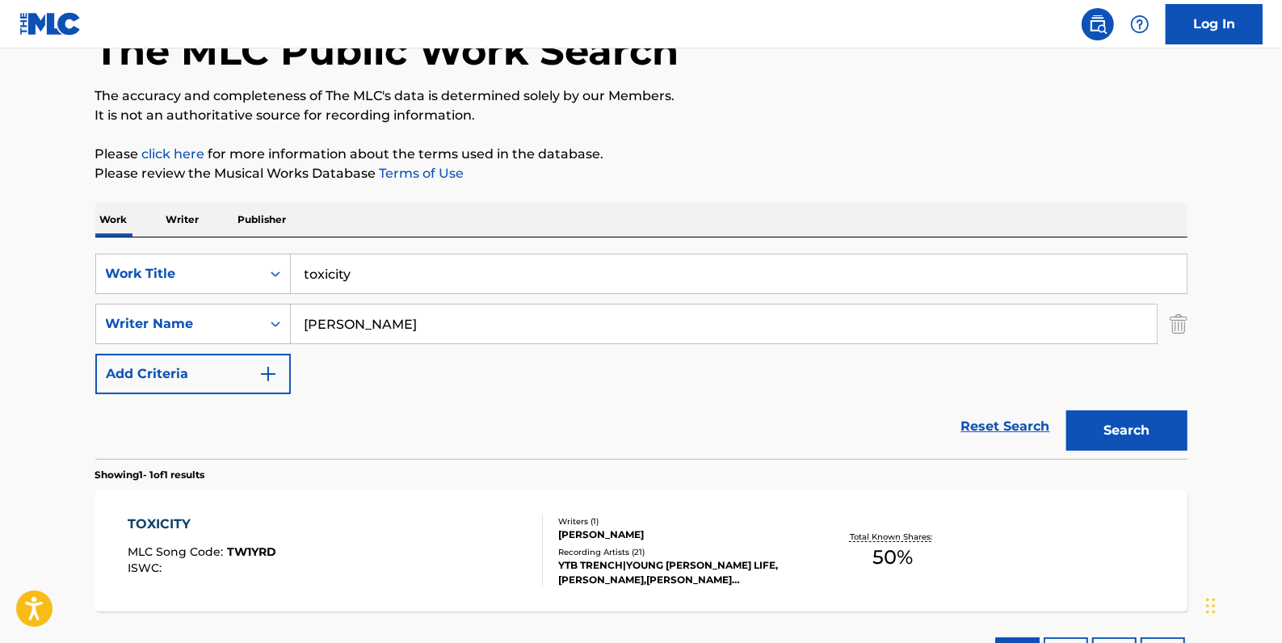
scroll to position [130, 0]
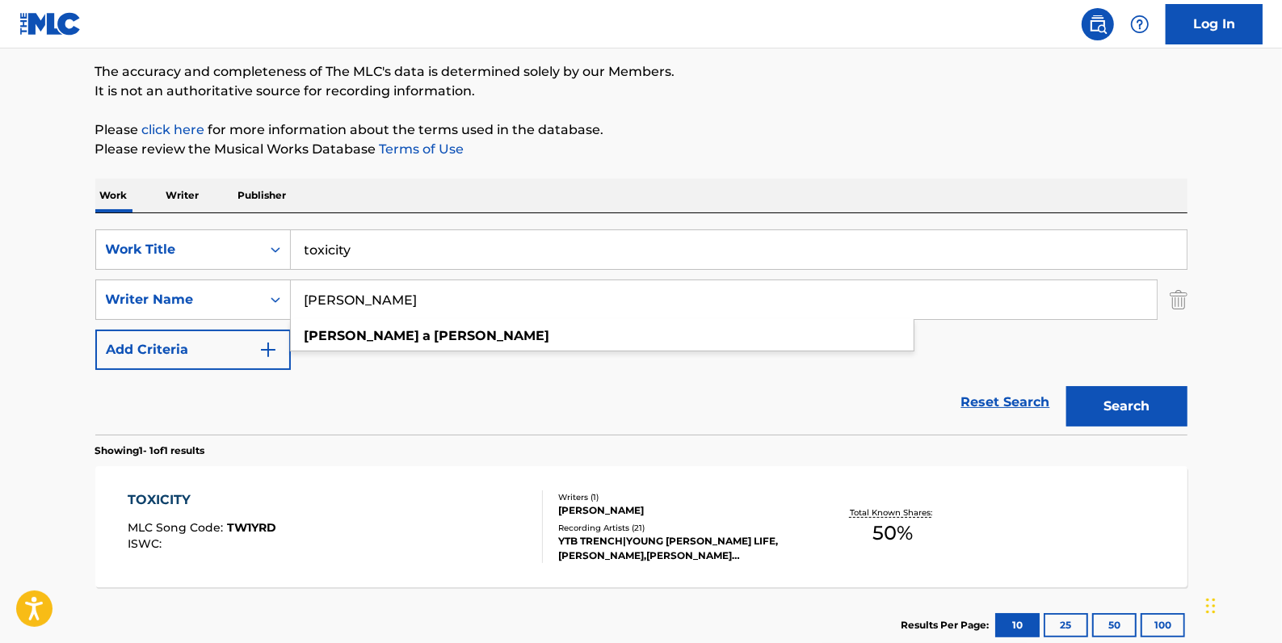
drag, startPoint x: 401, startPoint y: 305, endPoint x: 250, endPoint y: 221, distance: 172.8
click at [270, 306] on div "SearchWithCriteriaa8f3ab8f-0c58-4870-9589-46127790966a Writer Name [PERSON_NAME…" at bounding box center [641, 299] width 1092 height 40
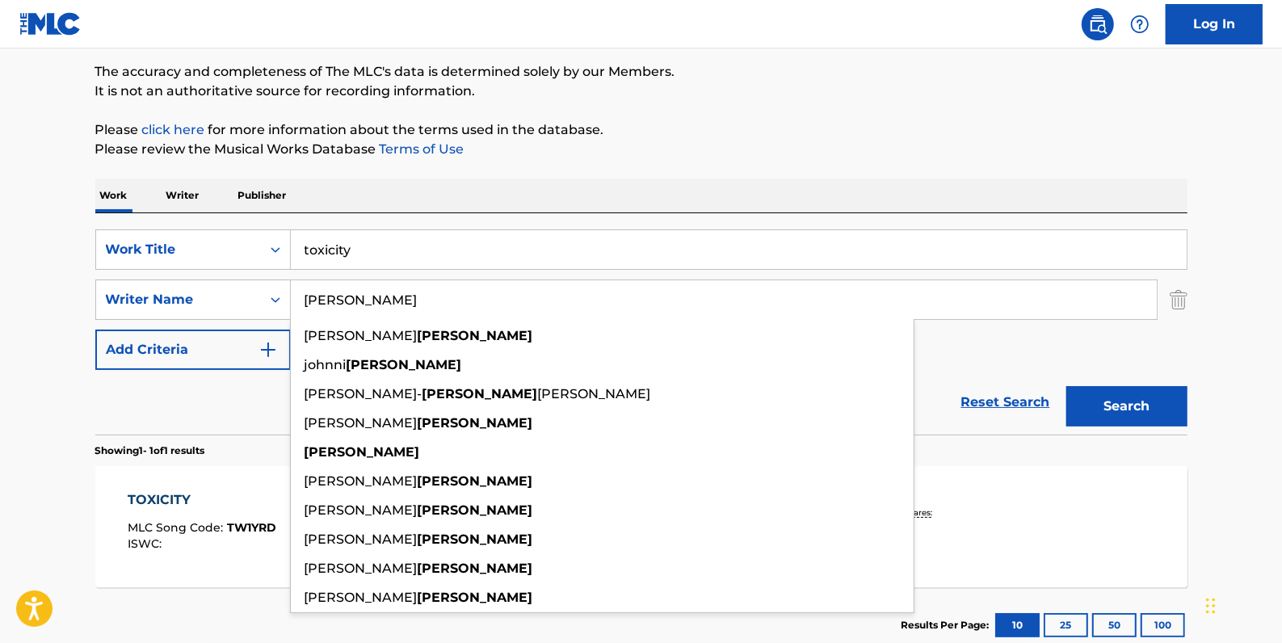
click at [1124, 400] on button "Search" at bounding box center [1126, 406] width 121 height 40
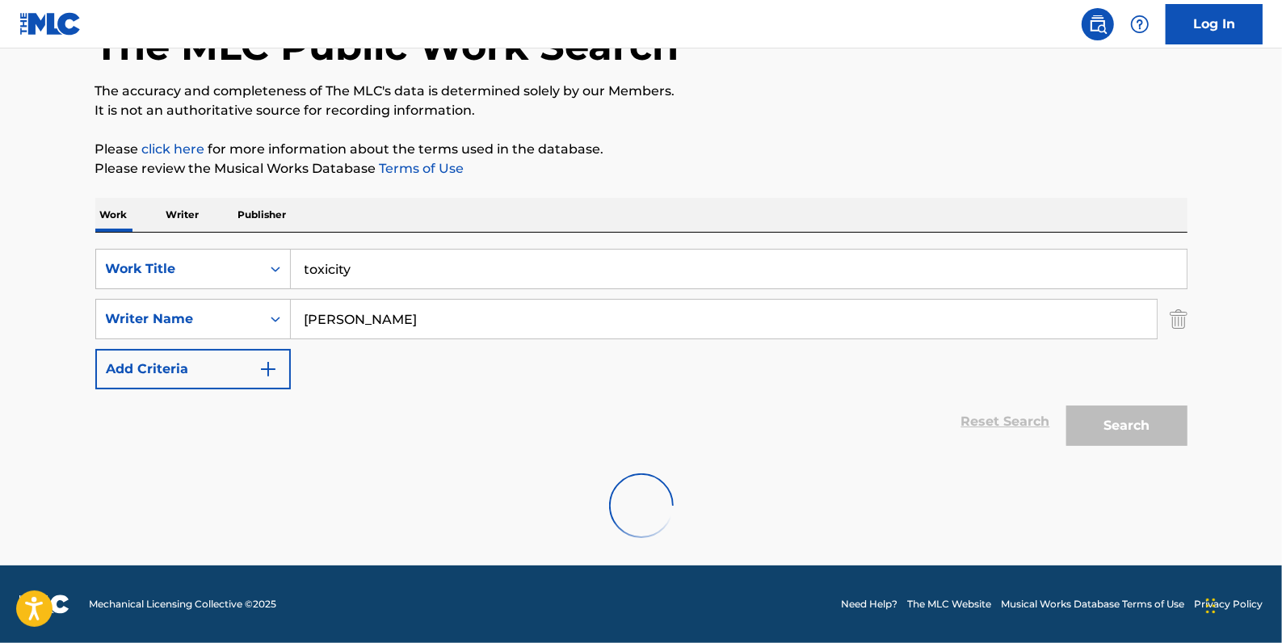
scroll to position [57, 0]
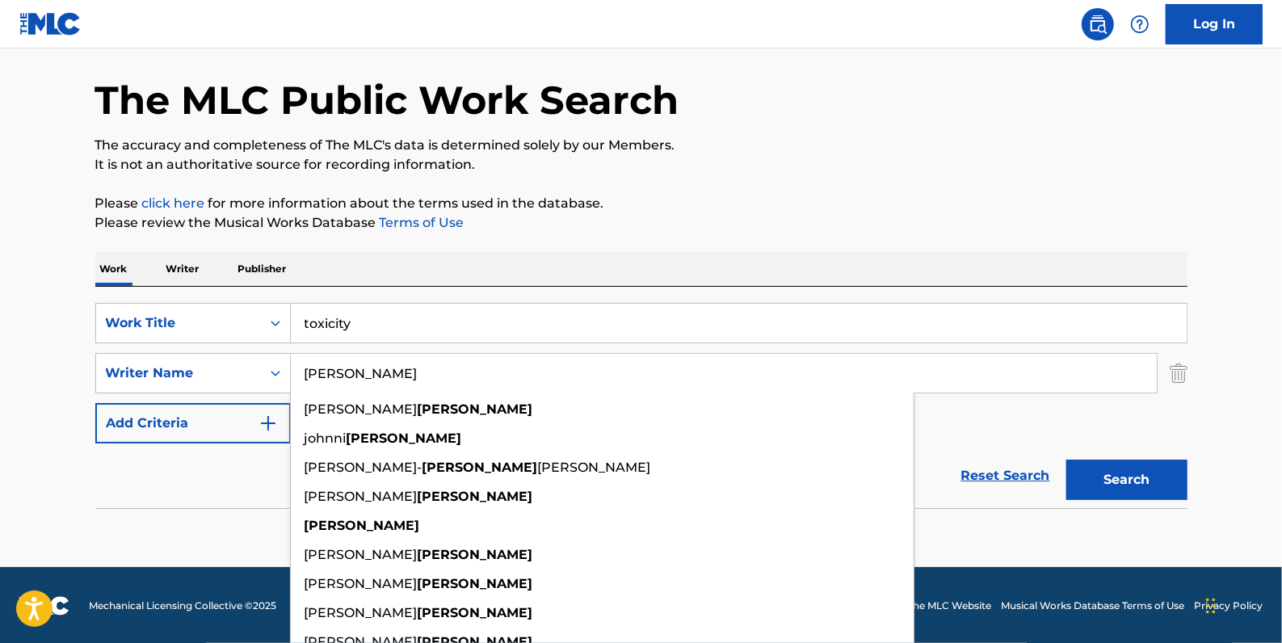
drag, startPoint x: 400, startPoint y: 371, endPoint x: 304, endPoint y: 372, distance: 96.1
click at [306, 371] on input "[PERSON_NAME]" at bounding box center [724, 373] width 866 height 39
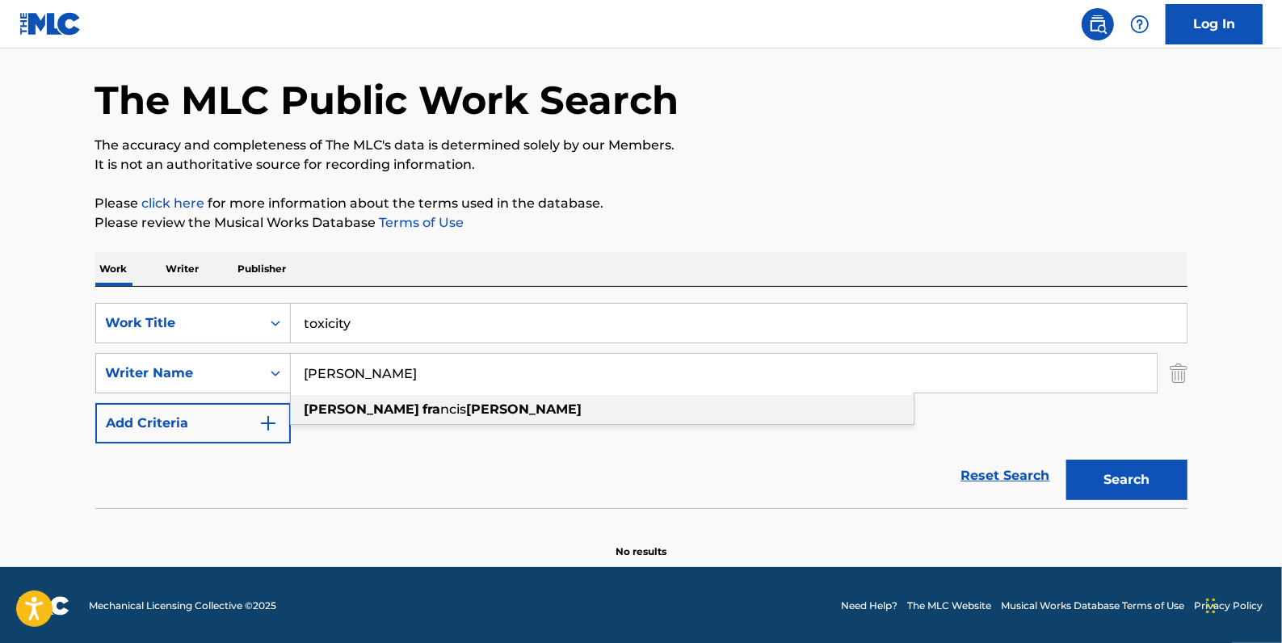
click at [467, 412] on strong "[PERSON_NAME]" at bounding box center [525, 408] width 116 height 15
type input "[PERSON_NAME] [PERSON_NAME]"
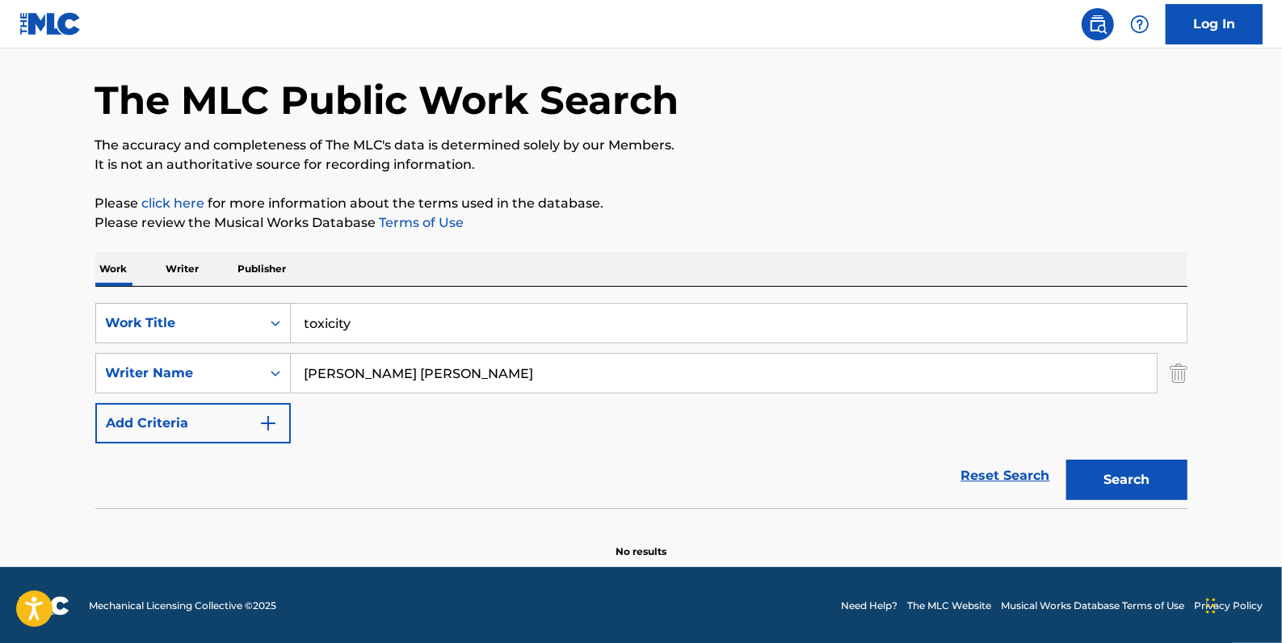
click at [1149, 475] on button "Search" at bounding box center [1126, 480] width 121 height 40
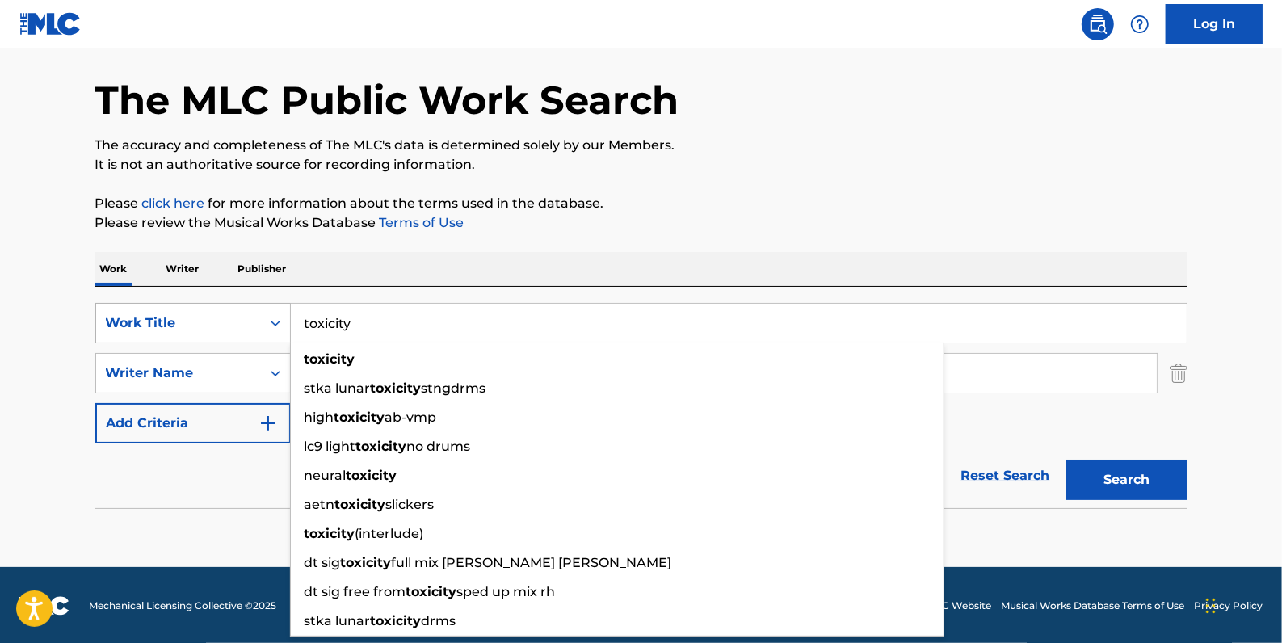
click at [262, 311] on div "SearchWithCriteriadfb9a5b6-9d2f-4cb6-b3fb-da2ee3a7d775 Work Title toxicity toxi…" at bounding box center [641, 323] width 1092 height 40
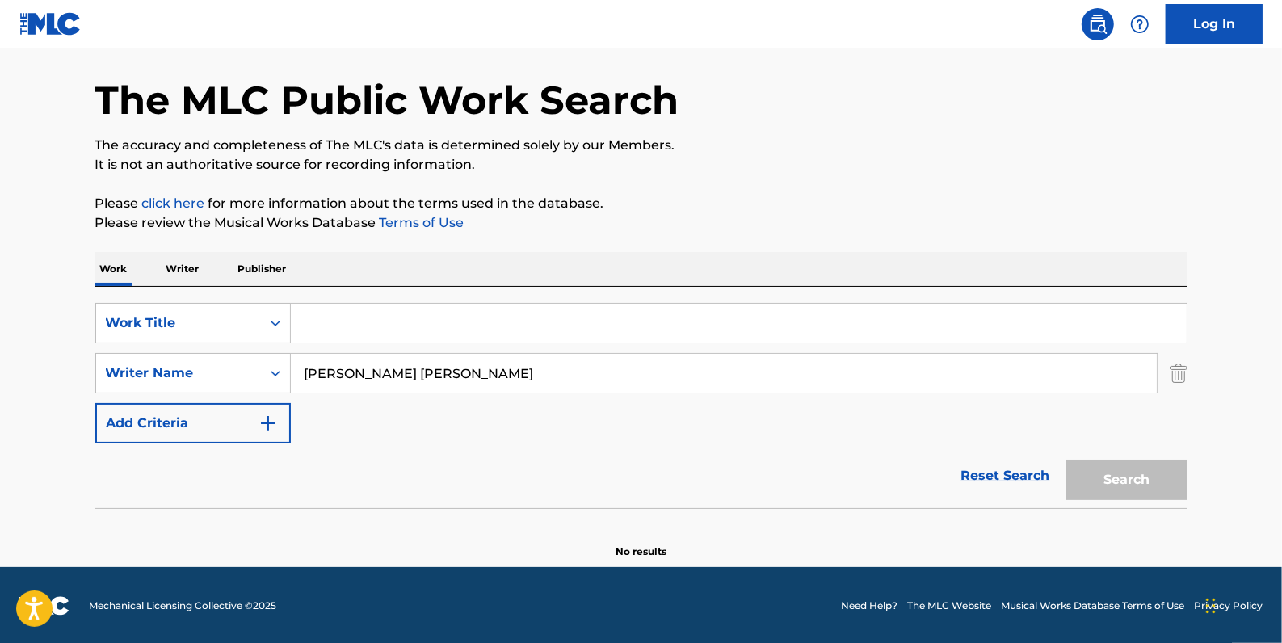
paste input "TRENCHES"
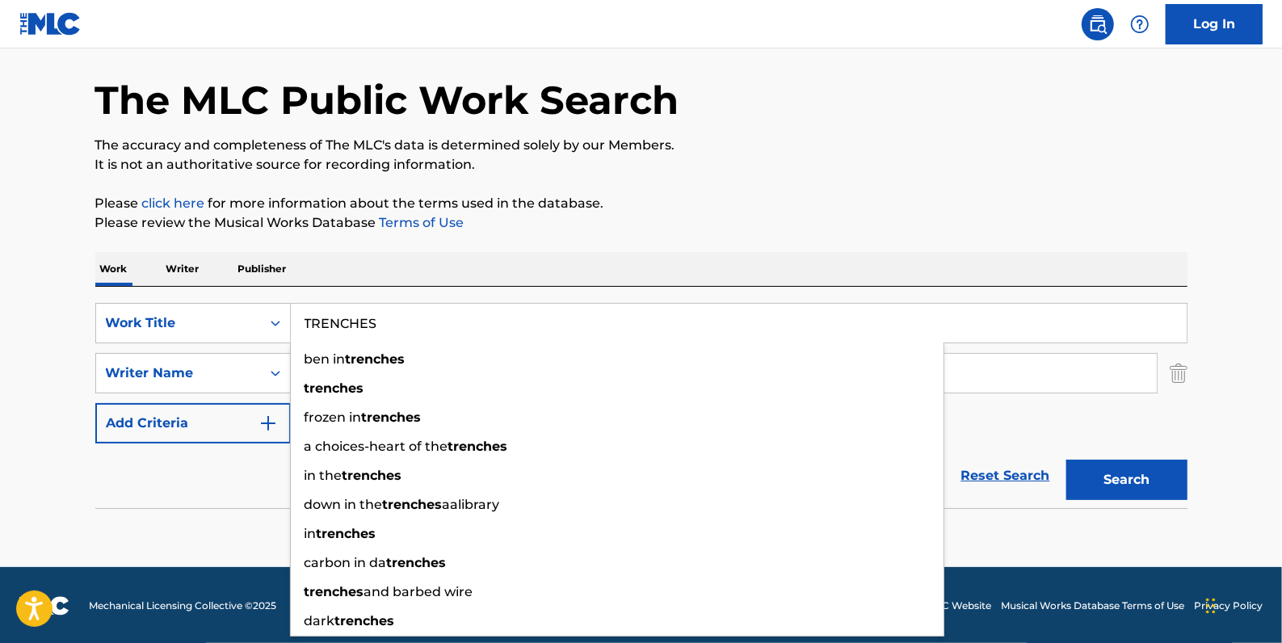
type input "TRENCHES"
click at [1141, 427] on div "SearchWithCriteriadfb9a5b6-9d2f-4cb6-b3fb-da2ee3a7d775 Work Title TRENCHES ben …" at bounding box center [641, 373] width 1092 height 141
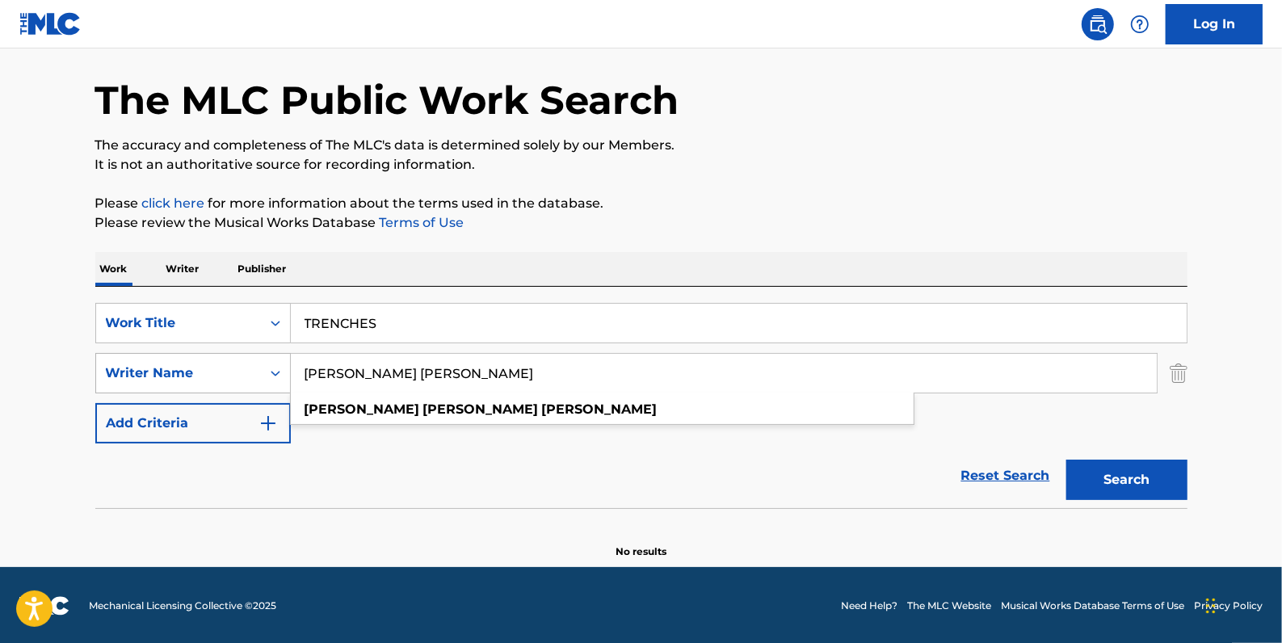
drag, startPoint x: 470, startPoint y: 371, endPoint x: 260, endPoint y: 361, distance: 210.2
click at [261, 361] on div "SearchWithCriteriaa8f3ab8f-0c58-4870-9589-46127790966a Writer Name [PERSON_NAME…" at bounding box center [641, 373] width 1092 height 40
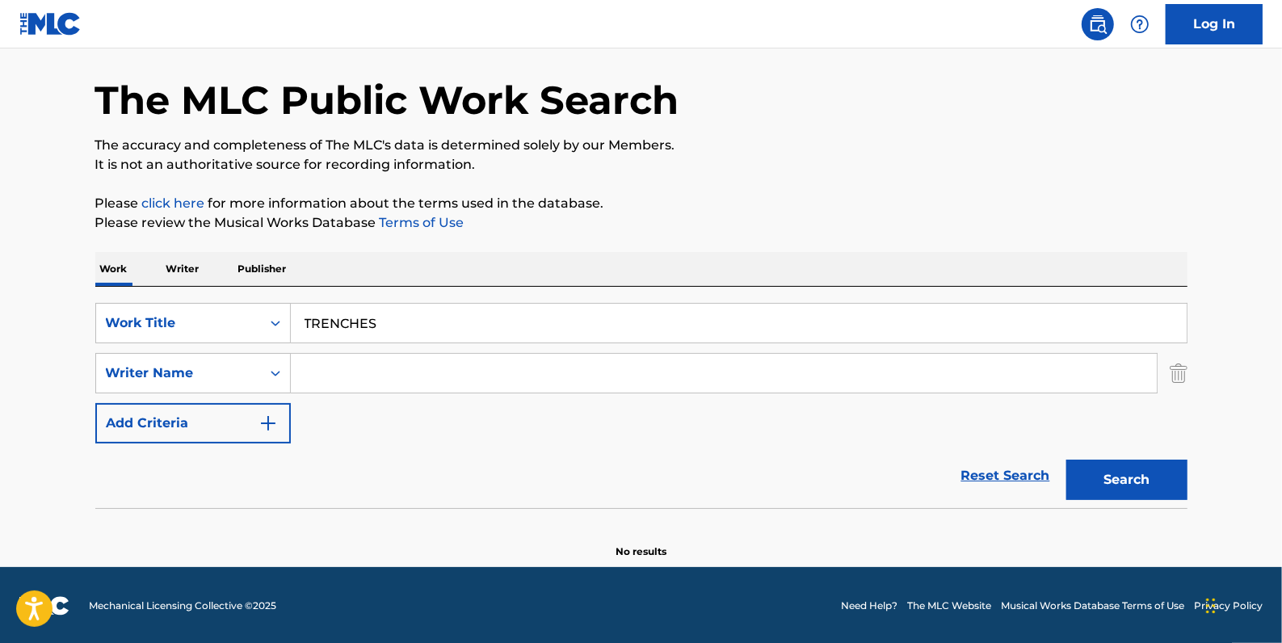
paste input "[PERSON_NAME]"
type input "[PERSON_NAME]"
click at [1121, 478] on button "Search" at bounding box center [1126, 480] width 121 height 40
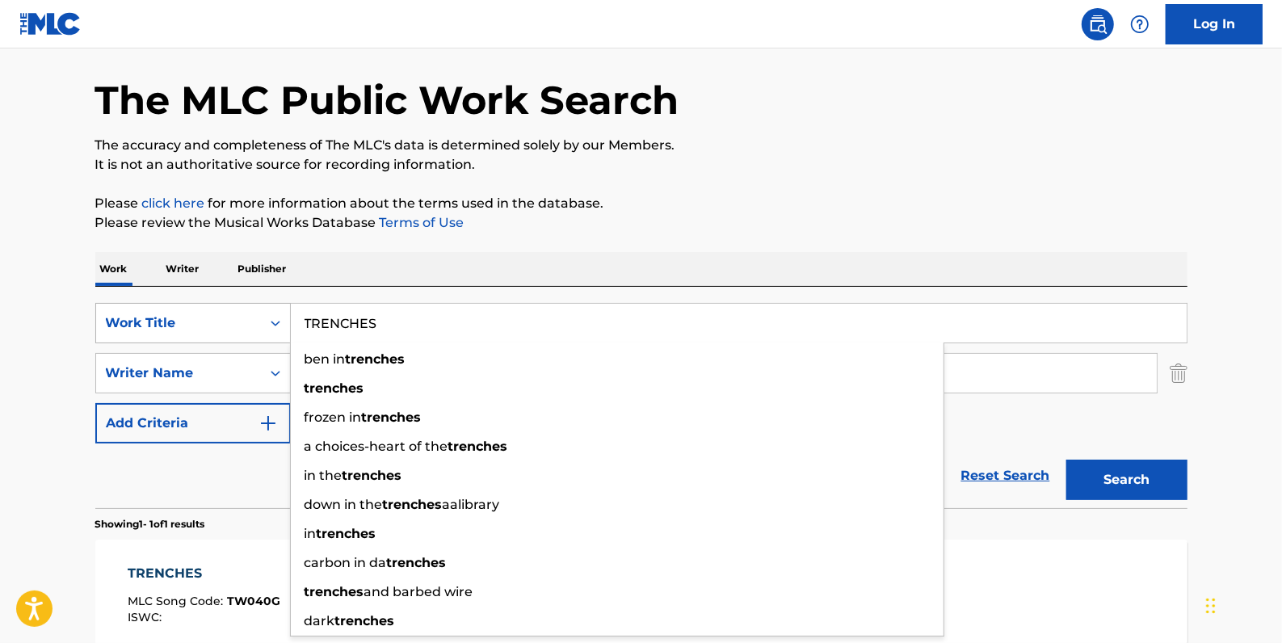
drag, startPoint x: 416, startPoint y: 324, endPoint x: 255, endPoint y: 317, distance: 160.9
click at [255, 317] on div "SearchWithCriteriadfb9a5b6-9d2f-4cb6-b3fb-da2ee3a7d775 Work Title TRENCHES ben …" at bounding box center [641, 323] width 1092 height 40
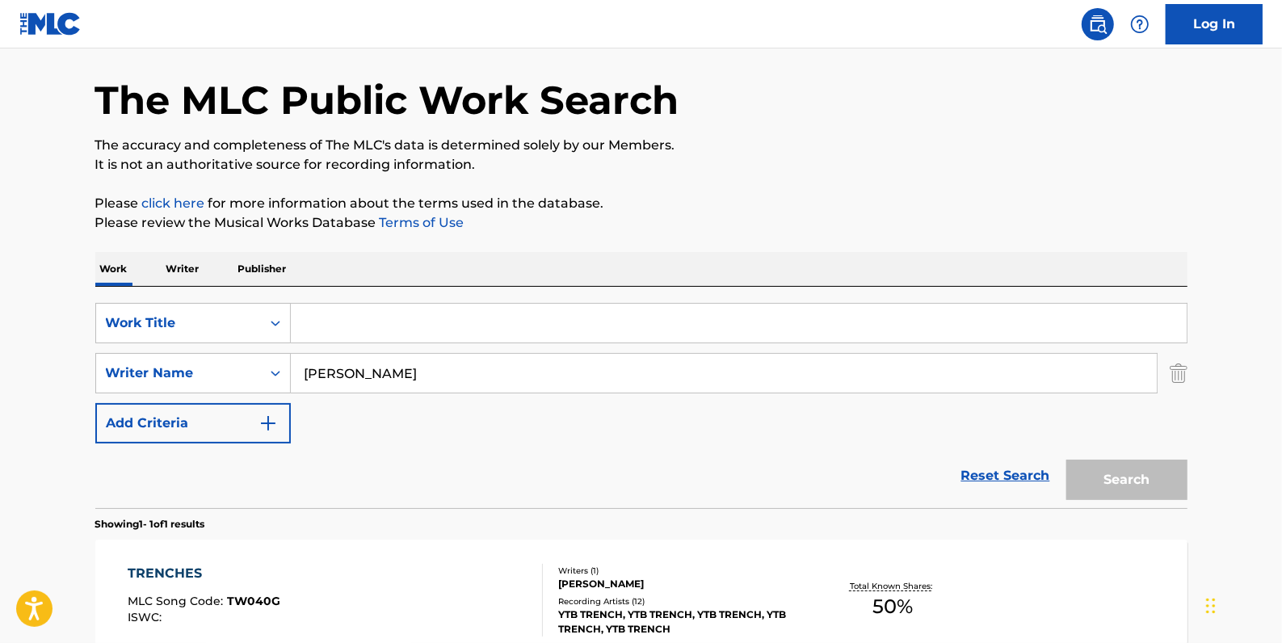
paste input "TRENCHINNATTI"
type input "TRENCHINNATTI"
click at [1122, 482] on button "Search" at bounding box center [1126, 480] width 121 height 40
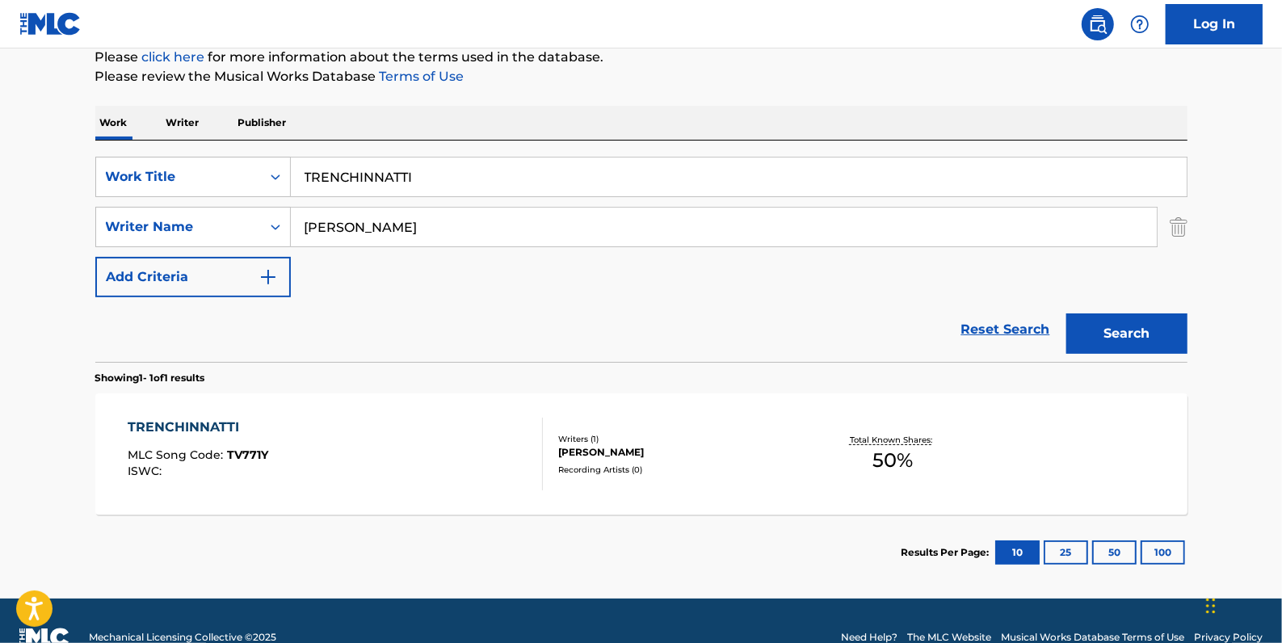
scroll to position [204, 0]
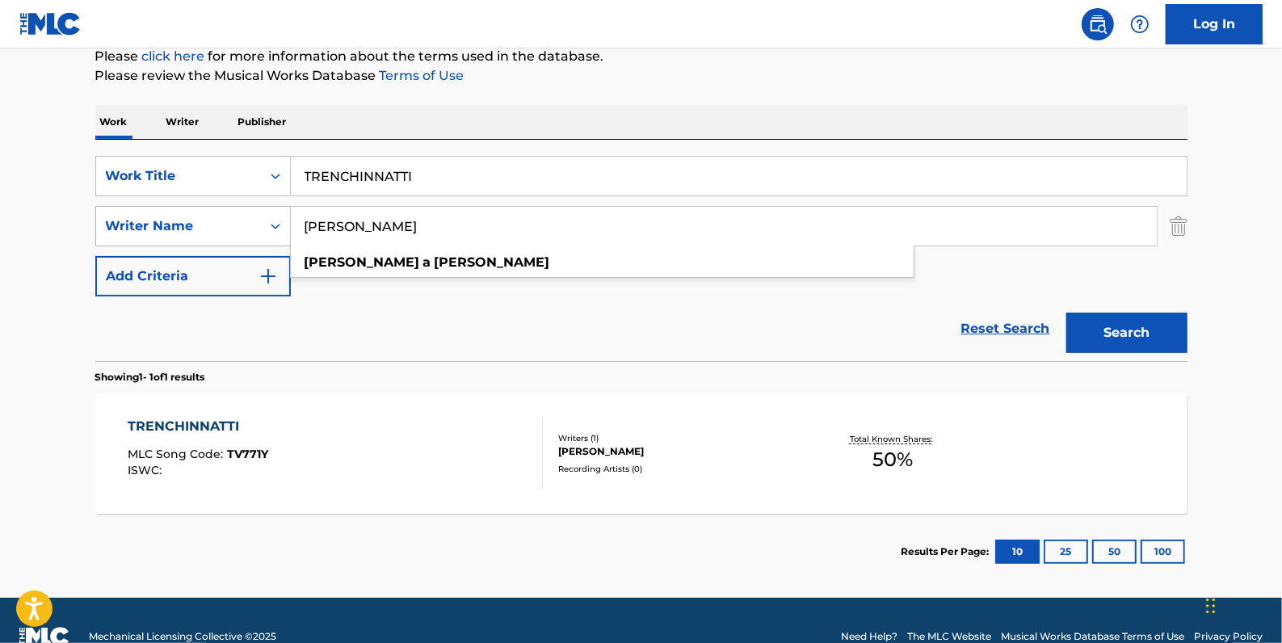
drag, startPoint x: 456, startPoint y: 216, endPoint x: 262, endPoint y: 225, distance: 194.0
click at [262, 225] on div "SearchWithCriteriaa8f3ab8f-0c58-4870-9589-46127790966a Writer Name [PERSON_NAME…" at bounding box center [641, 226] width 1092 height 40
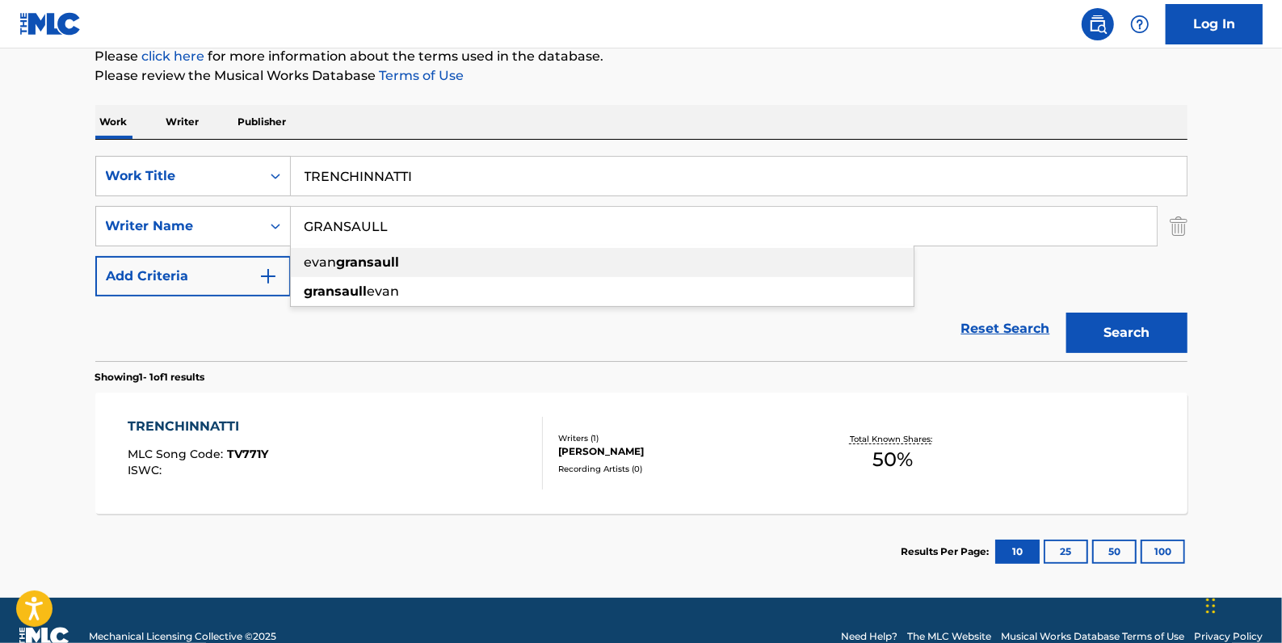
click at [363, 259] on strong "gransaull" at bounding box center [368, 261] width 63 height 15
type input "[PERSON_NAME]"
click at [1109, 321] on button "Search" at bounding box center [1126, 333] width 121 height 40
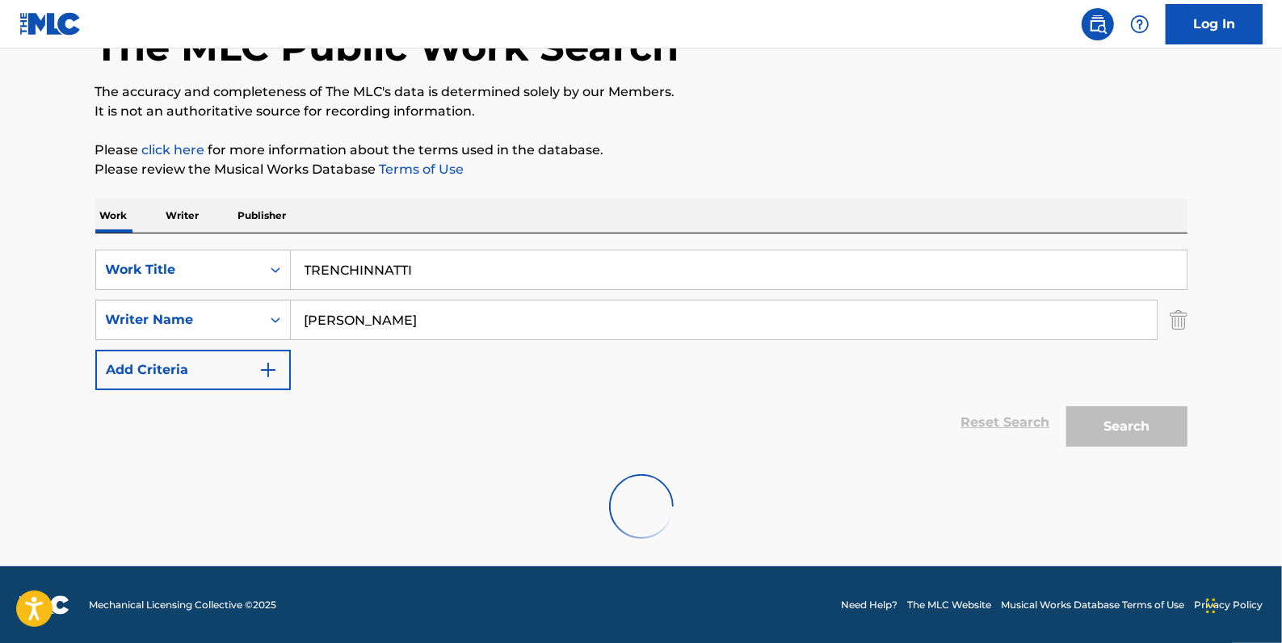
scroll to position [57, 0]
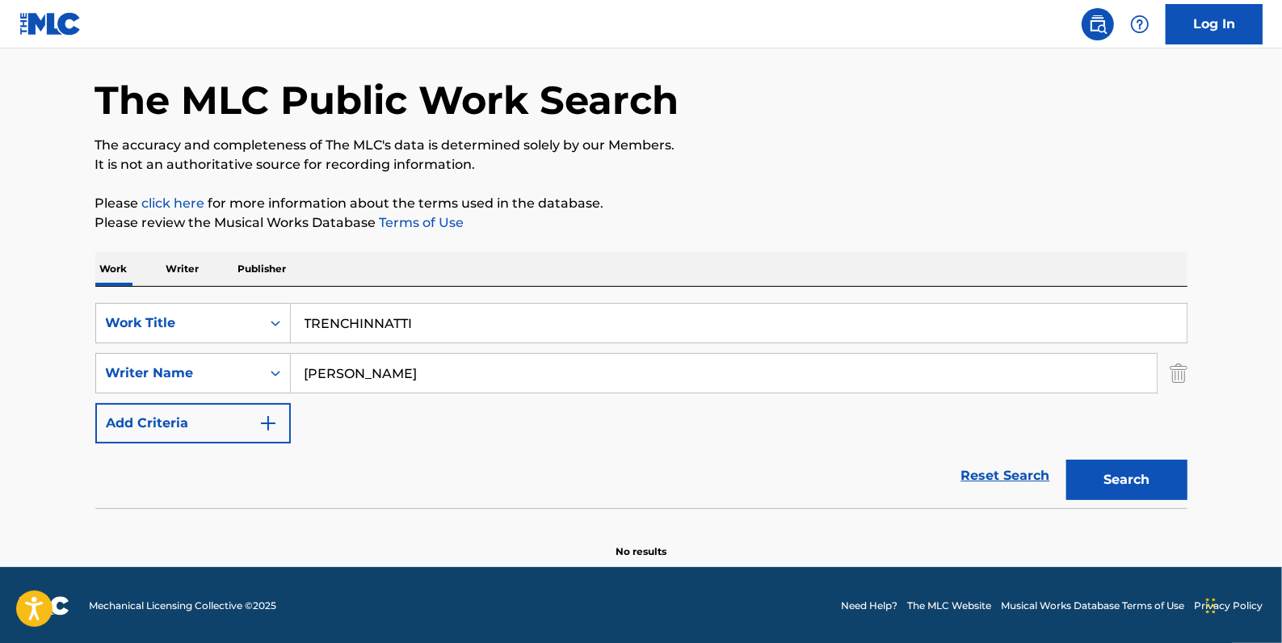
drag, startPoint x: 1011, startPoint y: 469, endPoint x: 361, endPoint y: 445, distance: 650.7
click at [1011, 471] on link "Reset Search" at bounding box center [1005, 476] width 105 height 36
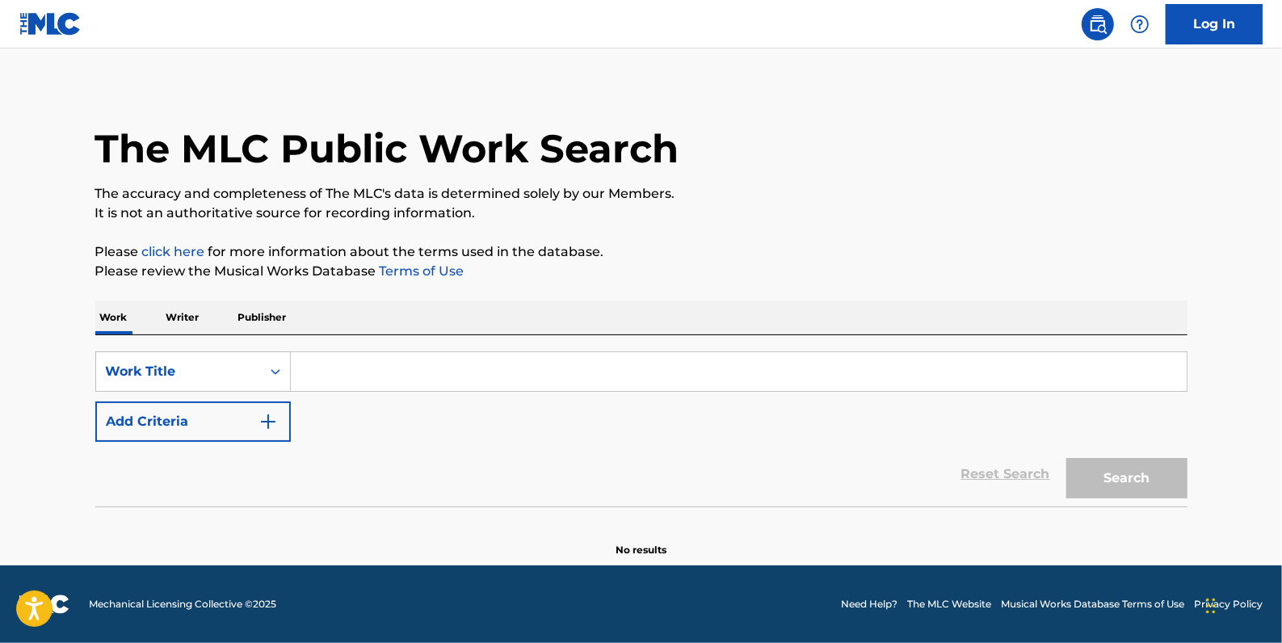
scroll to position [0, 0]
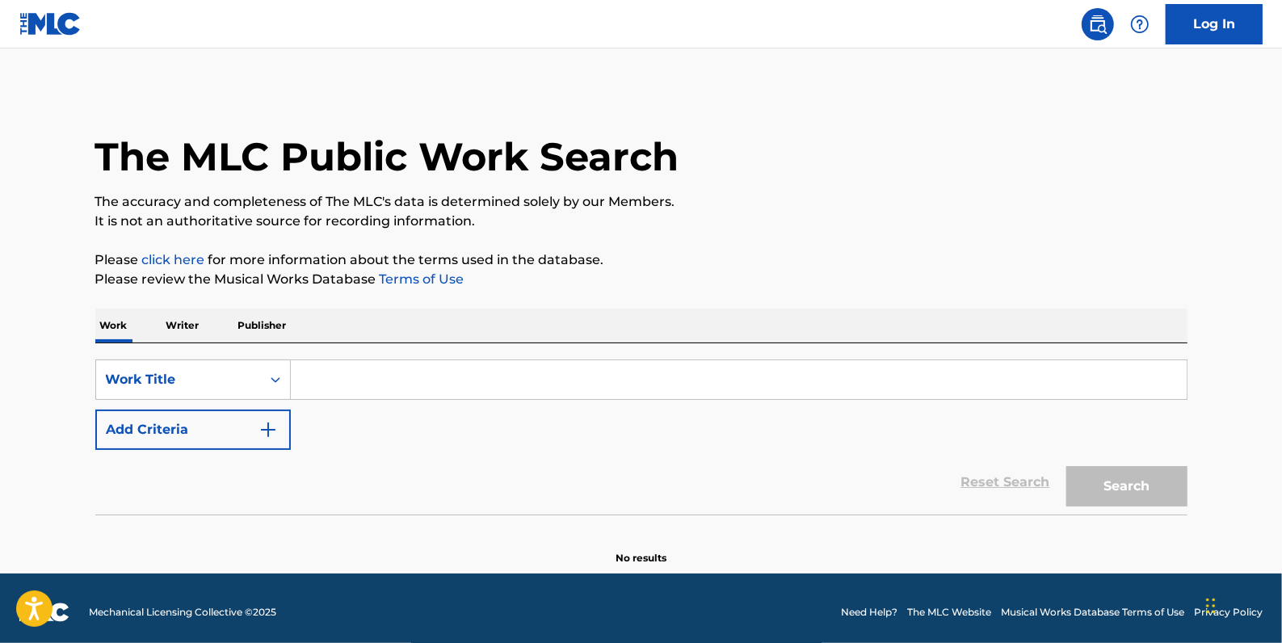
click at [218, 422] on button "Add Criteria" at bounding box center [192, 430] width 195 height 40
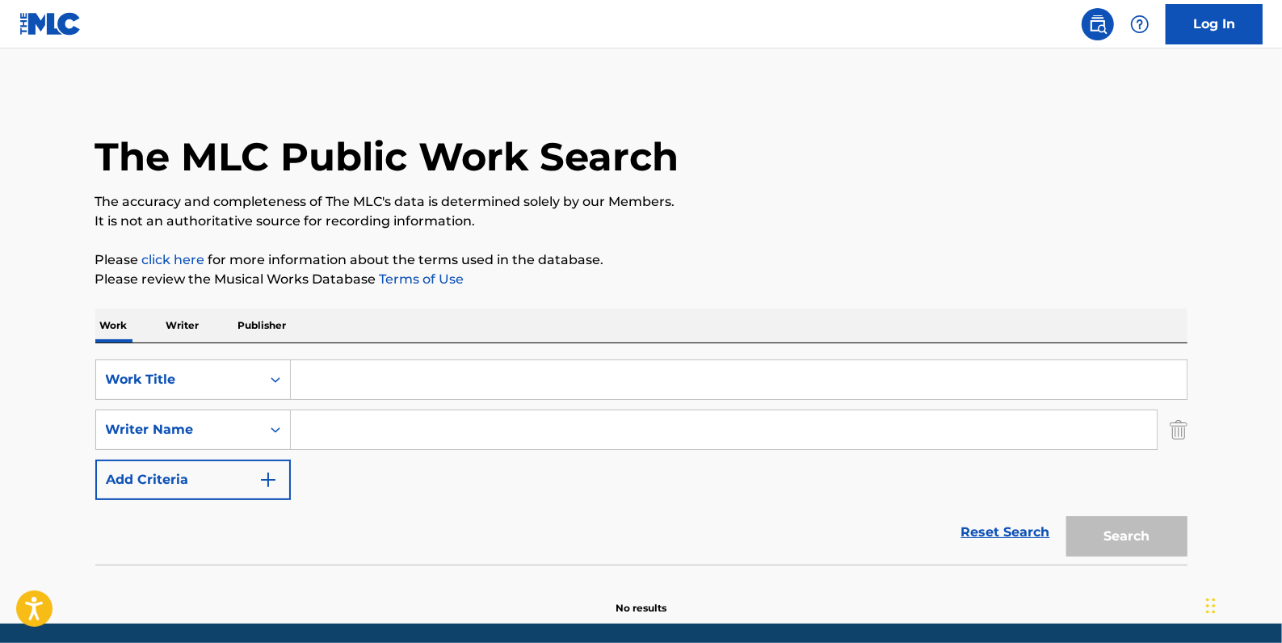
paste input "[PERSON_NAME]"
type input "[PERSON_NAME]"
paste input "UBER CHRONICLES"
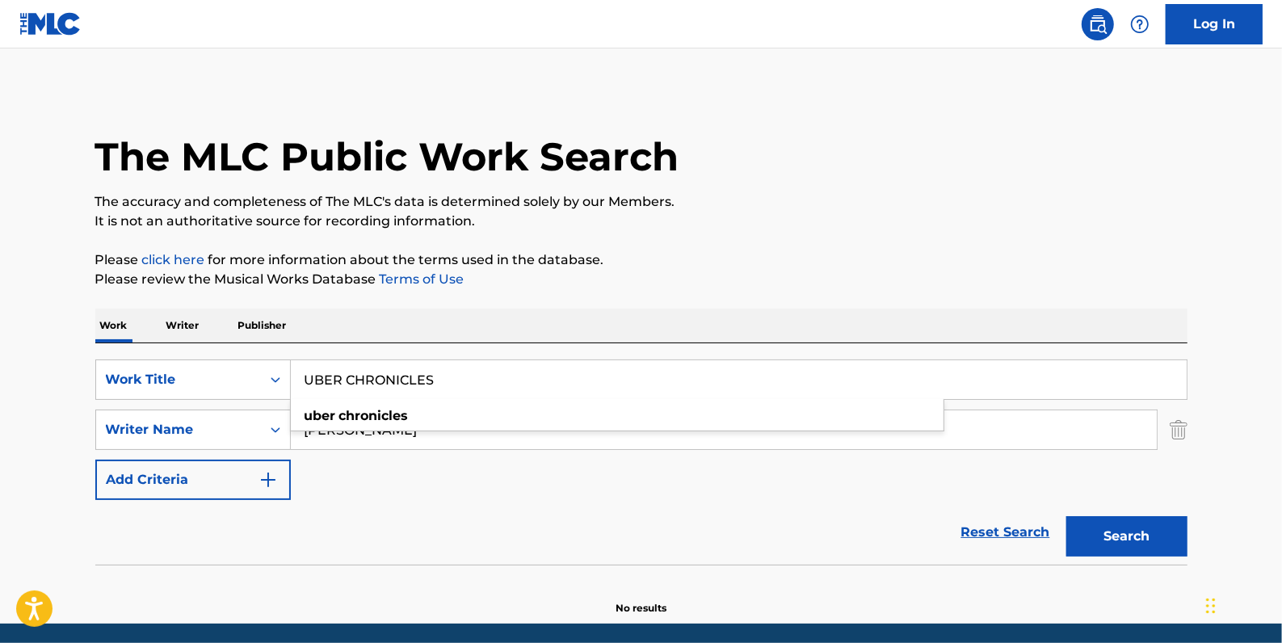
type input "UBER CHRONICLES"
click at [1108, 523] on button "Search" at bounding box center [1126, 536] width 121 height 40
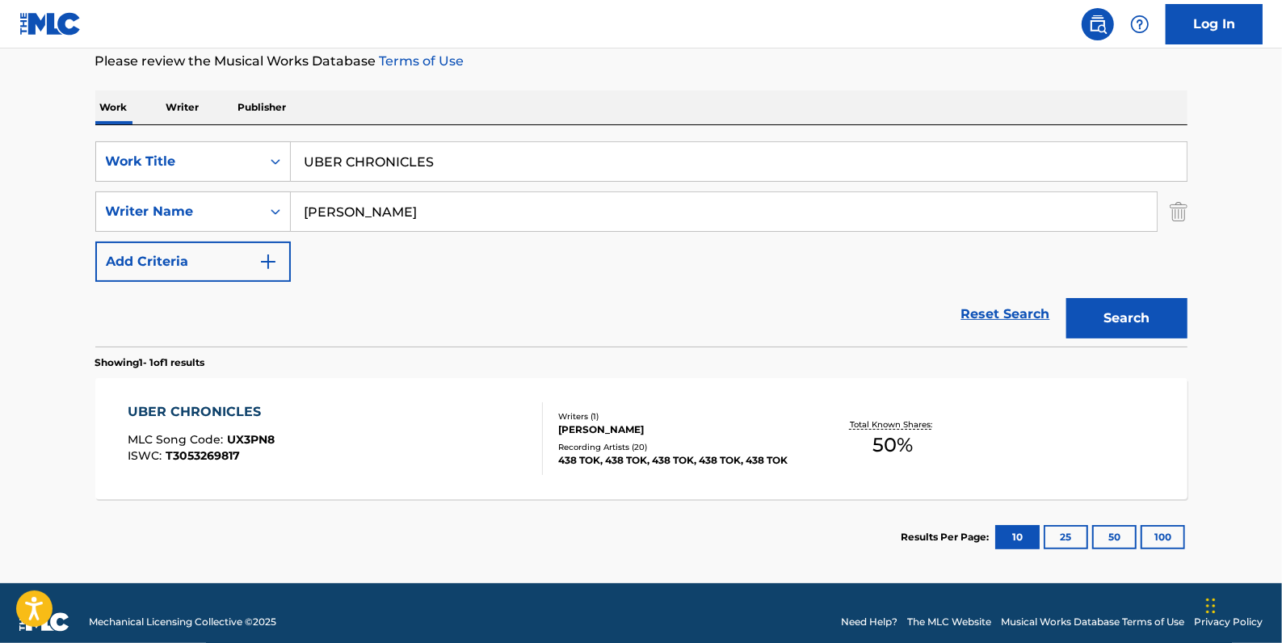
scroll to position [220, 0]
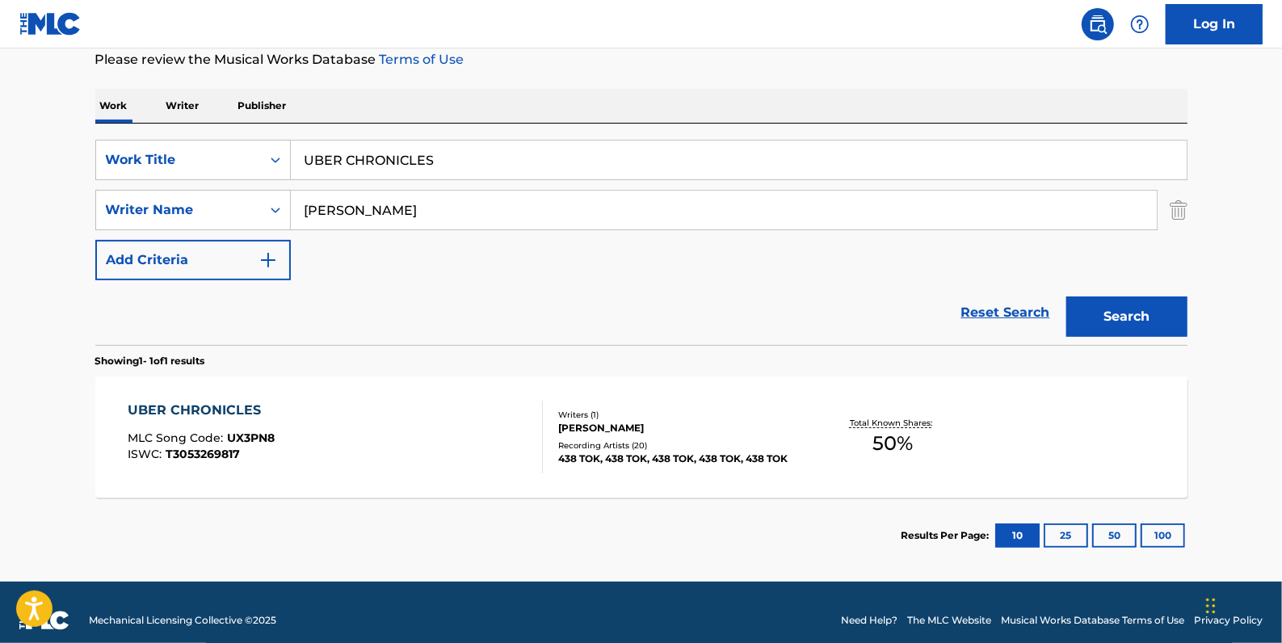
click at [425, 425] on div "UBER CHRONICLES MLC Song Code : UX3PN8 ISWC : T3053269817" at bounding box center [335, 437] width 415 height 73
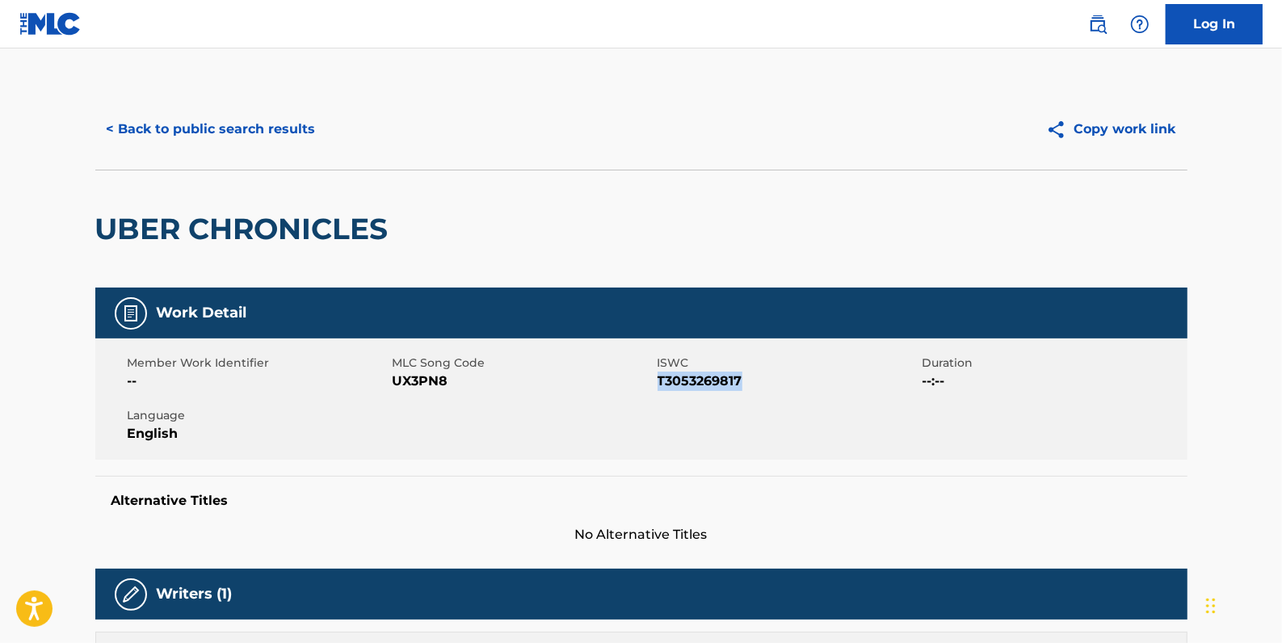
drag, startPoint x: 753, startPoint y: 386, endPoint x: 659, endPoint y: 381, distance: 93.8
click at [659, 381] on span "T3053269817" at bounding box center [788, 381] width 261 height 19
drag, startPoint x: 659, startPoint y: 381, endPoint x: 670, endPoint y: 382, distance: 11.3
copy span "T3053269817"
click at [213, 130] on button "< Back to public search results" at bounding box center [211, 129] width 232 height 40
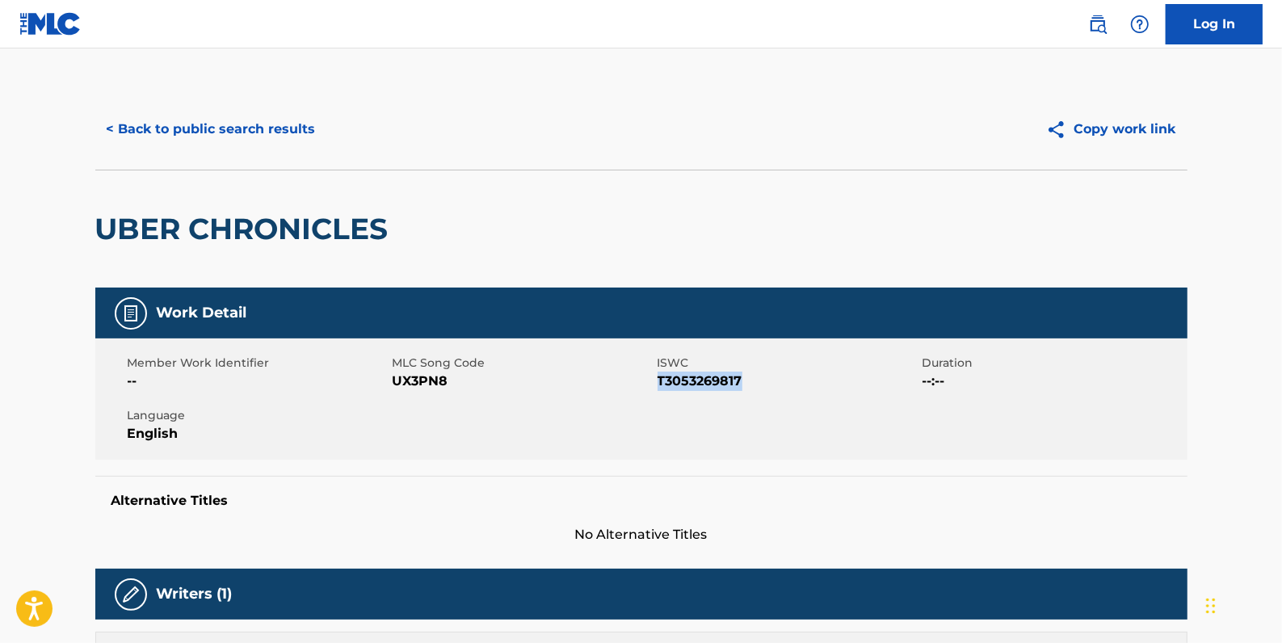
scroll to position [143, 0]
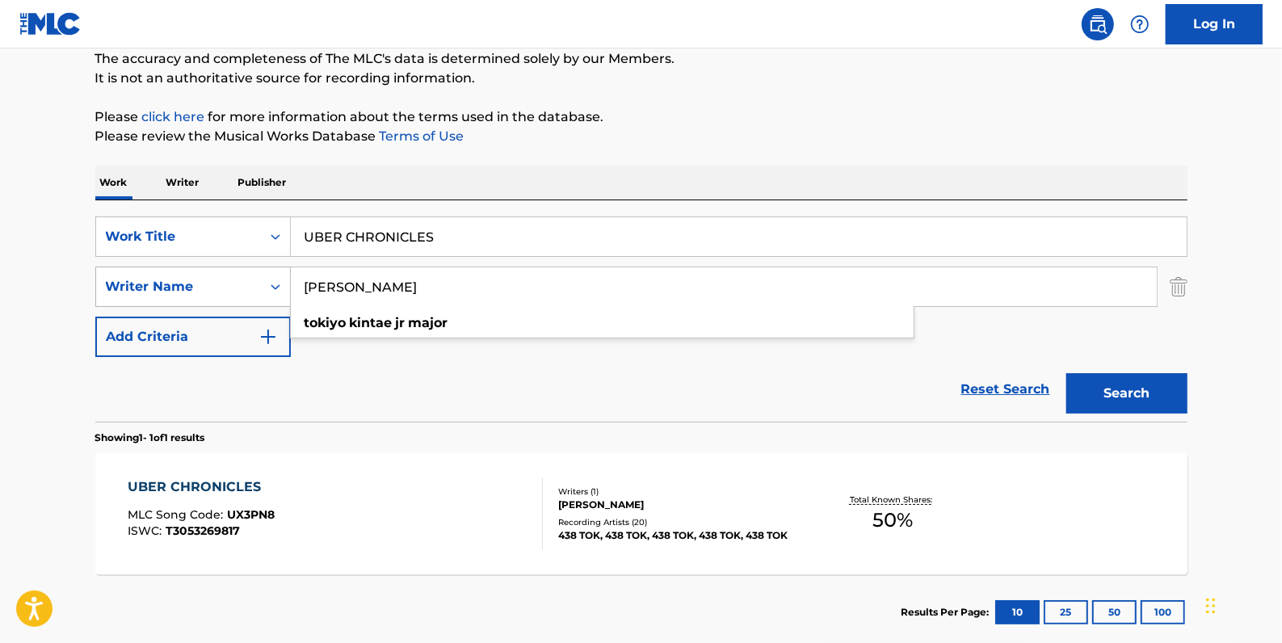
drag, startPoint x: 470, startPoint y: 290, endPoint x: 287, endPoint y: 287, distance: 183.4
click at [287, 287] on div "SearchWithCriteriaa8f3ab8f-0c58-4870-9589-46127790966a Writer Name [PERSON_NAME…" at bounding box center [641, 287] width 1092 height 40
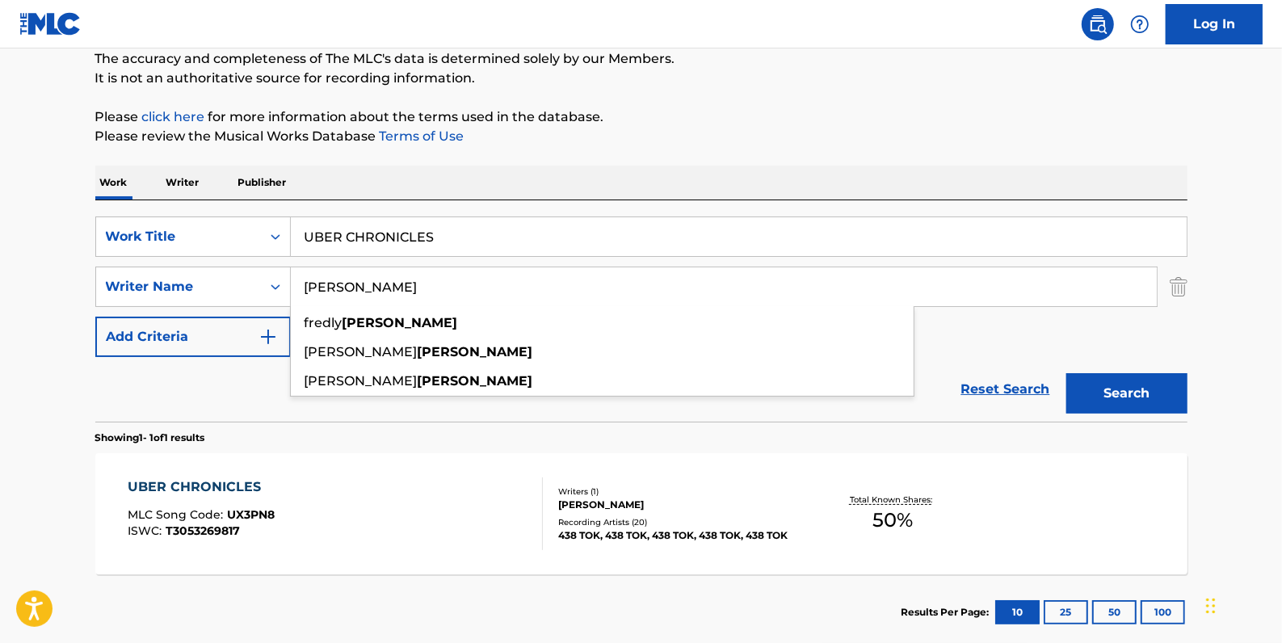
type input "[PERSON_NAME]"
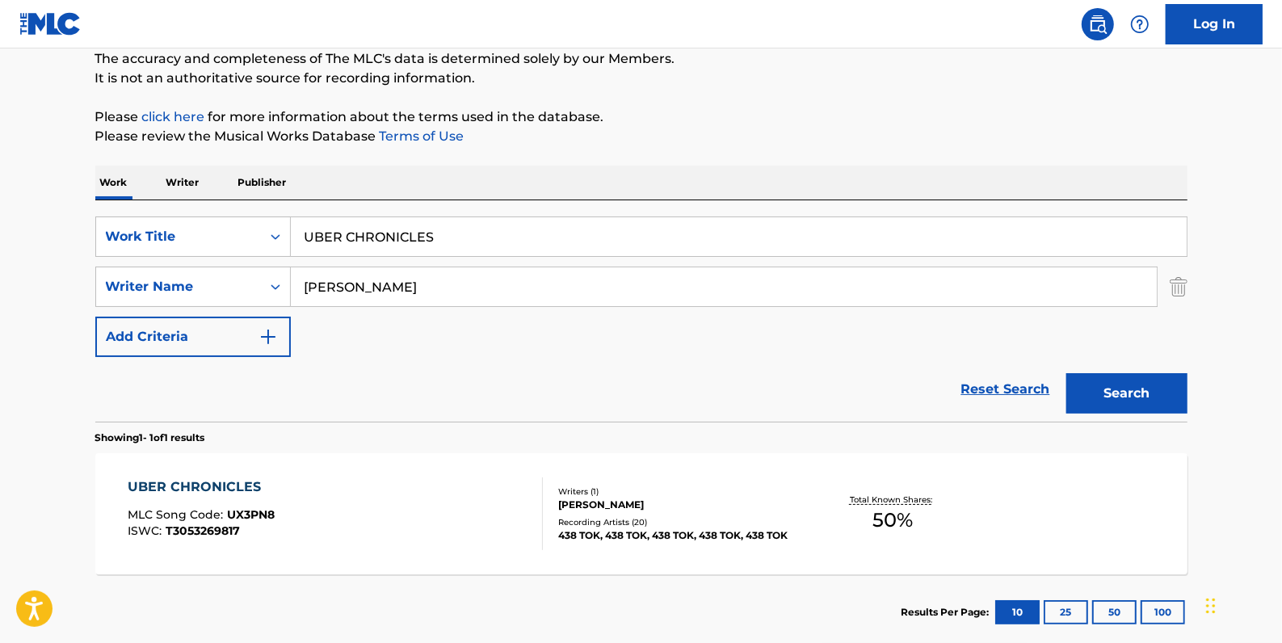
click at [1046, 336] on div "SearchWithCriteriadfb9a5b6-9d2f-4cb6-b3fb-da2ee3a7d775 Work Title UBER CHRONICL…" at bounding box center [641, 286] width 1092 height 141
click at [1153, 387] on button "Search" at bounding box center [1126, 393] width 121 height 40
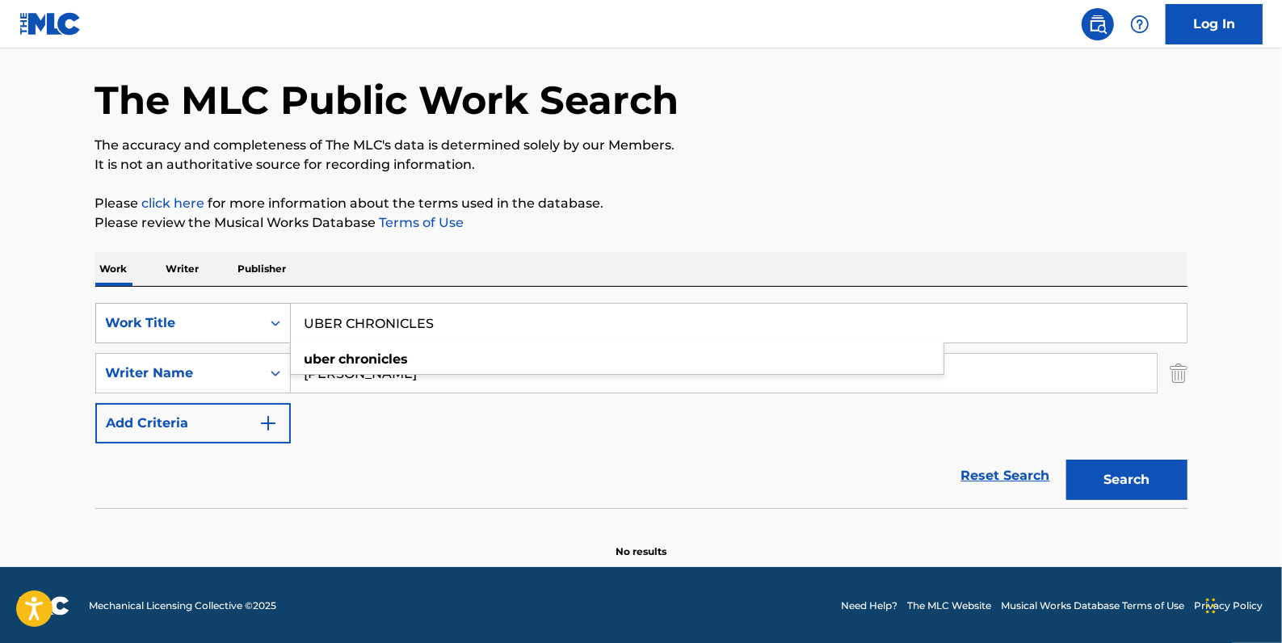
drag, startPoint x: 400, startPoint y: 315, endPoint x: 250, endPoint y: 313, distance: 150.3
click at [250, 313] on div "SearchWithCriteriadfb9a5b6-9d2f-4cb6-b3fb-da2ee3a7d775 Work Title UBER CHRONICL…" at bounding box center [641, 323] width 1092 height 40
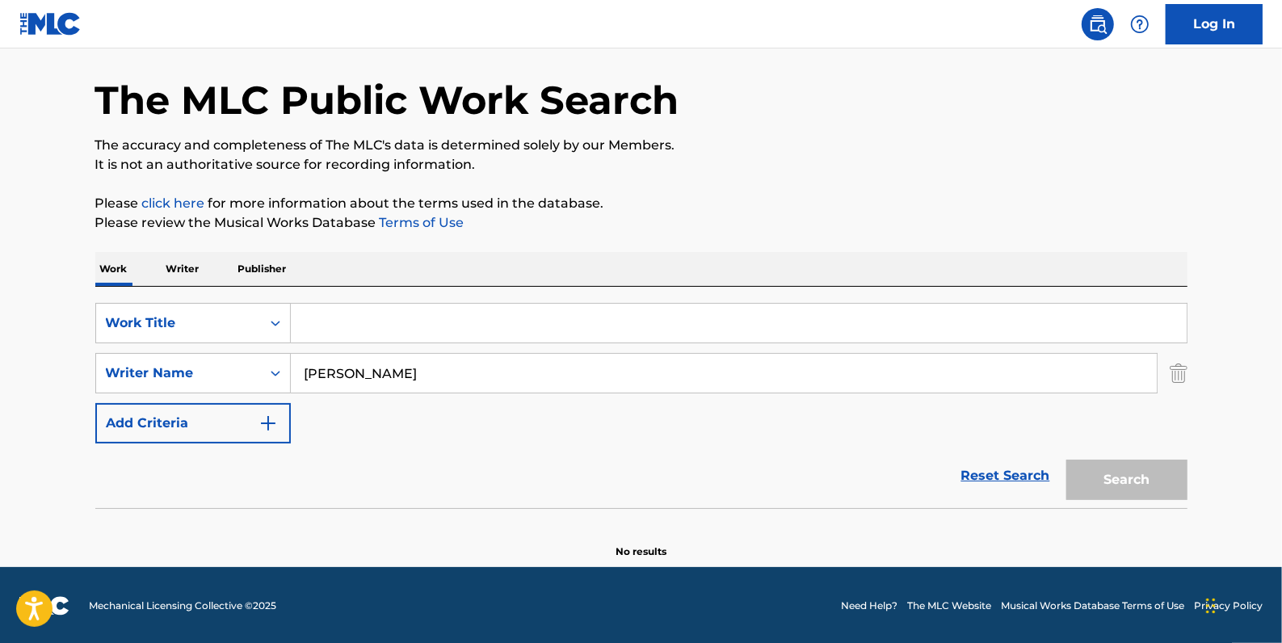
paste input "VENT"
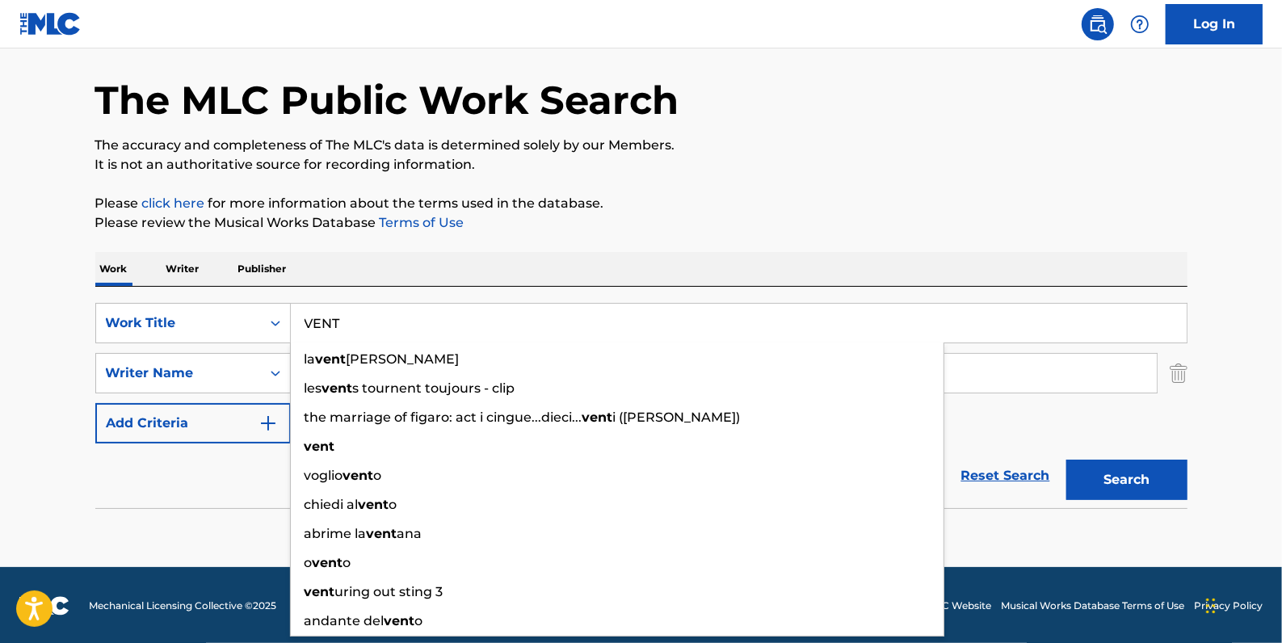
type input "VENT"
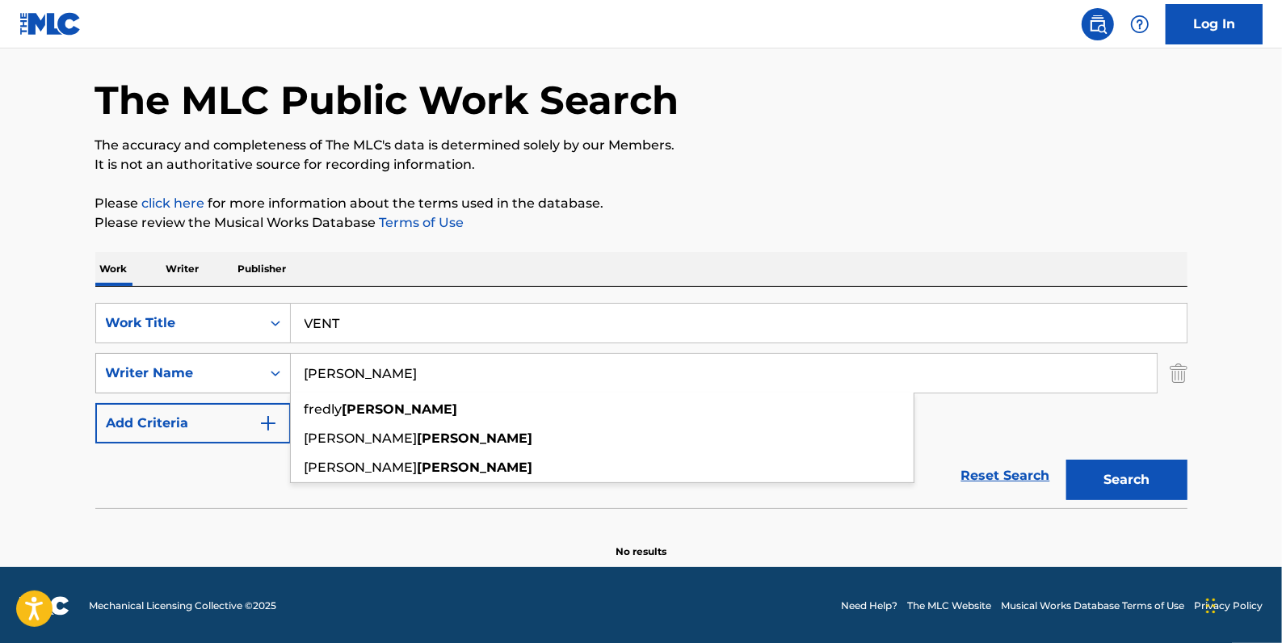
drag, startPoint x: 396, startPoint y: 376, endPoint x: 283, endPoint y: 372, distance: 113.1
click at [283, 372] on div "SearchWithCriteriaa8f3ab8f-0c58-4870-9589-46127790966a Writer Name [PERSON_NAME…" at bounding box center [641, 373] width 1092 height 40
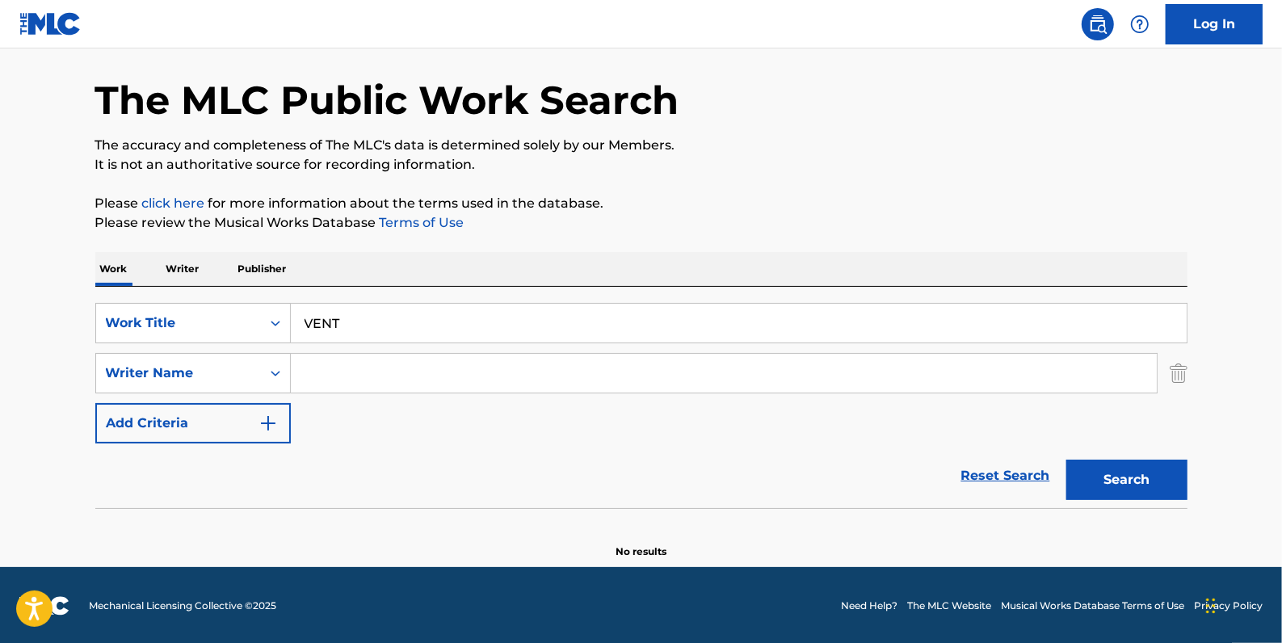
paste input "[PERSON_NAME]"
type input "[PERSON_NAME]"
click at [1146, 473] on button "Search" at bounding box center [1126, 480] width 121 height 40
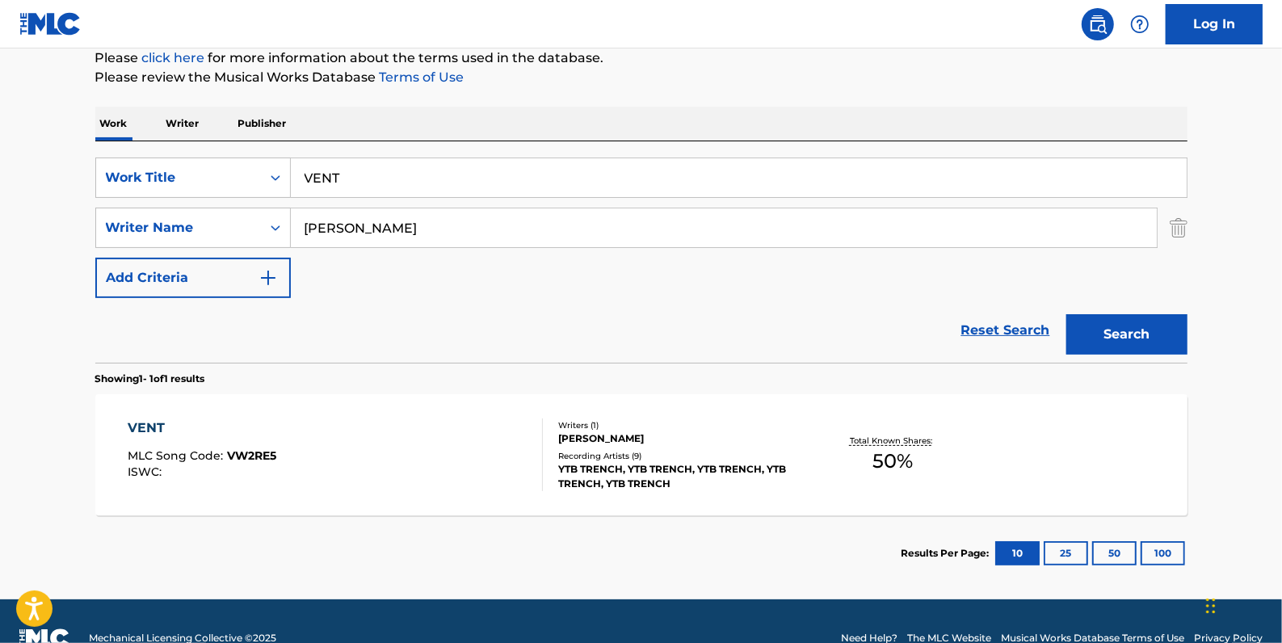
scroll to position [204, 0]
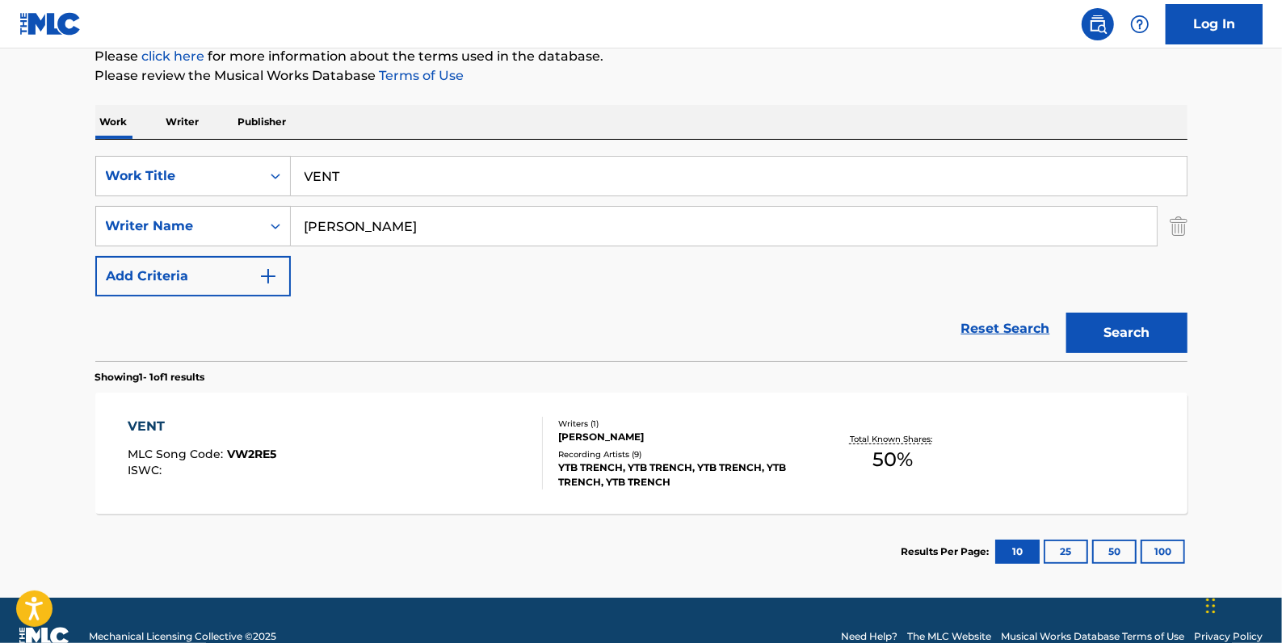
click at [1019, 326] on link "Reset Search" at bounding box center [1005, 329] width 105 height 36
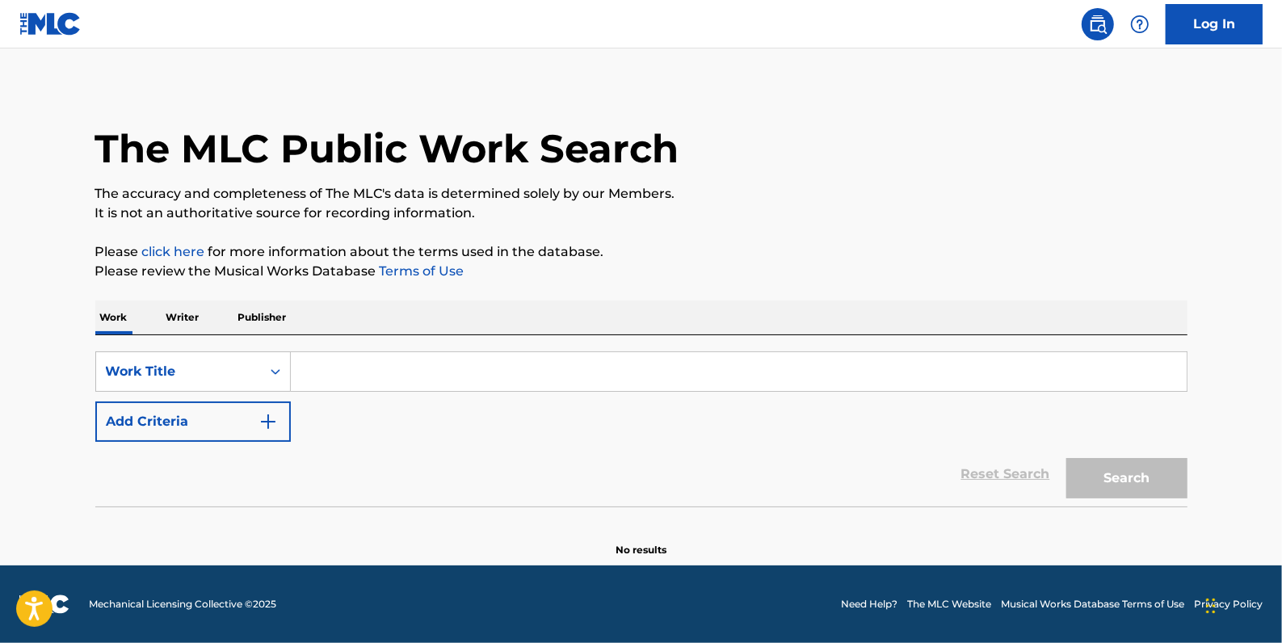
scroll to position [0, 0]
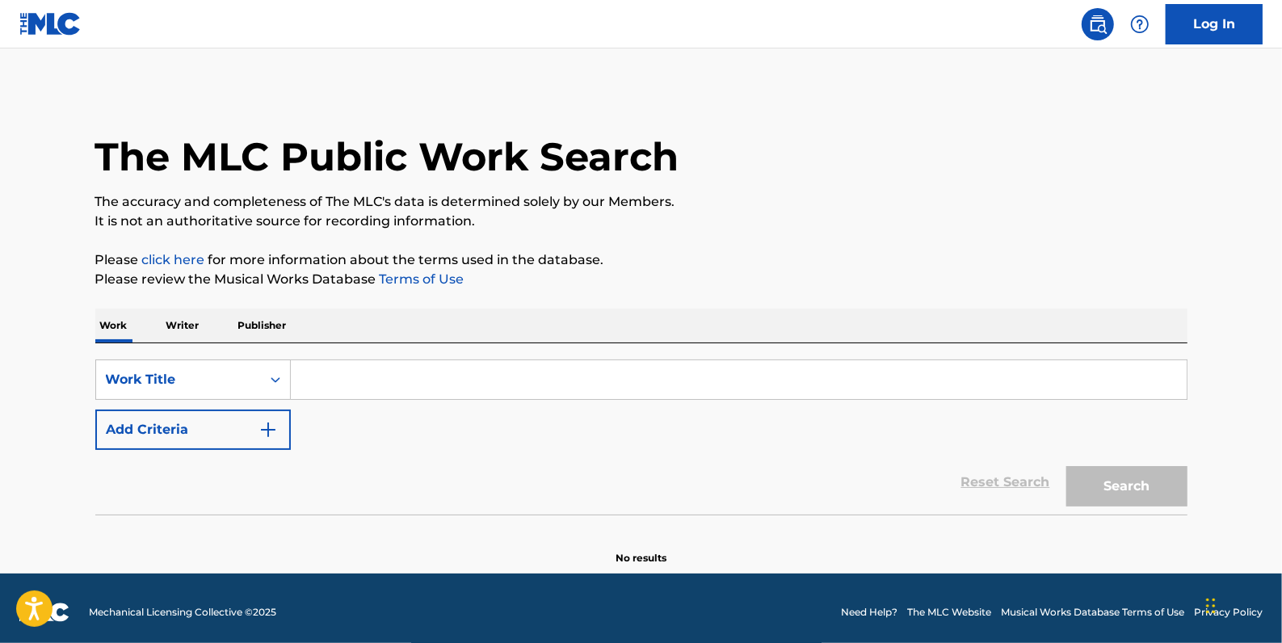
click at [226, 422] on button "Add Criteria" at bounding box center [192, 430] width 195 height 40
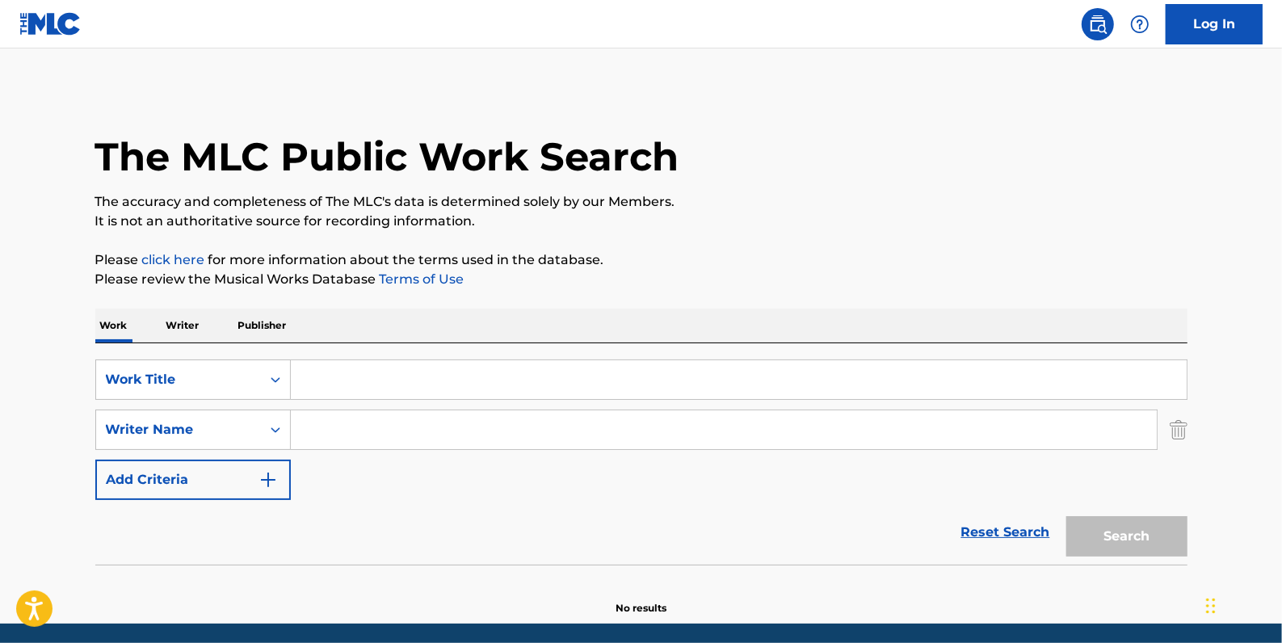
paste input "[PERSON_NAME]"
type input "[PERSON_NAME]"
click at [398, 380] on input "Search Form" at bounding box center [739, 379] width 896 height 39
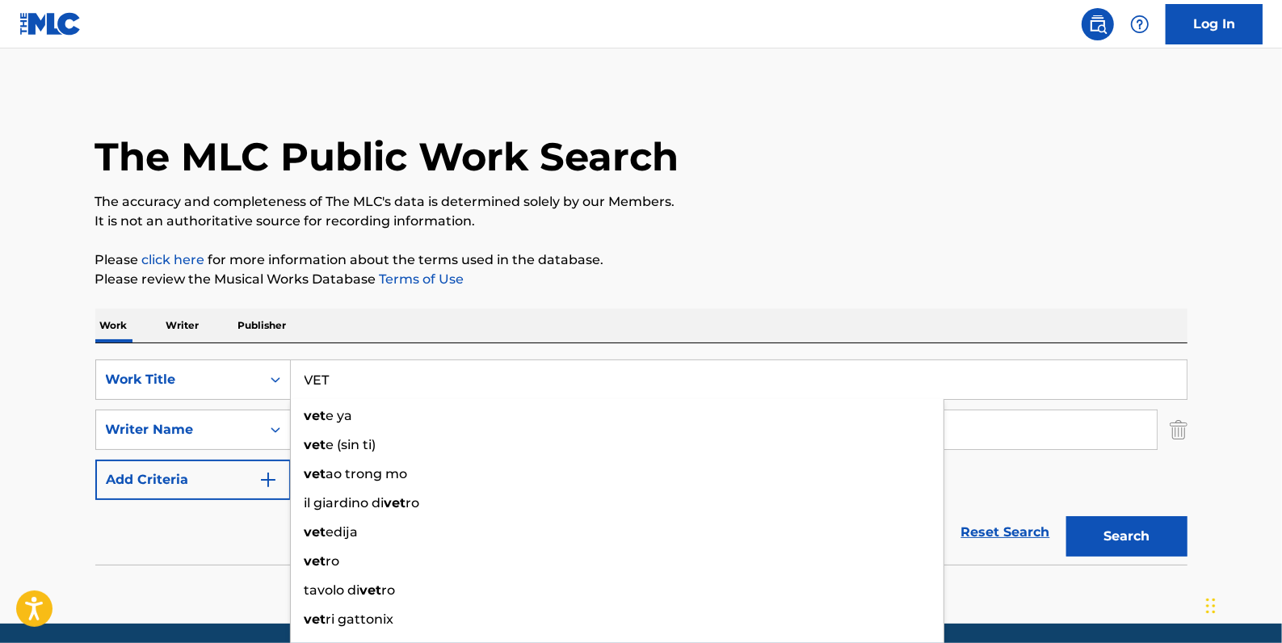
type input "VET"
click at [1133, 535] on button "Search" at bounding box center [1126, 536] width 121 height 40
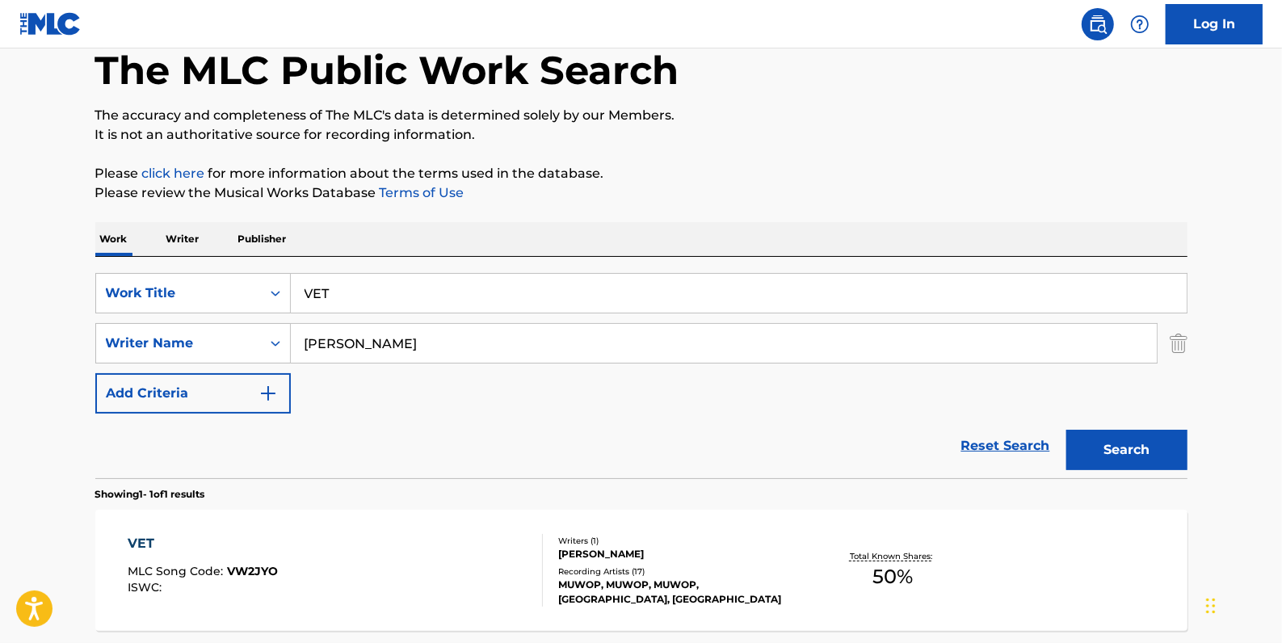
scroll to position [220, 0]
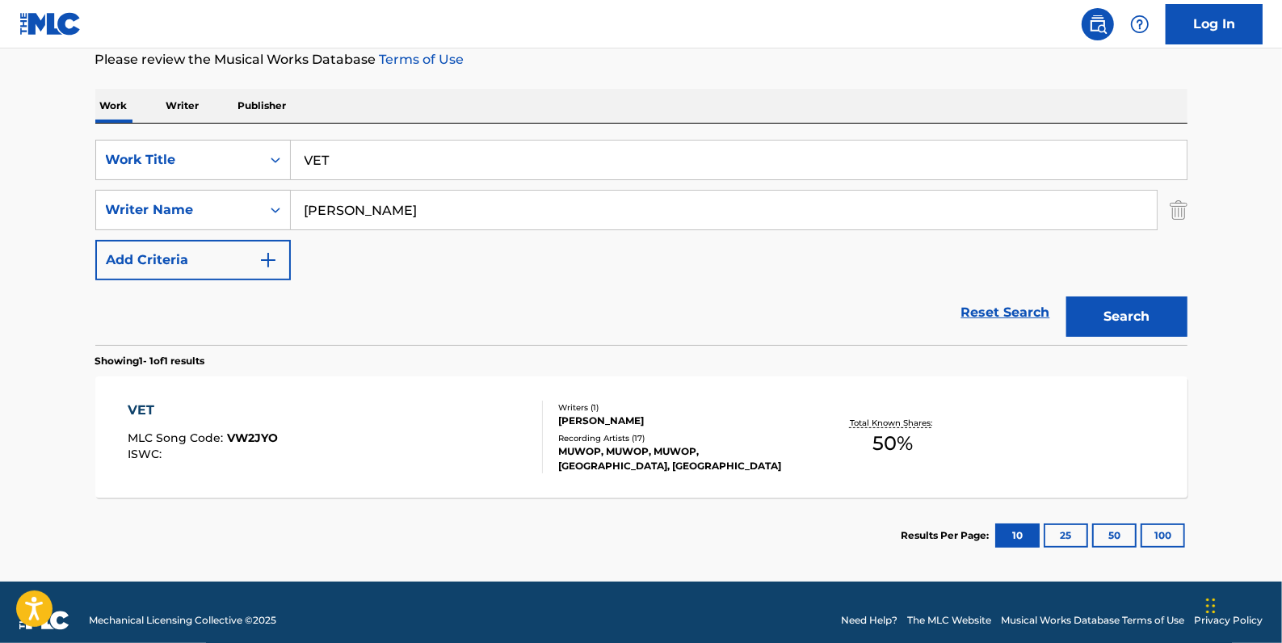
drag, startPoint x: 1010, startPoint y: 312, endPoint x: 964, endPoint y: 308, distance: 45.4
click at [1010, 312] on link "Reset Search" at bounding box center [1005, 313] width 105 height 36
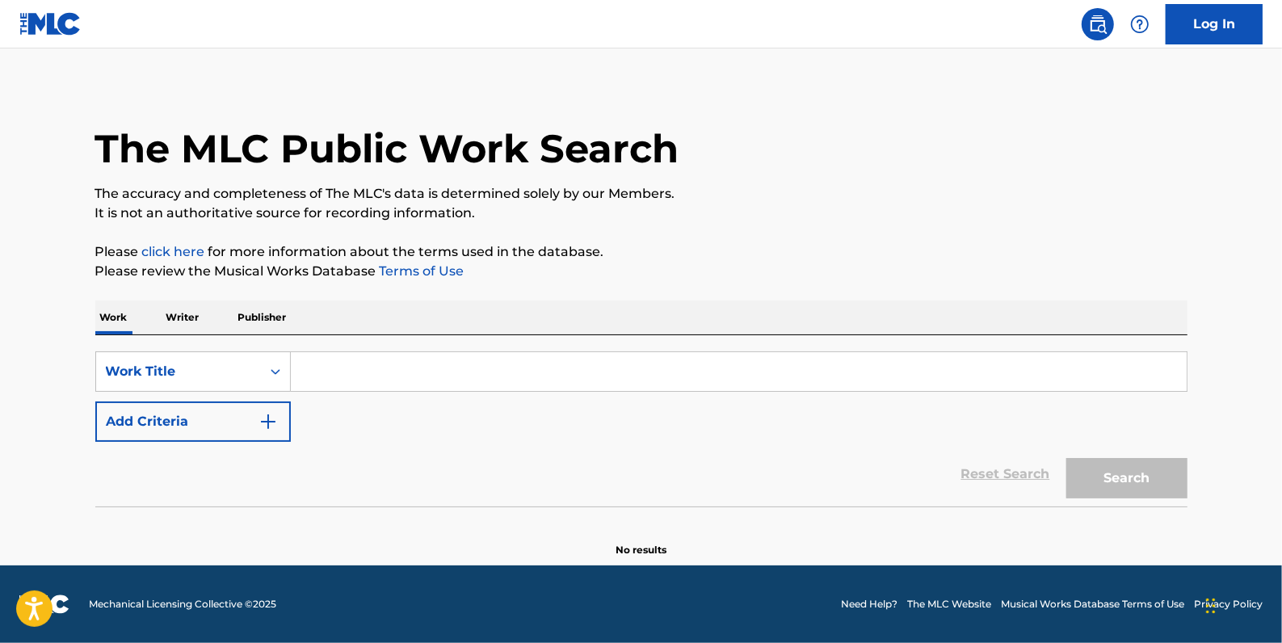
scroll to position [0, 0]
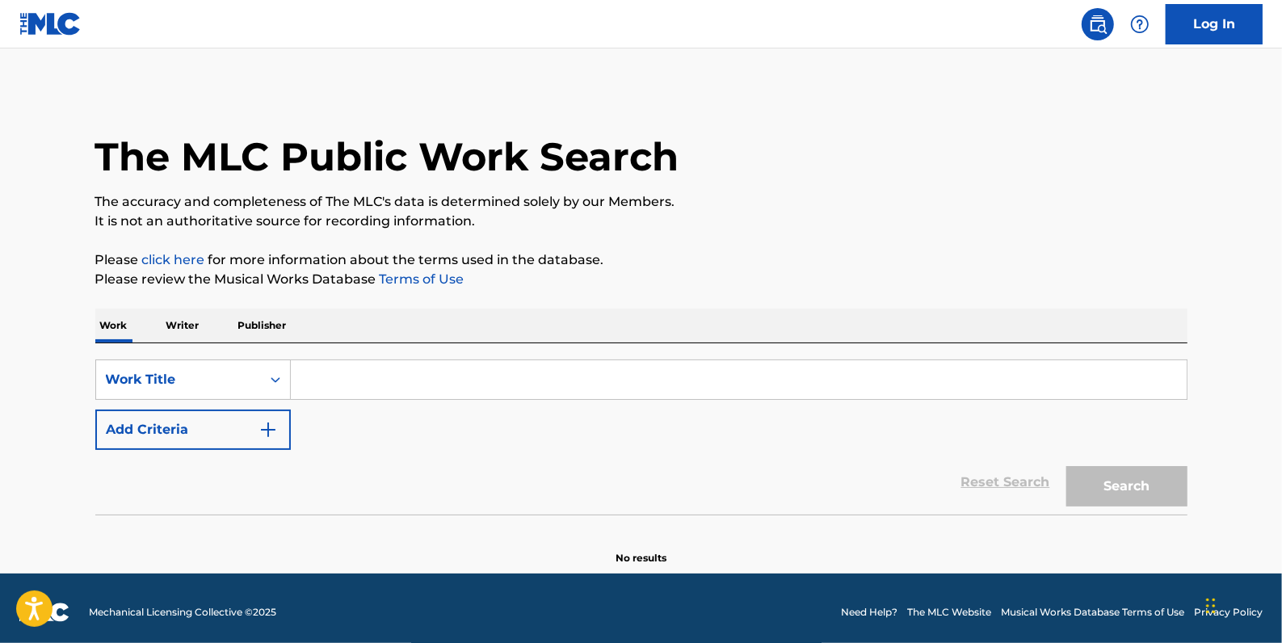
paste input "WALKIN LICK"
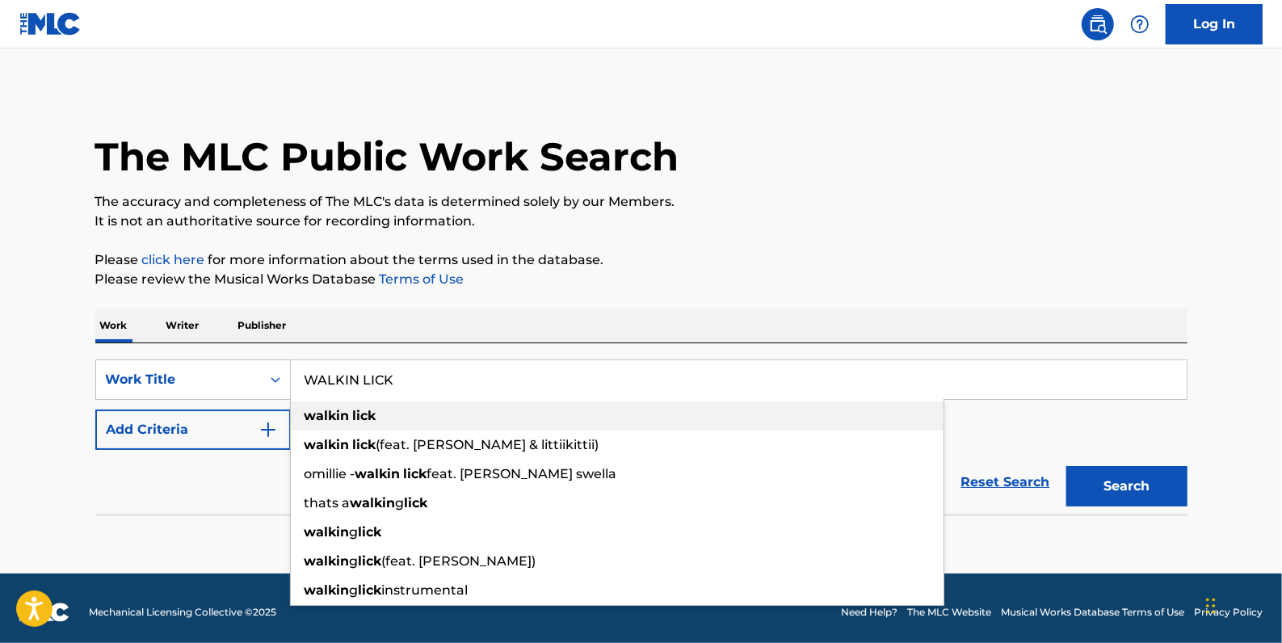
click at [350, 422] on span "Search Form" at bounding box center [351, 415] width 3 height 15
type input "walkin lick"
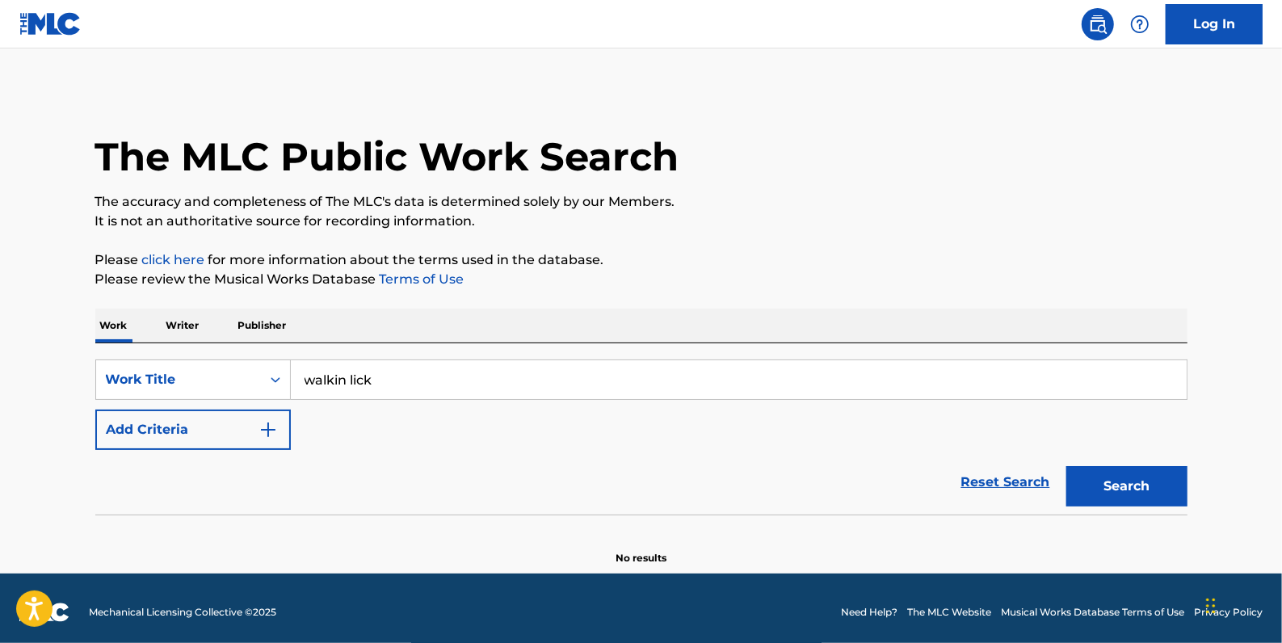
click at [183, 434] on button "Add Criteria" at bounding box center [192, 430] width 195 height 40
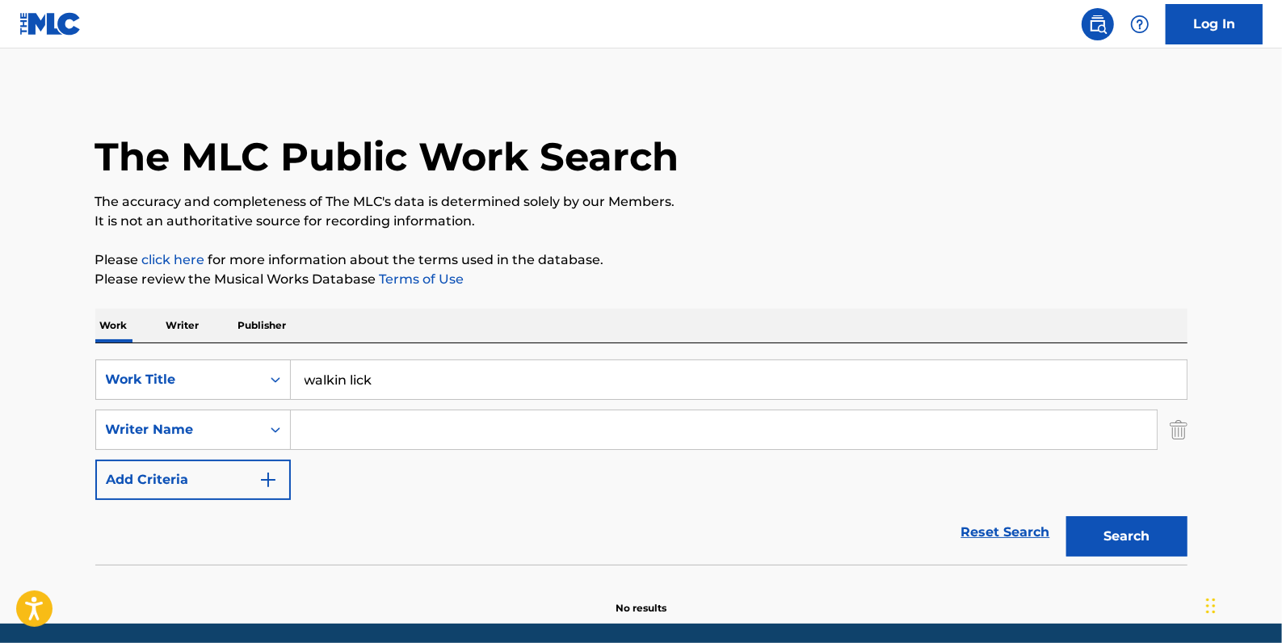
click at [319, 431] on input "Search Form" at bounding box center [724, 429] width 866 height 39
paste input "[PERSON_NAME]"
type input "[PERSON_NAME]"
click at [1123, 536] on button "Search" at bounding box center [1126, 536] width 121 height 40
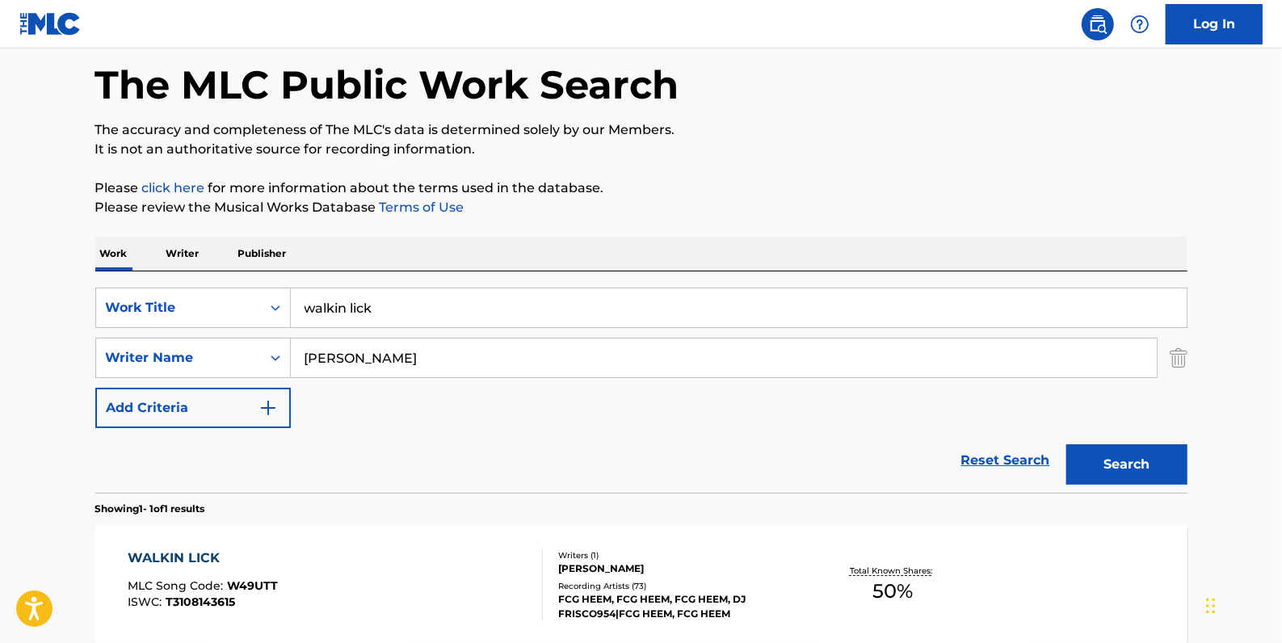
scroll to position [220, 0]
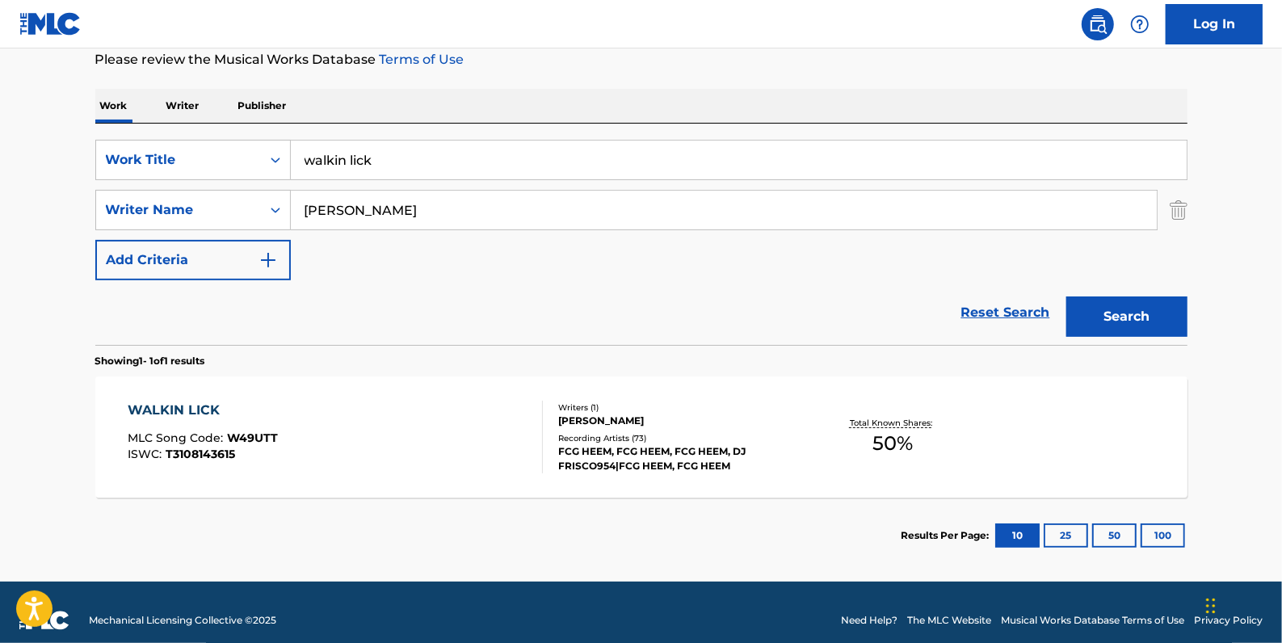
click at [413, 427] on div "WALKIN LICK MLC Song Code : W49UTT ISWC : T3108143615" at bounding box center [335, 437] width 415 height 73
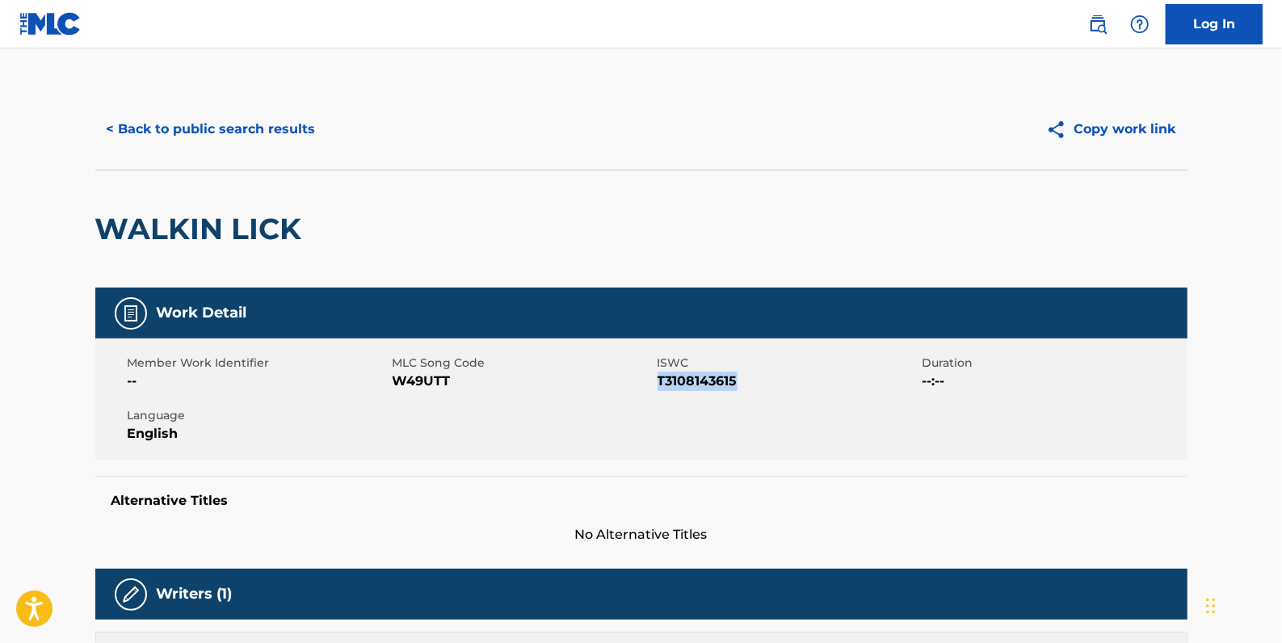
drag, startPoint x: 741, startPoint y: 379, endPoint x: 658, endPoint y: 376, distance: 82.5
click at [658, 376] on span "T3108143615" at bounding box center [788, 381] width 261 height 19
drag, startPoint x: 659, startPoint y: 376, endPoint x: 670, endPoint y: 383, distance: 13.4
copy span "T3108143615"
click at [189, 133] on button "< Back to public search results" at bounding box center [211, 129] width 232 height 40
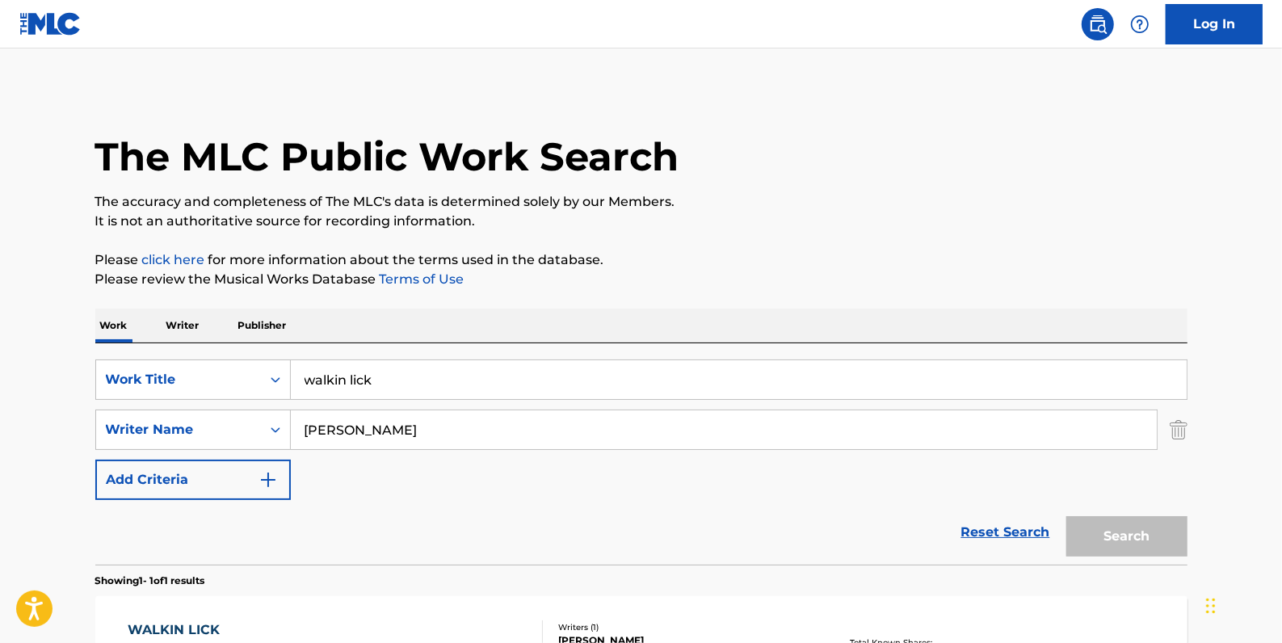
scroll to position [143, 0]
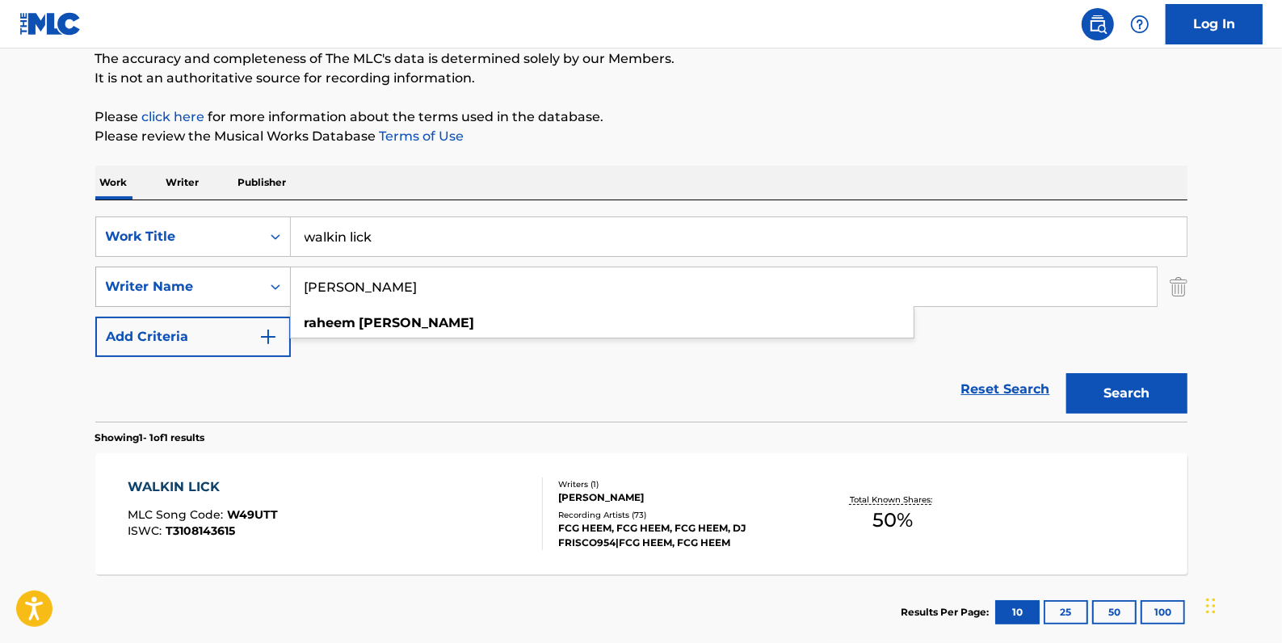
drag, startPoint x: 443, startPoint y: 292, endPoint x: 283, endPoint y: 288, distance: 160.8
click at [283, 288] on div "SearchWithCriteriaa8f3ab8f-0c58-4870-9589-46127790966a Writer Name [PERSON_NAME…" at bounding box center [641, 287] width 1092 height 40
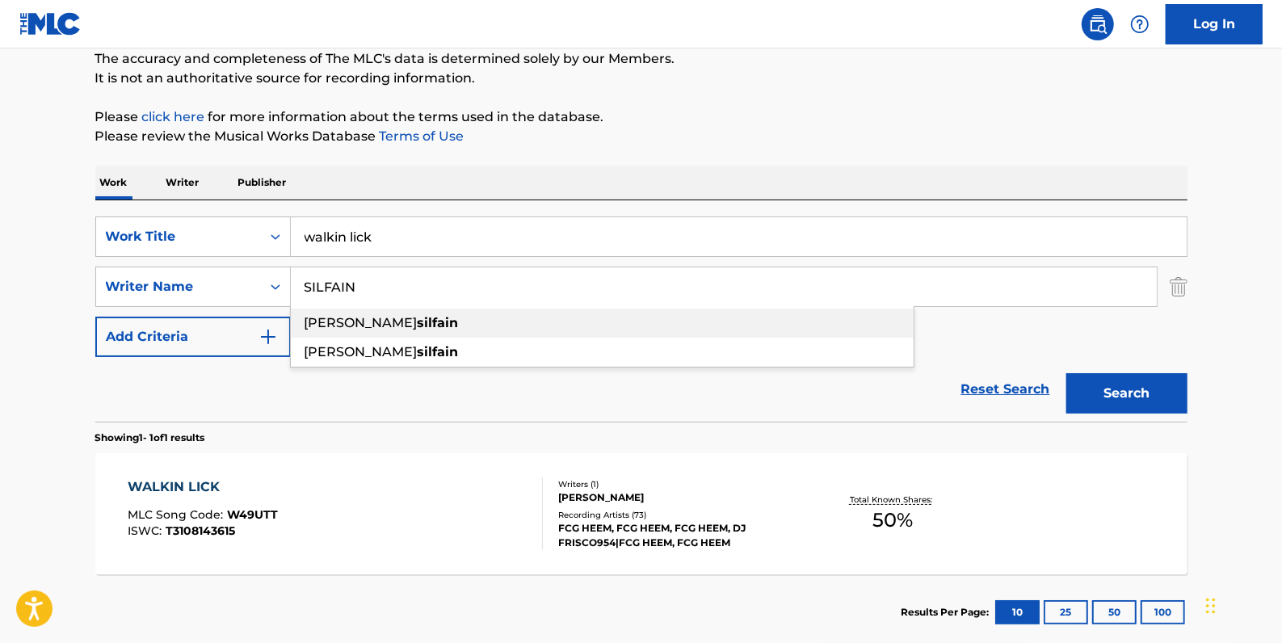
click at [375, 323] on span "[PERSON_NAME]" at bounding box center [361, 322] width 113 height 15
click at [1118, 393] on button "Search" at bounding box center [1126, 393] width 121 height 40
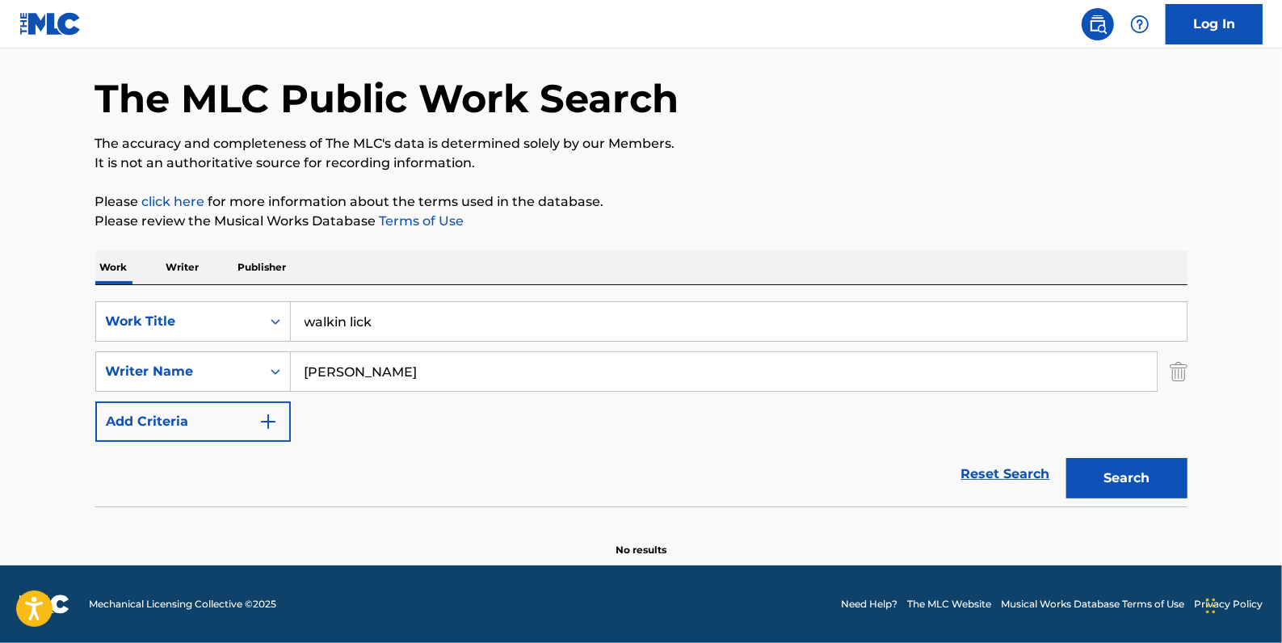
scroll to position [57, 0]
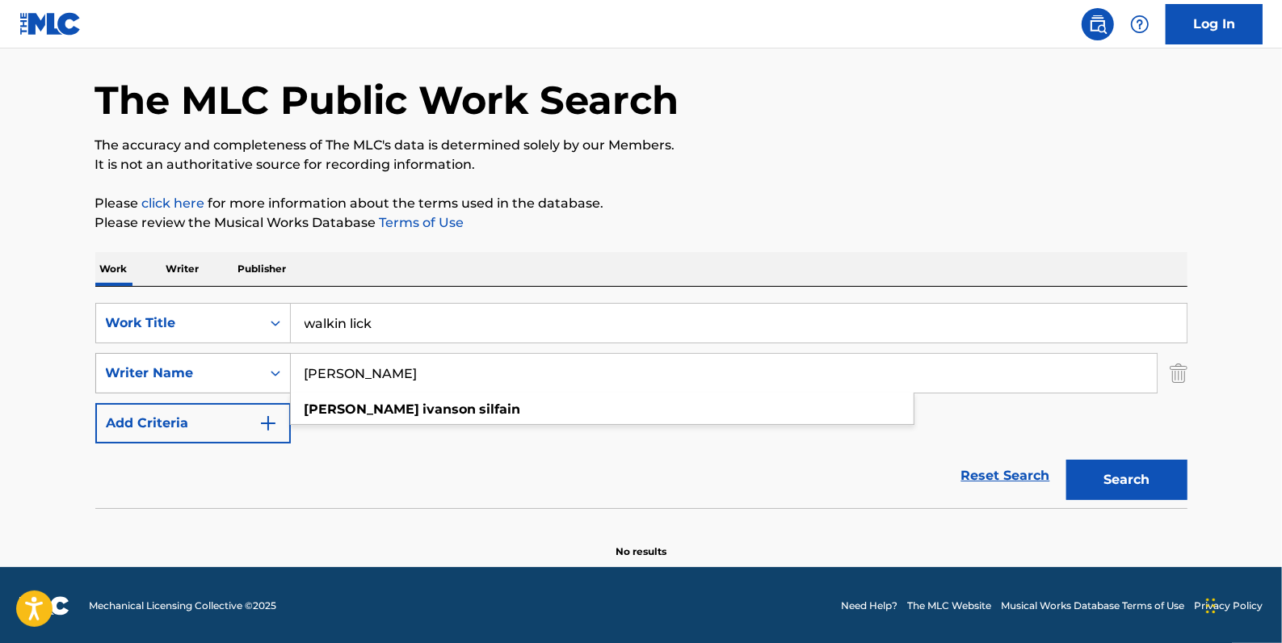
drag, startPoint x: 405, startPoint y: 372, endPoint x: 275, endPoint y: 371, distance: 130.9
click at [275, 371] on div "SearchWithCriteriaa8f3ab8f-0c58-4870-9589-46127790966a Writer Name [PERSON_NAME…" at bounding box center [641, 373] width 1092 height 40
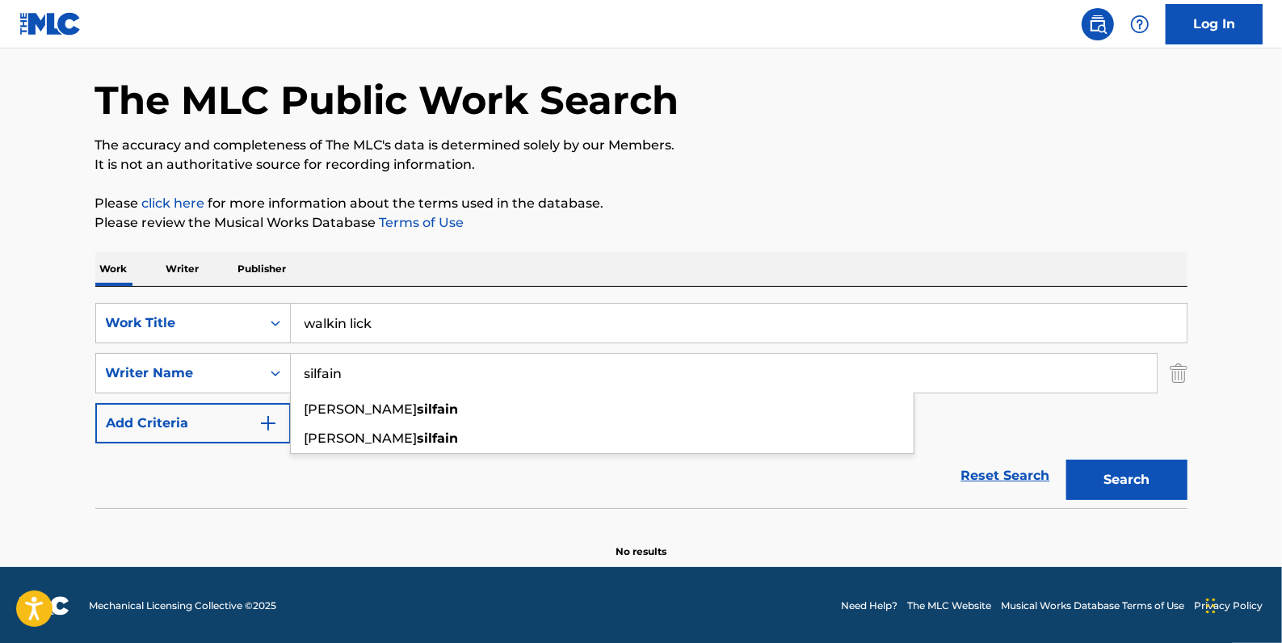
type input "silfain"
click at [1131, 480] on button "Search" at bounding box center [1126, 480] width 121 height 40
drag, startPoint x: 436, startPoint y: 315, endPoint x: 256, endPoint y: 307, distance: 180.3
click at [256, 307] on div "SearchWithCriteriadfb9a5b6-9d2f-4cb6-b3fb-da2ee3a7d775 Work Title walkin lick" at bounding box center [641, 323] width 1092 height 40
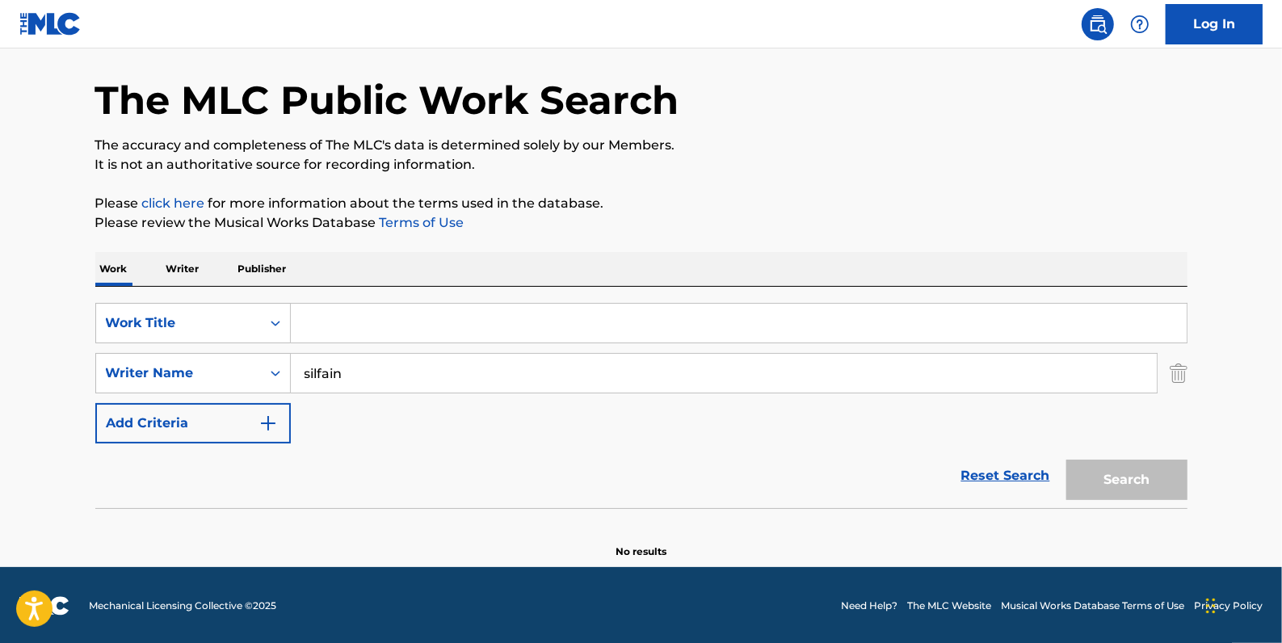
paste input "WICKED DEEDS"
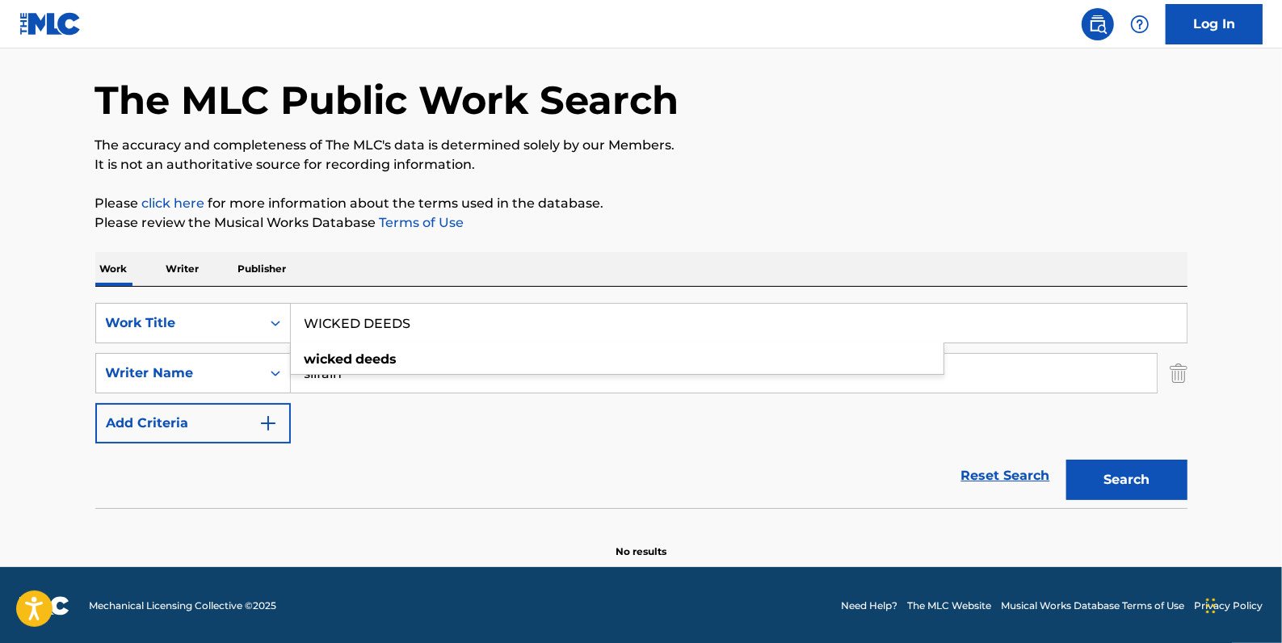
type input "WICKED DEEDS"
drag, startPoint x: 368, startPoint y: 367, endPoint x: 296, endPoint y: 352, distance: 72.6
click at [283, 369] on div "SearchWithCriteriaa8f3ab8f-0c58-4870-9589-46127790966a Writer Name [PERSON_NAME…" at bounding box center [641, 373] width 1092 height 40
paste input "[PERSON_NAME]"
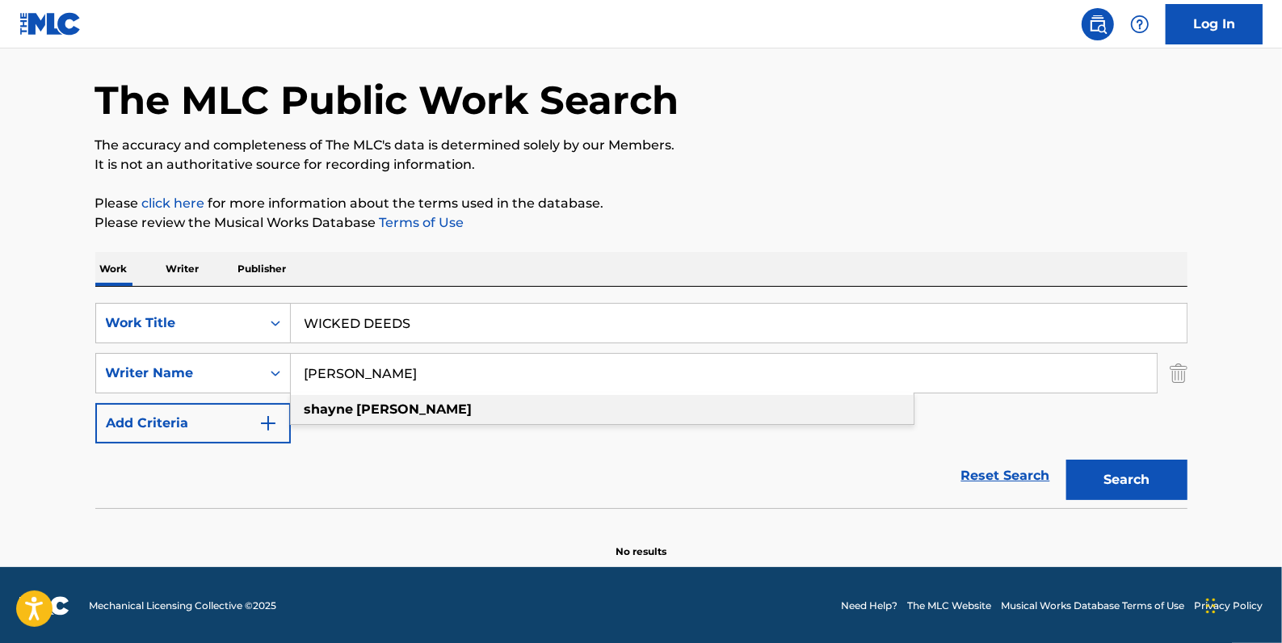
click at [380, 411] on strong "[PERSON_NAME]" at bounding box center [415, 408] width 116 height 15
type input "[PERSON_NAME]"
click at [1113, 473] on button "Search" at bounding box center [1126, 480] width 121 height 40
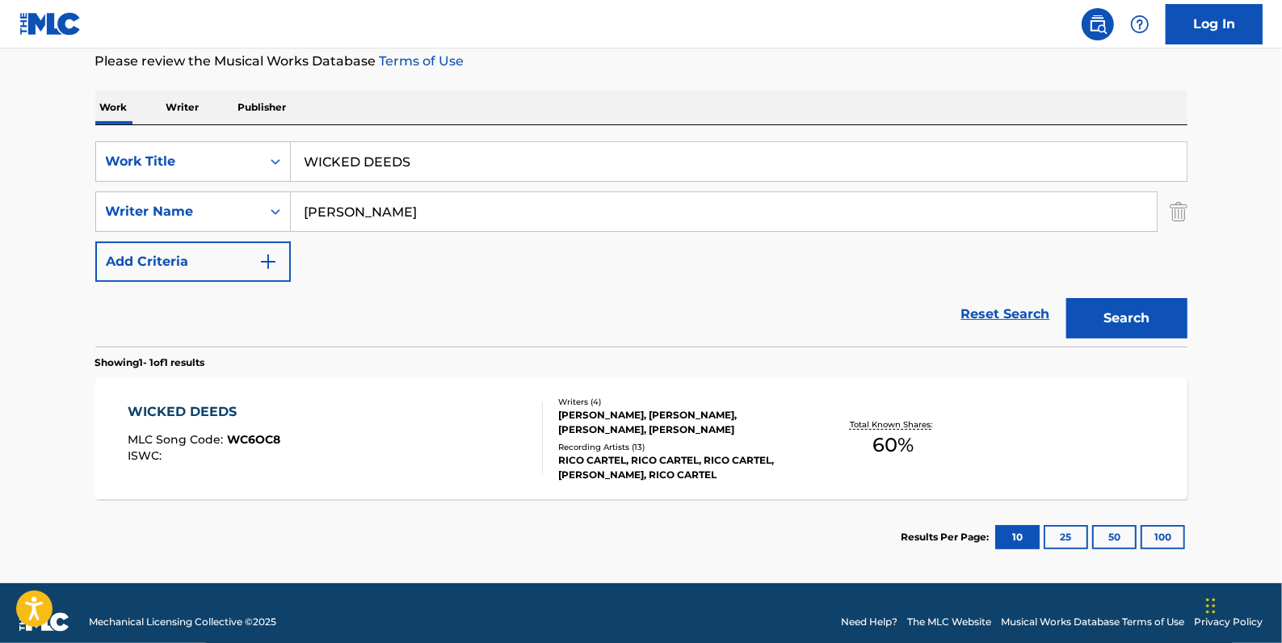
scroll to position [234, 0]
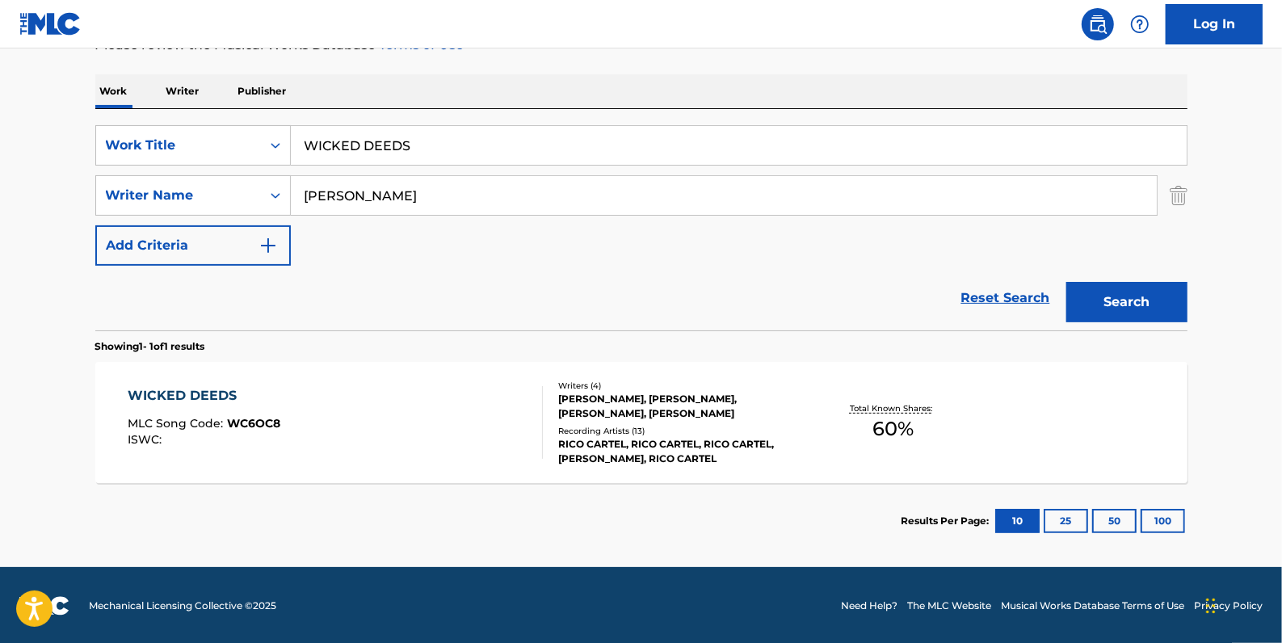
click at [1021, 299] on link "Reset Search" at bounding box center [1005, 298] width 105 height 36
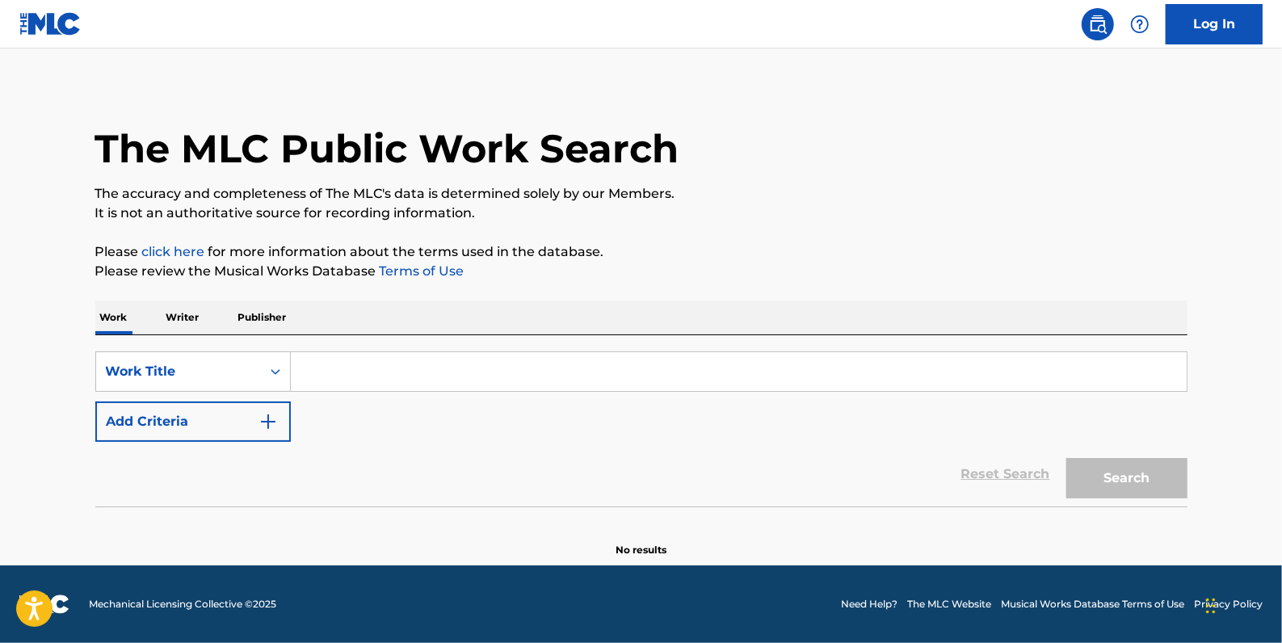
scroll to position [0, 0]
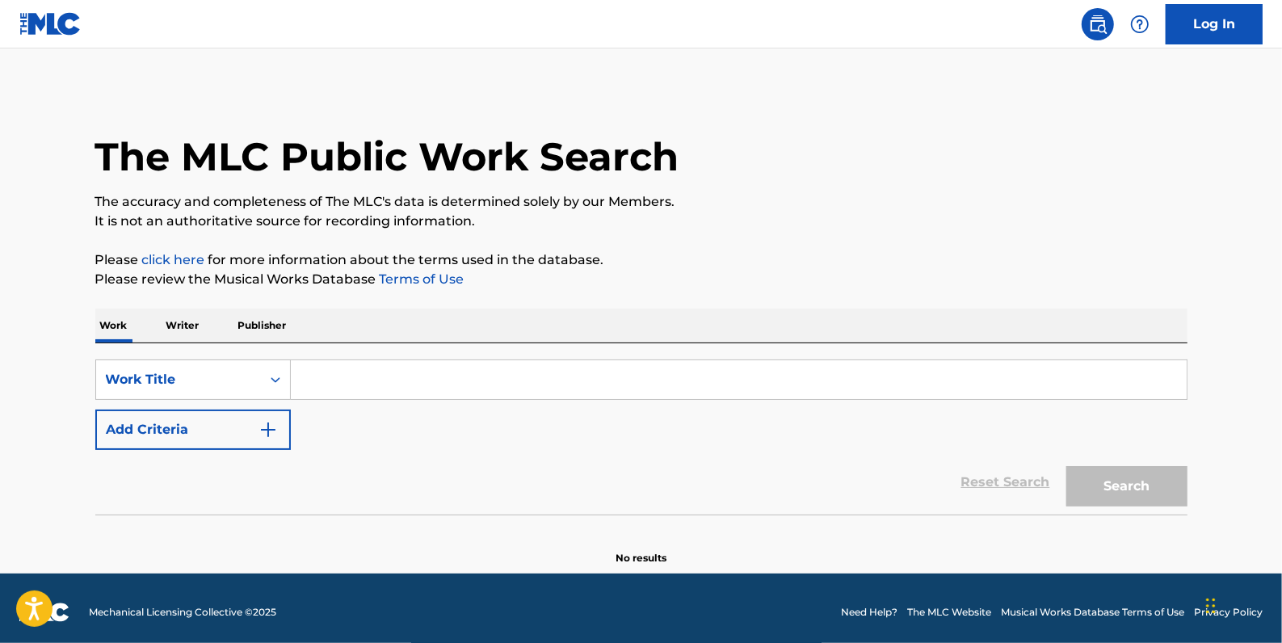
paste input "GANGSTA'S PARADISE"
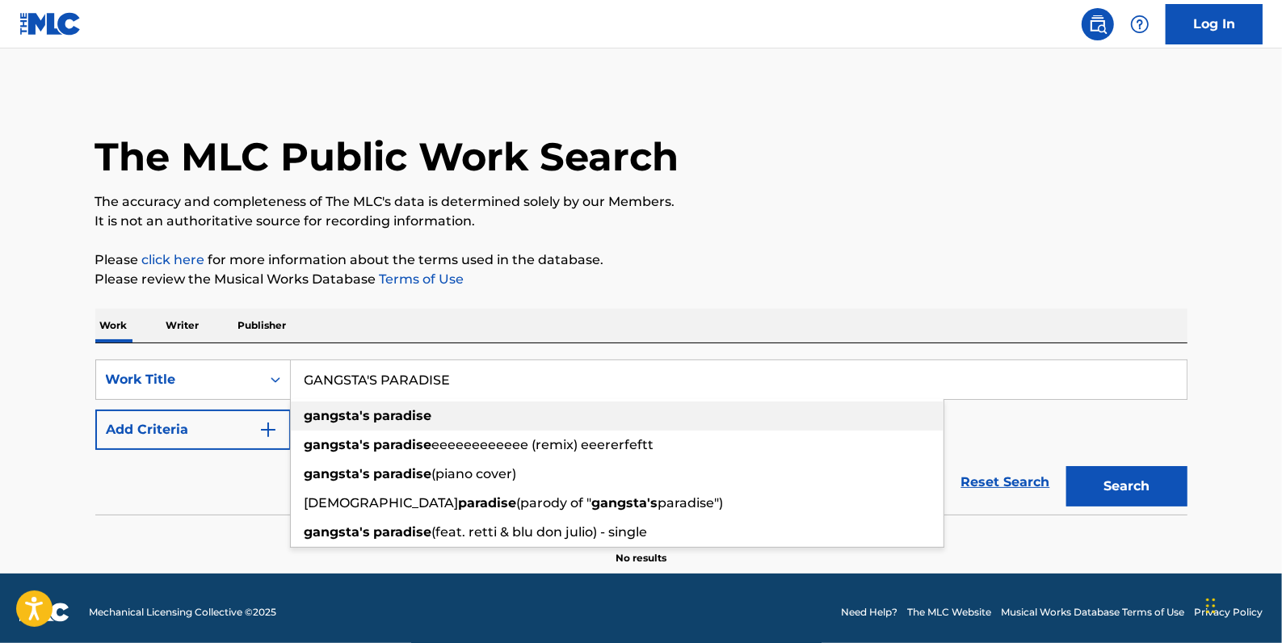
click at [378, 419] on strong "paradise" at bounding box center [403, 415] width 58 height 15
type input "gangsta's paradise"
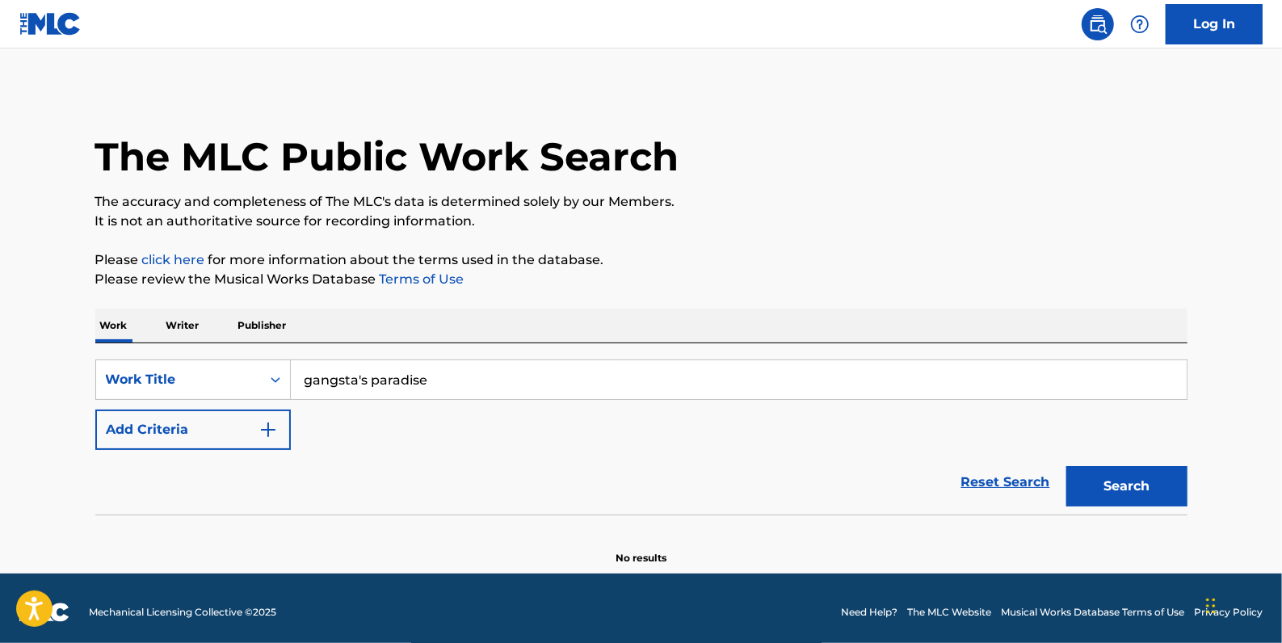
click at [208, 430] on button "Add Criteria" at bounding box center [192, 430] width 195 height 40
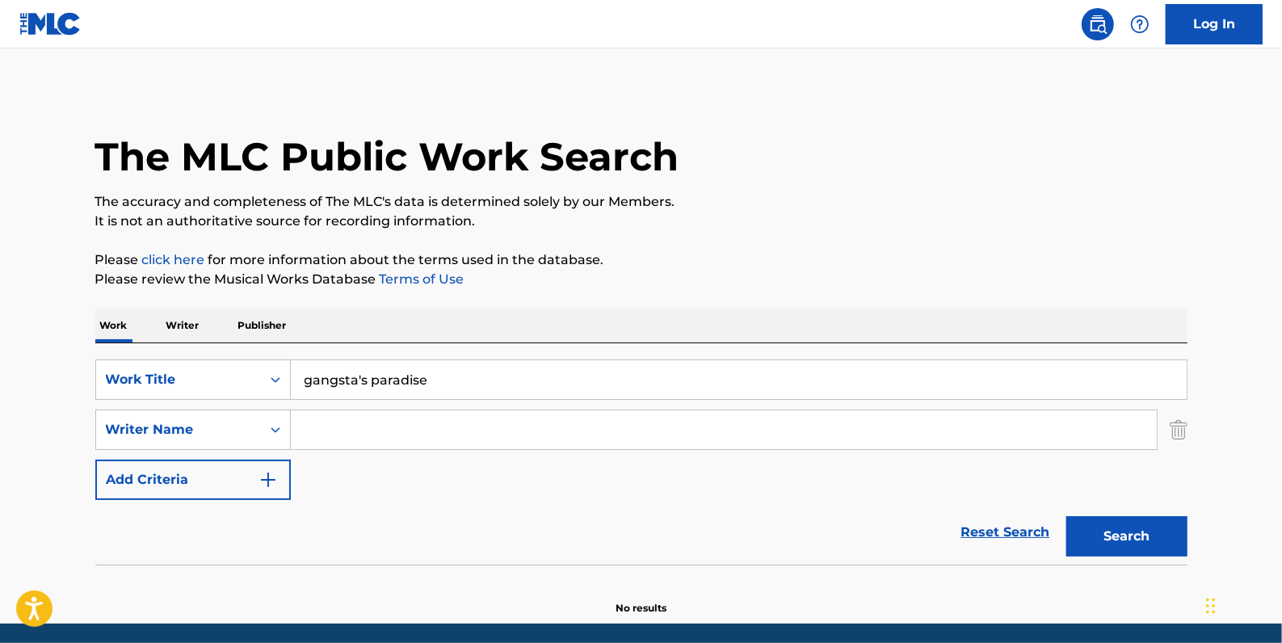
click at [351, 428] on input "Search Form" at bounding box center [724, 429] width 866 height 39
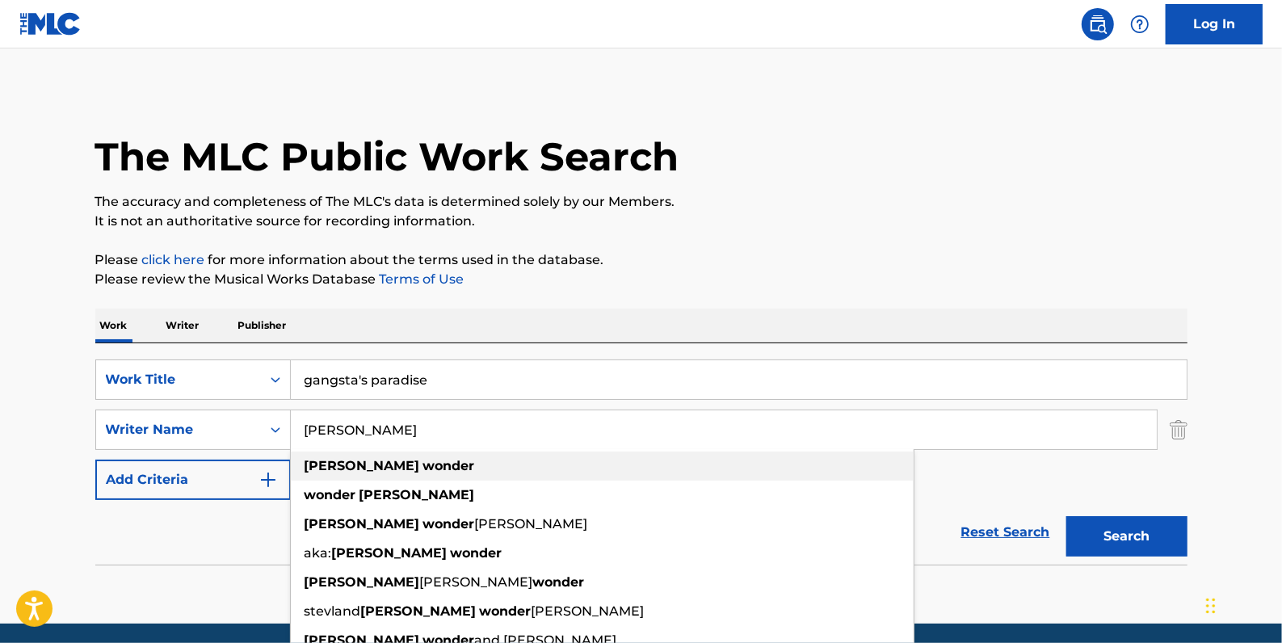
click at [446, 468] on div "[PERSON_NAME]" at bounding box center [602, 466] width 623 height 29
type input "[PERSON_NAME]"
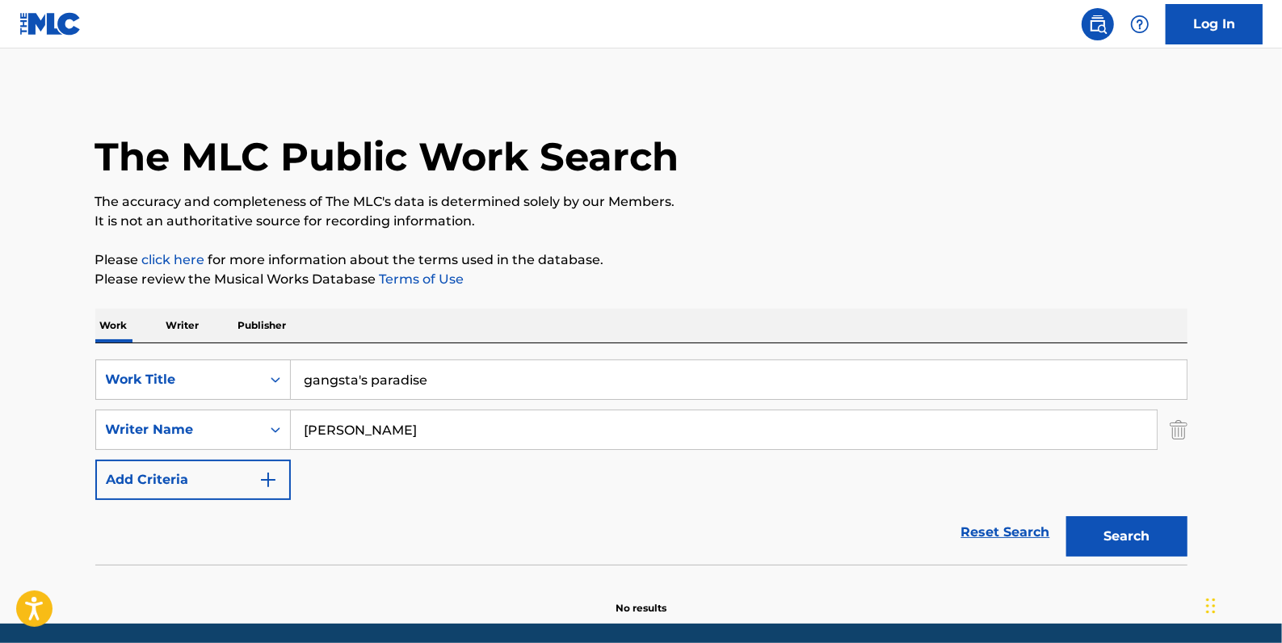
click at [1131, 532] on button "Search" at bounding box center [1126, 536] width 121 height 40
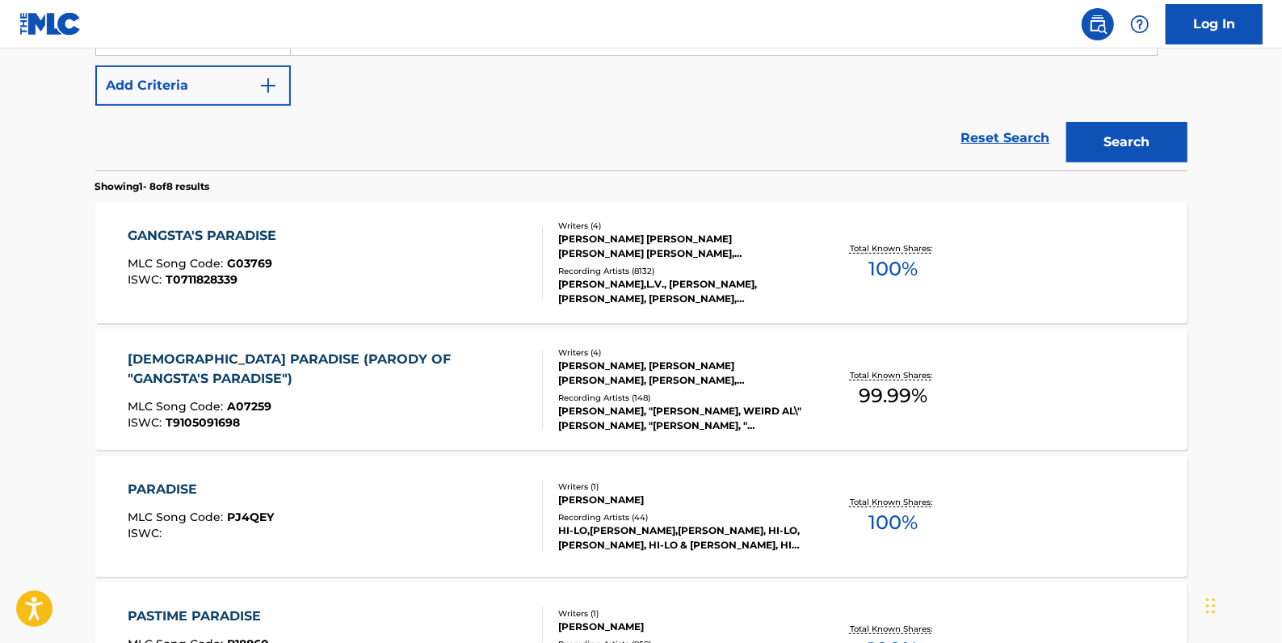
scroll to position [293, 0]
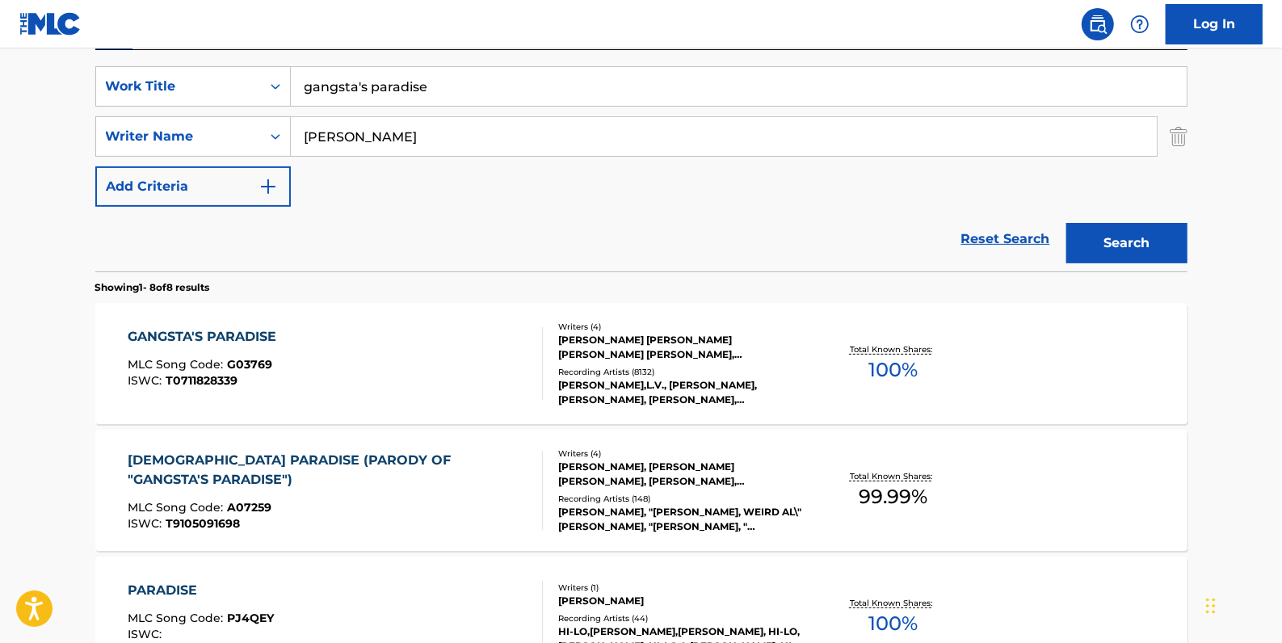
click at [412, 355] on div "GANGSTA'S PARADISE MLC Song Code : G03769 ISWC : T0711828339" at bounding box center [335, 363] width 415 height 73
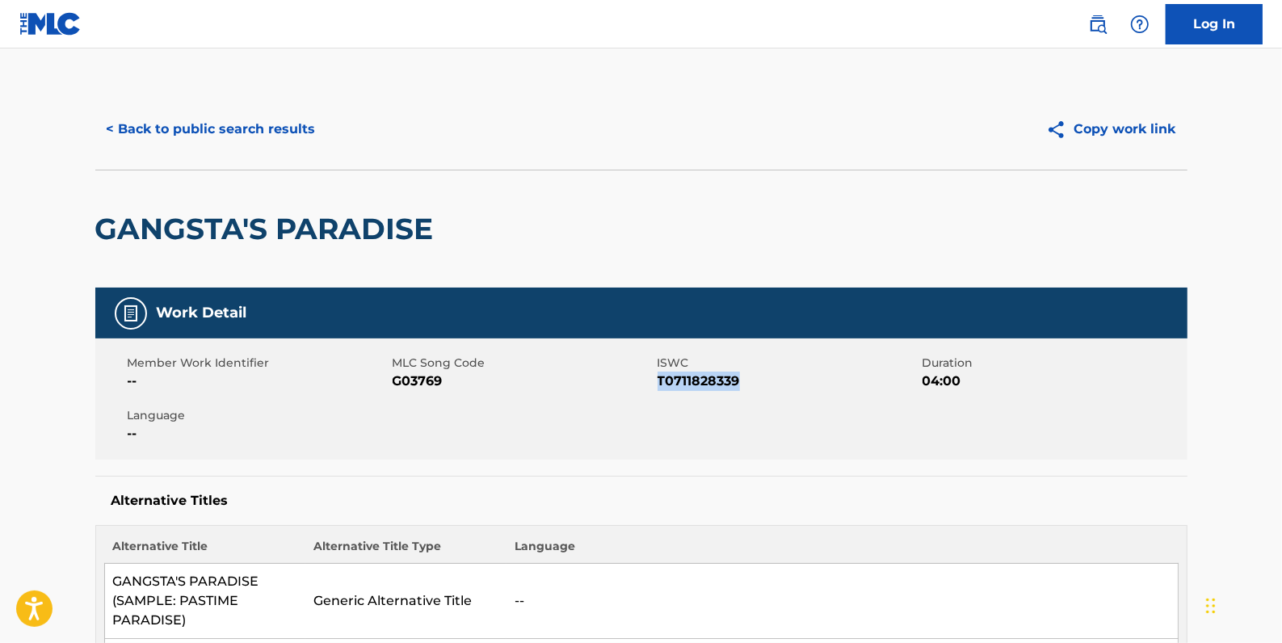
drag, startPoint x: 716, startPoint y: 381, endPoint x: 662, endPoint y: 380, distance: 55.0
click at [662, 380] on span "T0711828339" at bounding box center [788, 381] width 261 height 19
drag, startPoint x: 662, startPoint y: 380, endPoint x: 761, endPoint y: 383, distance: 99.4
click at [761, 383] on span "T0711828339" at bounding box center [788, 381] width 261 height 19
drag, startPoint x: 750, startPoint y: 384, endPoint x: 664, endPoint y: 383, distance: 85.6
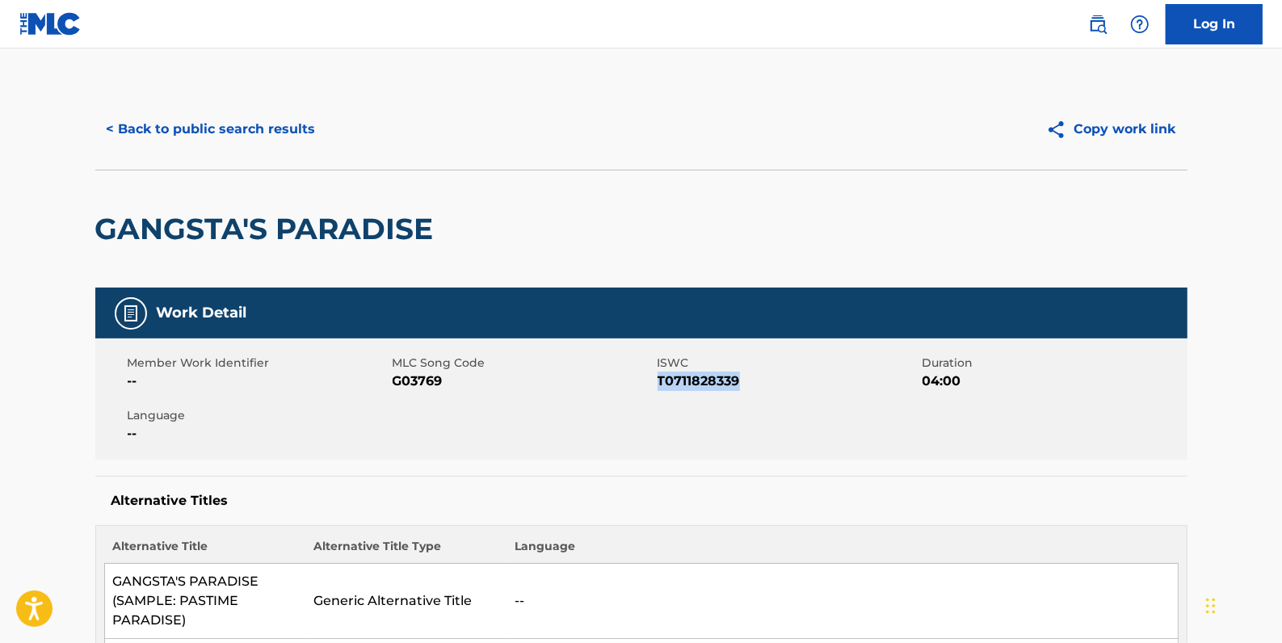
click at [663, 383] on span "T0711828339" at bounding box center [788, 381] width 261 height 19
drag, startPoint x: 664, startPoint y: 383, endPoint x: 749, endPoint y: 384, distance: 84.8
click at [749, 384] on span "T0711828339" at bounding box center [788, 381] width 261 height 19
drag, startPoint x: 737, startPoint y: 381, endPoint x: 658, endPoint y: 381, distance: 80.0
click at [658, 381] on span "T0711828339" at bounding box center [788, 381] width 261 height 19
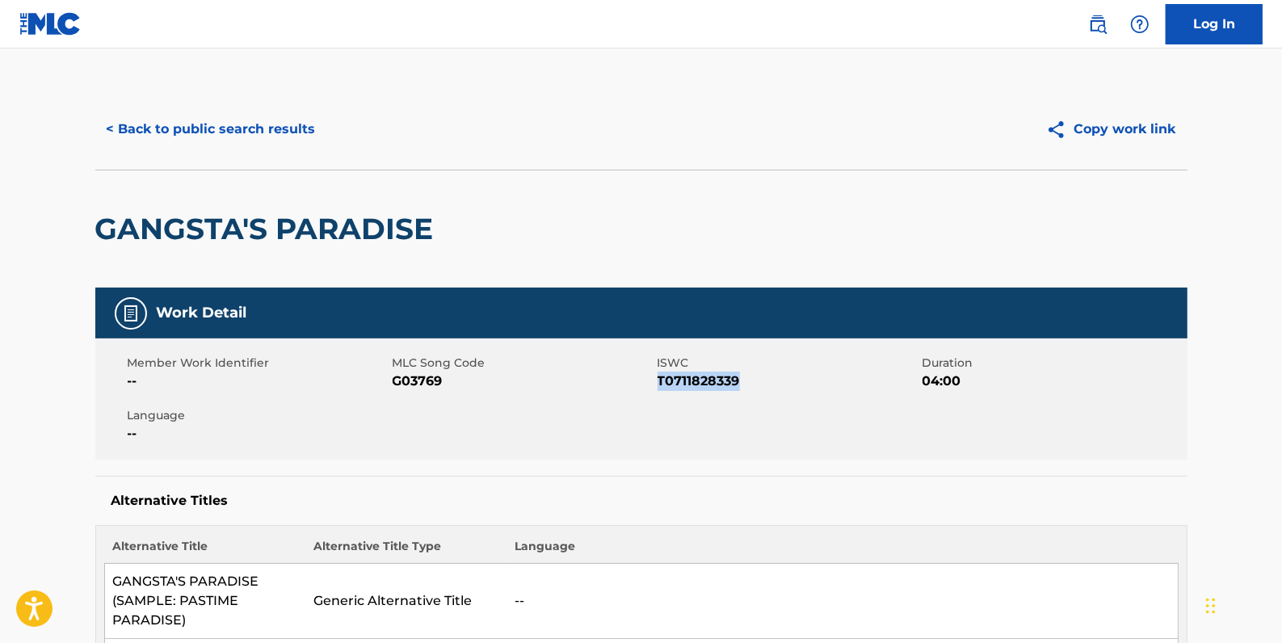
drag, startPoint x: 658, startPoint y: 381, endPoint x: 670, endPoint y: 380, distance: 12.9
copy span "T0711828339"
click at [201, 133] on button "< Back to public search results" at bounding box center [211, 129] width 232 height 40
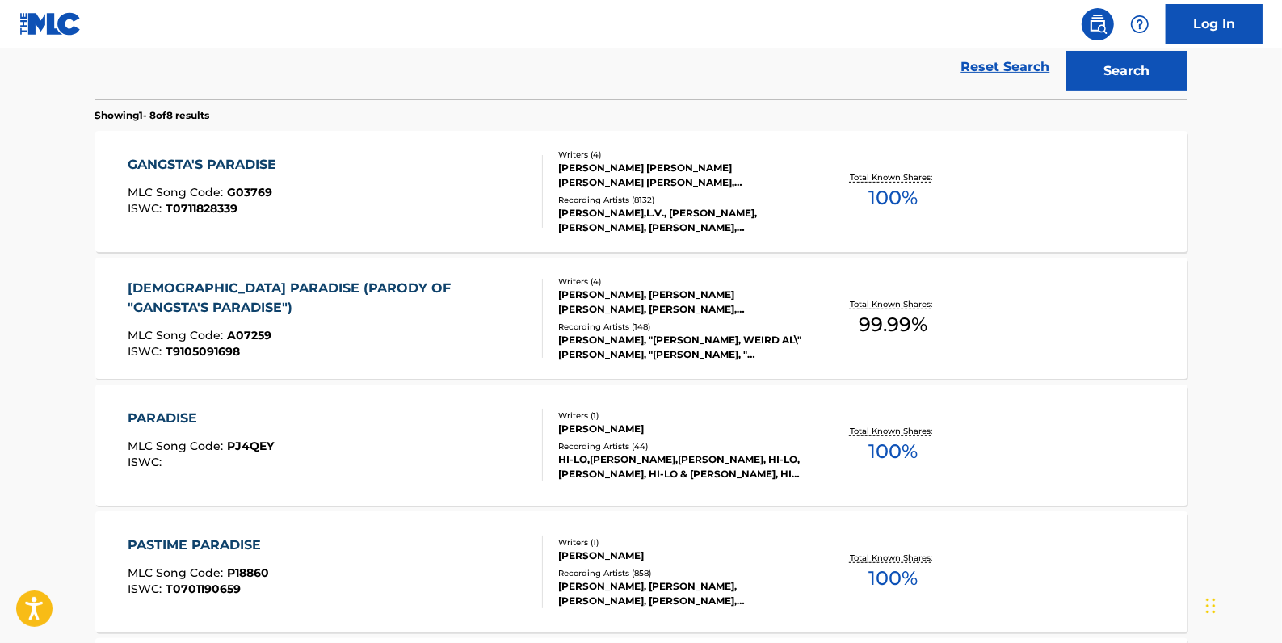
scroll to position [461, 0]
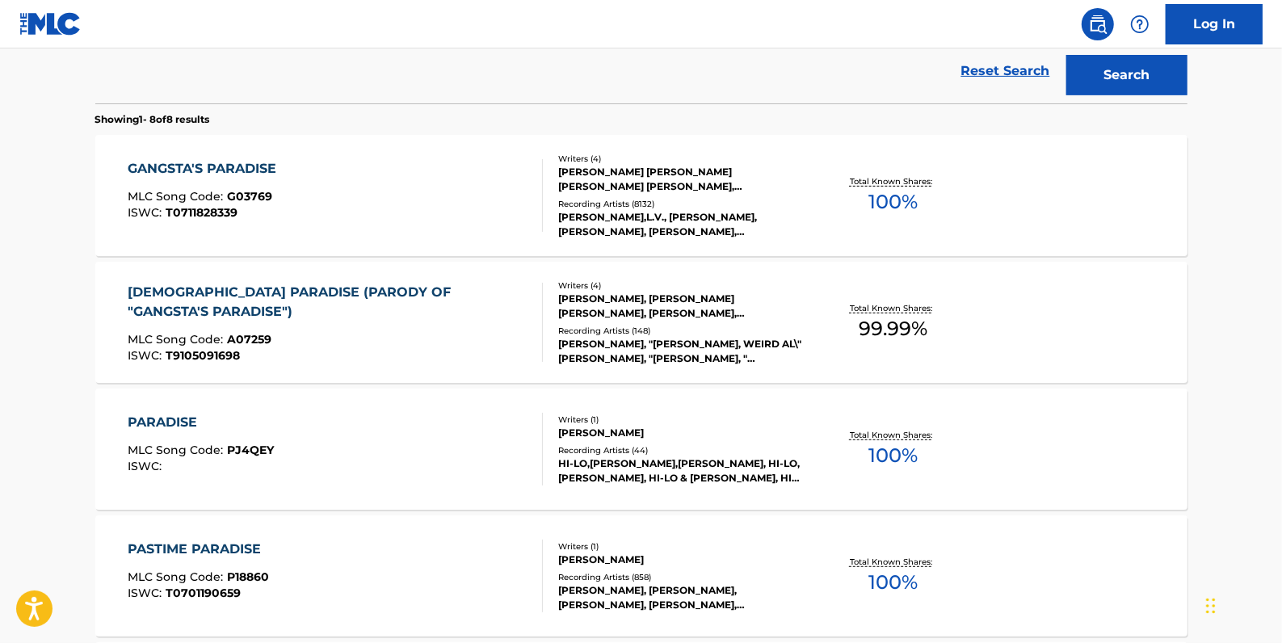
click at [442, 210] on div "GANGSTA'S PARADISE MLC Song Code : G03769 ISWC : T0711828339" at bounding box center [335, 195] width 415 height 73
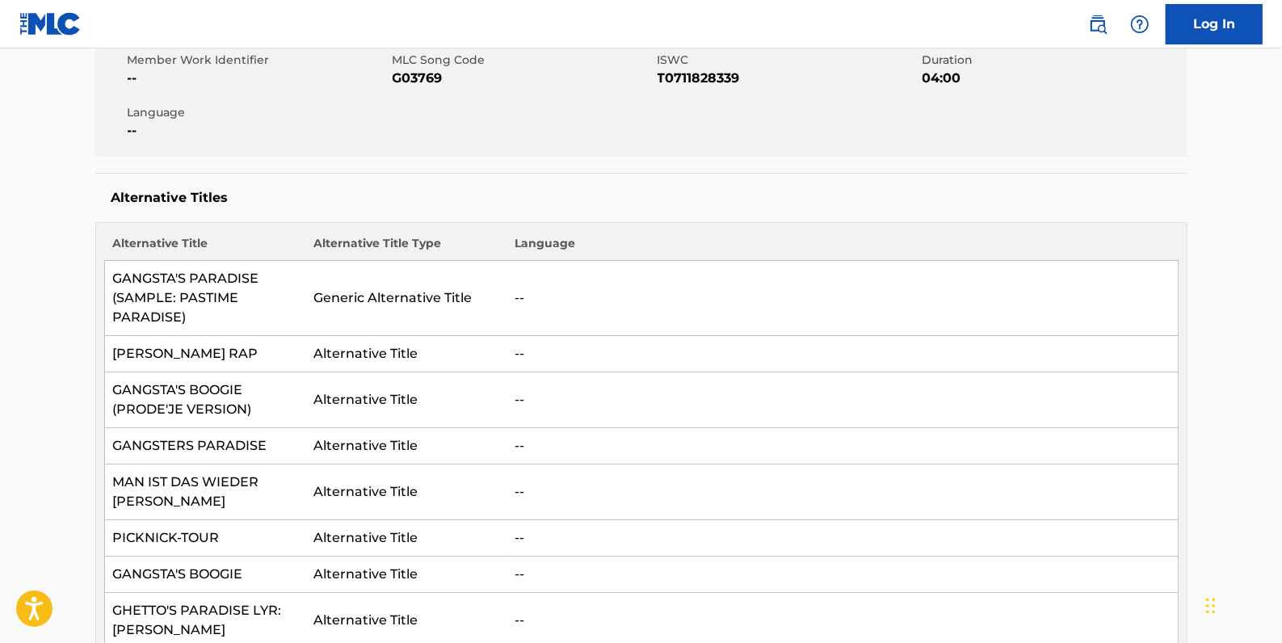
scroll to position [293, 0]
